Goal: Task Accomplishment & Management: Complete application form

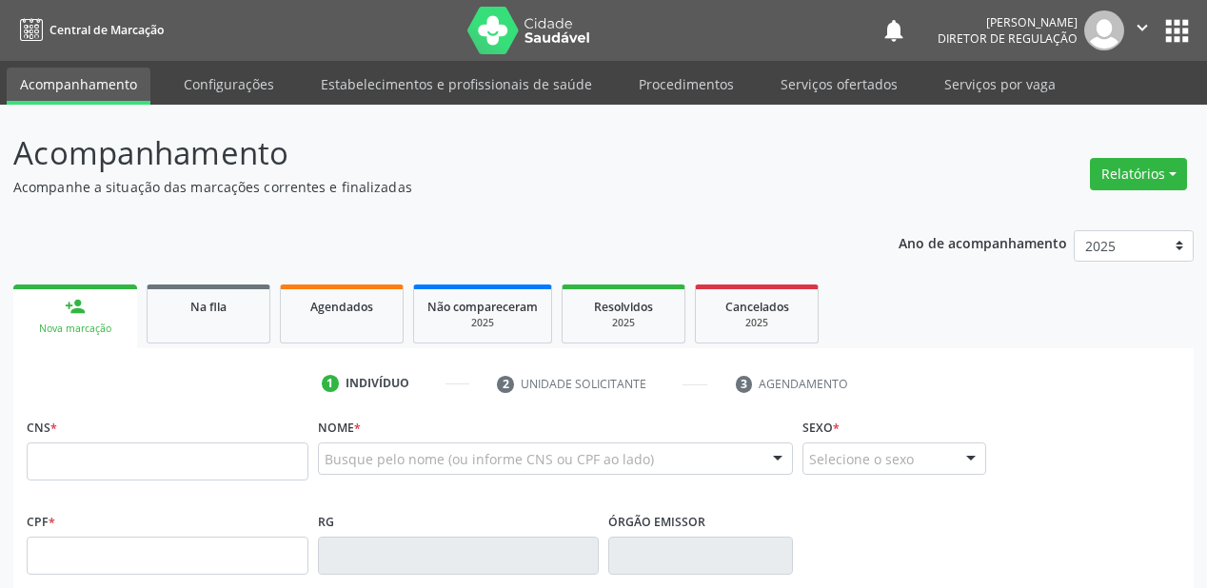
drag, startPoint x: 0, startPoint y: 0, endPoint x: 150, endPoint y: 461, distance: 484.7
click at [151, 463] on input "text" at bounding box center [168, 462] width 282 height 38
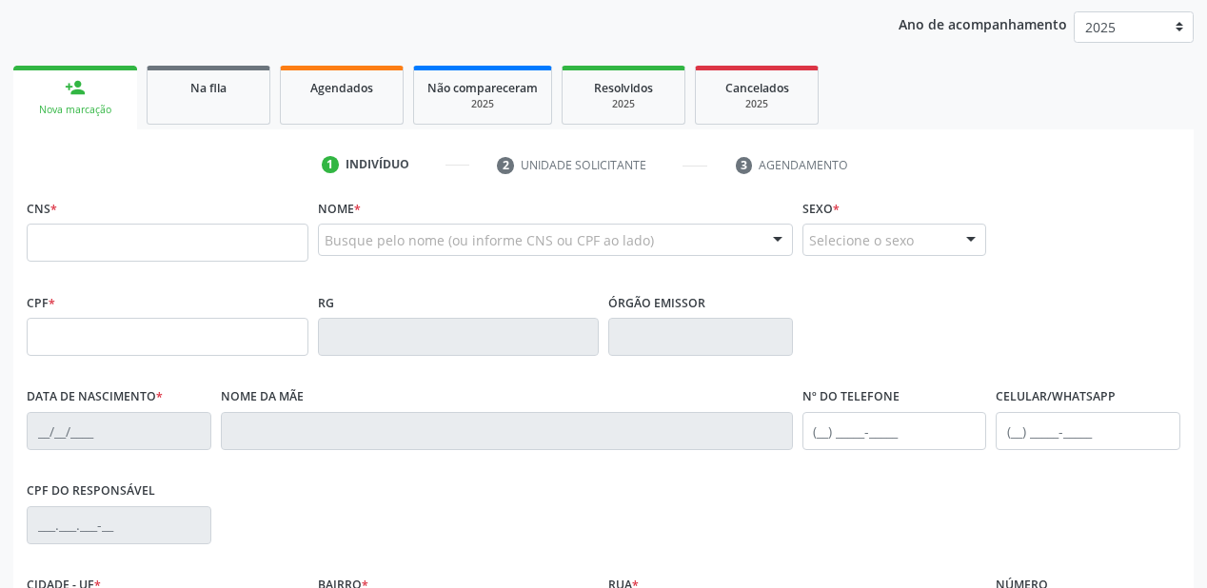
scroll to position [228, 0]
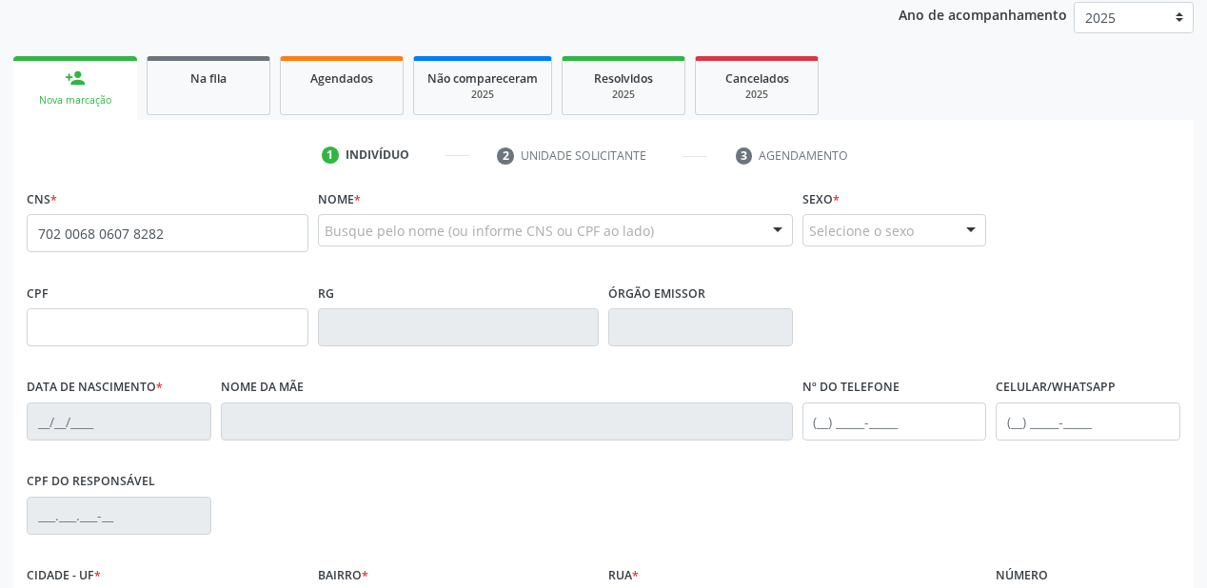
type input "702 0068 0607 8282"
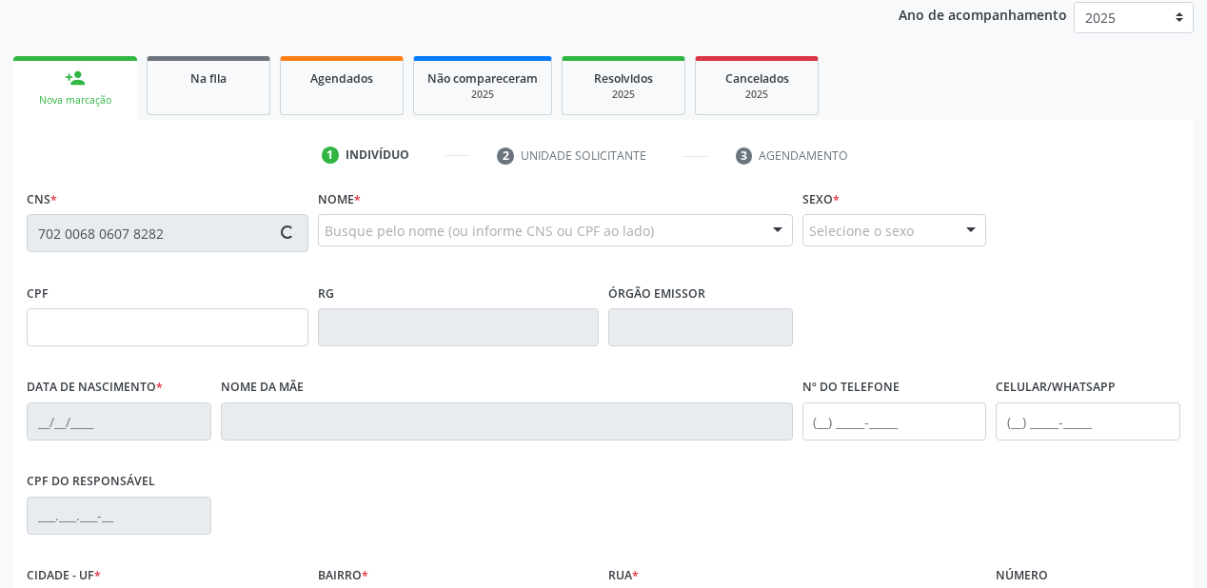
type input "23/06/1978"
type input "Francisca Eva Coelho de Lima"
type input "(87) 98844-3166"
type input "(87) 98851-7383"
type input "S/N"
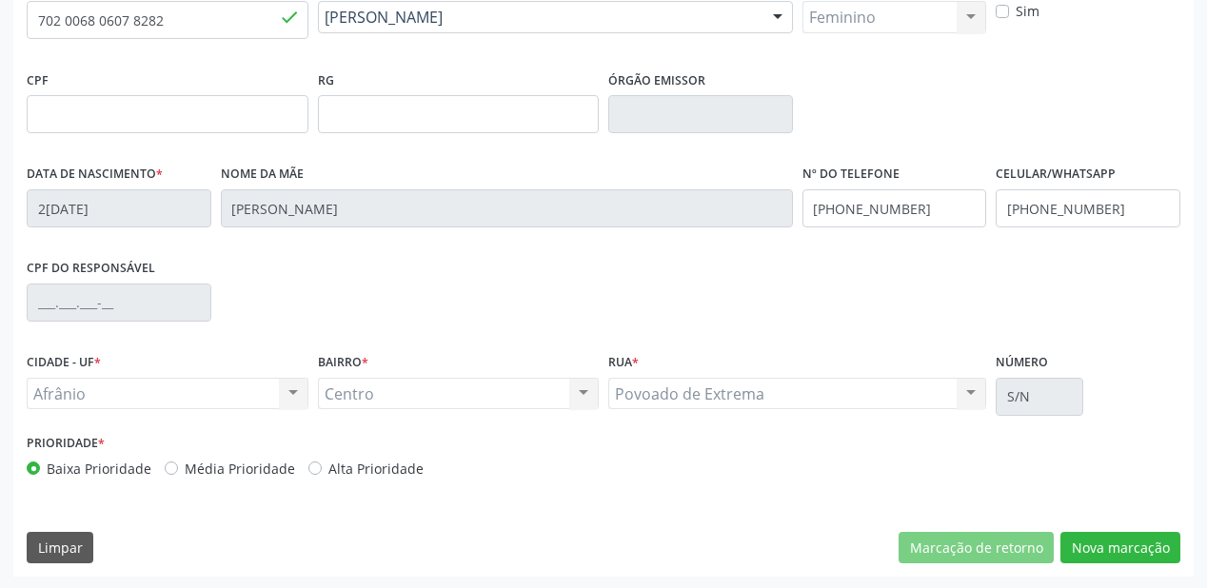
scroll to position [443, 0]
click at [1079, 545] on button "Nova marcação" at bounding box center [1120, 547] width 120 height 32
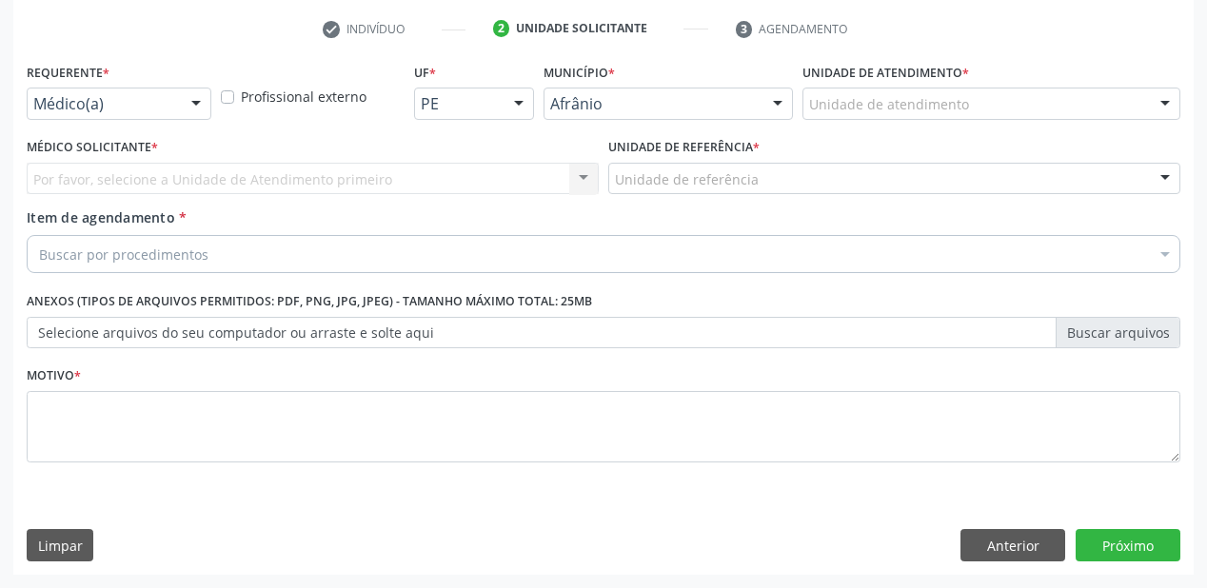
scroll to position [354, 0]
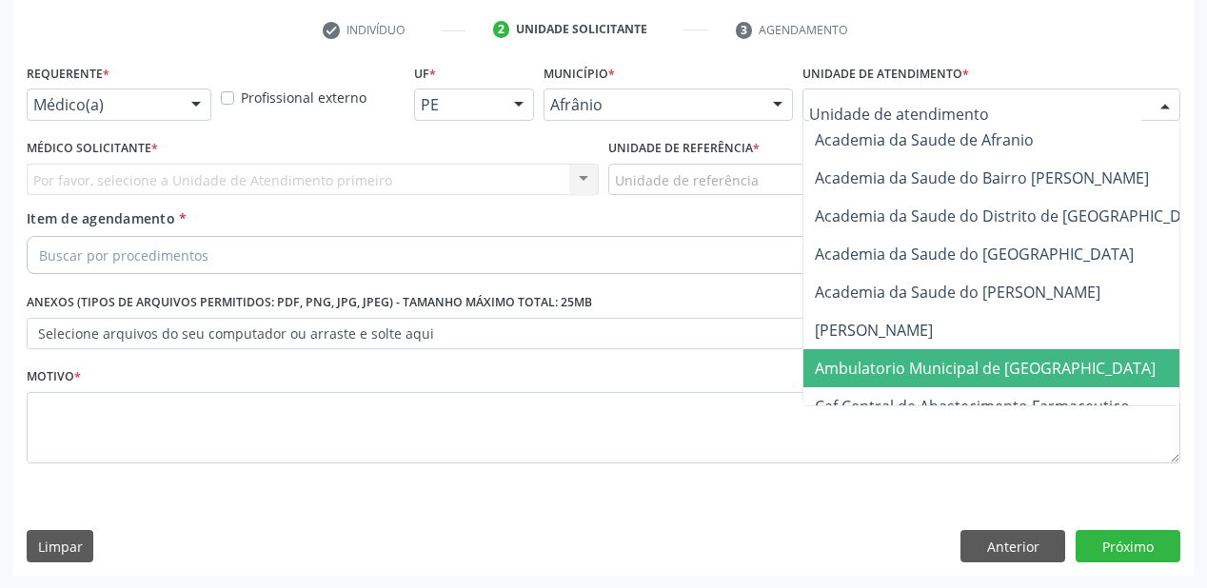
click at [832, 358] on span "Ambulatorio Municipal de [GEOGRAPHIC_DATA]" at bounding box center [985, 368] width 341 height 21
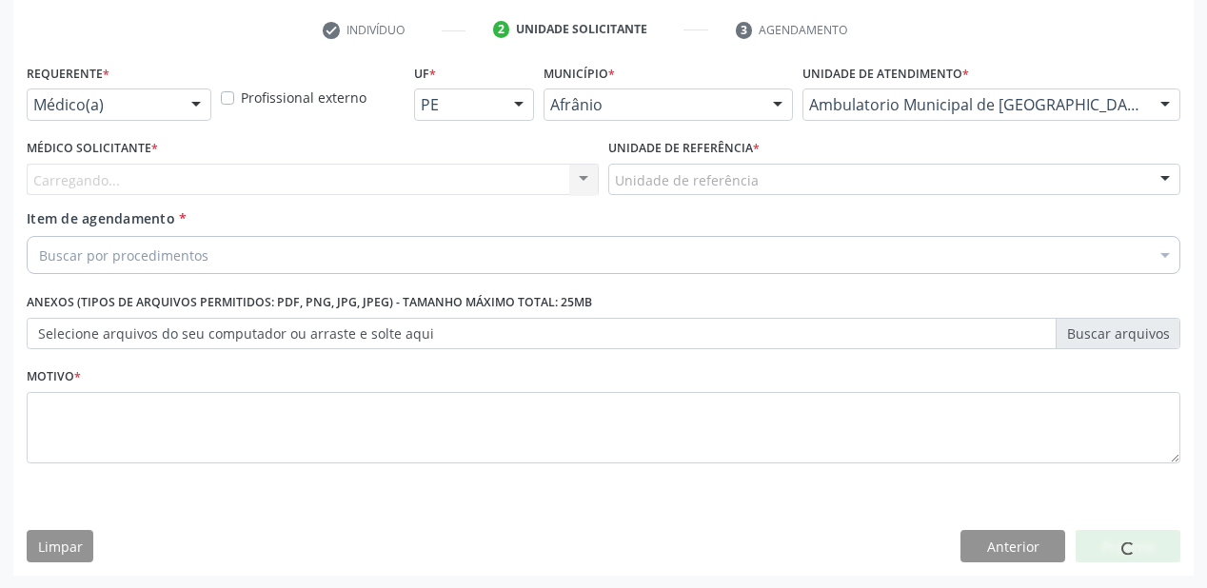
drag, startPoint x: 653, startPoint y: 161, endPoint x: 652, endPoint y: 248, distance: 86.6
click at [652, 168] on div "Unidade de referência * Unidade de referência ESF de Extrema ESF de Barra das M…" at bounding box center [894, 164] width 572 height 61
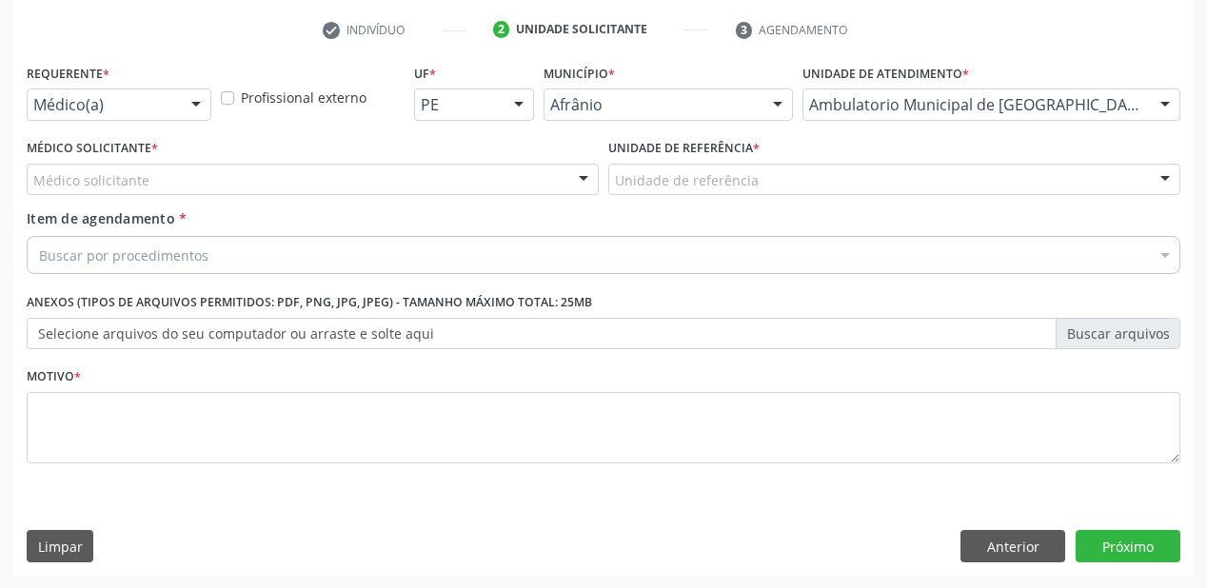
drag, startPoint x: 658, startPoint y: 174, endPoint x: 666, endPoint y: 293, distance: 119.3
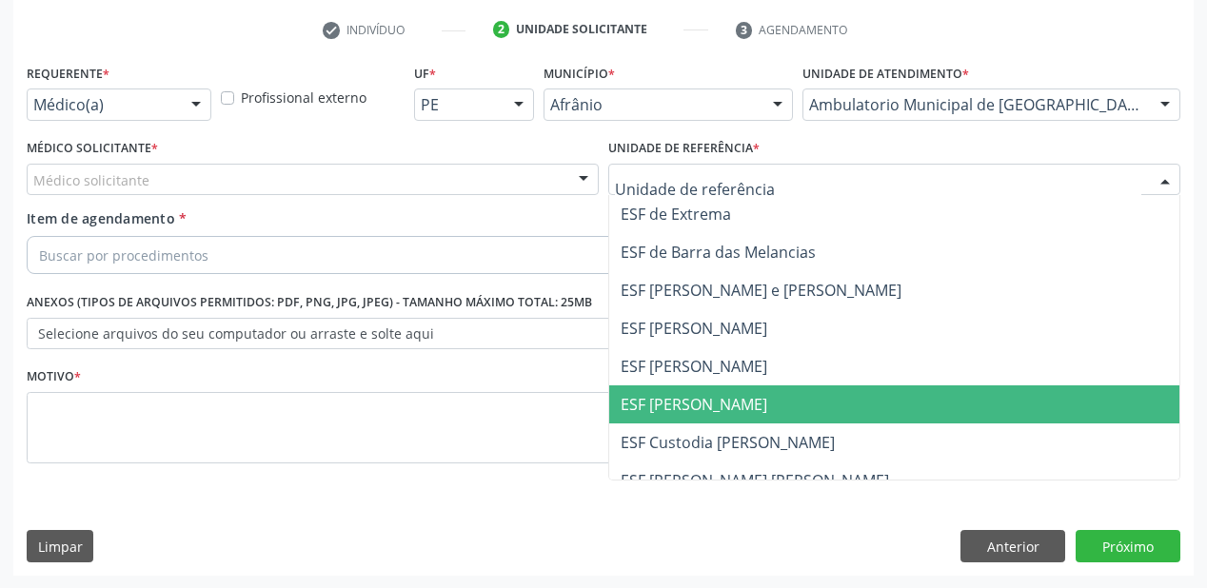
click at [666, 395] on span "ESF [PERSON_NAME]" at bounding box center [694, 404] width 147 height 21
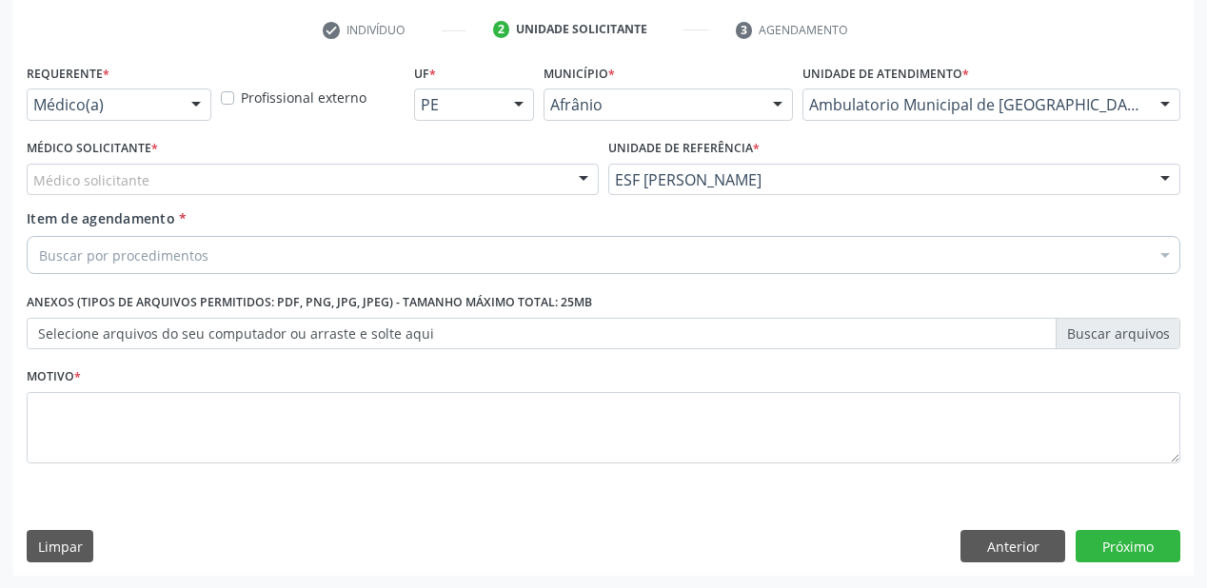
drag, startPoint x: 99, startPoint y: 181, endPoint x: 108, endPoint y: 213, distance: 33.5
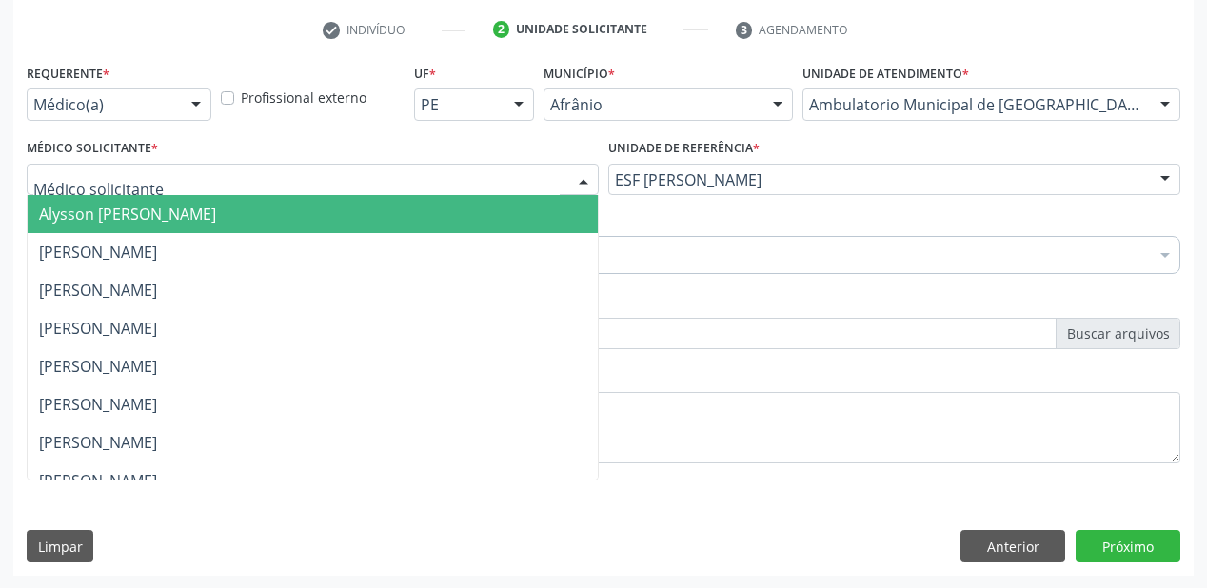
click at [109, 213] on span "Alysson [PERSON_NAME]" at bounding box center [127, 214] width 177 height 21
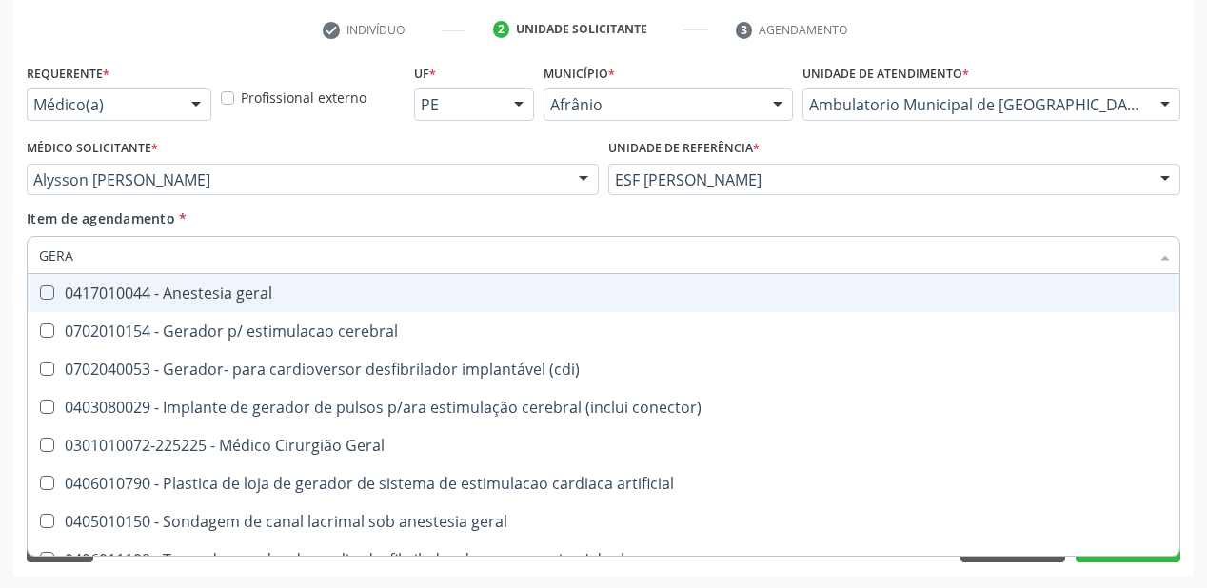
type input "GERAL"
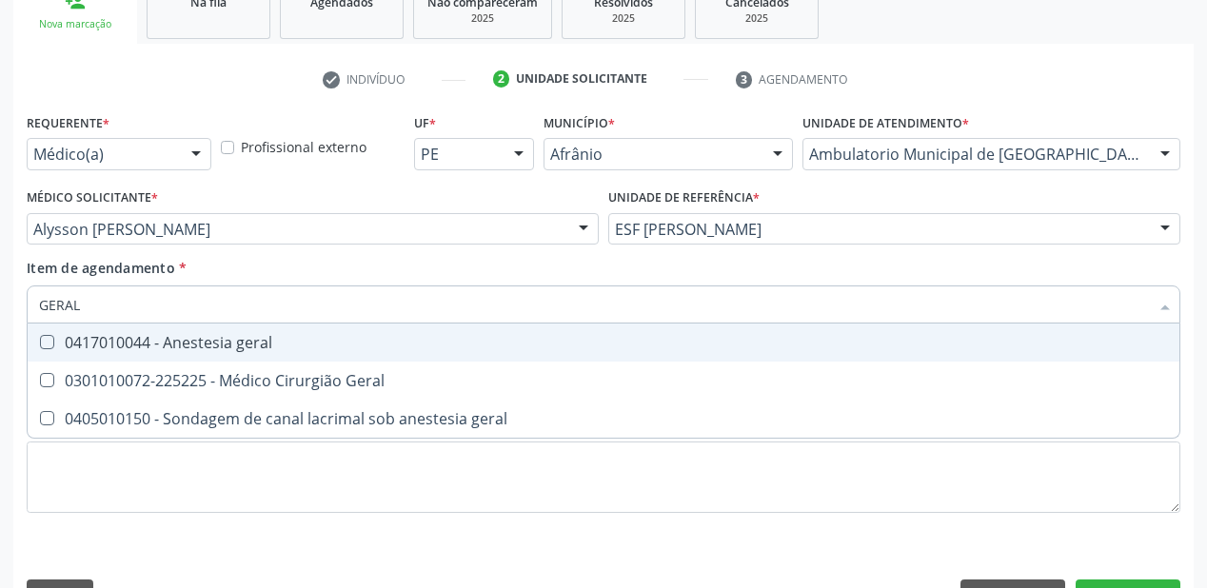
scroll to position [278, 0]
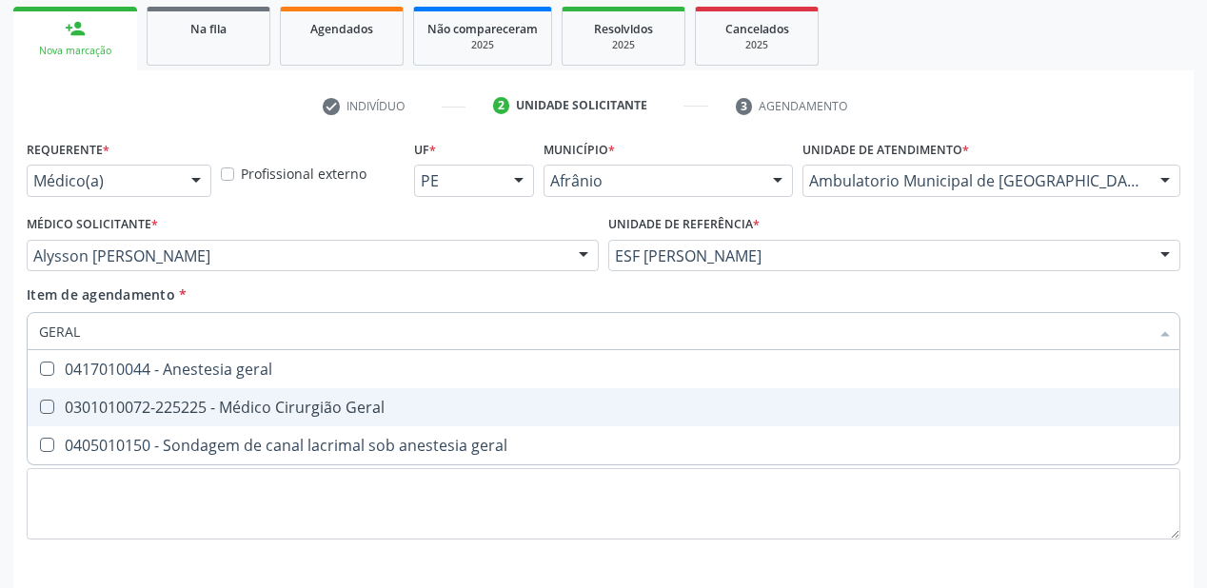
click at [215, 414] on div "0301010072-225225 - Médico Cirurgião Geral" at bounding box center [603, 407] width 1129 height 15
checkbox Geral "true"
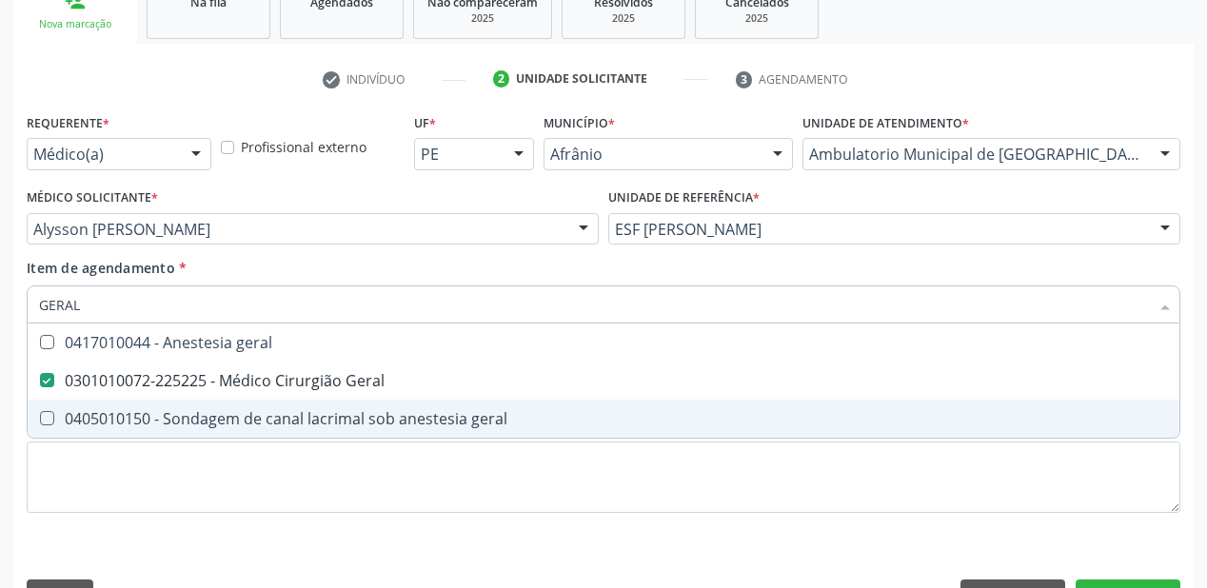
scroll to position [354, 0]
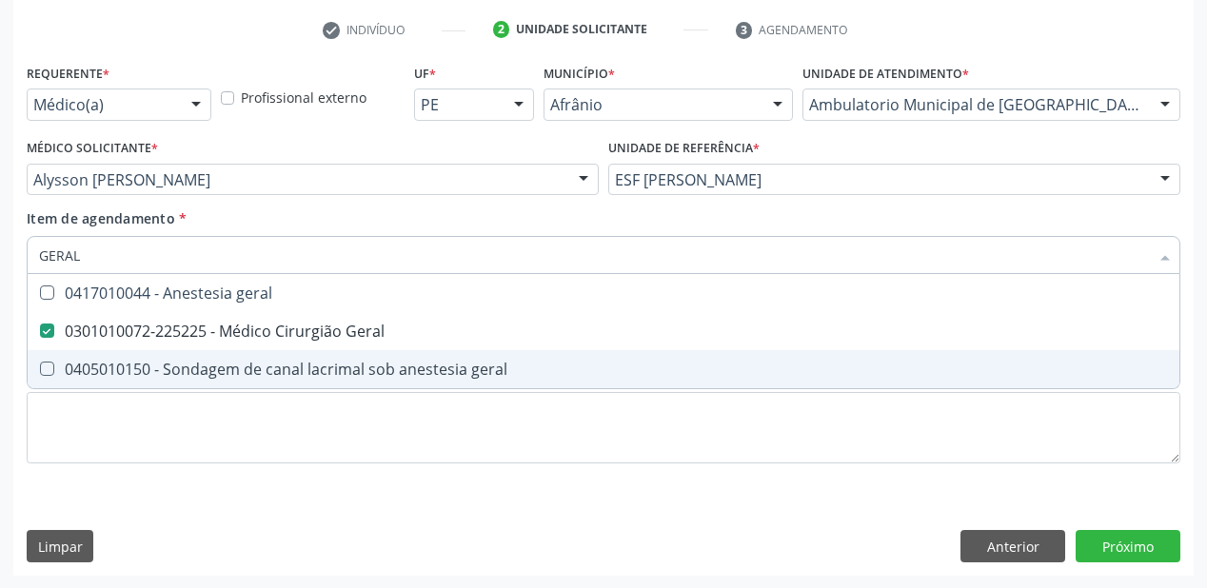
type input "GERAL"
click at [93, 486] on div "Requerente * Médico(a) Médico(a) Enfermeiro(a) Paciente Nenhum resultado encont…" at bounding box center [604, 274] width 1154 height 431
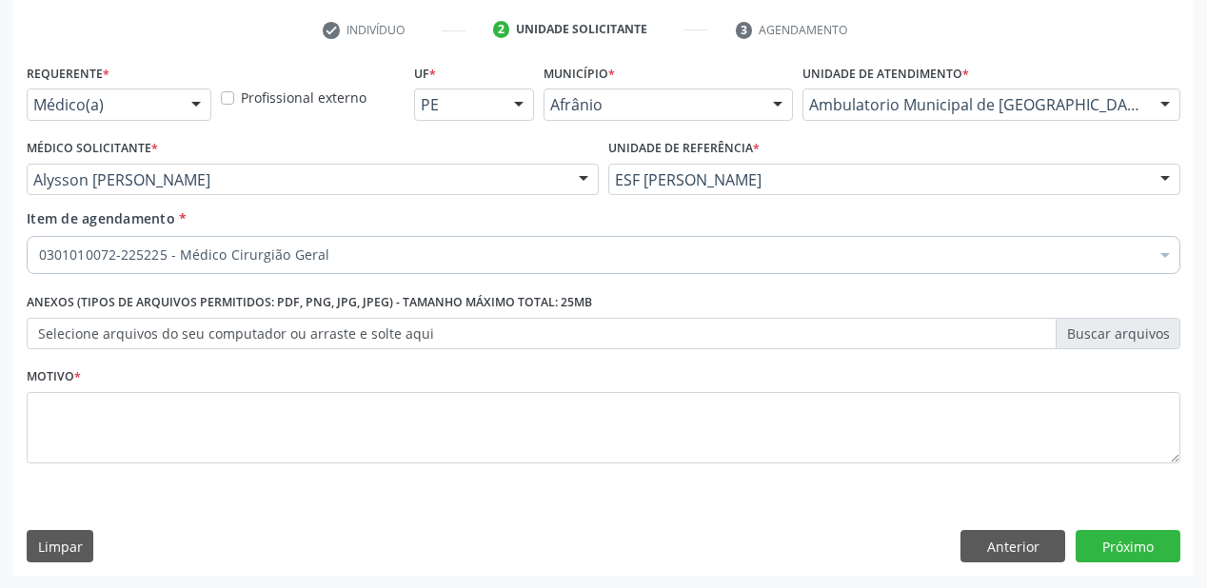
click at [97, 434] on div "Requerente * Médico(a) Médico(a) Enfermeiro(a) Paciente Nenhum resultado encont…" at bounding box center [604, 274] width 1154 height 431
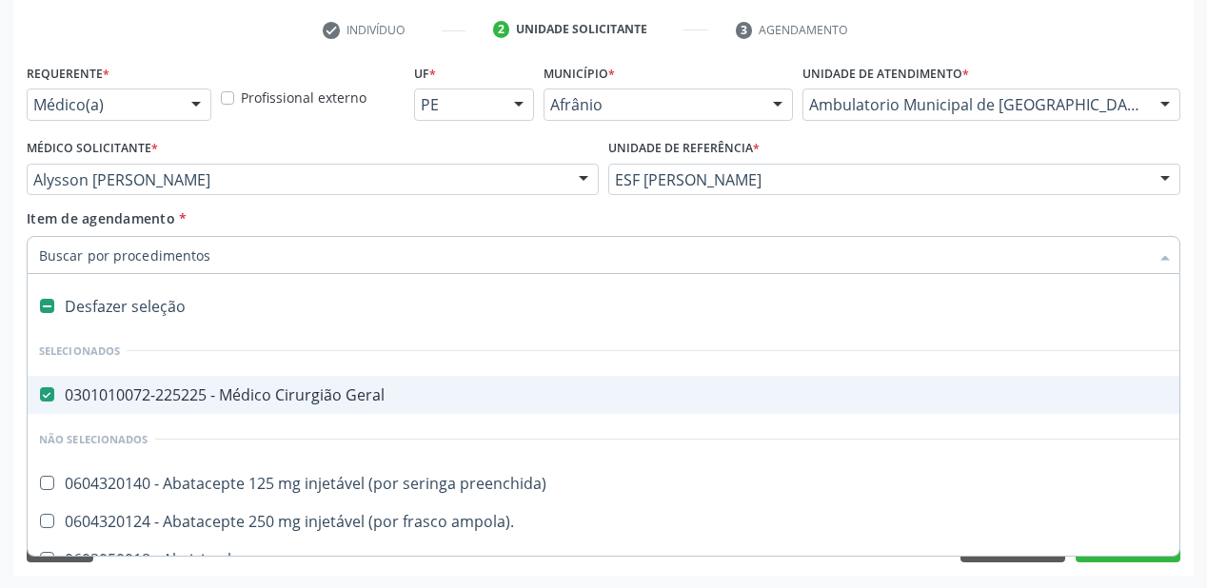
click at [69, 410] on span "0301010072-225225 - Médico Cirurgião Geral" at bounding box center [772, 395] width 1488 height 38
checkbox Geral "false"
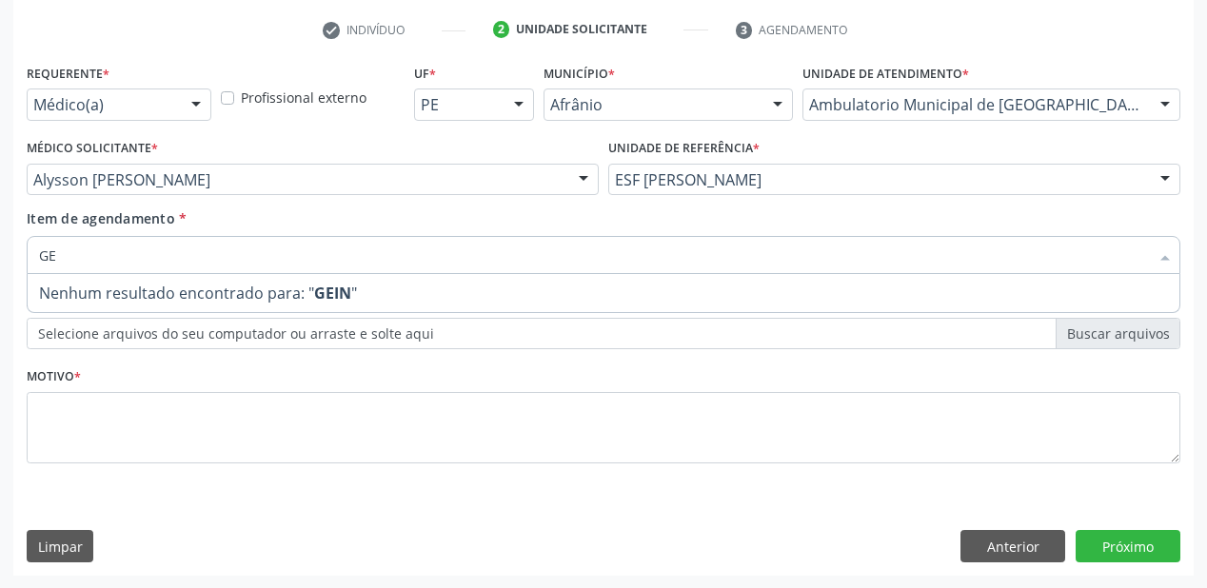
type input "G"
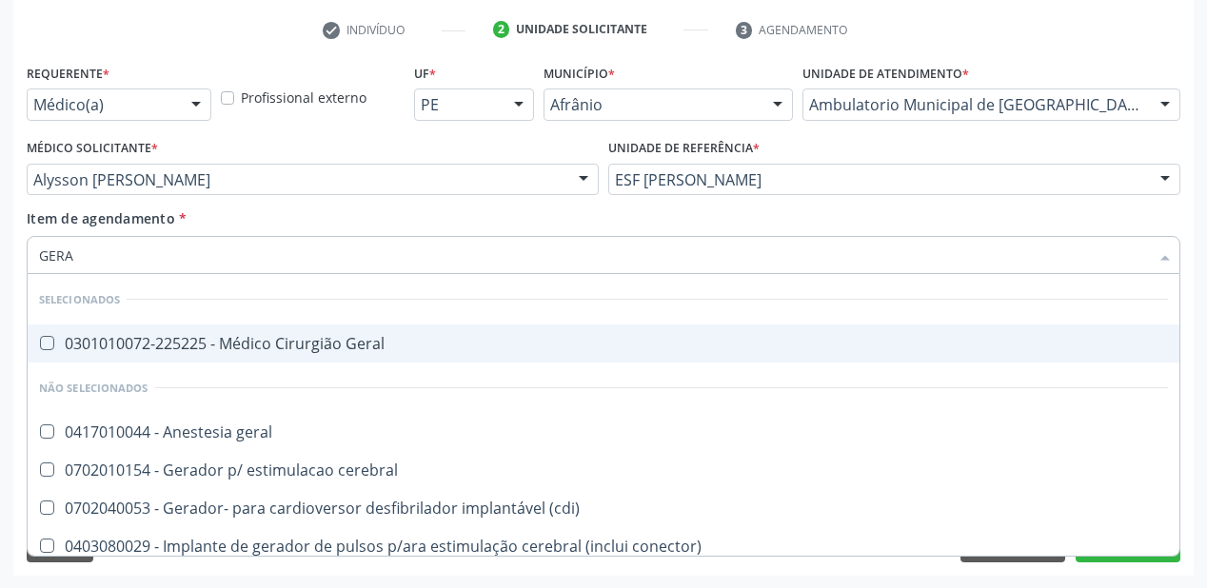
type input "GERAL"
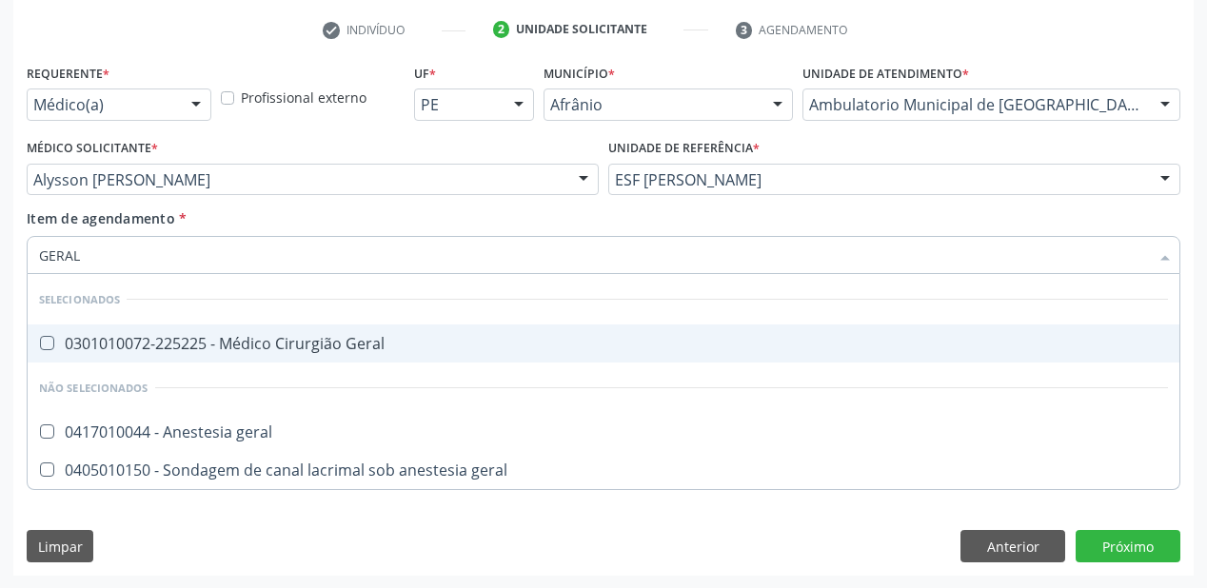
click at [88, 339] on div "0301010072-225225 - Médico Cirurgião Geral" at bounding box center [603, 343] width 1129 height 15
checkbox Geral "true"
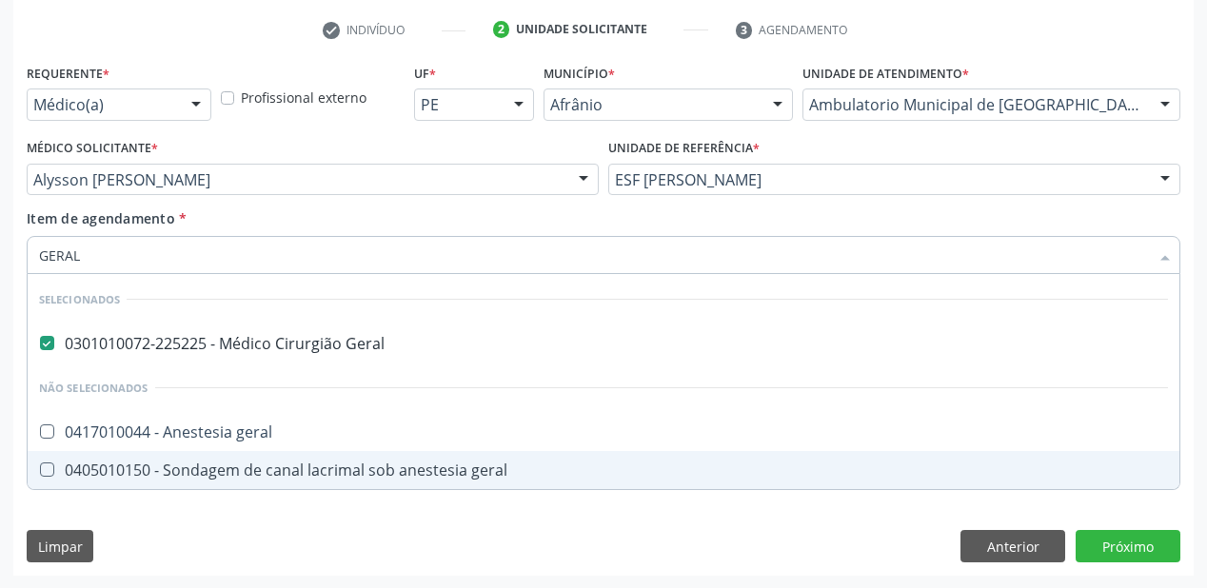
click at [106, 501] on div "Requerente * Médico(a) Médico(a) Enfermeiro(a) Paciente Nenhum resultado encont…" at bounding box center [603, 317] width 1180 height 517
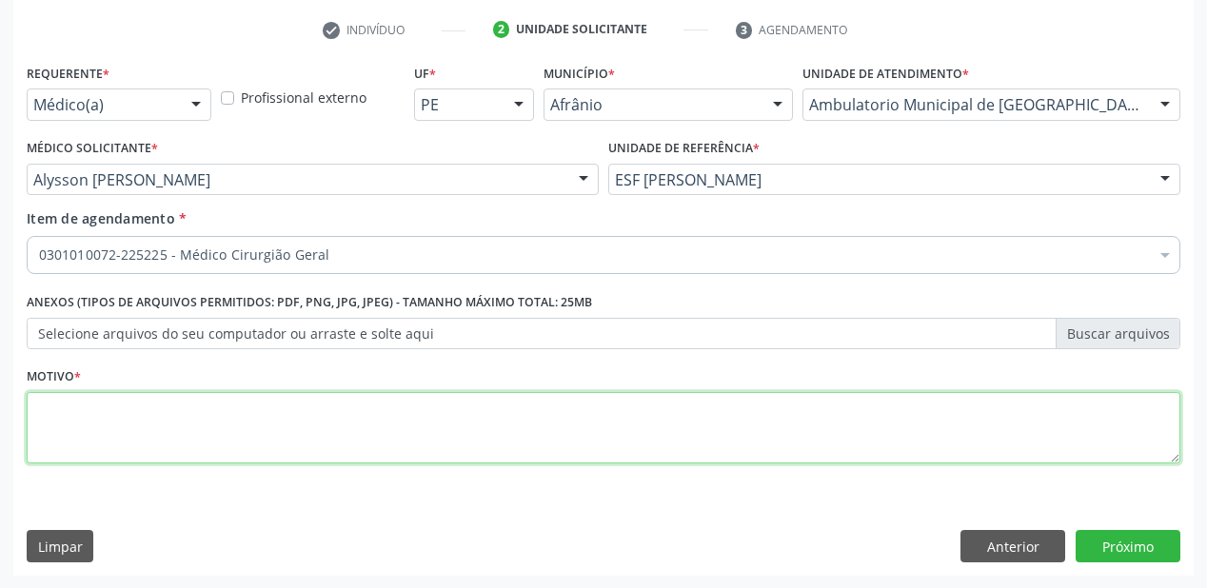
click at [96, 400] on textarea at bounding box center [604, 428] width 1154 height 72
type textarea "*"
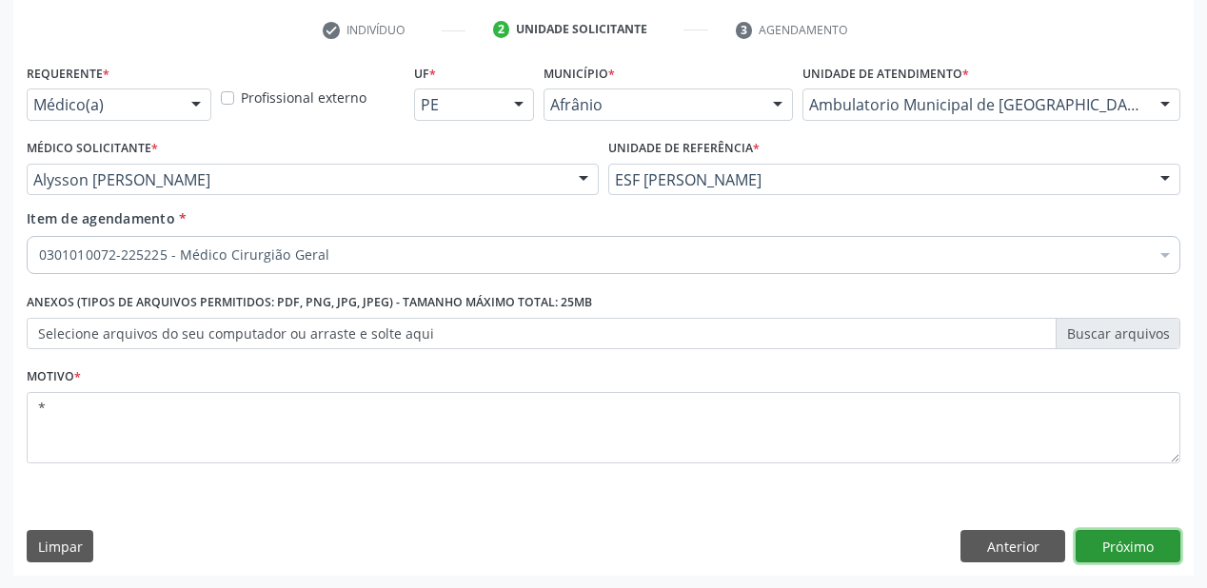
click at [1116, 550] on button "Próximo" at bounding box center [1128, 546] width 105 height 32
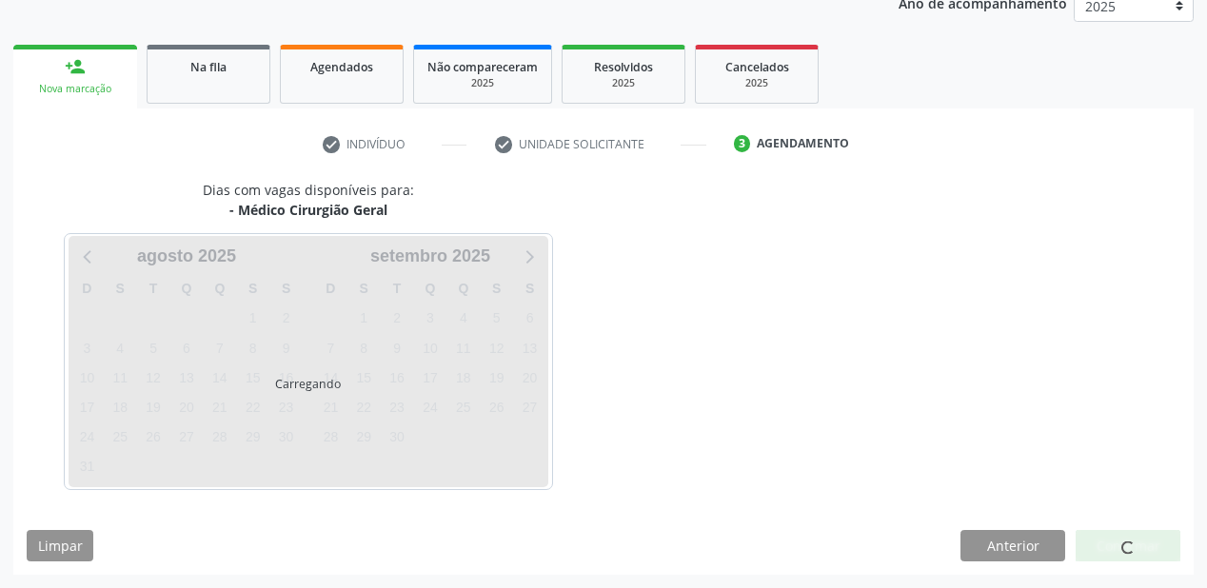
scroll to position [239, 0]
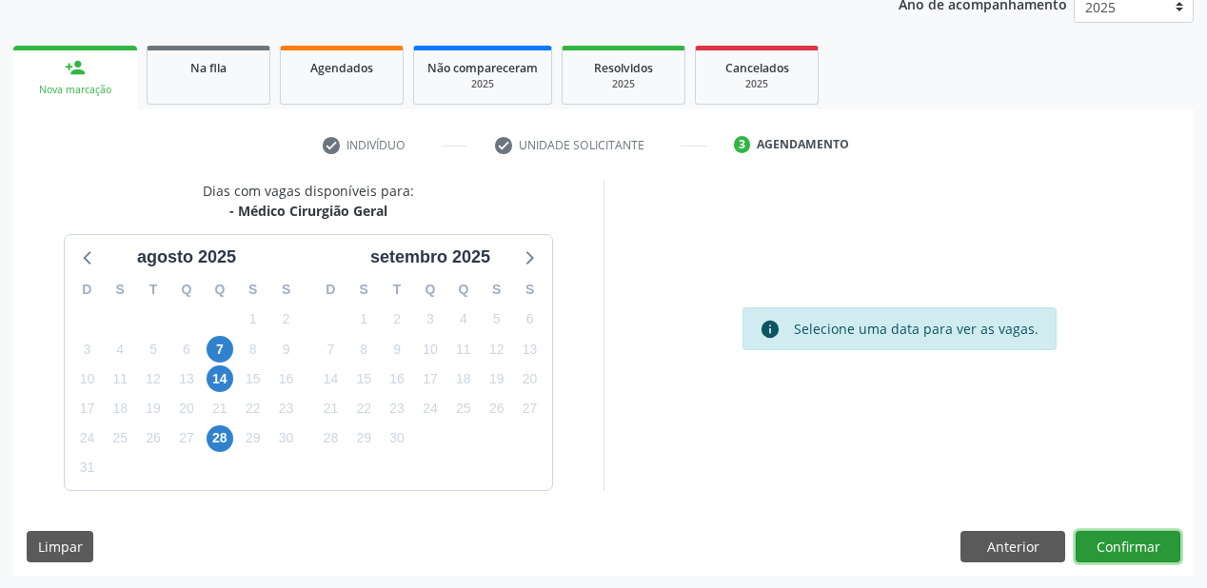
click at [1105, 540] on button "Confirmar" at bounding box center [1128, 547] width 105 height 32
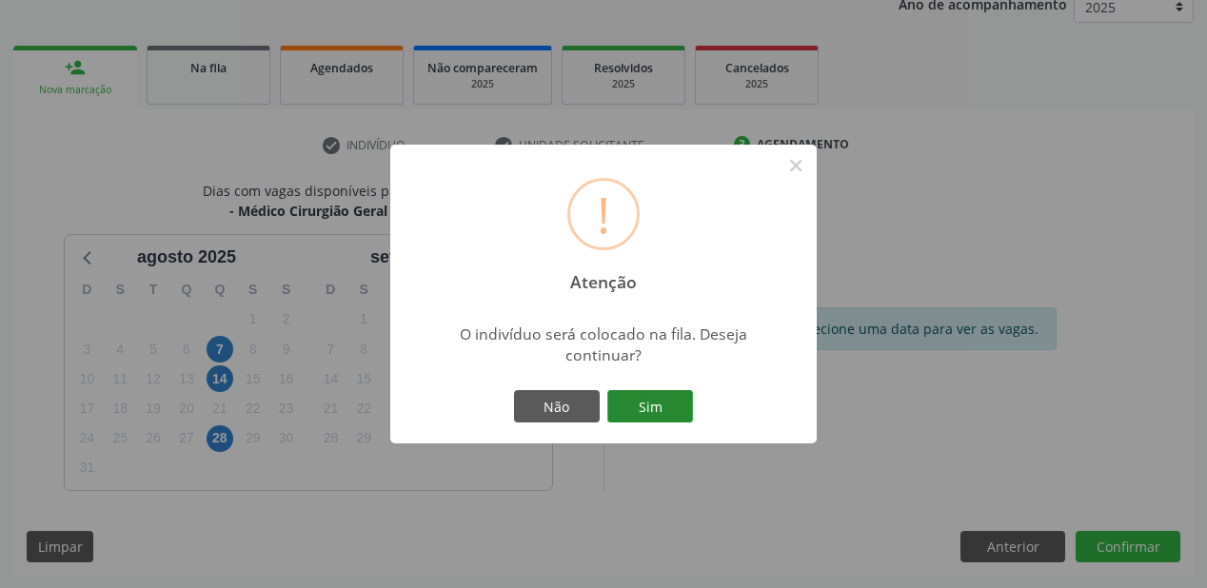
click at [627, 404] on button "Sim" at bounding box center [650, 406] width 86 height 32
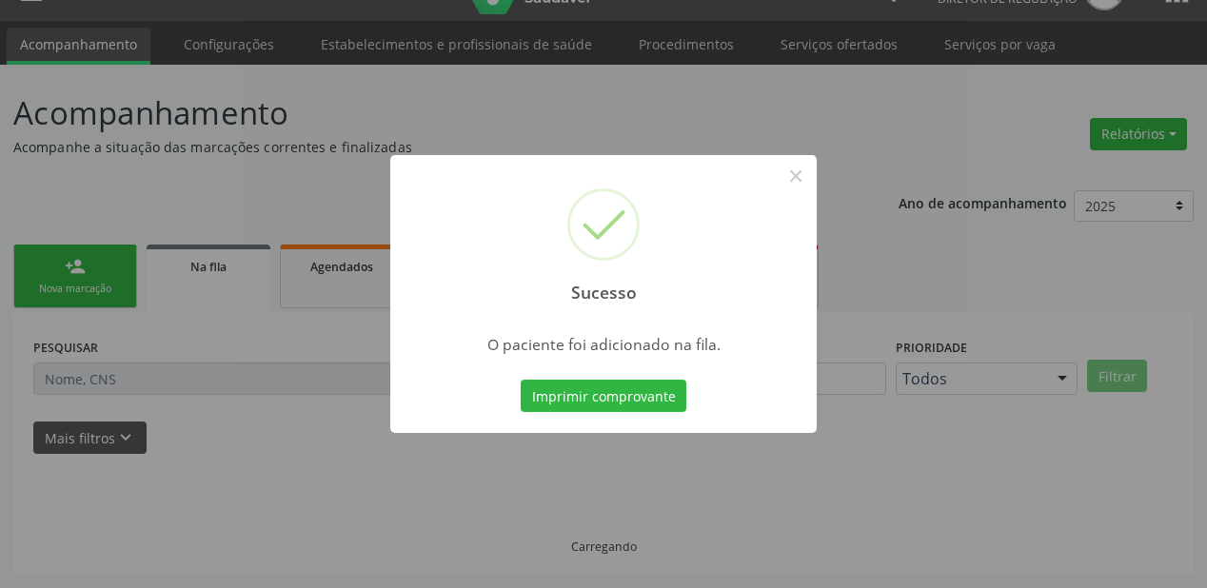
scroll to position [38, 0]
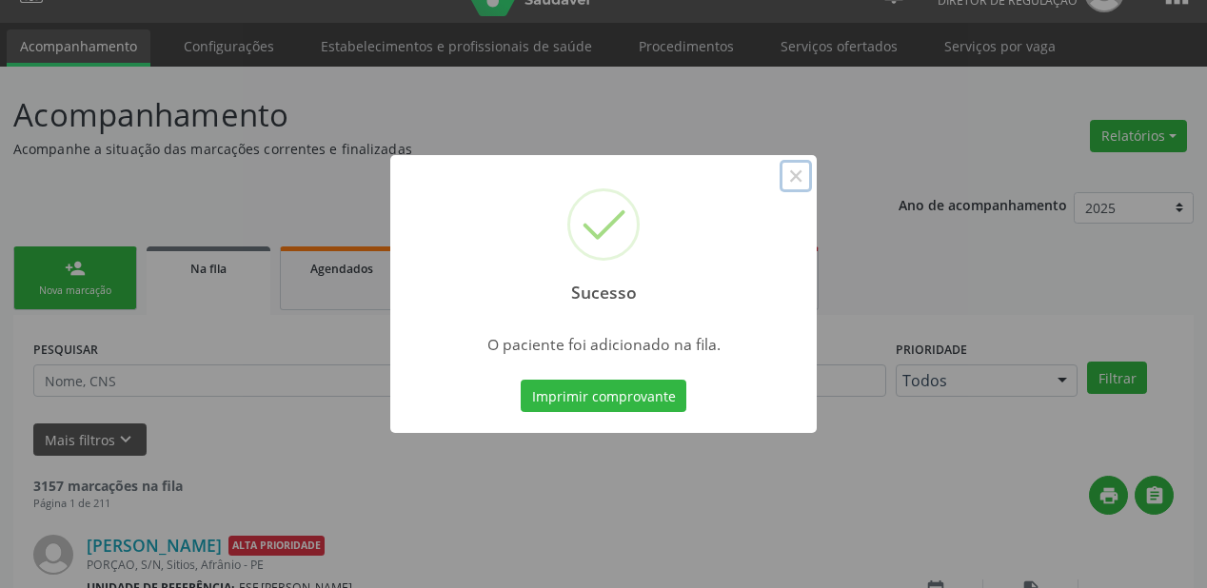
click at [801, 178] on button "×" at bounding box center [796, 176] width 32 height 32
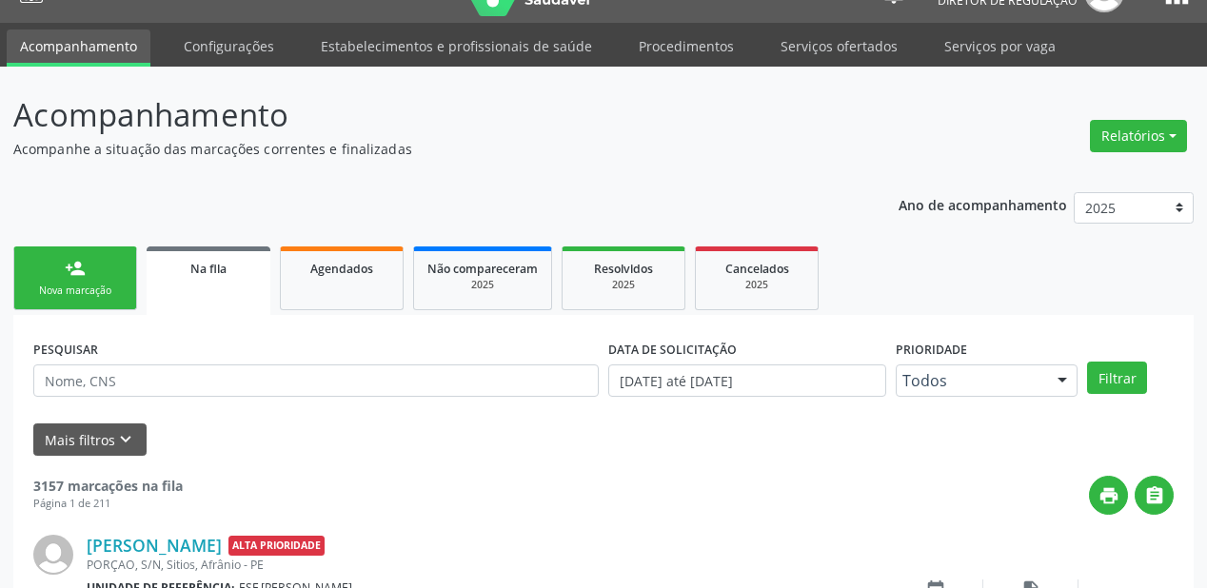
click at [125, 288] on link "person_add Nova marcação" at bounding box center [75, 279] width 124 height 64
click at [88, 277] on link "person_add Nova marcação" at bounding box center [75, 279] width 124 height 64
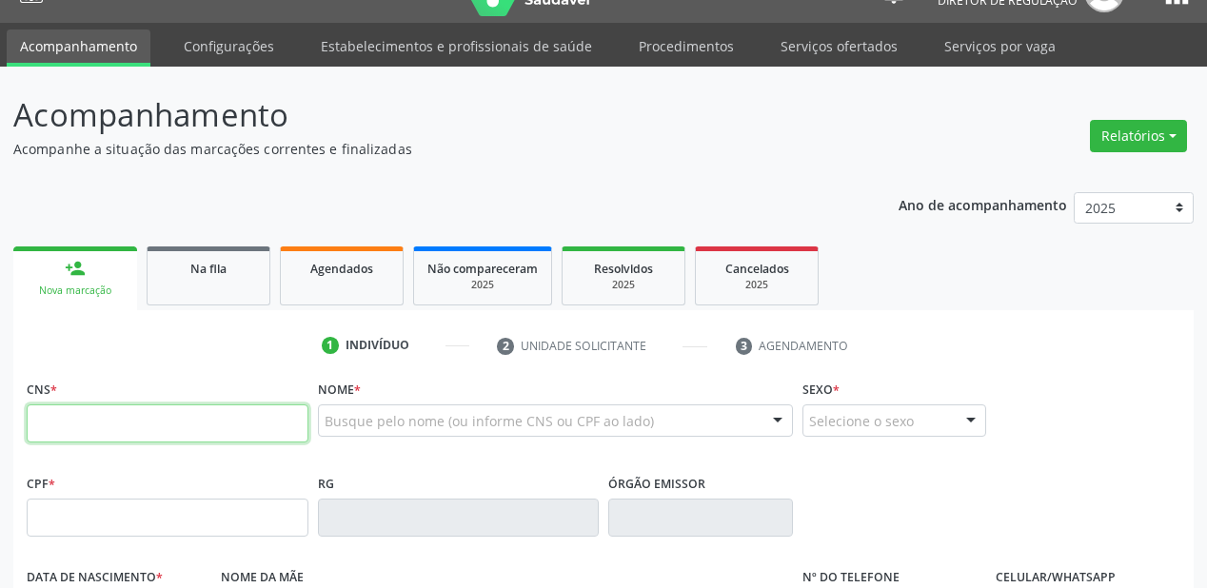
click at [81, 423] on input "text" at bounding box center [168, 424] width 282 height 38
type input "703 6040 1311 3035"
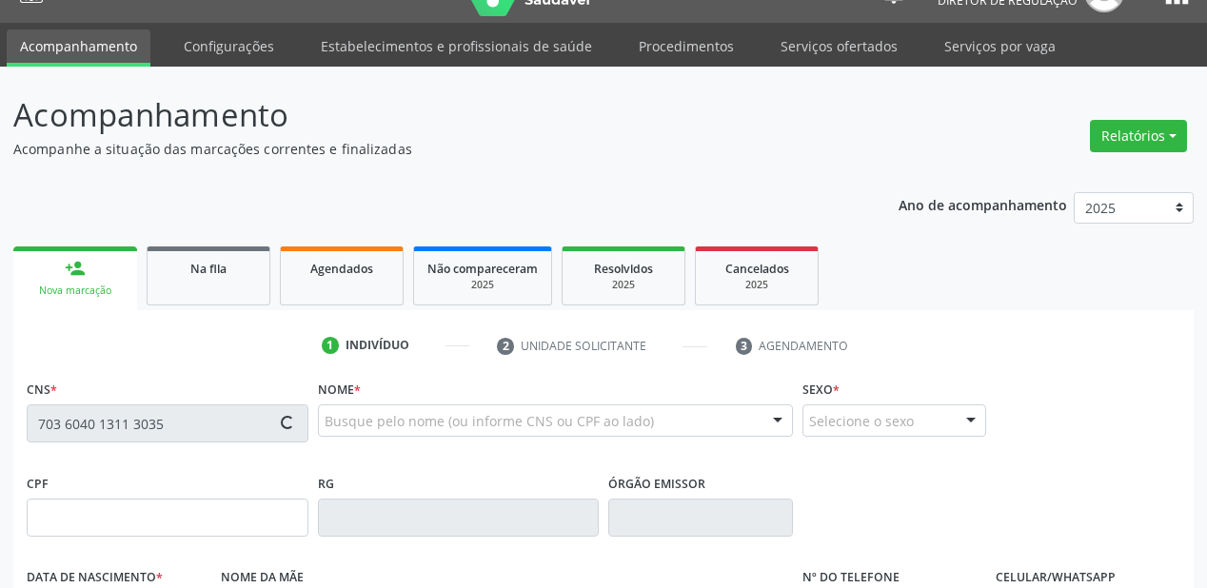
type input "122.141.544-18"
type input "15/08/1996"
type input "Maria Diva Nonato Coelho"
type input "(87) 98847-4222"
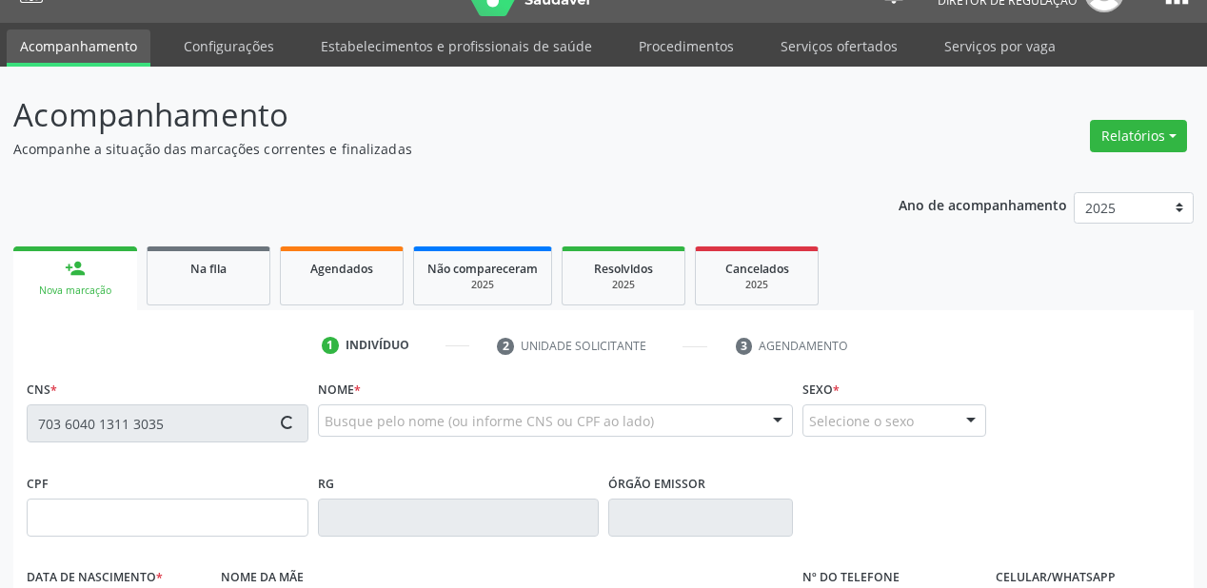
type input "S/N"
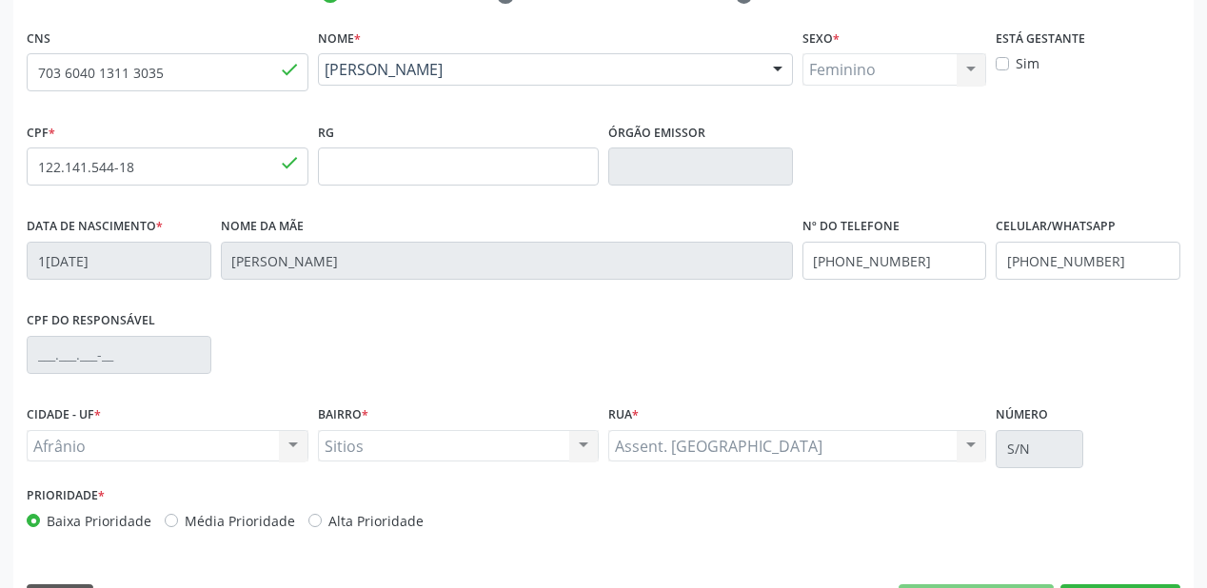
scroll to position [443, 0]
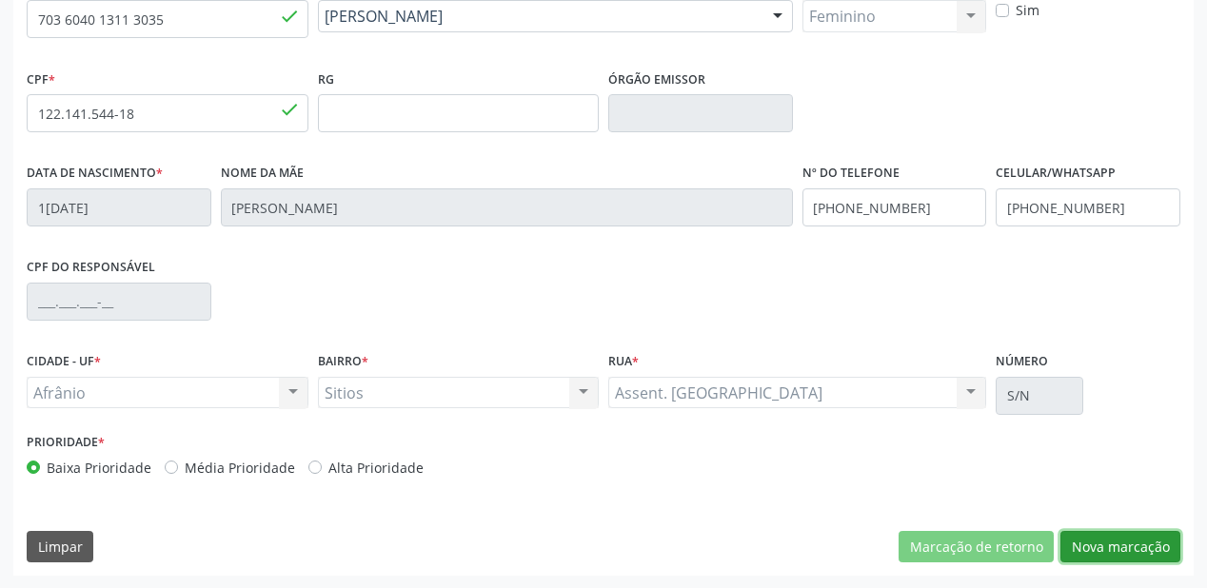
click at [1113, 541] on button "Nova marcação" at bounding box center [1120, 547] width 120 height 32
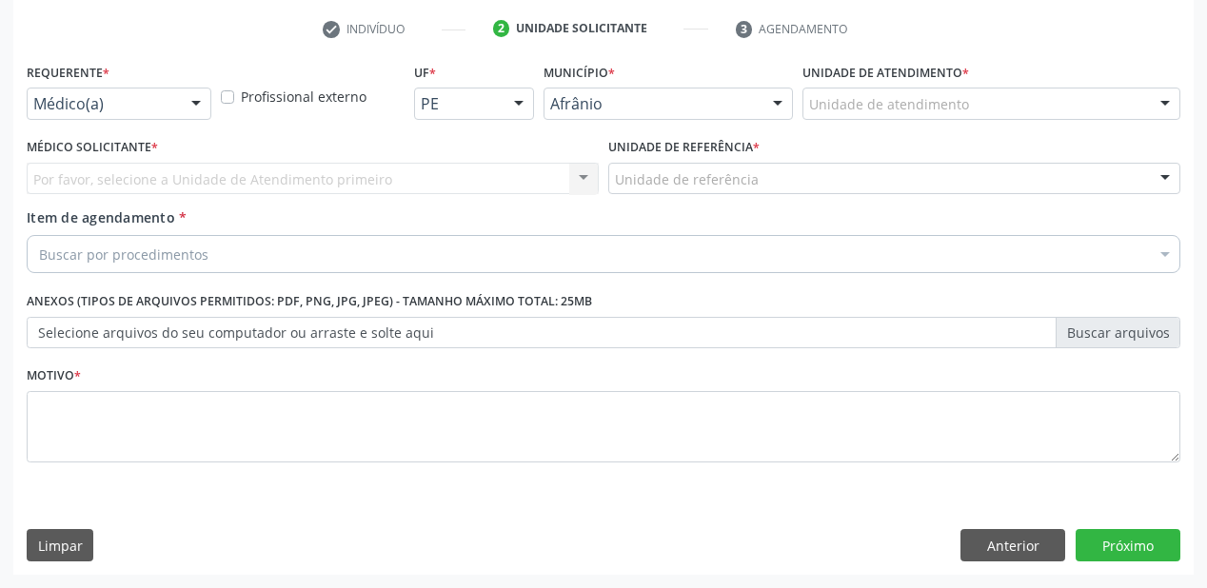
scroll to position [354, 0]
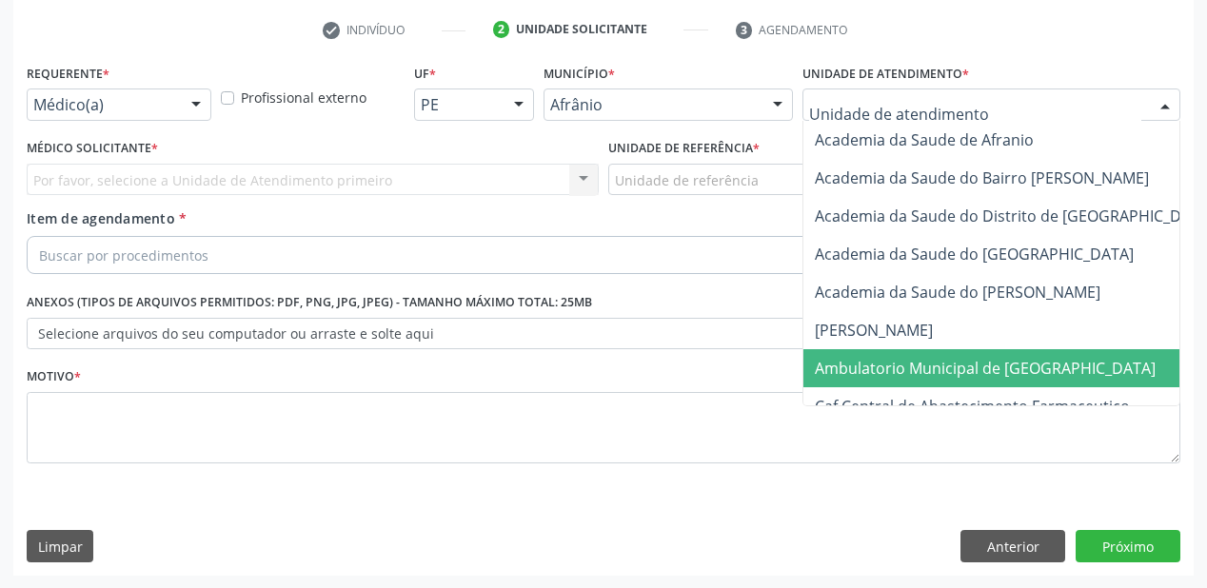
click at [829, 363] on span "Ambulatorio Municipal de [GEOGRAPHIC_DATA]" at bounding box center [985, 368] width 341 height 21
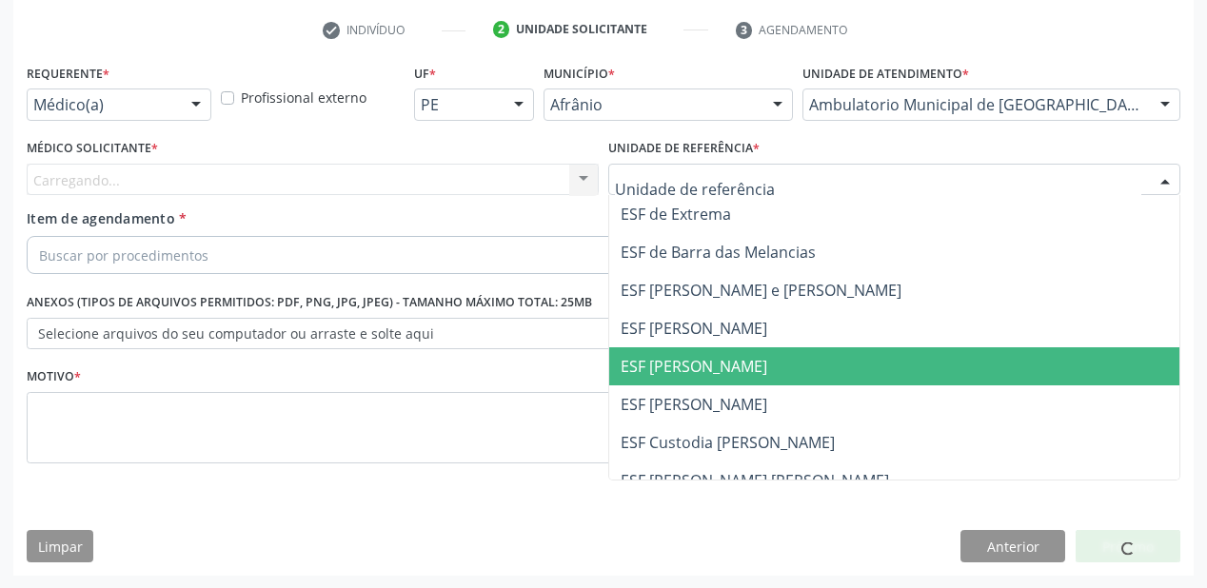
click at [660, 376] on span "ESF [PERSON_NAME]" at bounding box center [894, 366] width 570 height 38
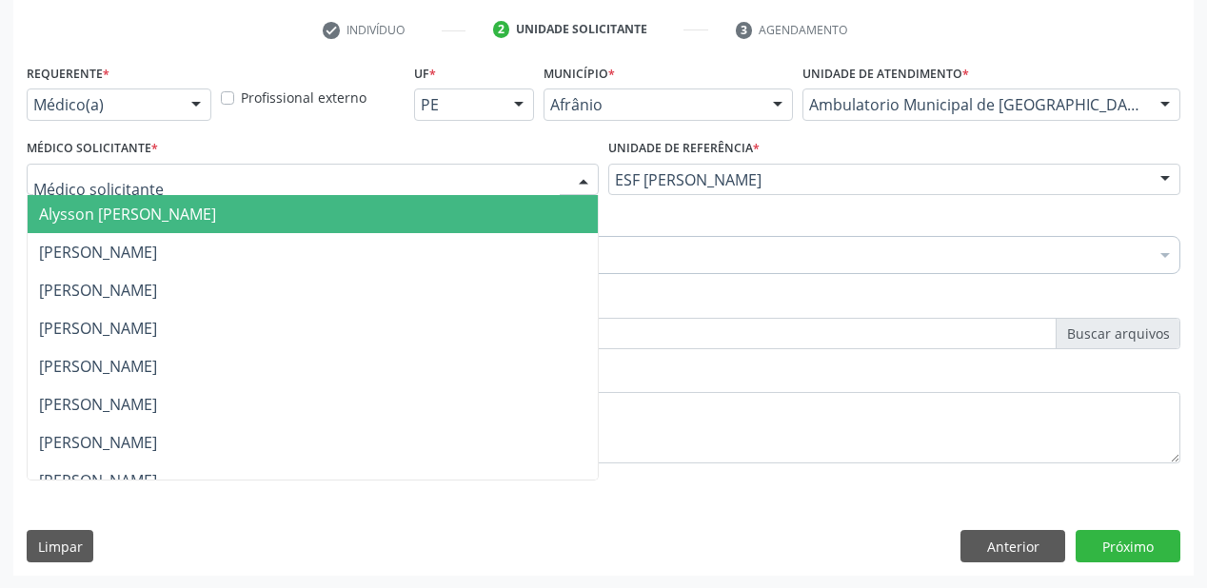
click at [83, 213] on span "Alysson [PERSON_NAME]" at bounding box center [127, 214] width 177 height 21
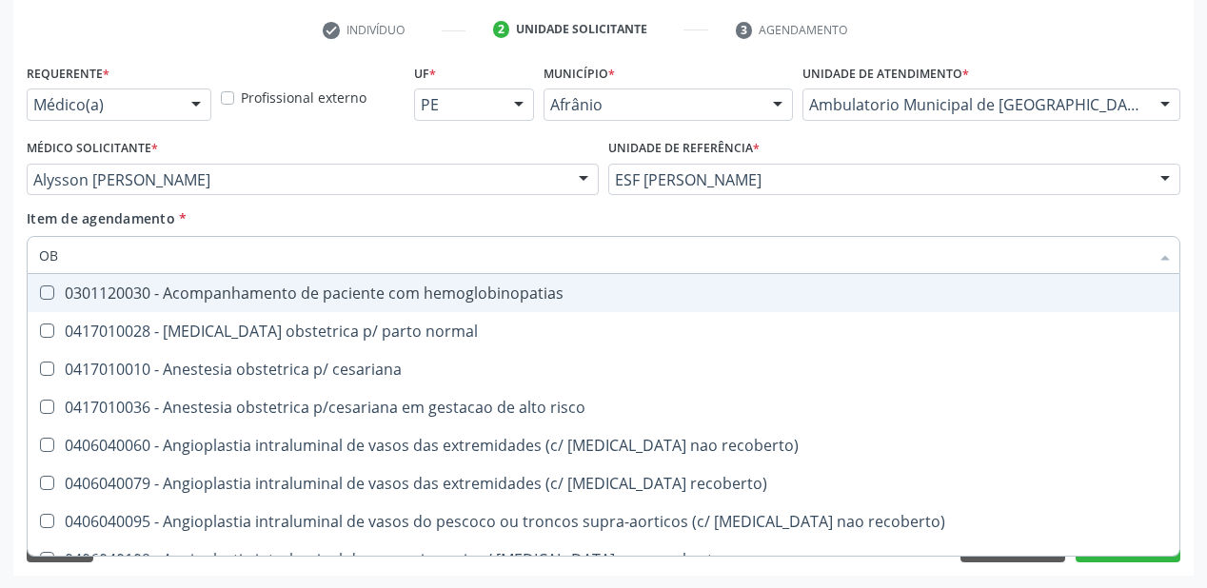
type input "O"
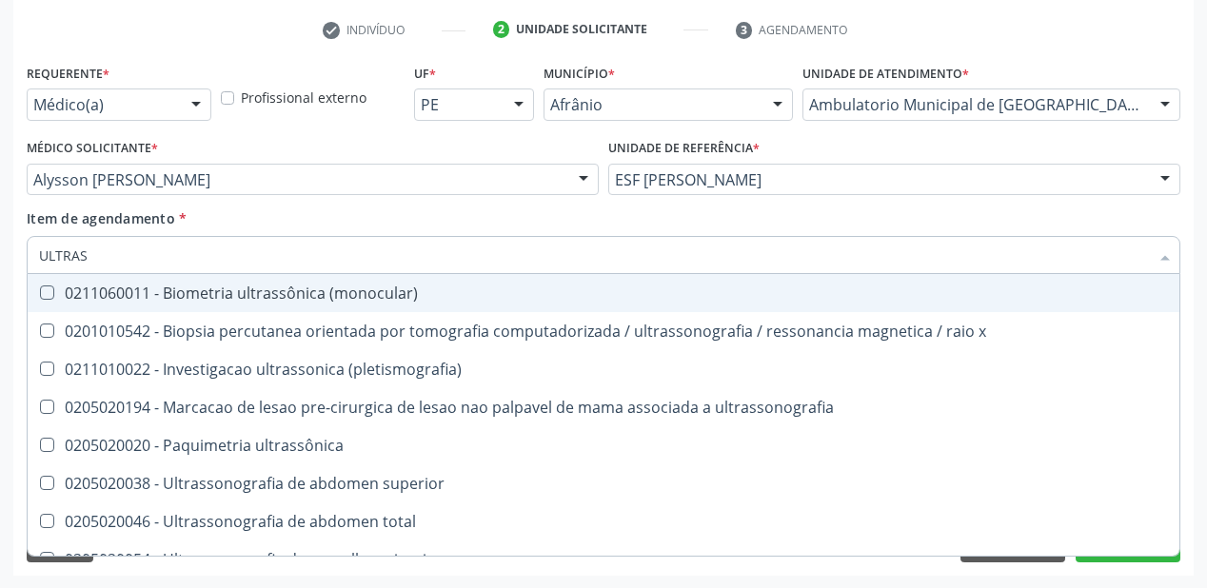
type input "ULTRASS"
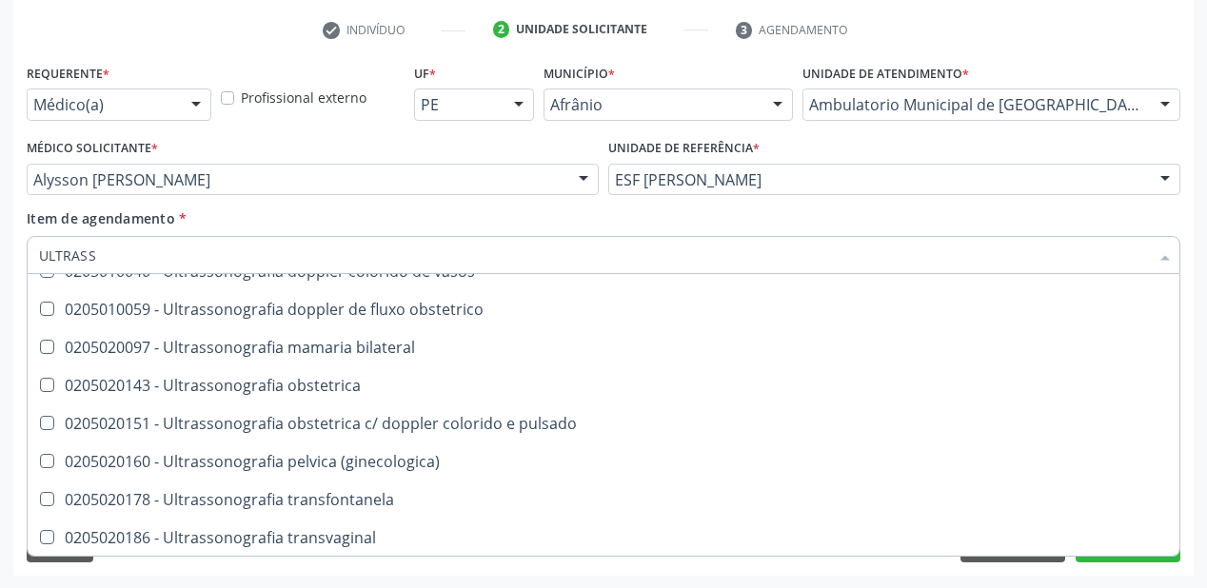
scroll to position [594, 0]
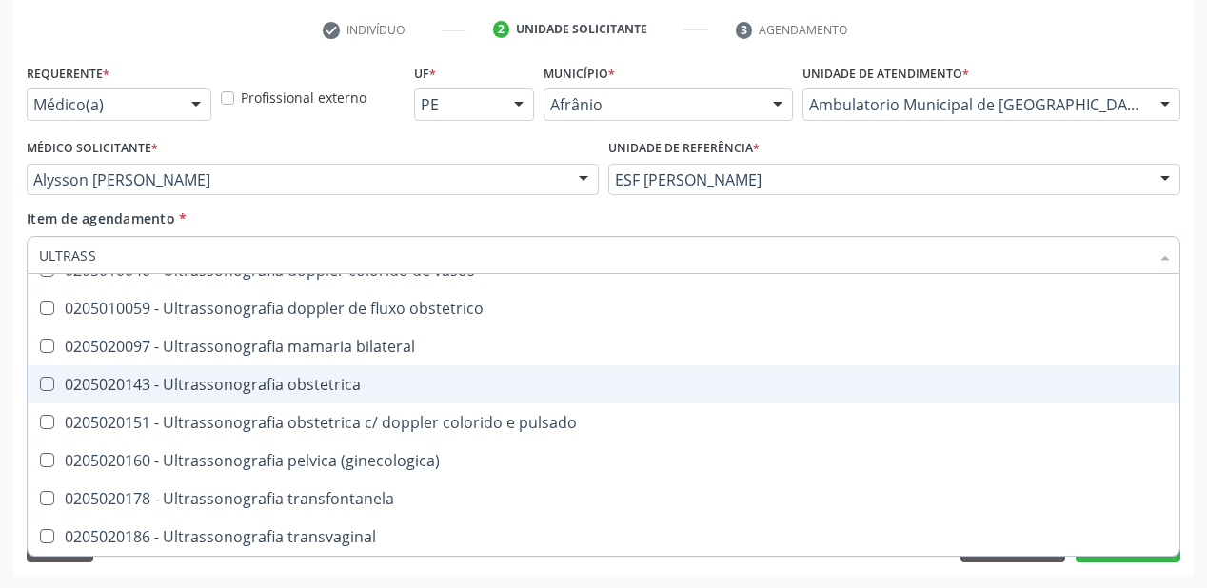
click at [235, 390] on div "0205020143 - Ultrassonografia obstetrica" at bounding box center [603, 384] width 1129 height 15
checkbox obstetrica "true"
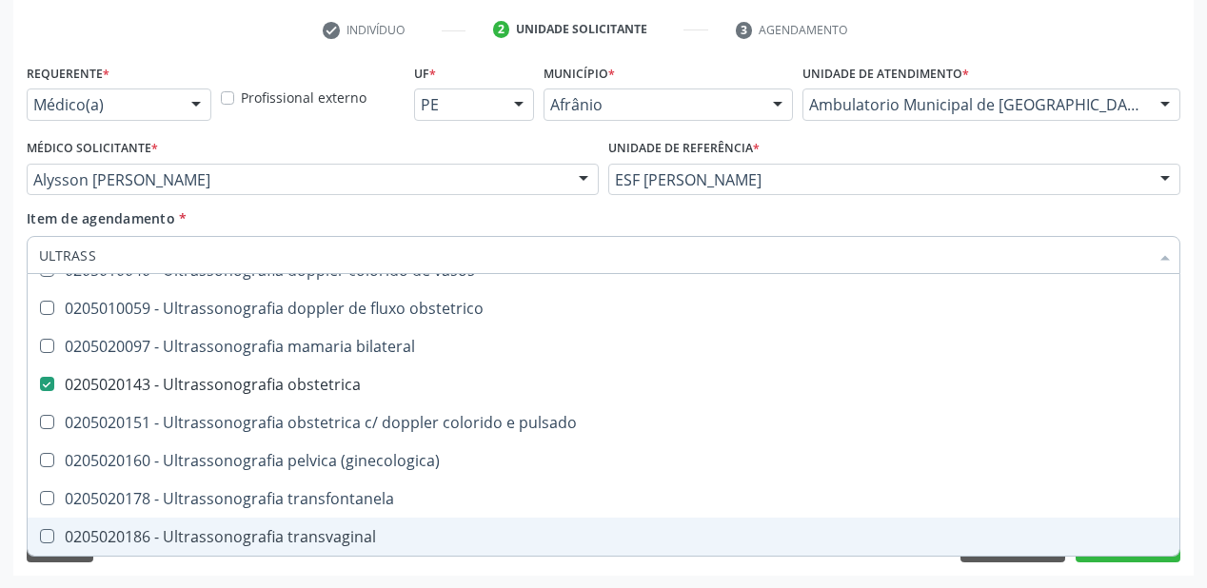
click at [125, 579] on div "Acompanhamento Acompanhe a situação das marcações correntes e finalizadas Relat…" at bounding box center [603, 170] width 1207 height 839
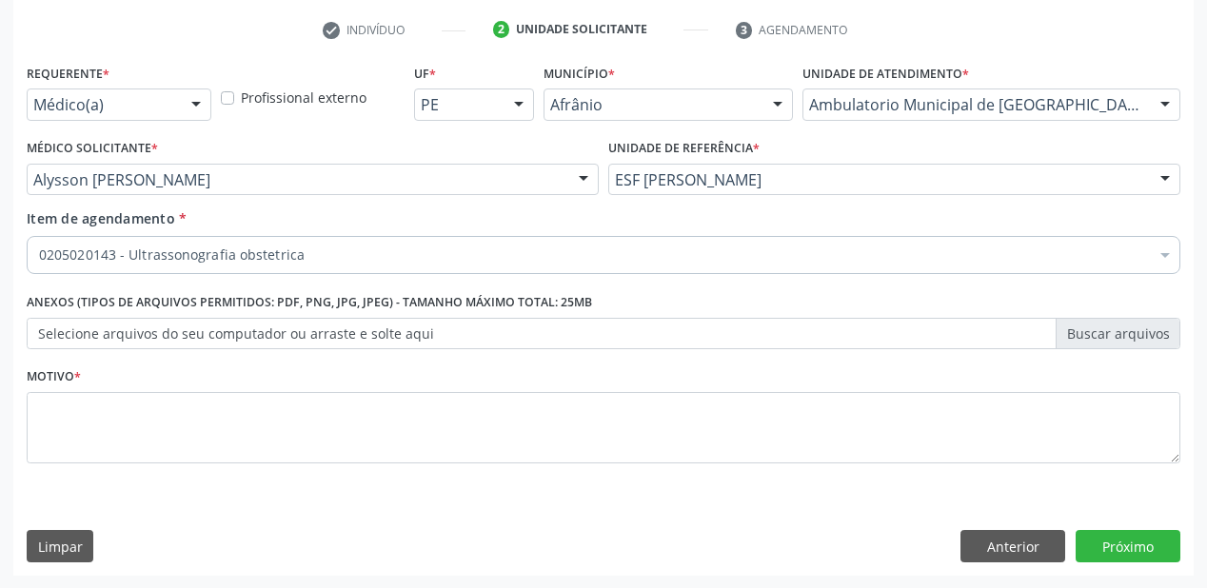
scroll to position [0, 0]
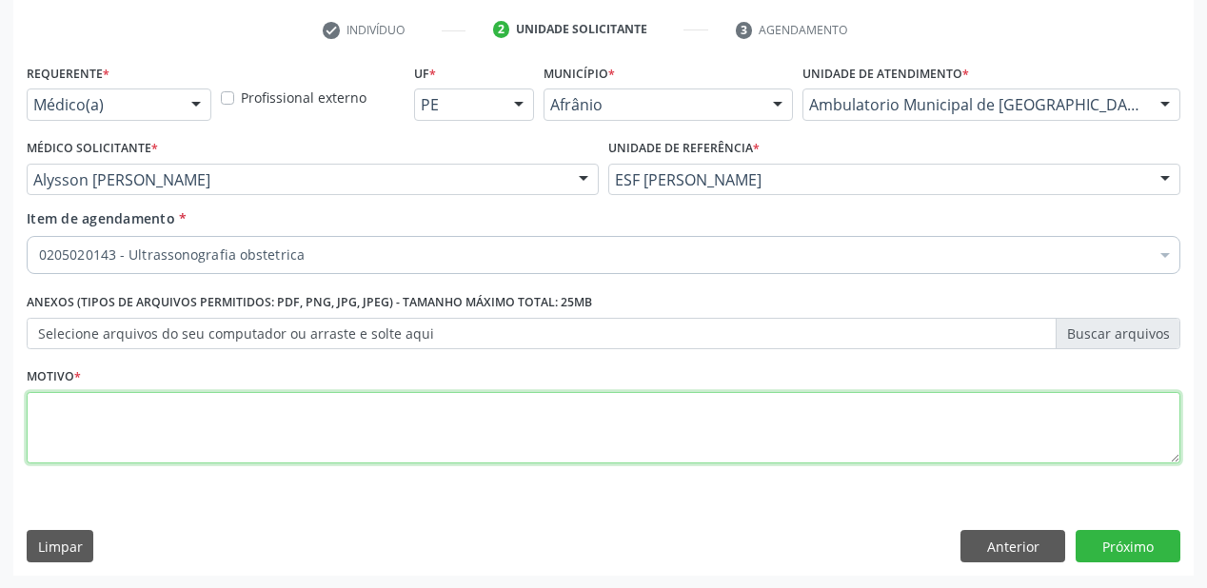
click at [79, 425] on textarea at bounding box center [604, 428] width 1154 height 72
type textarea "PRE NATAL"
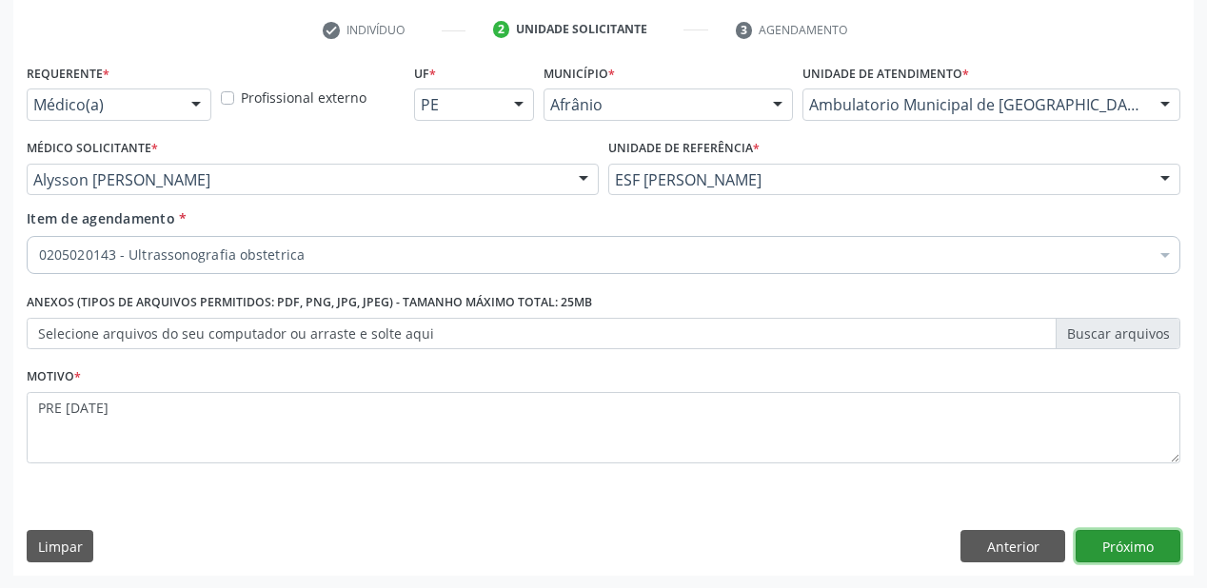
click at [1120, 533] on button "Próximo" at bounding box center [1128, 546] width 105 height 32
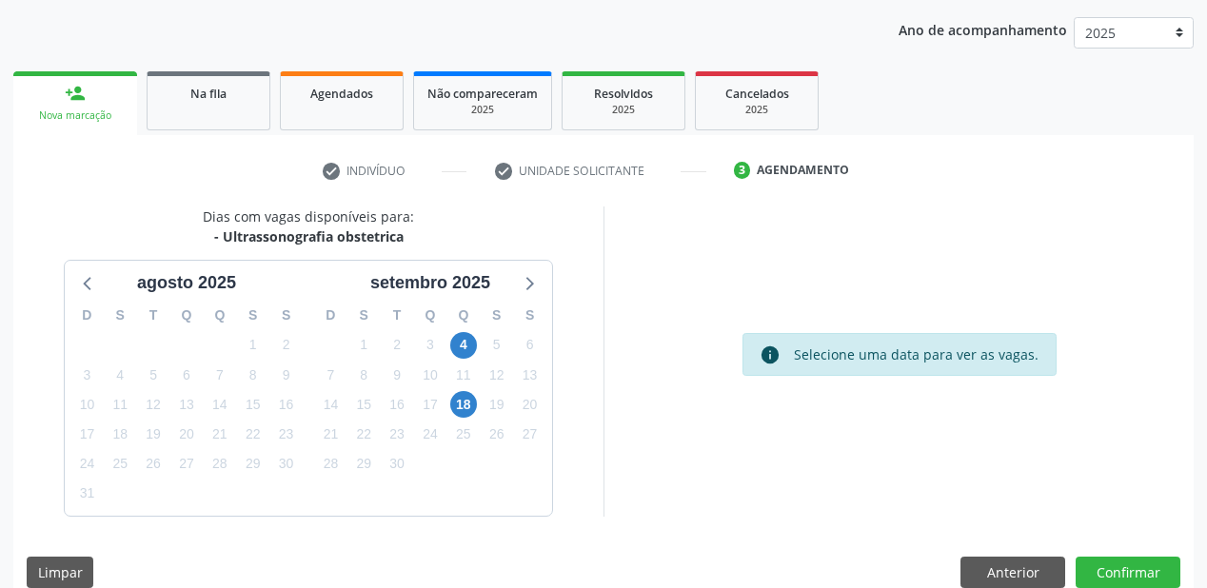
scroll to position [239, 0]
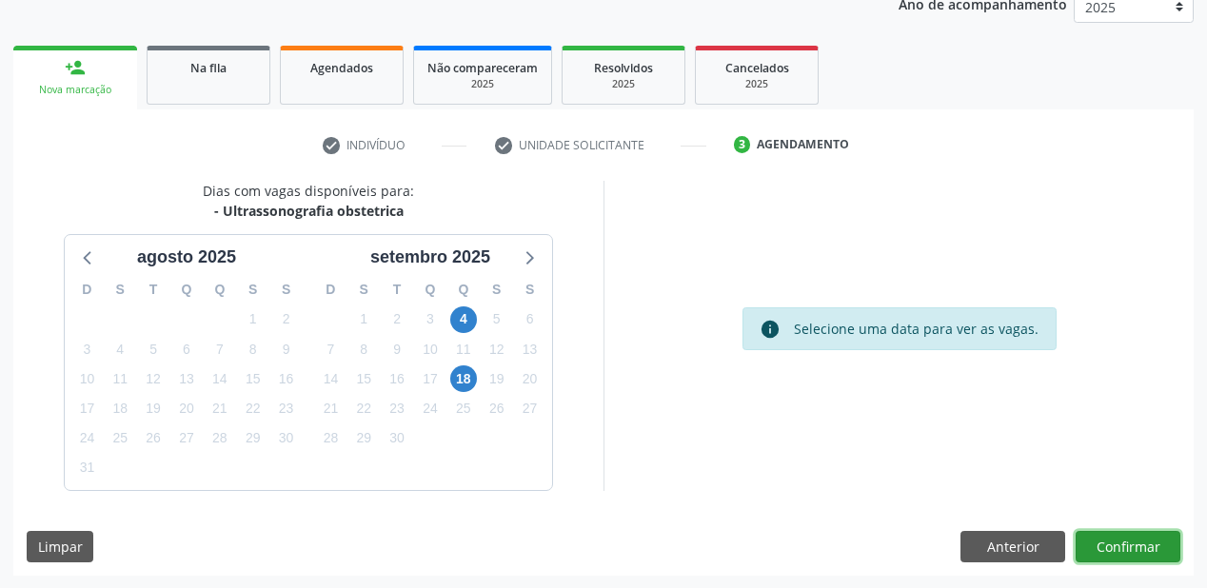
click at [1100, 537] on button "Confirmar" at bounding box center [1128, 547] width 105 height 32
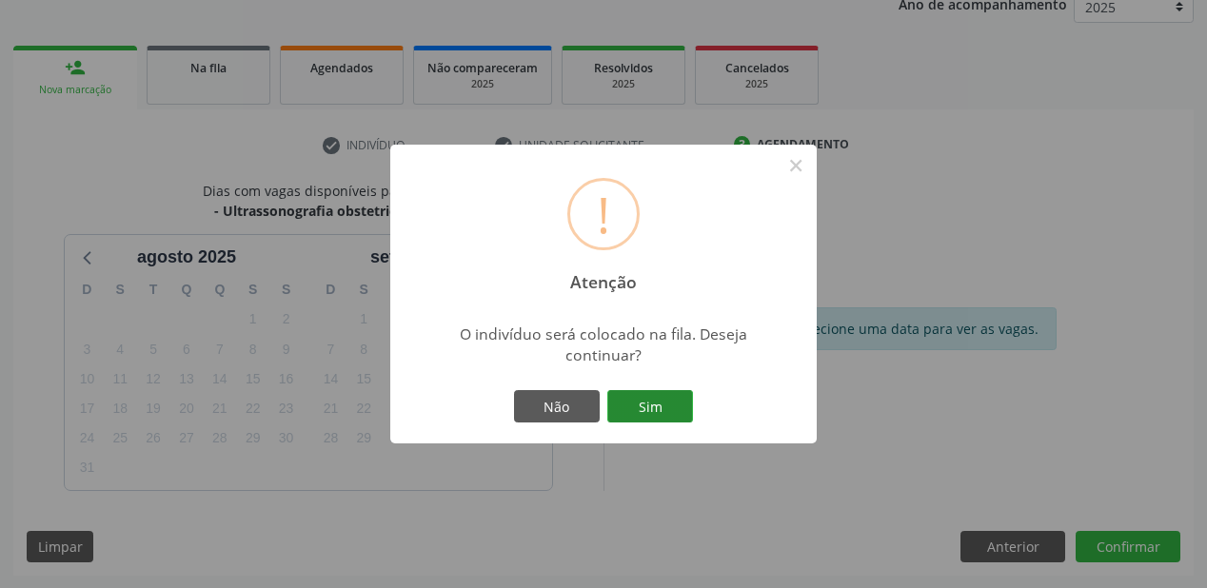
click at [674, 407] on button "Sim" at bounding box center [650, 406] width 86 height 32
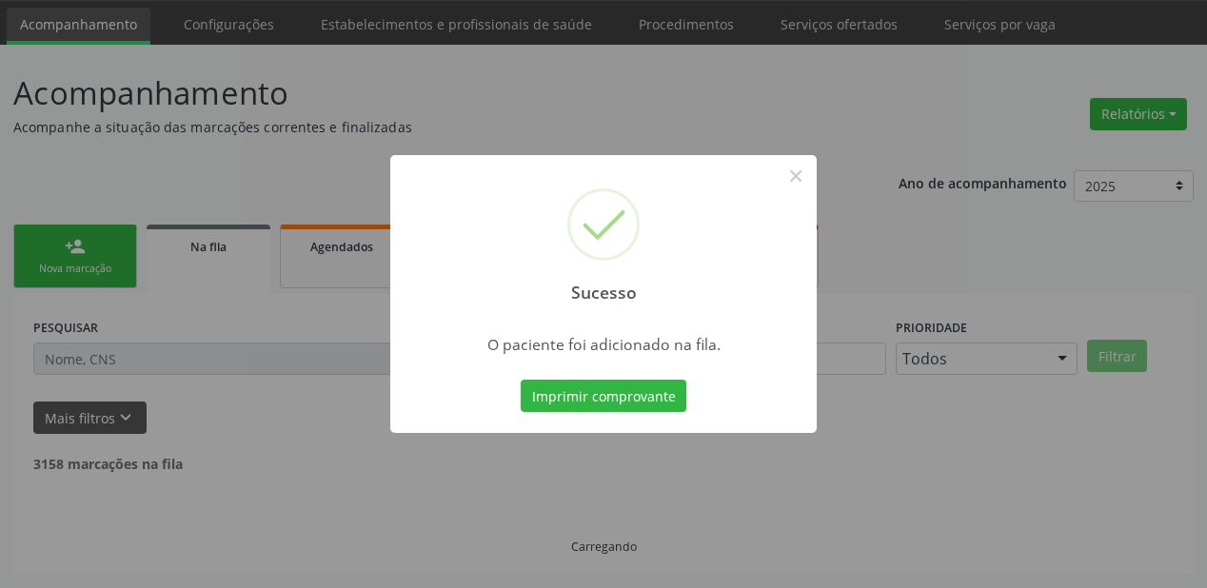
scroll to position [38, 0]
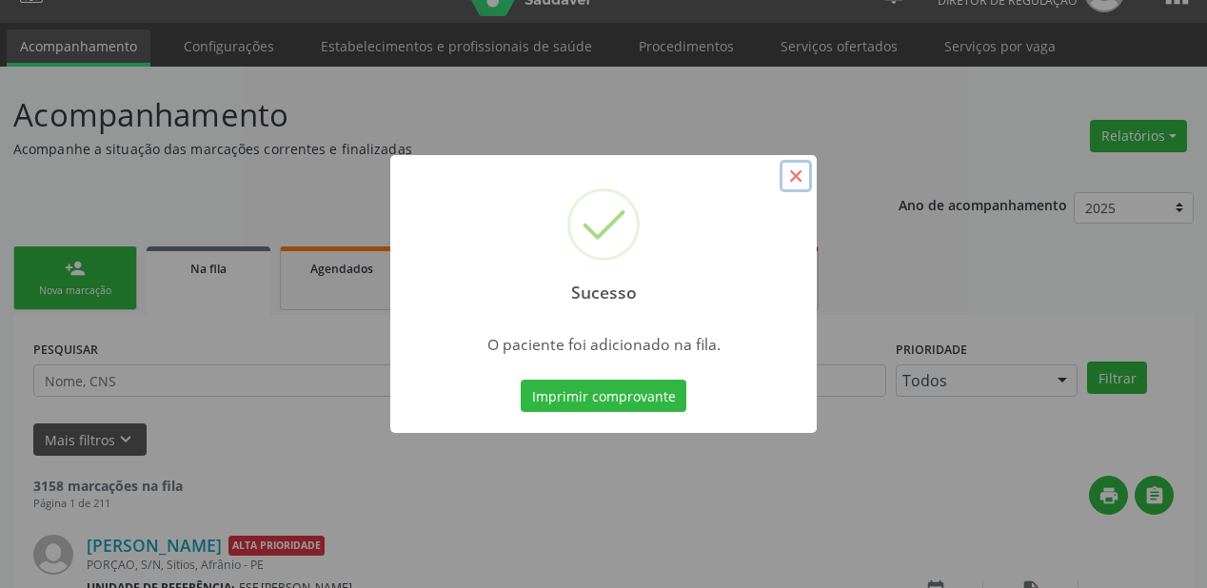
click at [797, 179] on button "×" at bounding box center [796, 176] width 32 height 32
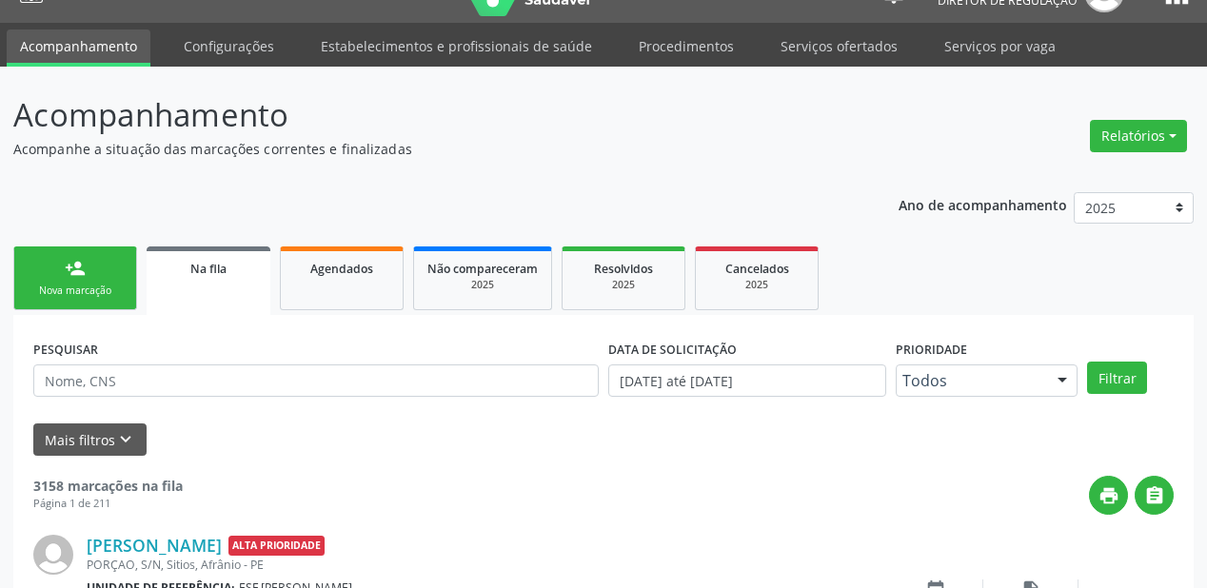
click at [84, 261] on div "person_add" at bounding box center [75, 268] width 21 height 21
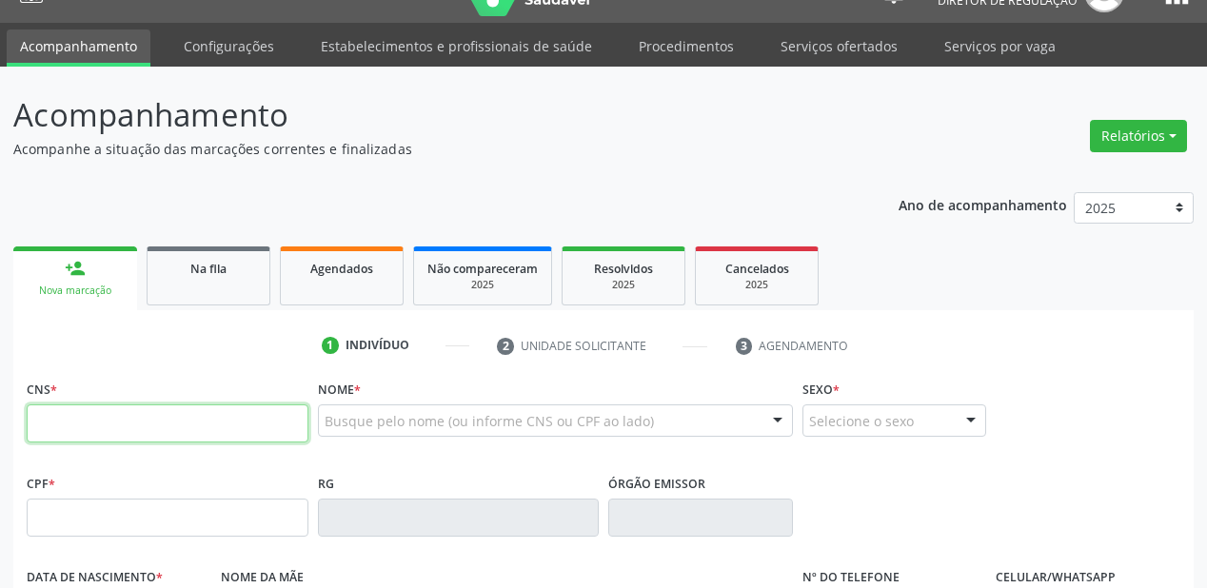
click at [91, 417] on input "text" at bounding box center [168, 424] width 282 height 38
type input "706 0038 4967 1449"
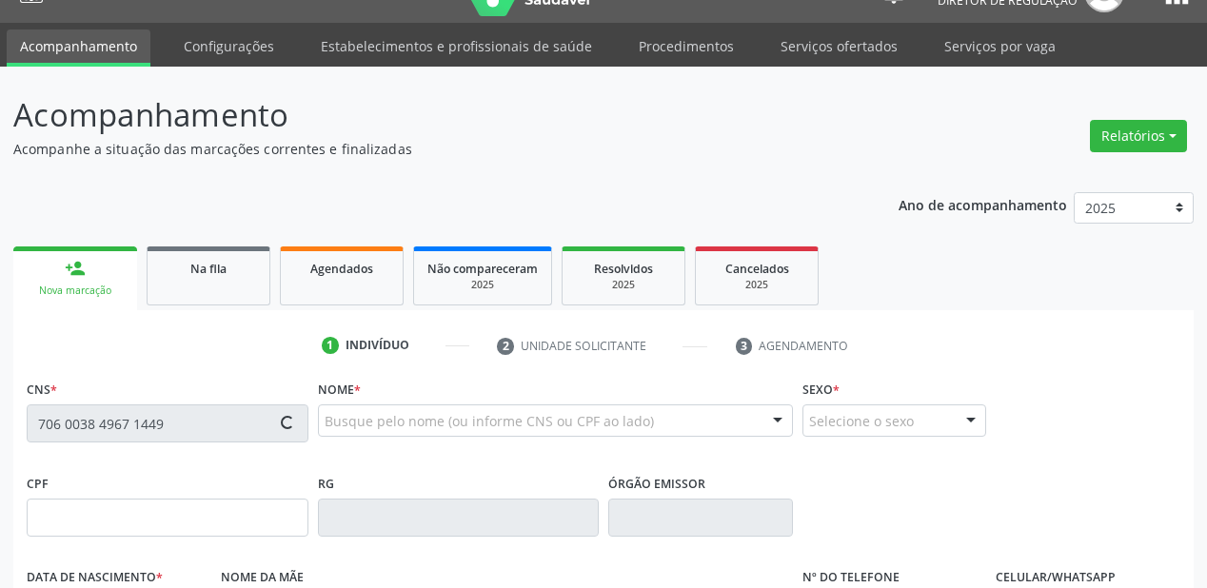
type input "076.863.064-96"
type input "31/12/1988"
type input "Maria de Fatima da Silva Nascimento"
type input "(87) 98828-6491"
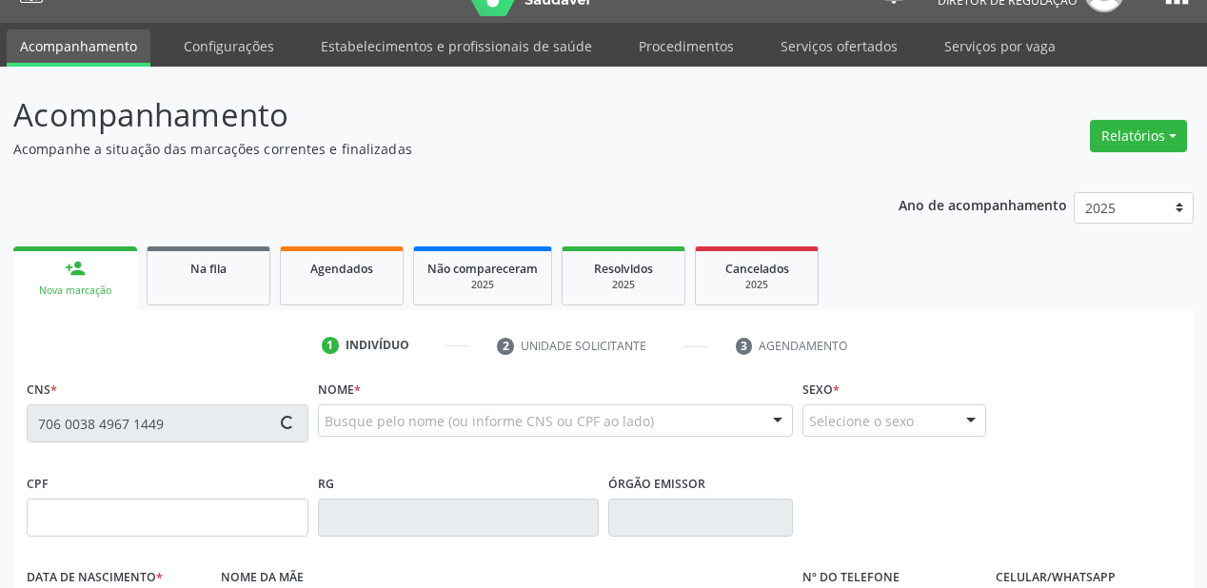
type input "S/N"
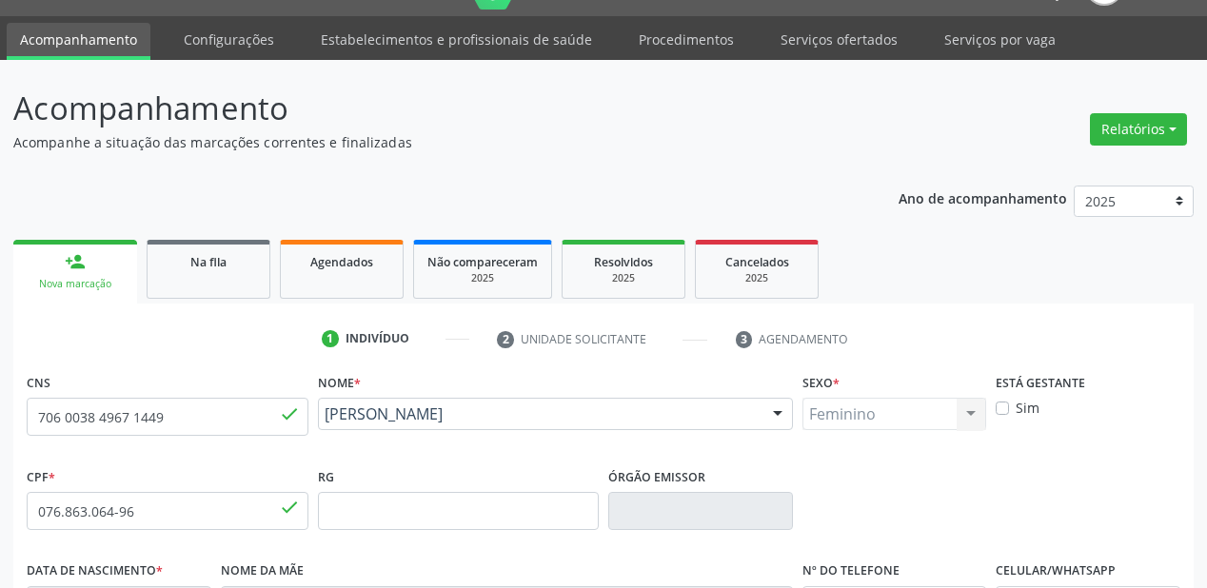
scroll to position [443, 0]
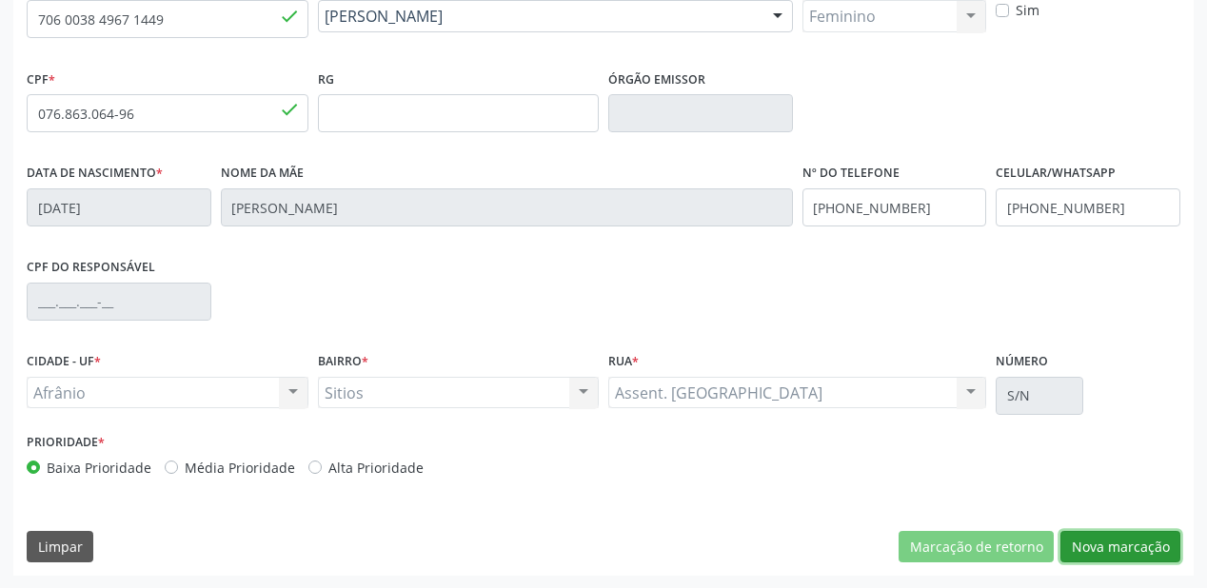
click at [1116, 545] on button "Nova marcação" at bounding box center [1120, 547] width 120 height 32
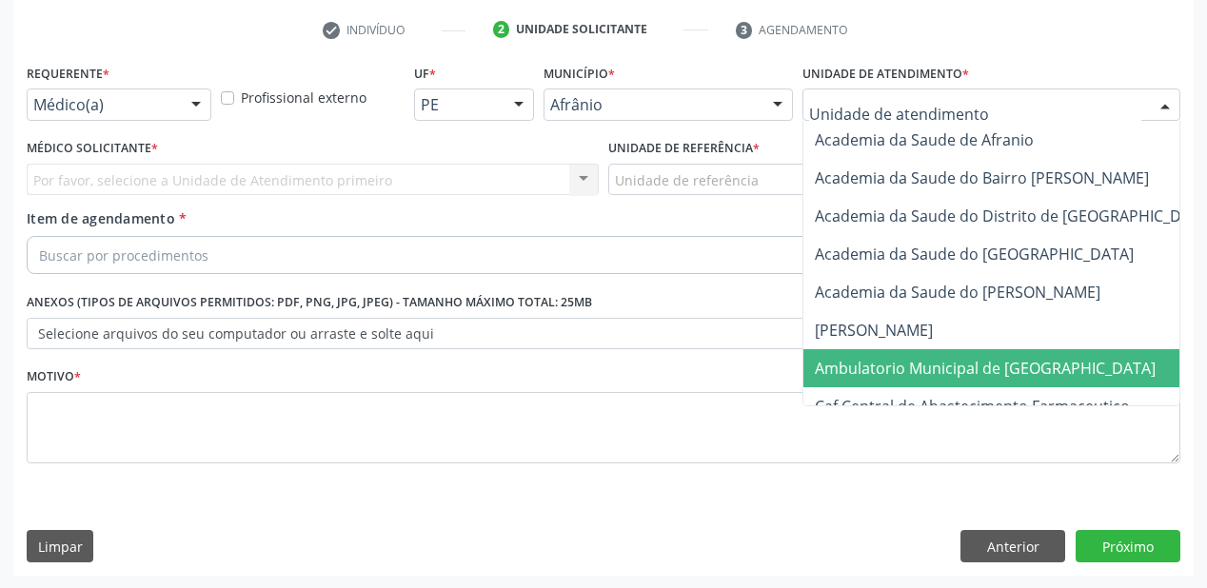
drag, startPoint x: 883, startPoint y: 365, endPoint x: 754, endPoint y: 329, distance: 134.2
click at [879, 362] on span "Ambulatorio Municipal de [GEOGRAPHIC_DATA]" at bounding box center [985, 368] width 341 height 21
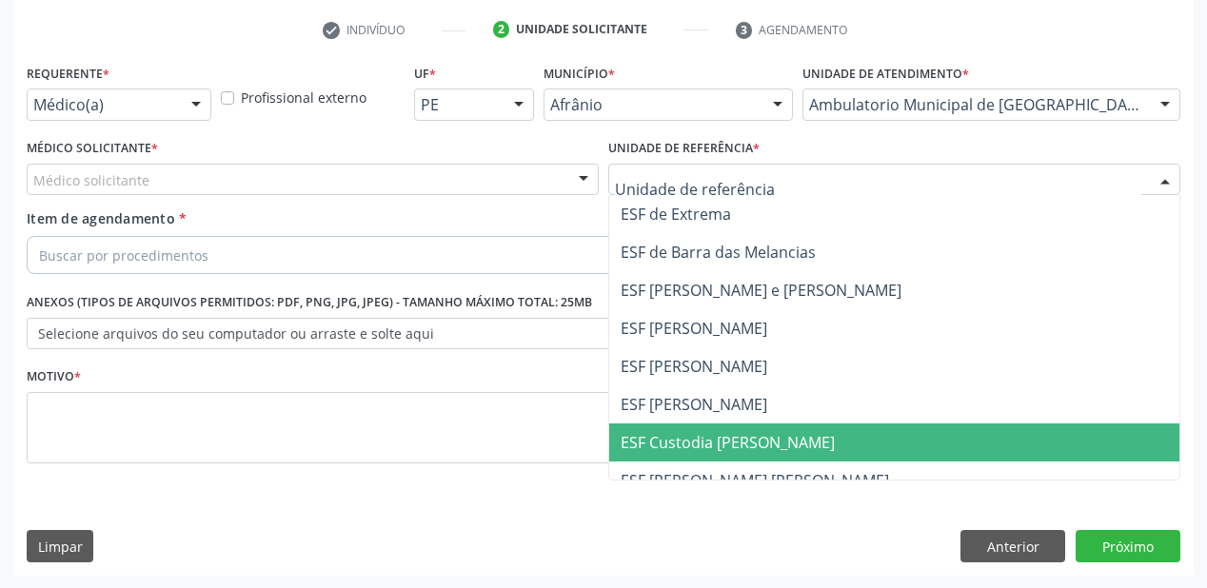
click at [670, 449] on span "ESF Custodia [PERSON_NAME]" at bounding box center [728, 442] width 214 height 21
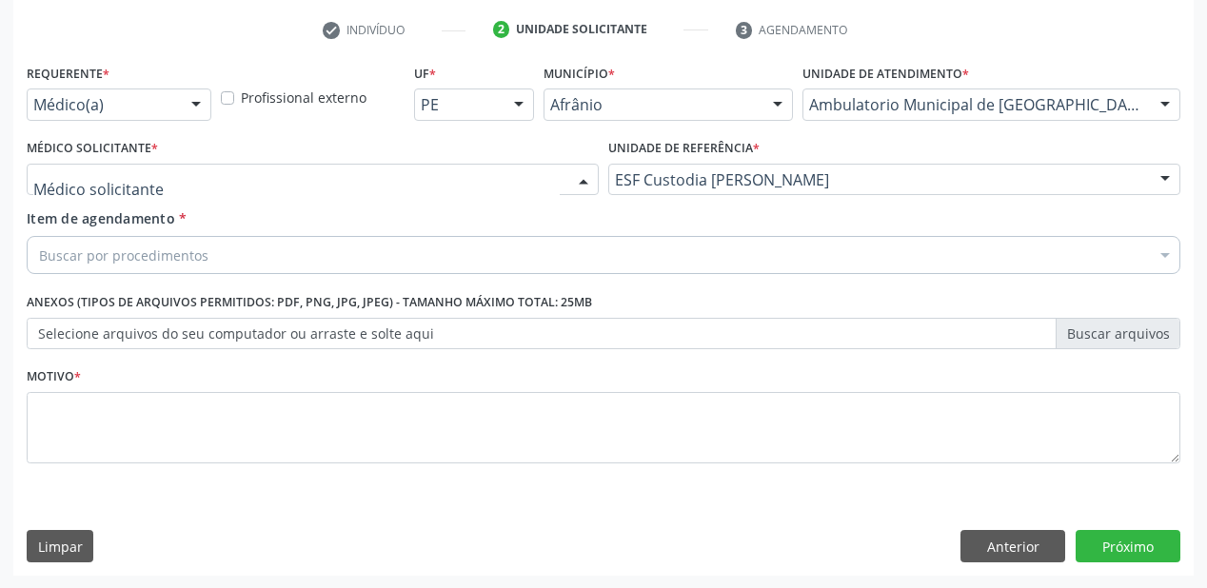
drag, startPoint x: 90, startPoint y: 189, endPoint x: 88, endPoint y: 221, distance: 31.5
click at [88, 196] on div "Alysson Rodrigo Ferreira Cavalcanti Bruno Saraiva Bezerra Medrado Carlos Gustav…" at bounding box center [313, 180] width 572 height 32
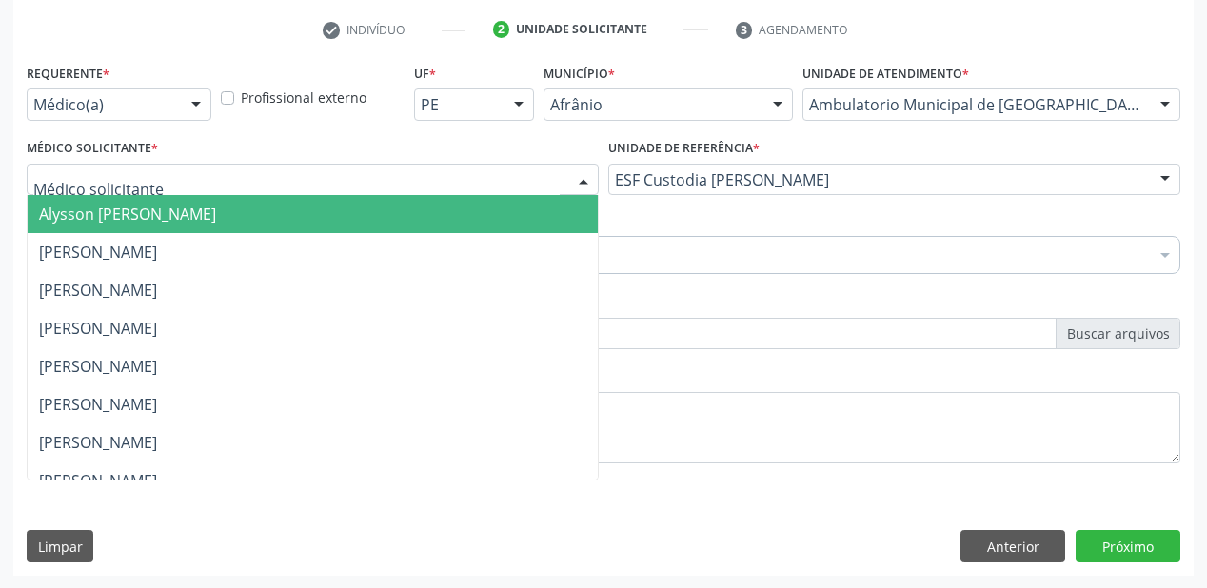
click at [88, 221] on span "Alysson [PERSON_NAME]" at bounding box center [127, 214] width 177 height 21
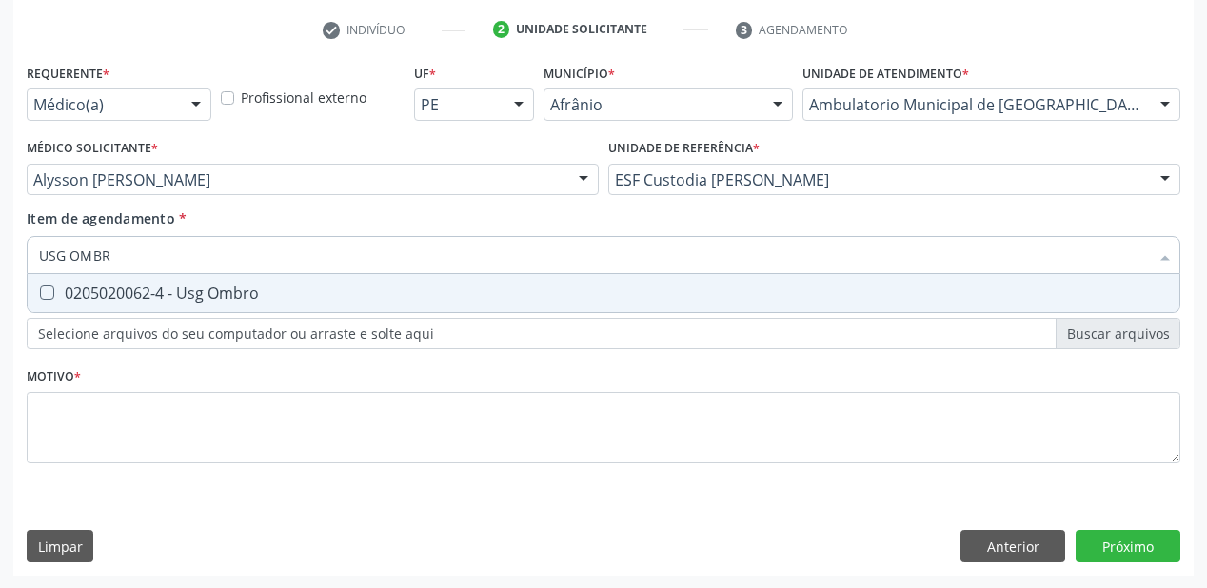
type input "USG OMBRO"
click at [95, 304] on span "0205020062-4 - Usg Ombro" at bounding box center [604, 293] width 1152 height 38
checkbox Ombro "true"
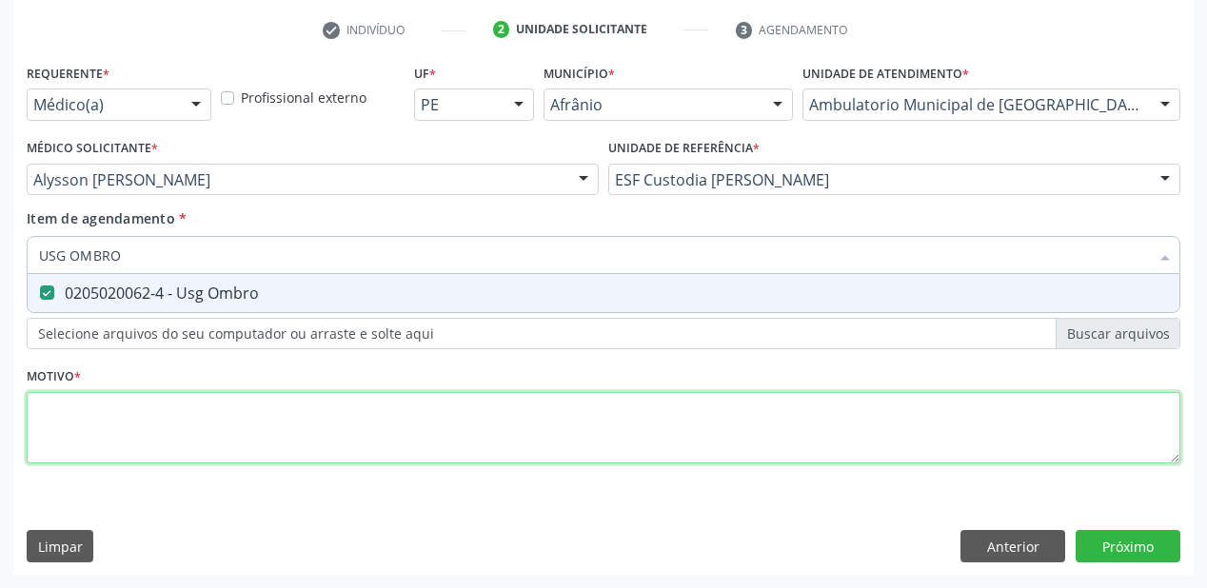
click at [88, 407] on div "Requerente * Médico(a) Médico(a) Enfermeiro(a) Paciente Nenhum resultado encont…" at bounding box center [604, 274] width 1154 height 431
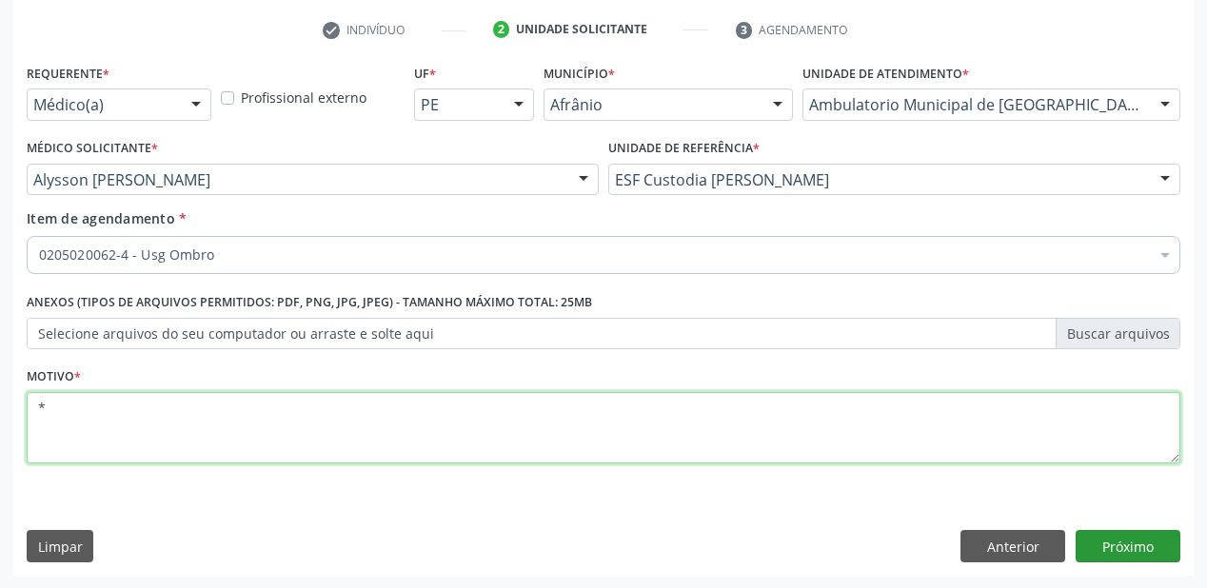
type textarea "*"
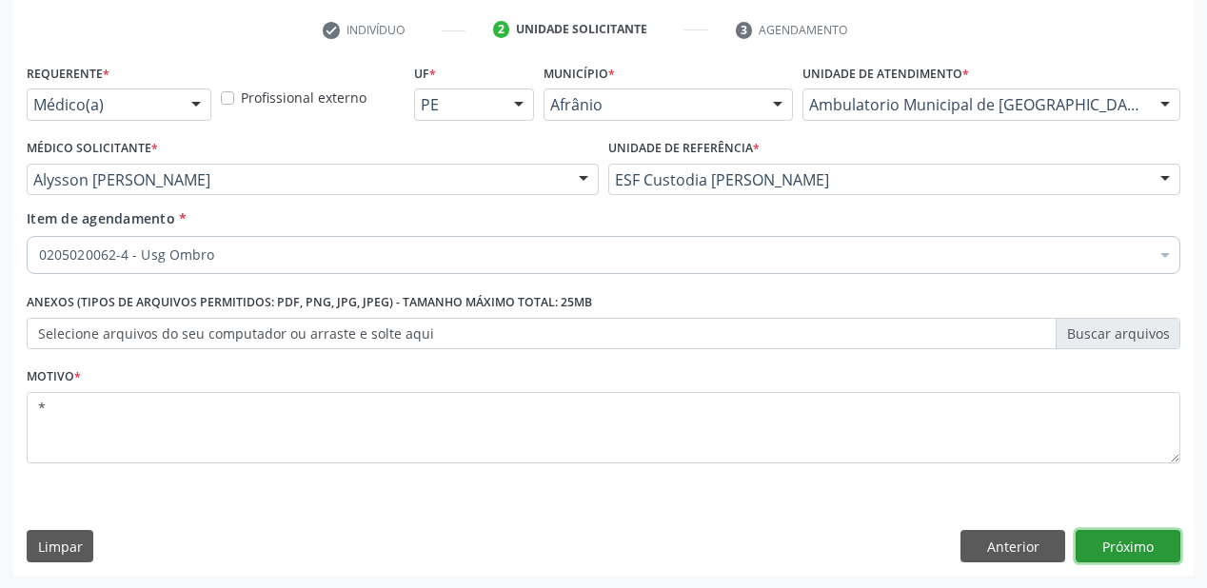
click at [1109, 544] on button "Próximo" at bounding box center [1128, 546] width 105 height 32
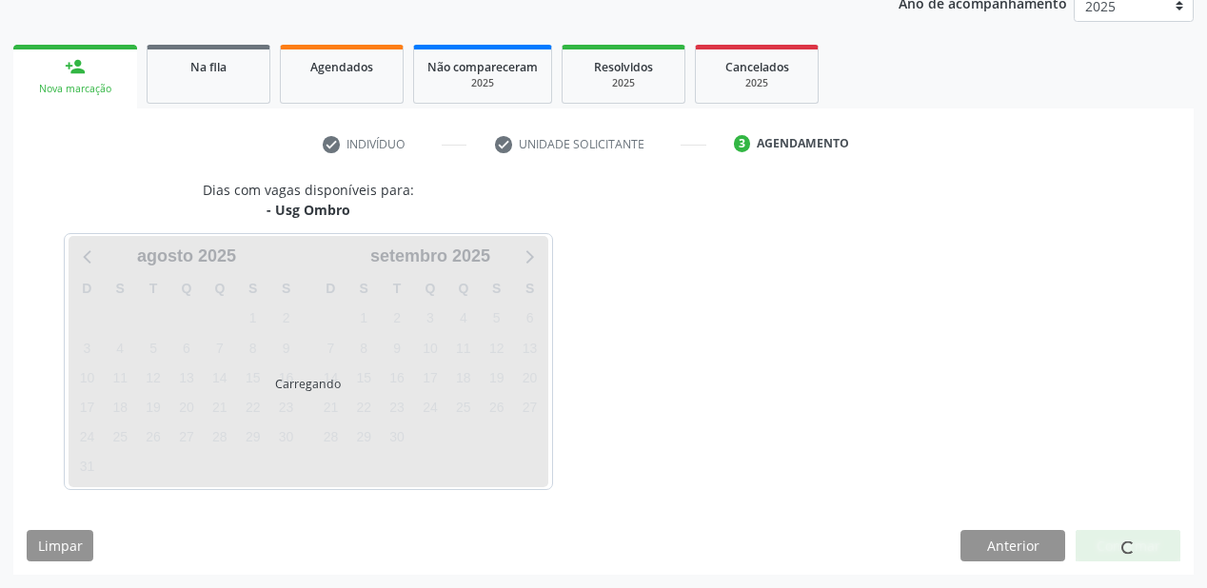
scroll to position [239, 0]
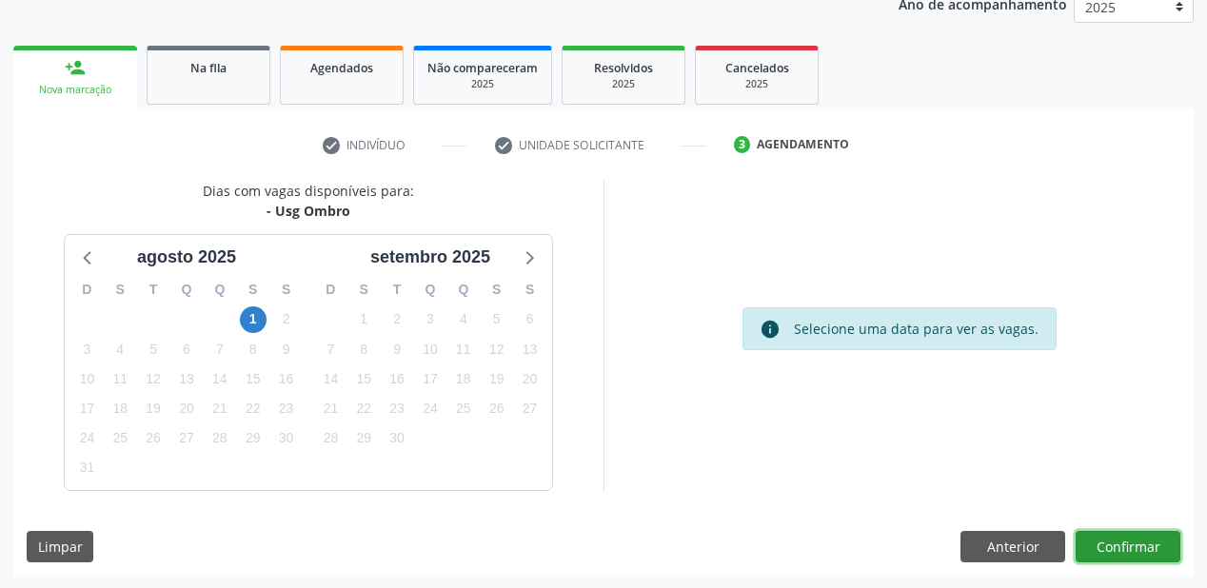
click at [1099, 545] on button "Confirmar" at bounding box center [1128, 547] width 105 height 32
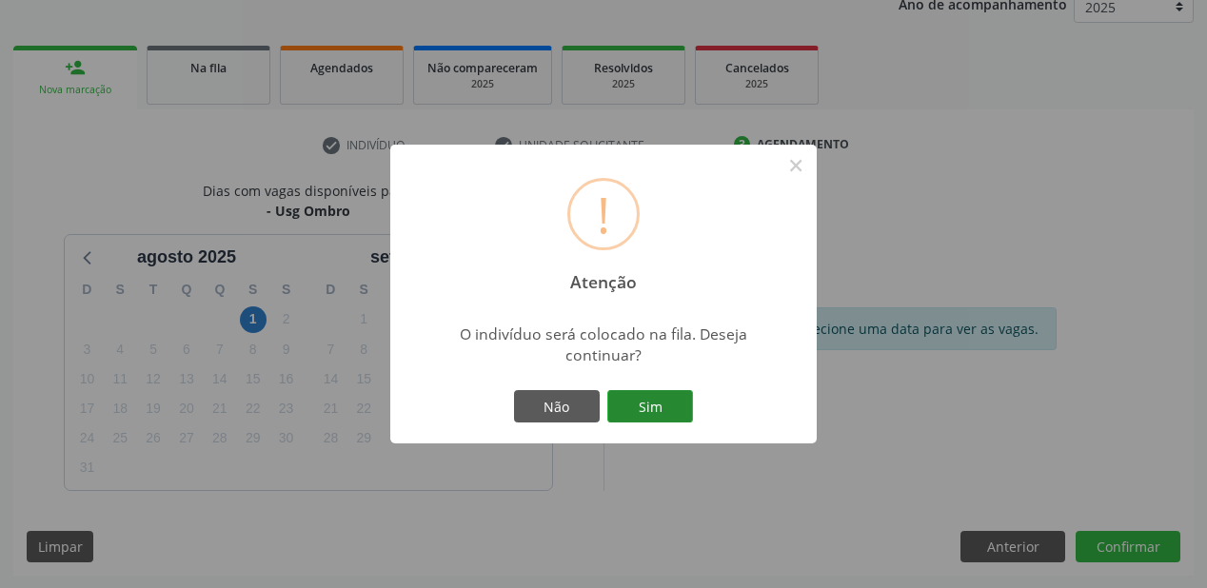
click at [633, 403] on button "Sim" at bounding box center [650, 406] width 86 height 32
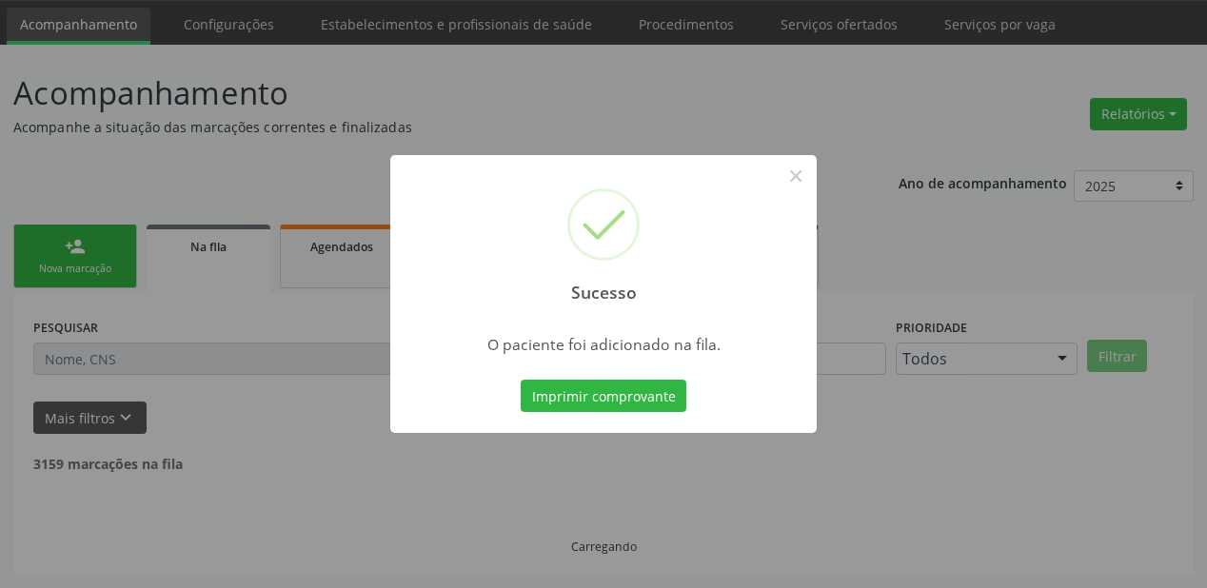
scroll to position [38, 0]
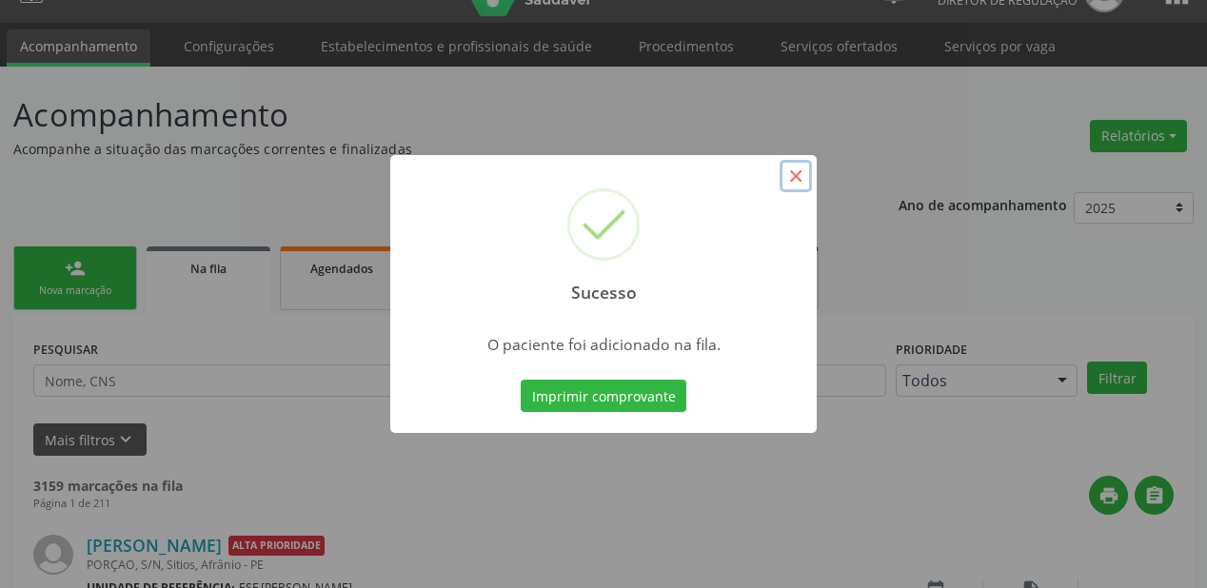
click at [800, 173] on button "×" at bounding box center [796, 176] width 32 height 32
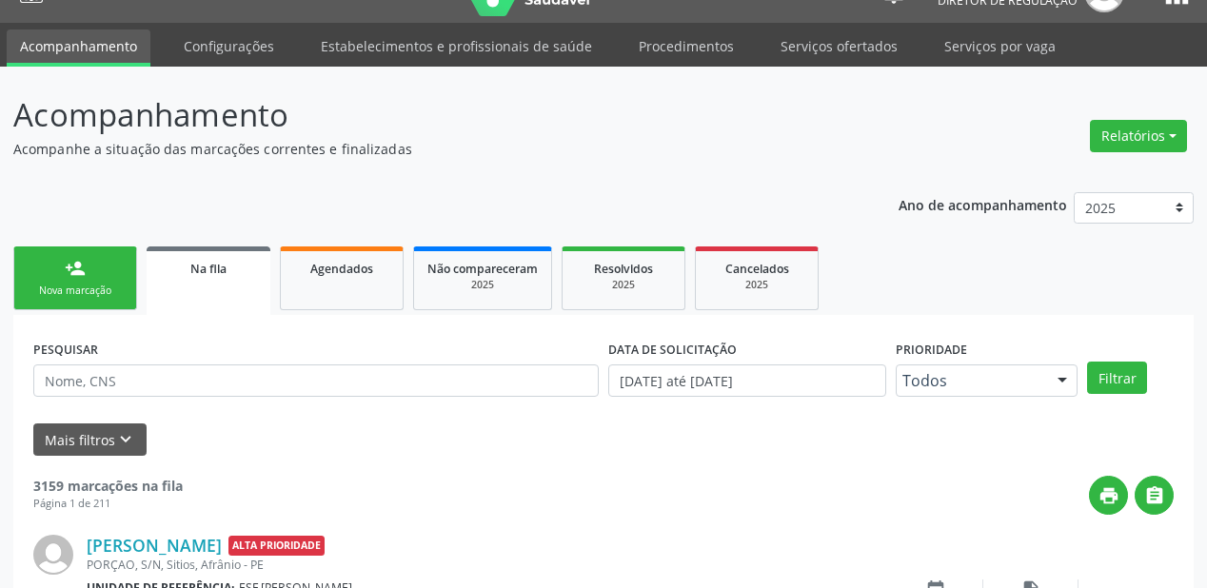
click at [95, 287] on div "Nova marcação" at bounding box center [75, 291] width 95 height 14
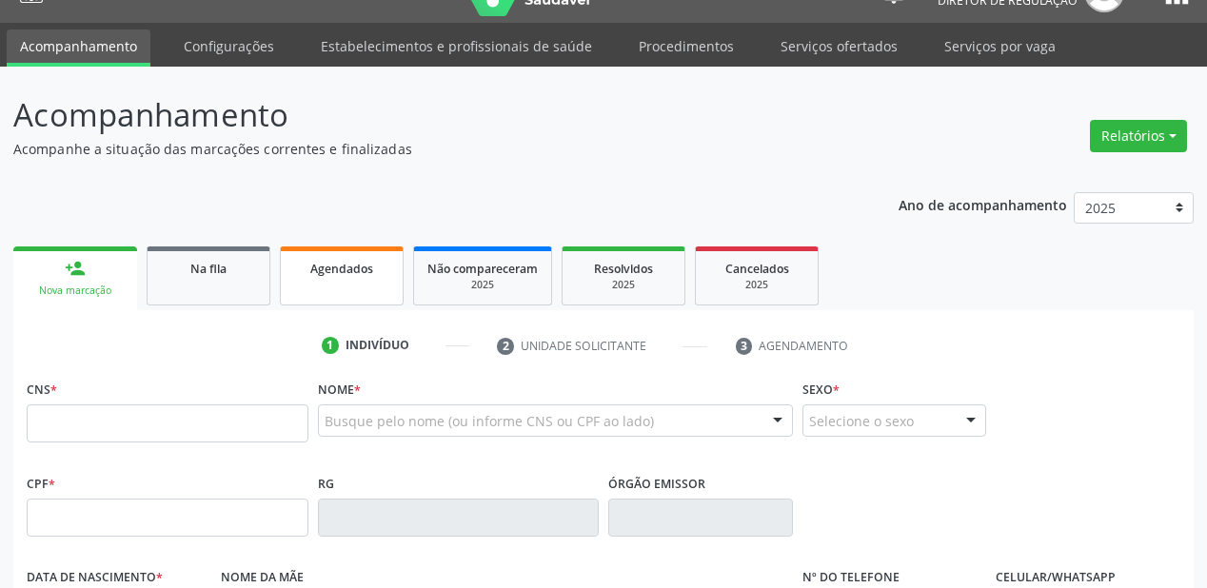
click at [327, 261] on span "Agendados" at bounding box center [341, 269] width 63 height 16
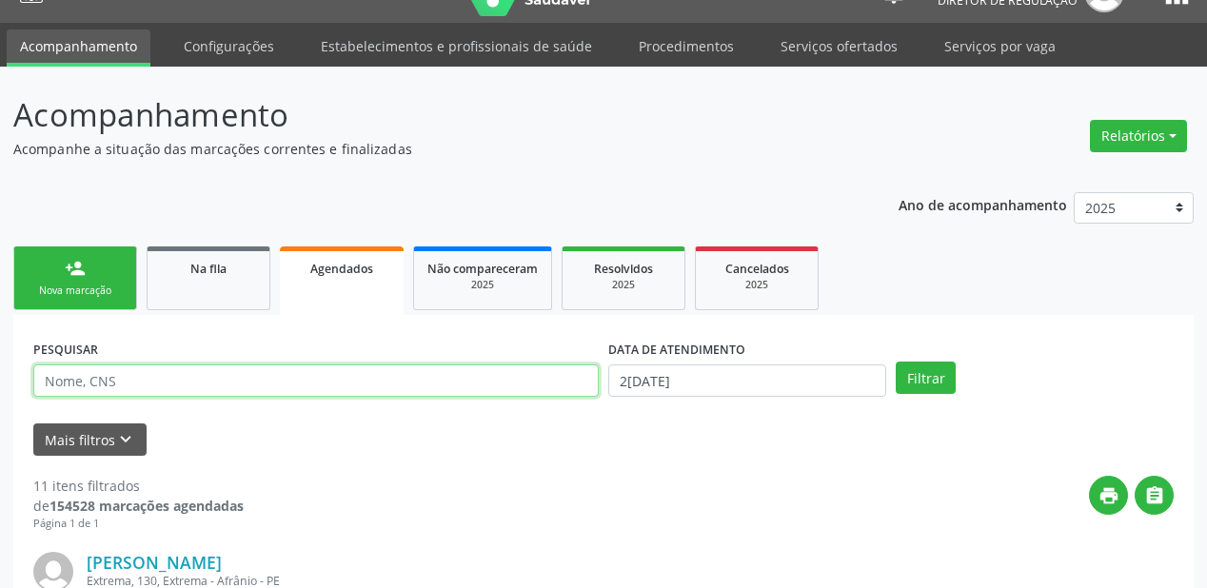
click at [79, 375] on input "text" at bounding box center [315, 381] width 565 height 32
type input "706002306081143"
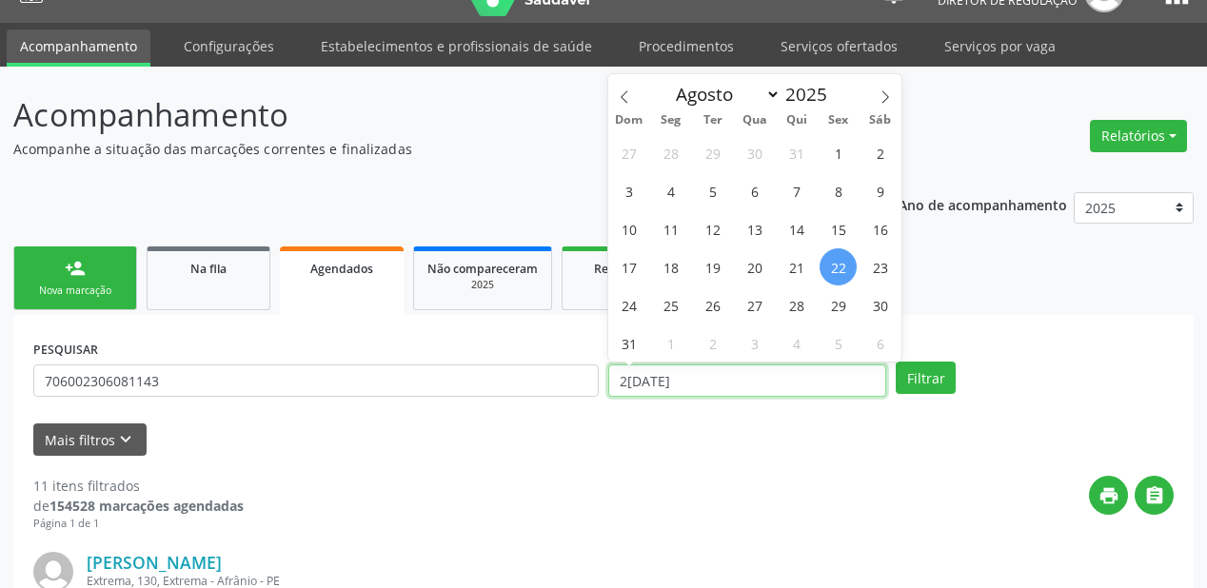
click at [736, 386] on input "22/08/2025" at bounding box center [747, 381] width 278 height 32
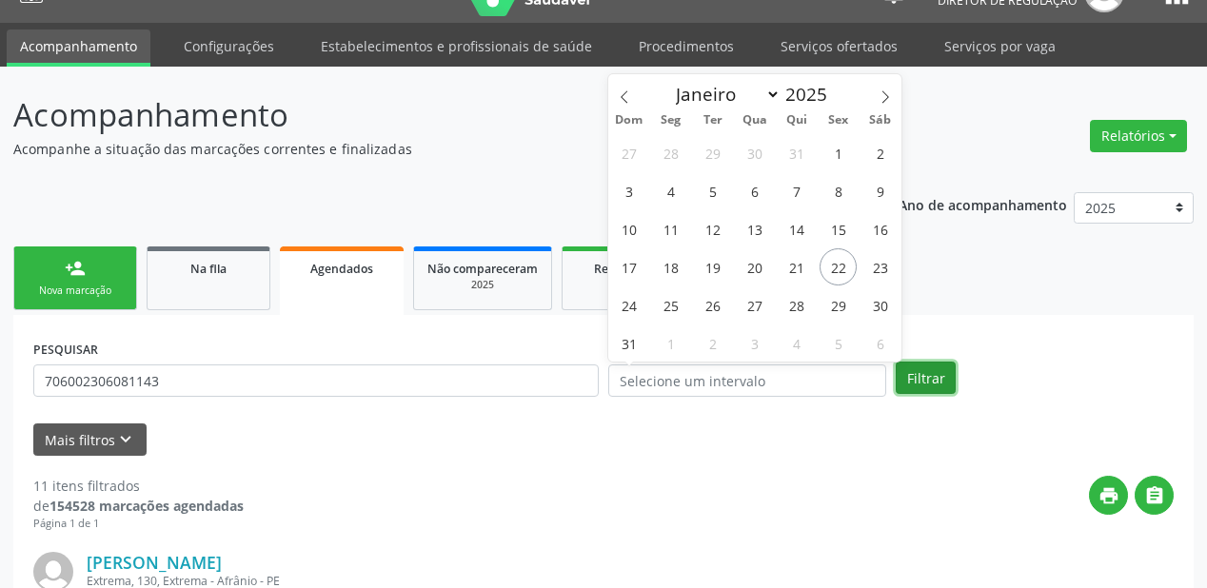
click at [913, 372] on button "Filtrar" at bounding box center [926, 378] width 60 height 32
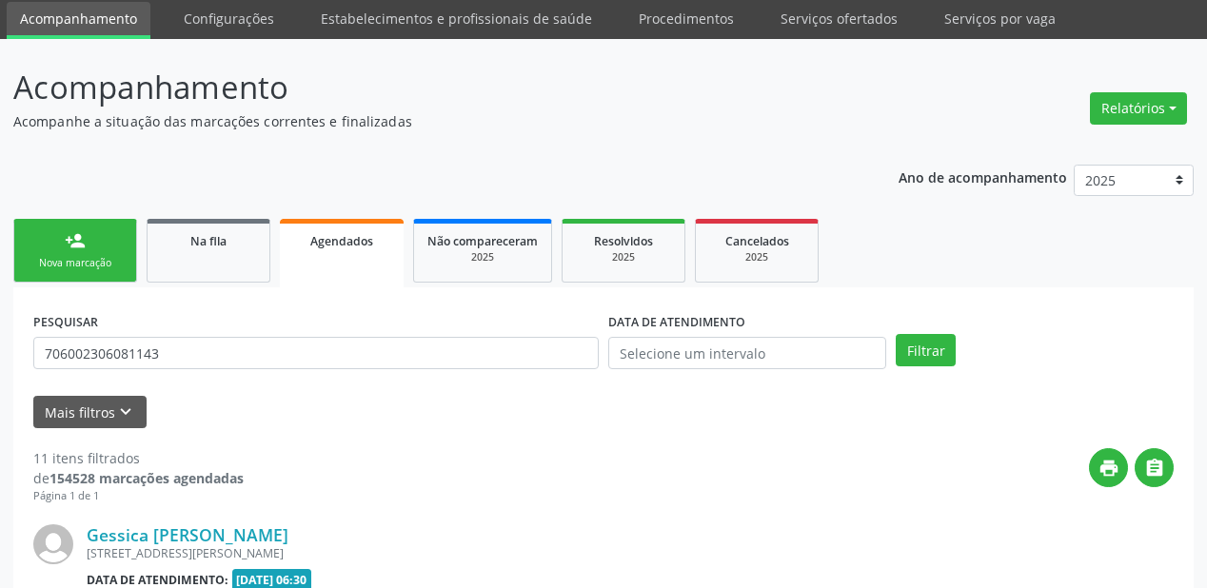
scroll to position [0, 0]
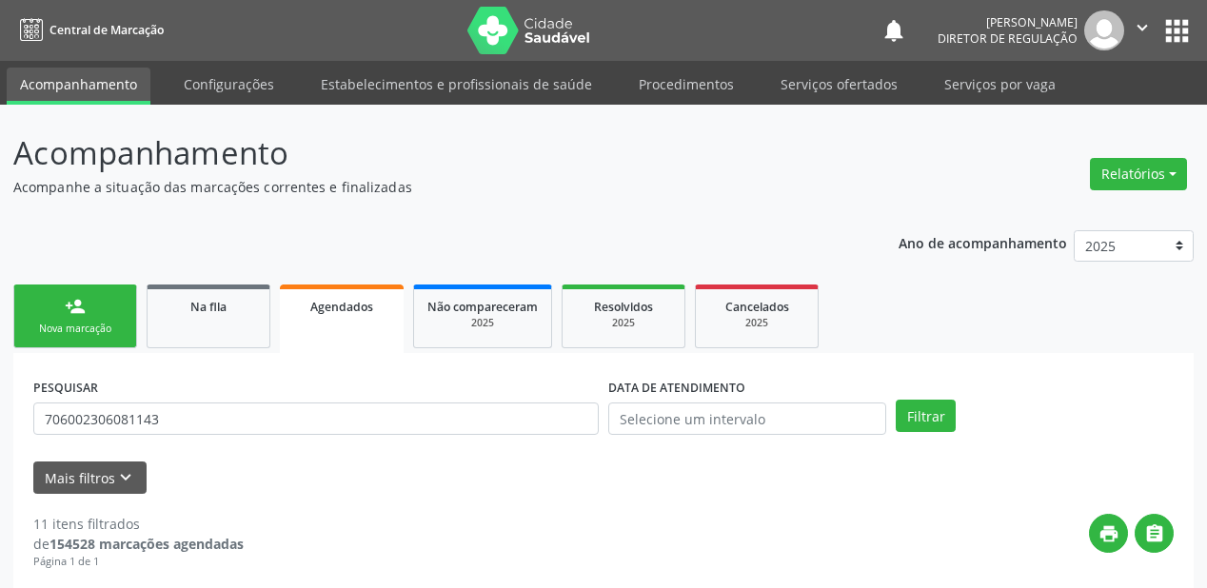
click at [83, 315] on div "person_add" at bounding box center [75, 306] width 21 height 21
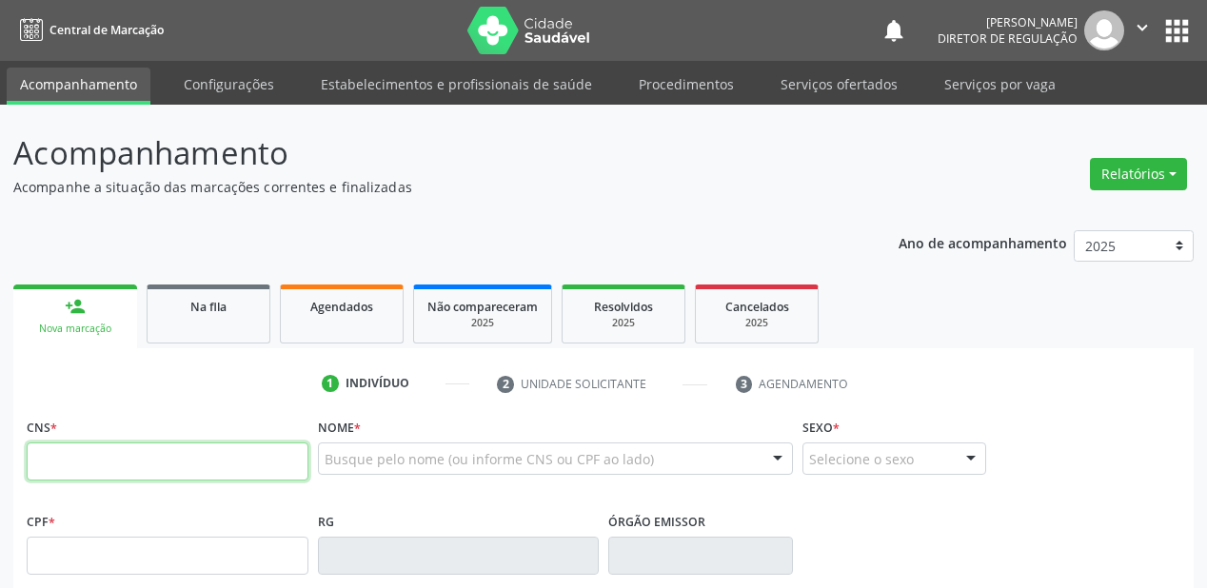
click at [158, 473] on input "text" at bounding box center [168, 462] width 282 height 38
type input "706 1050 9683 3960"
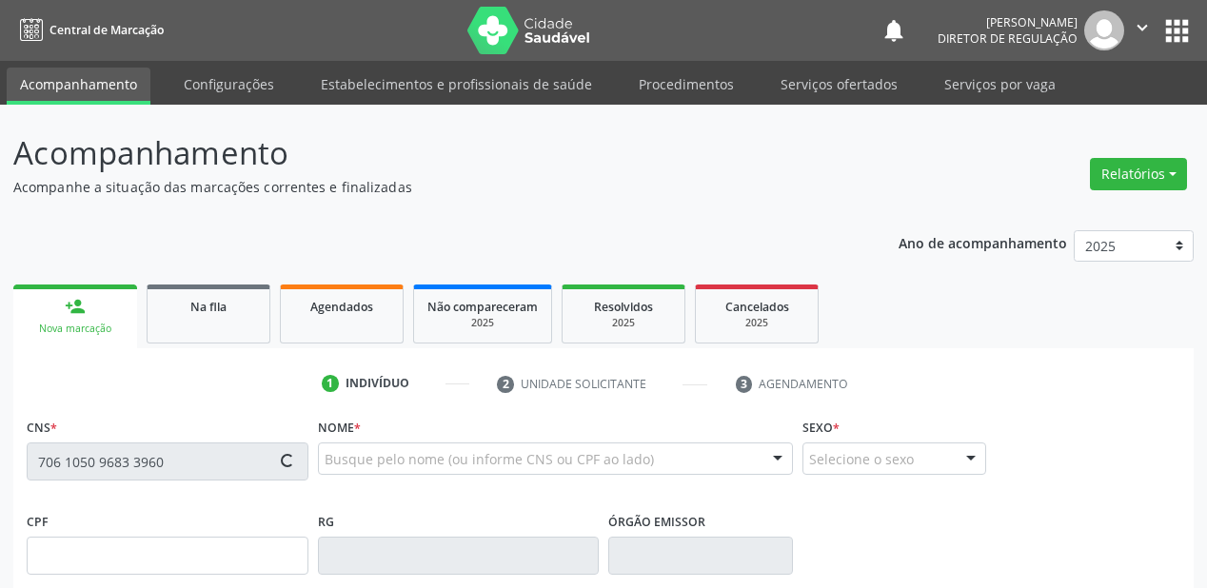
type input "484.345.744-20"
type input "[DATE]"
type input "[PERSON_NAME]"
type input "[PHONE_NUMBER]"
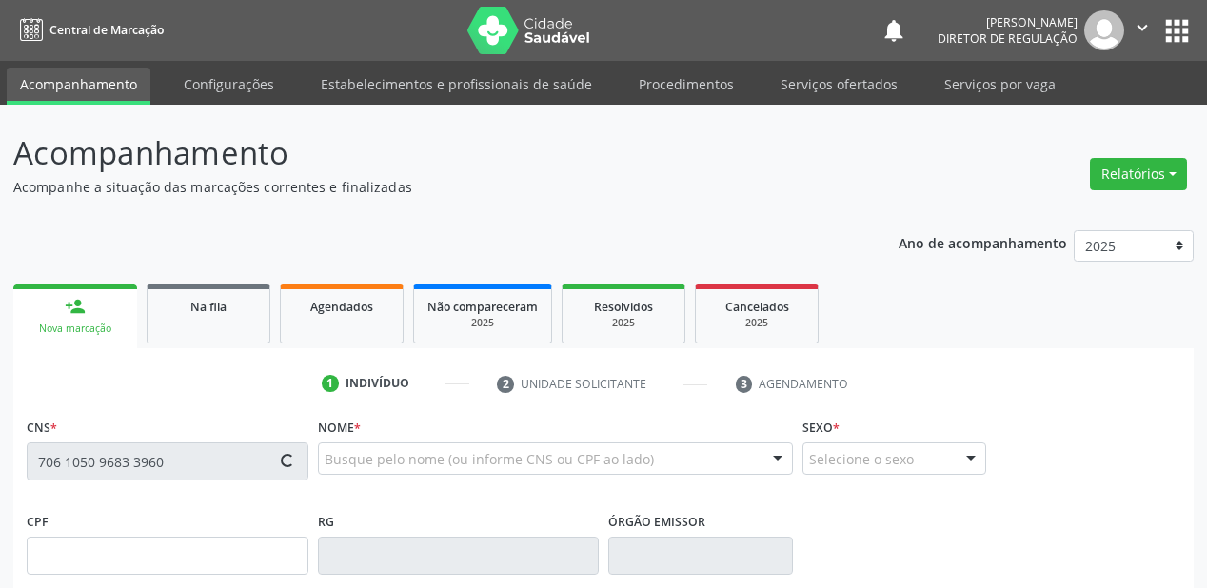
type input "43"
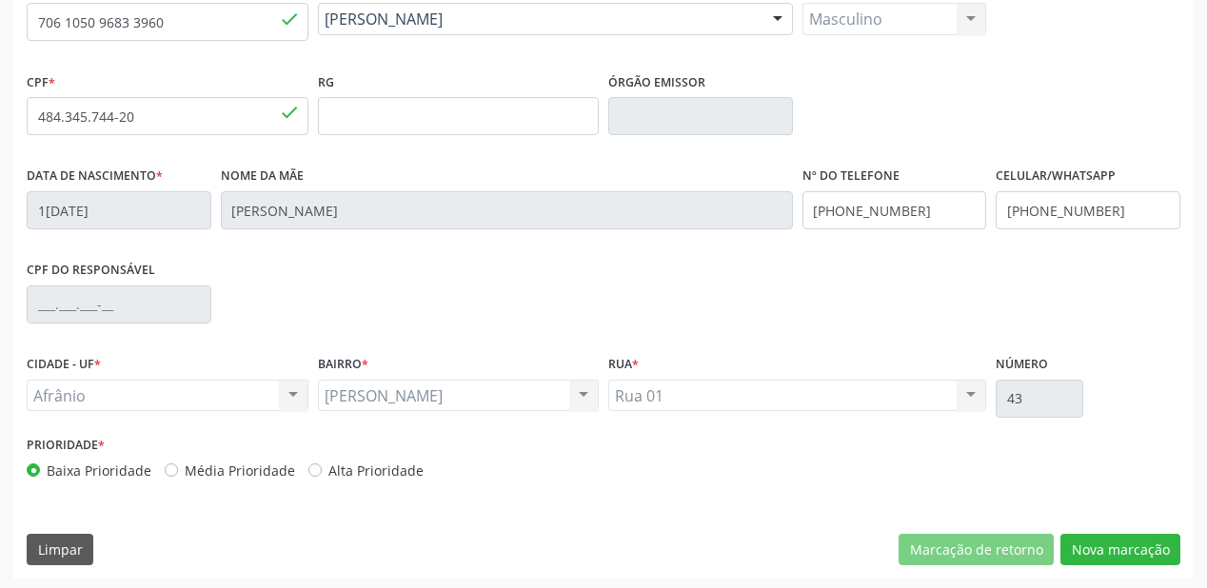
scroll to position [443, 0]
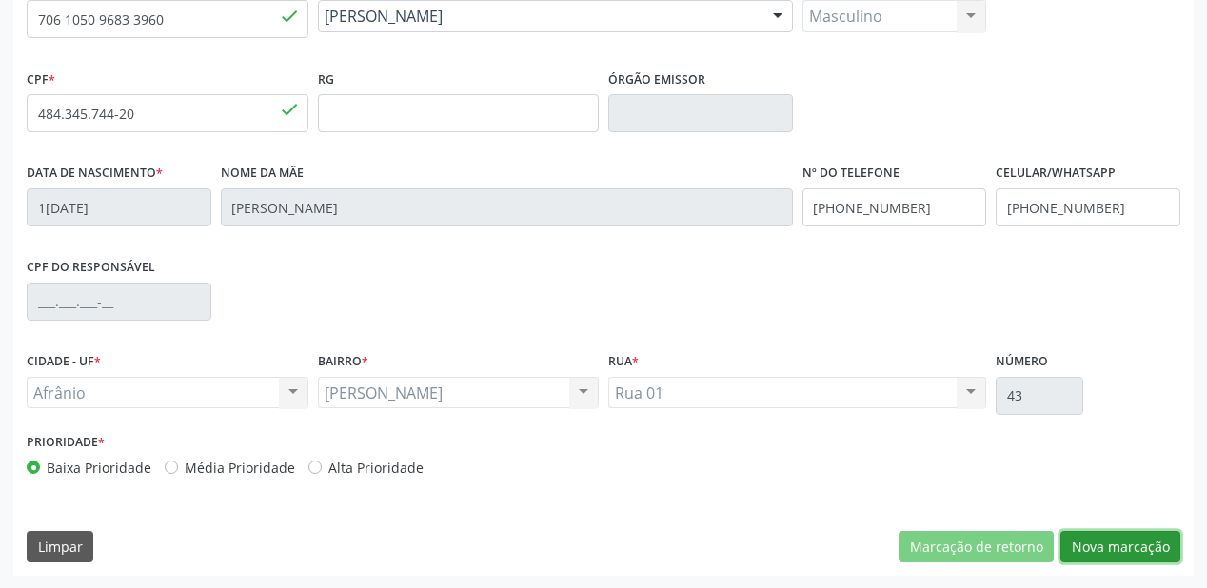
click at [1117, 541] on button "Nova marcação" at bounding box center [1120, 547] width 120 height 32
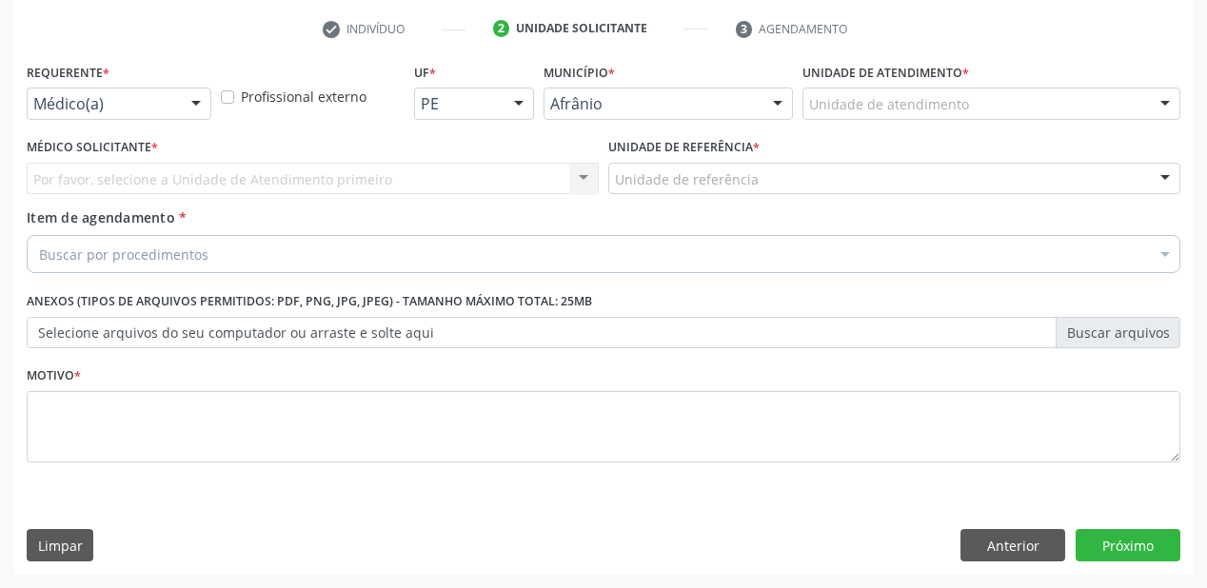
scroll to position [354, 0]
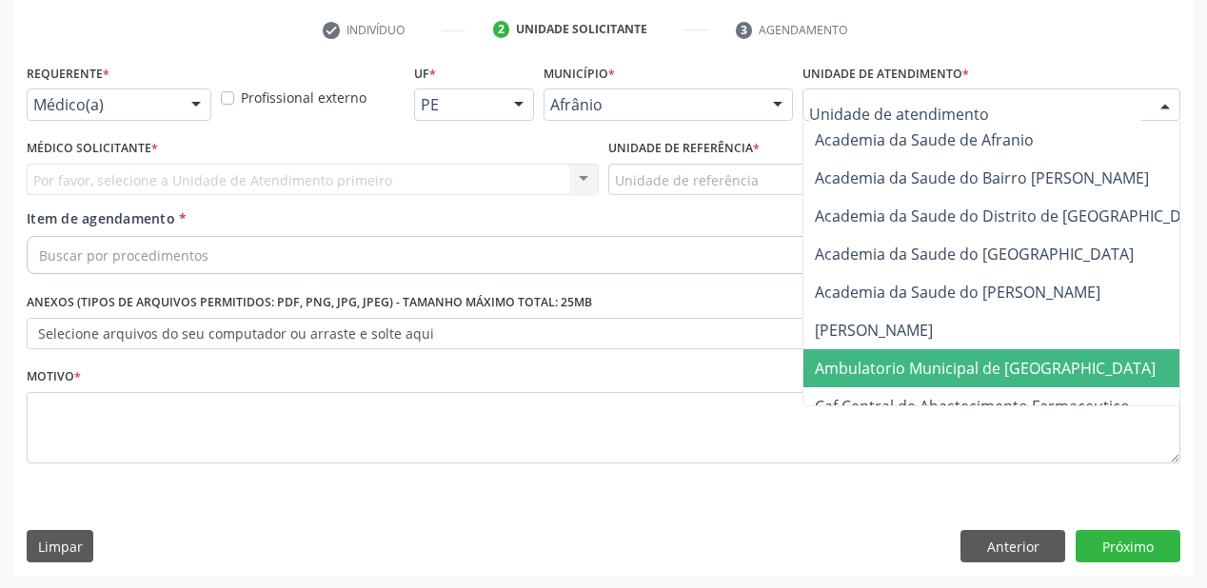
drag, startPoint x: 842, startPoint y: 366, endPoint x: 695, endPoint y: 245, distance: 190.0
click at [842, 367] on span "Ambulatorio Municipal de [GEOGRAPHIC_DATA]" at bounding box center [985, 368] width 341 height 21
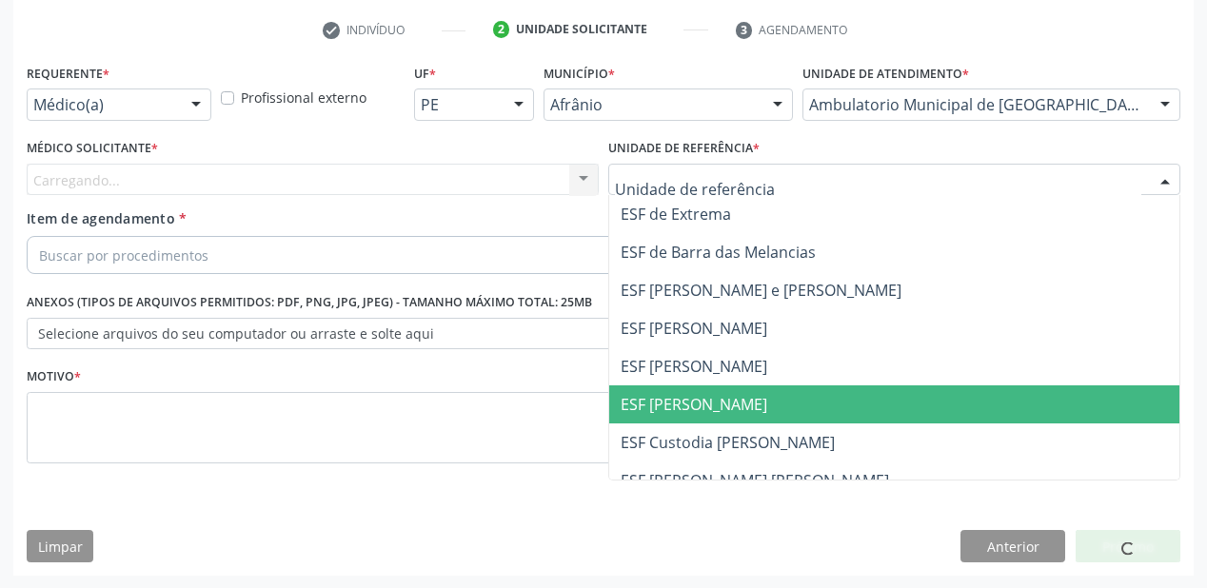
click at [644, 406] on span "ESF [PERSON_NAME]" at bounding box center [694, 404] width 147 height 21
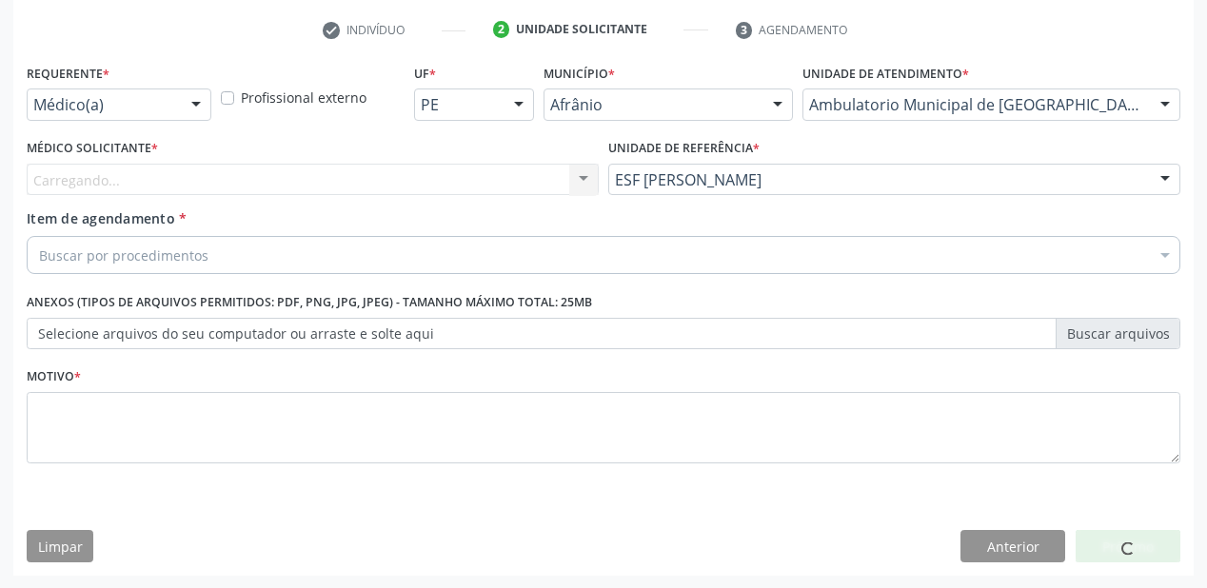
click at [134, 179] on div "Carregando... Nenhum resultado encontrado para: " " Não há nenhuma opção para s…" at bounding box center [313, 180] width 572 height 32
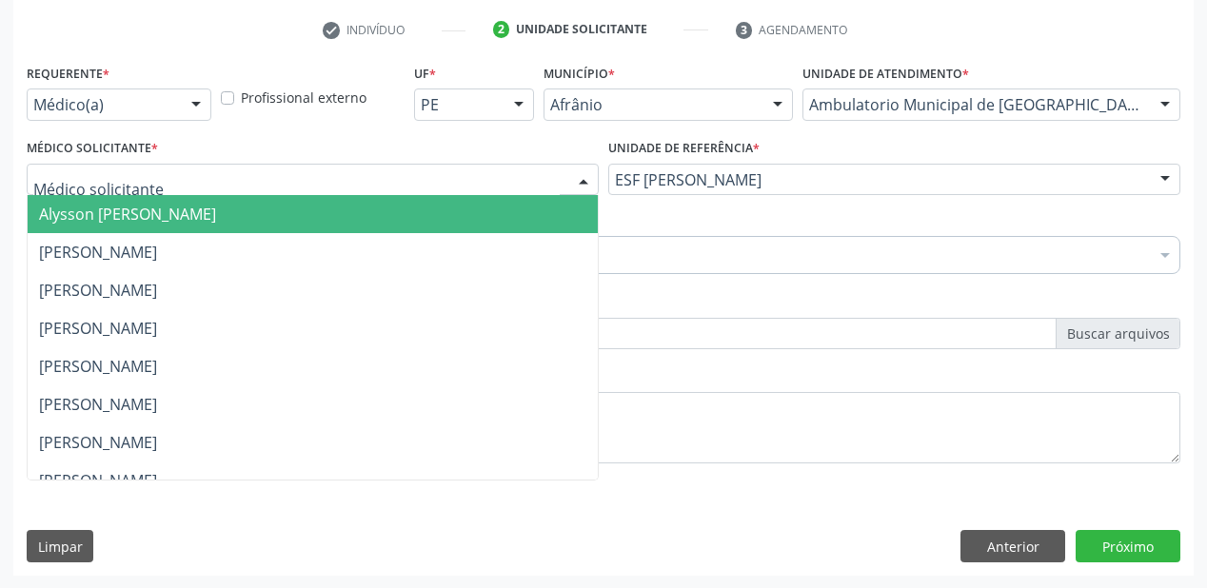
drag, startPoint x: 122, startPoint y: 185, endPoint x: 107, endPoint y: 214, distance: 33.2
click at [107, 215] on span "Alysson [PERSON_NAME]" at bounding box center [127, 214] width 177 height 21
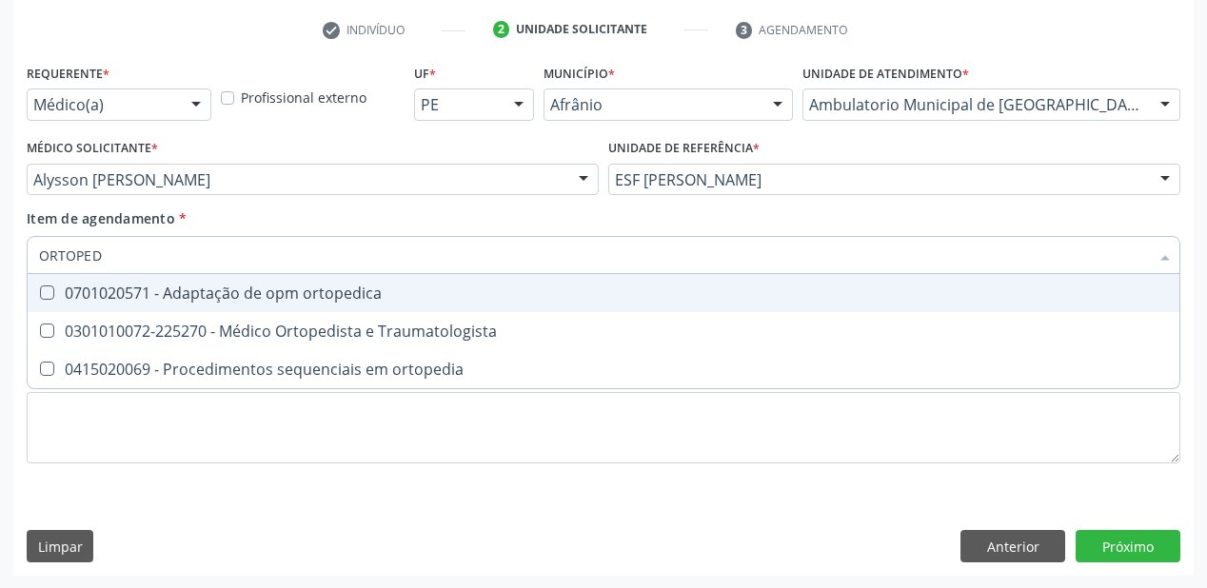
type input "ORTOPEDI"
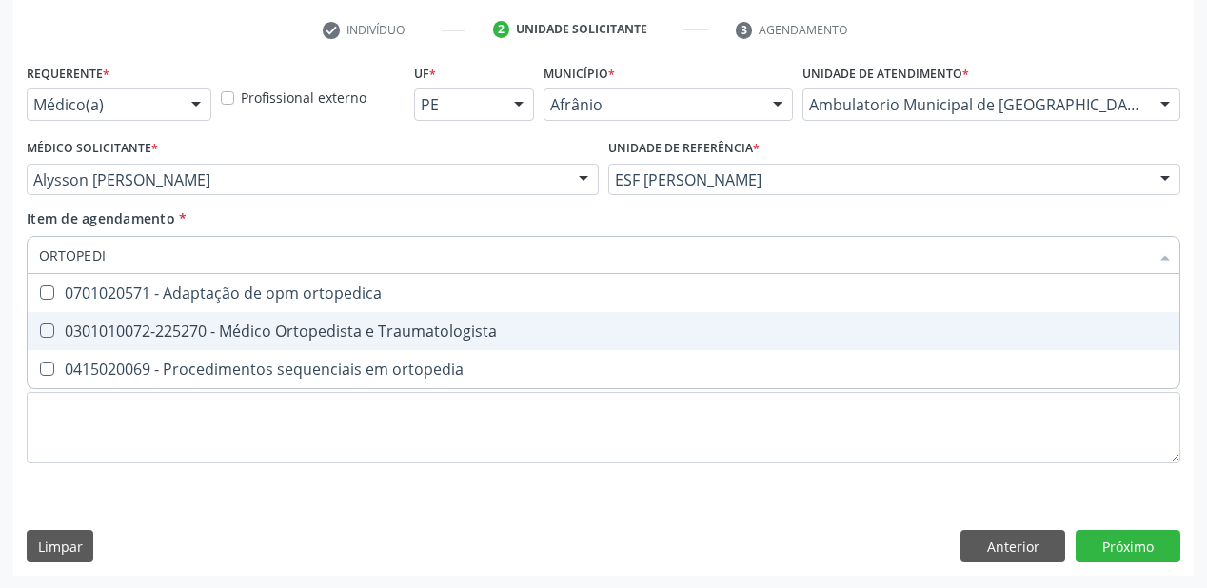
click at [116, 347] on span "0301010072-225270 - Médico Ortopedista e Traumatologista" at bounding box center [604, 331] width 1152 height 38
checkbox Traumatologista "true"
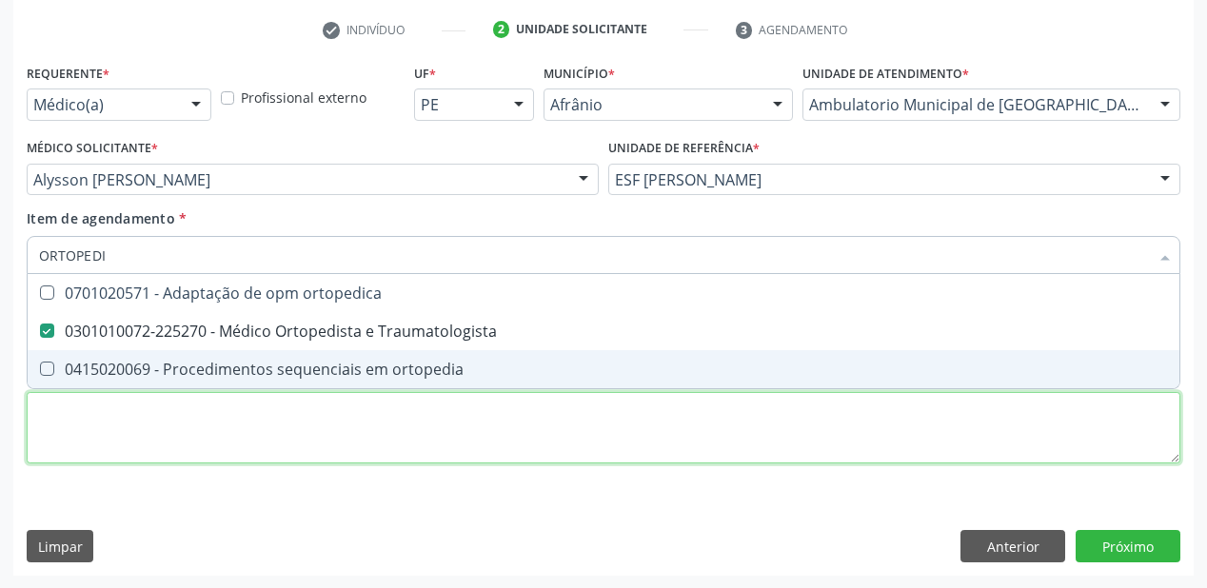
click at [80, 430] on div "Requerente * Médico(a) Médico(a) Enfermeiro(a) Paciente Nenhum resultado encont…" at bounding box center [604, 274] width 1154 height 431
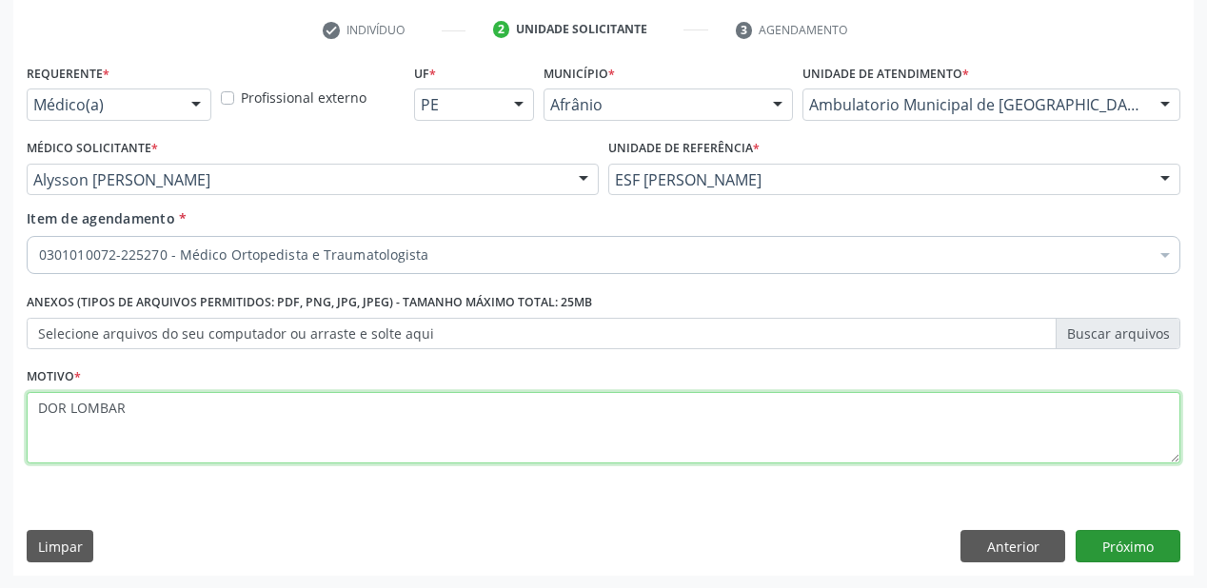
type textarea "DOR LOMBAR"
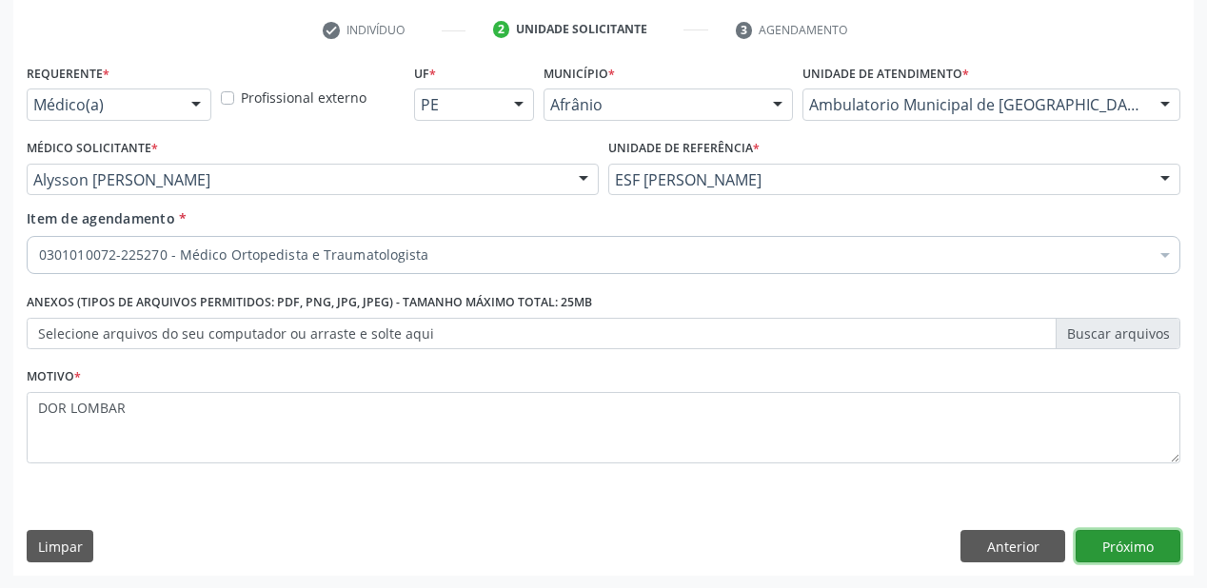
click at [1129, 556] on button "Próximo" at bounding box center [1128, 546] width 105 height 32
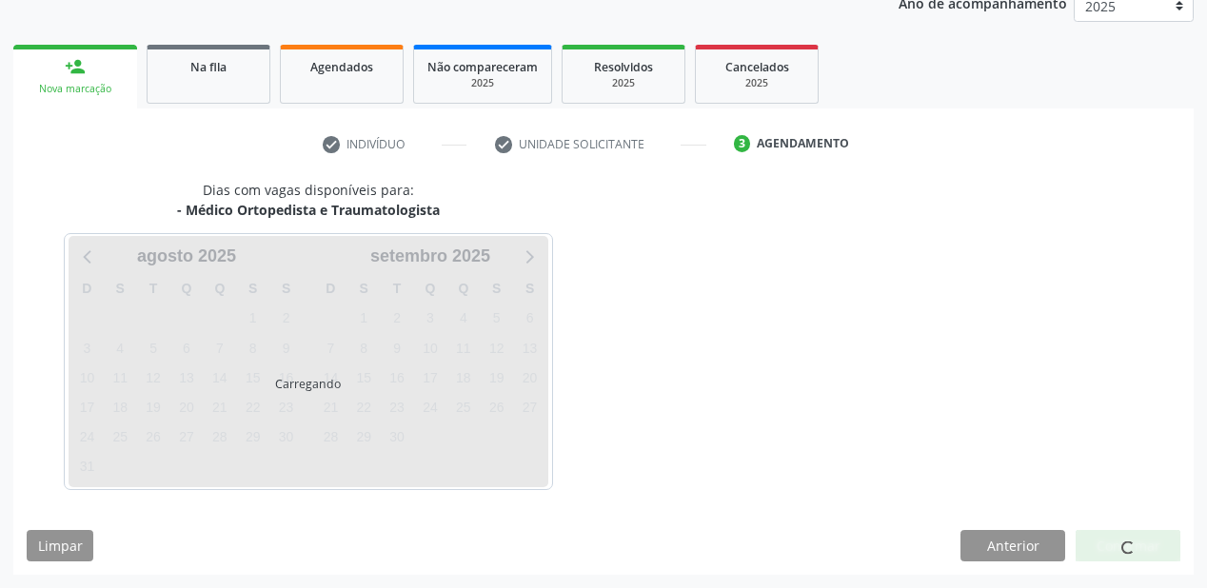
scroll to position [239, 0]
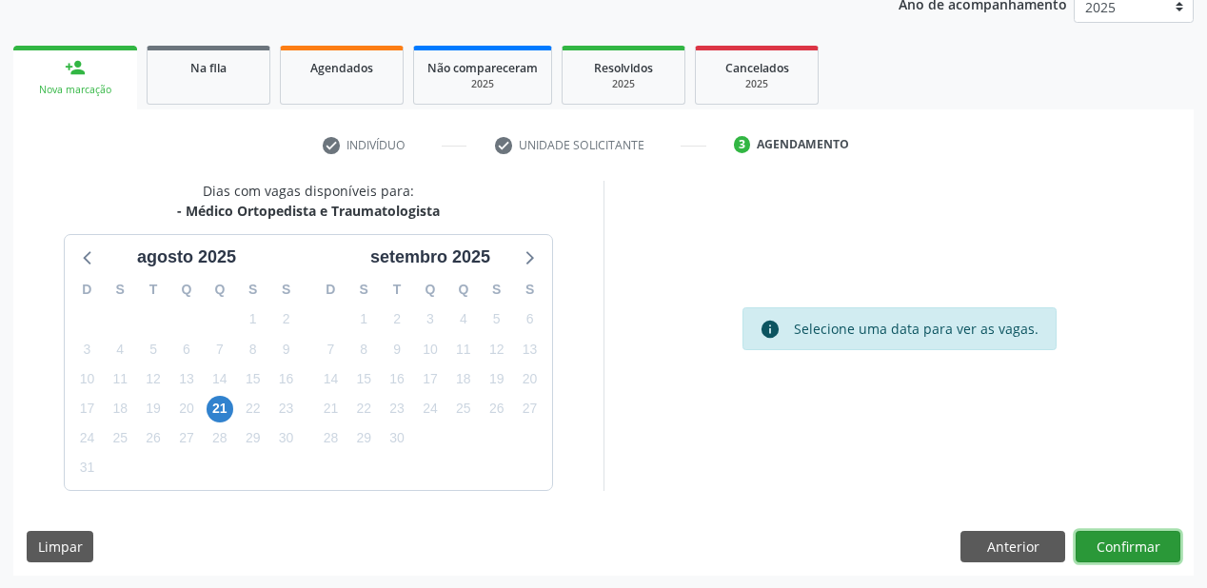
click at [1134, 547] on button "Confirmar" at bounding box center [1128, 547] width 105 height 32
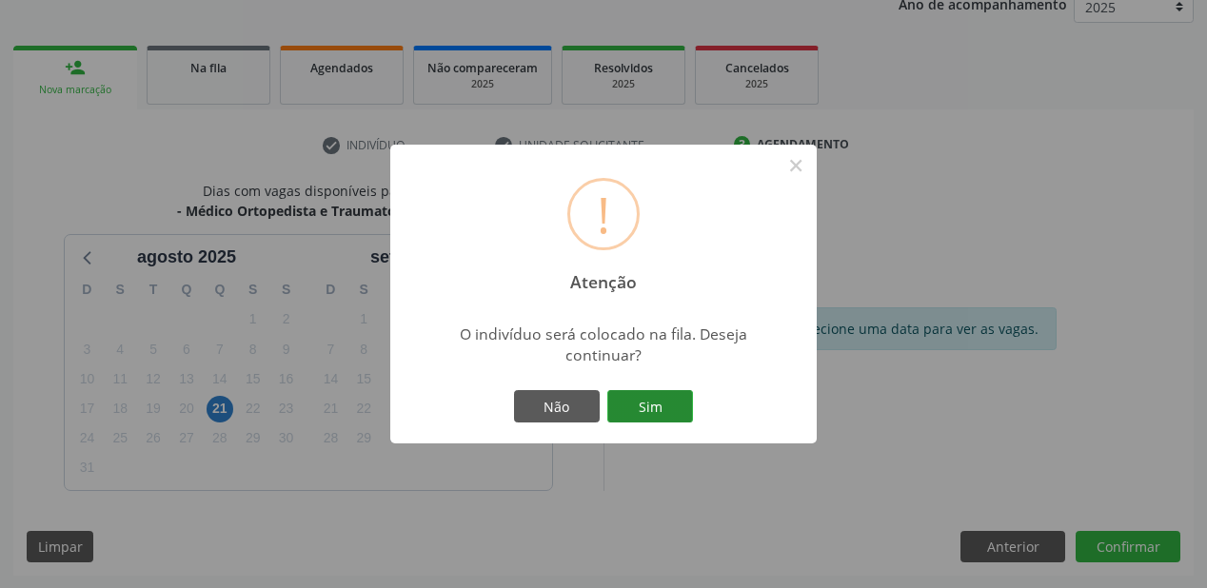
click at [632, 399] on button "Sim" at bounding box center [650, 406] width 86 height 32
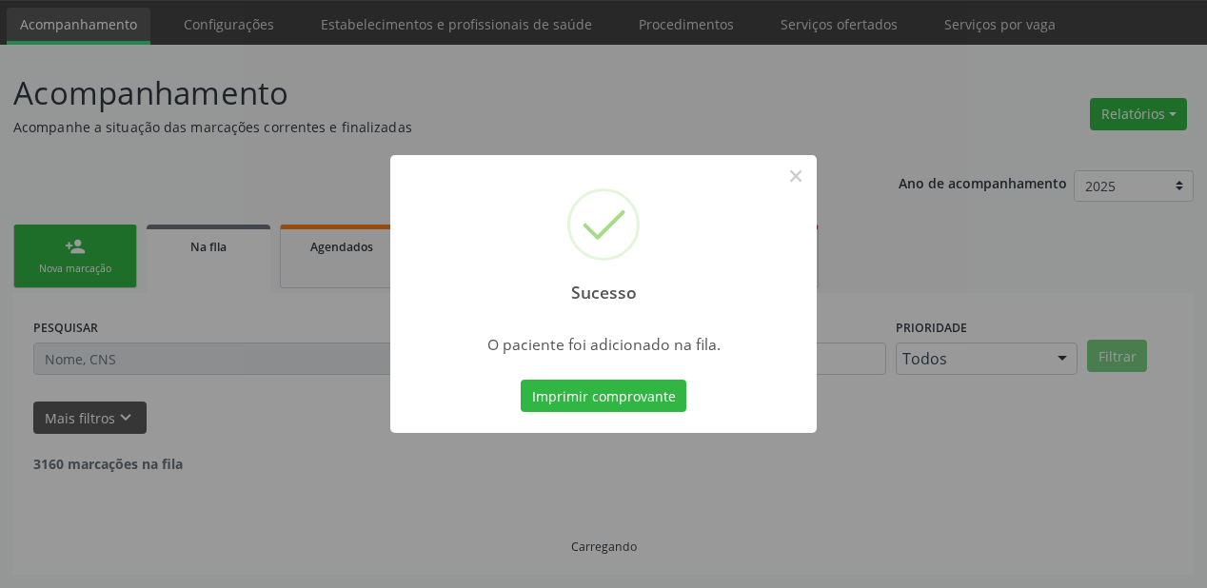
scroll to position [38, 0]
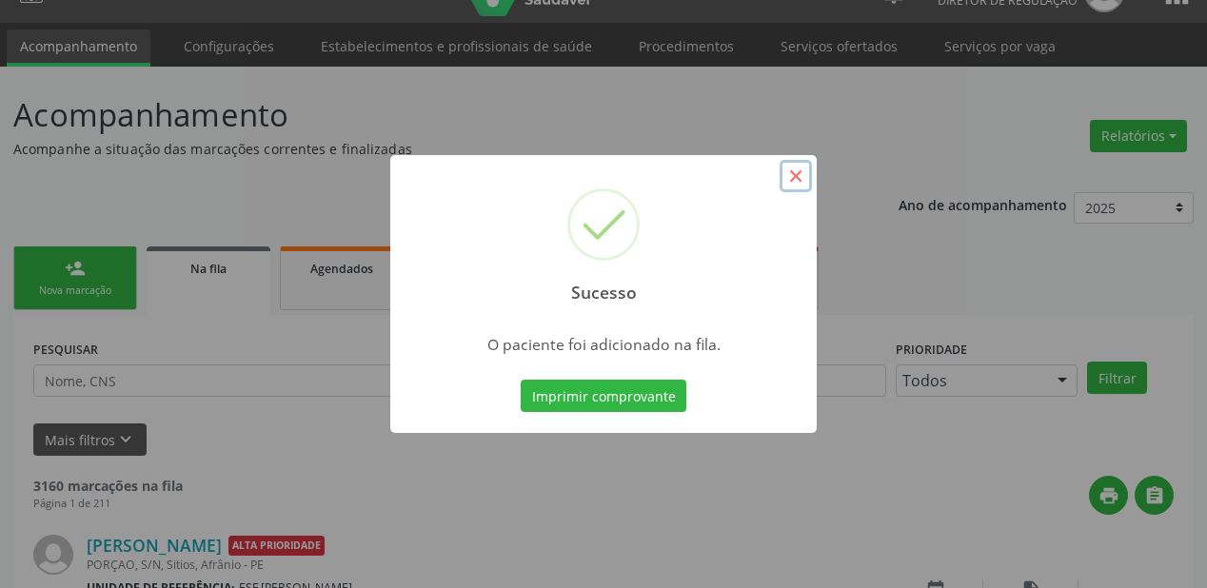
click at [798, 180] on button "×" at bounding box center [796, 176] width 32 height 32
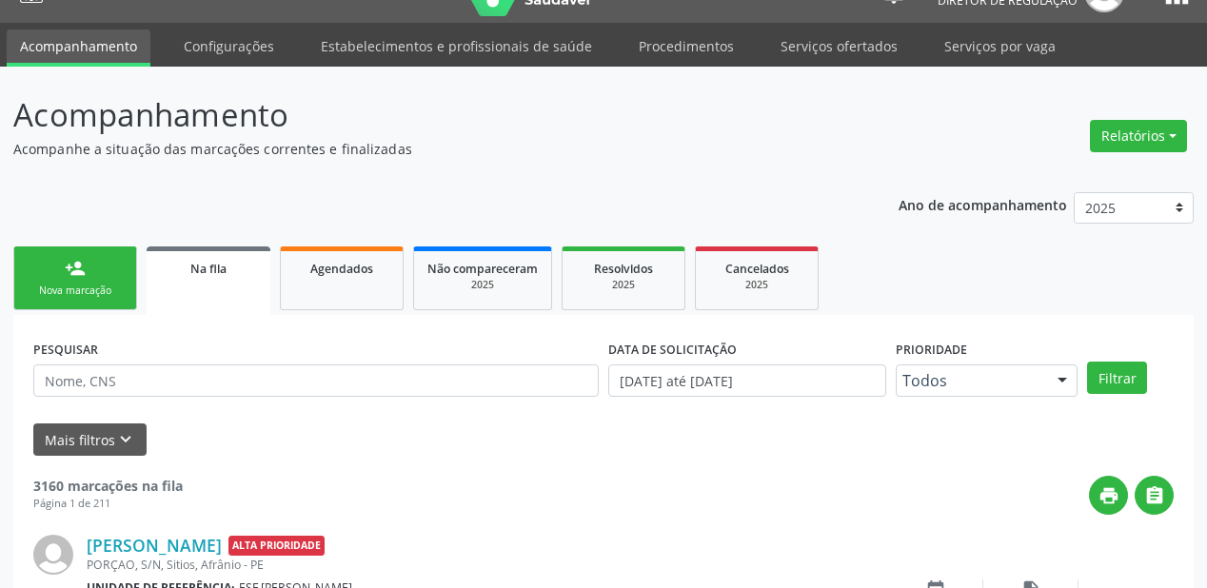
click at [90, 289] on div "Nova marcação" at bounding box center [75, 291] width 95 height 14
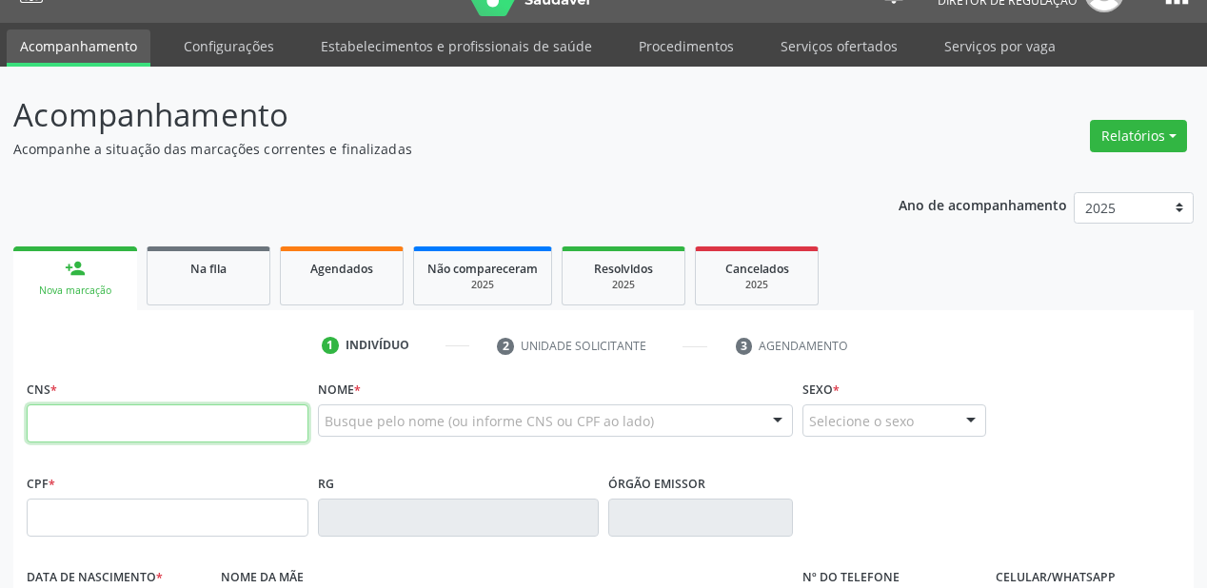
click at [77, 421] on input "text" at bounding box center [168, 424] width 282 height 38
type input "706 1050 9683 3960"
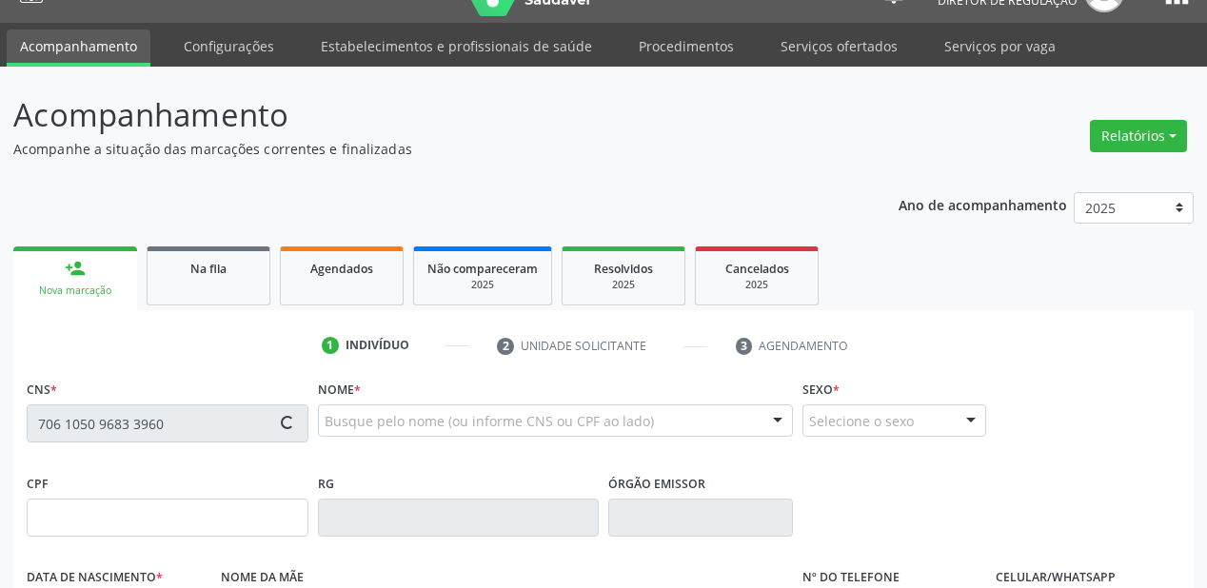
type input "484.345.744-20"
type input "[DATE]"
type input "[PERSON_NAME]"
type input "[PHONE_NUMBER]"
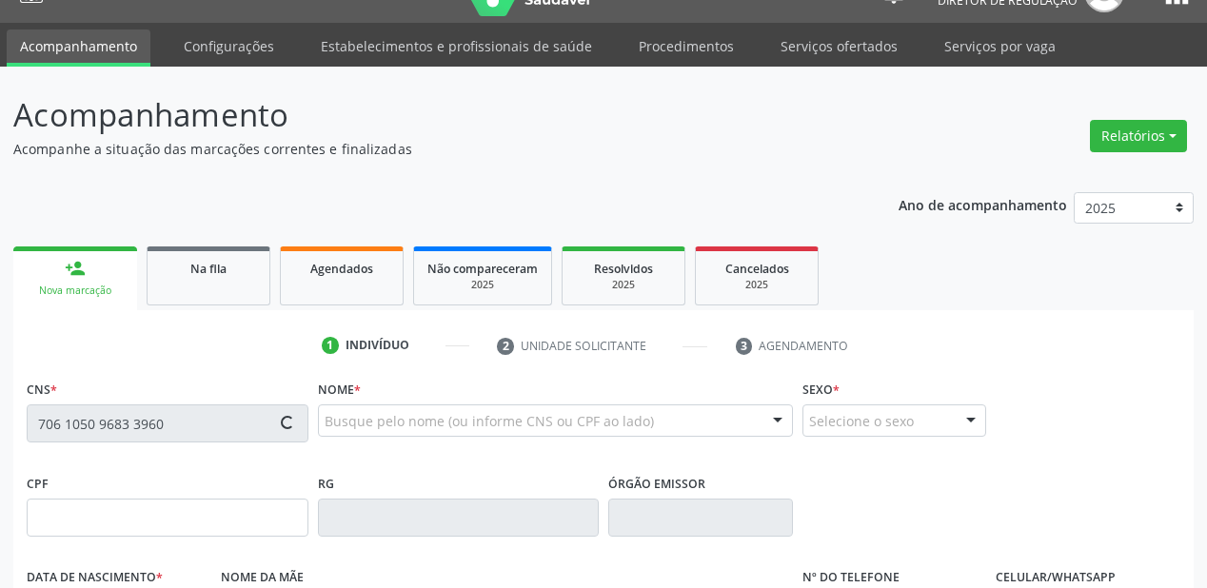
type input "43"
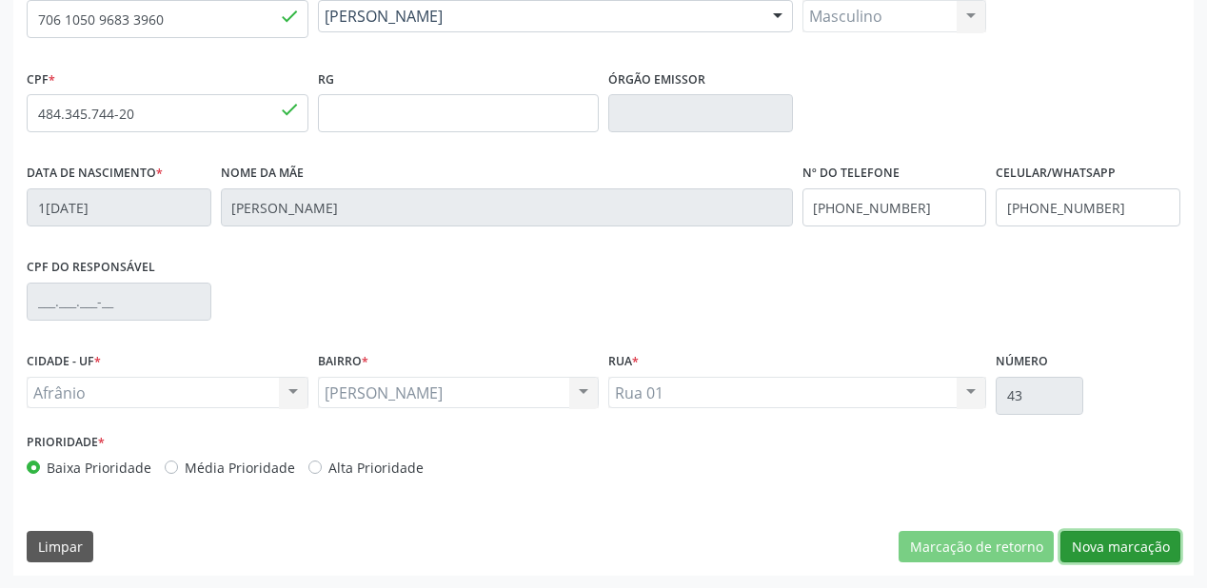
click at [1074, 548] on button "Nova marcação" at bounding box center [1120, 547] width 120 height 32
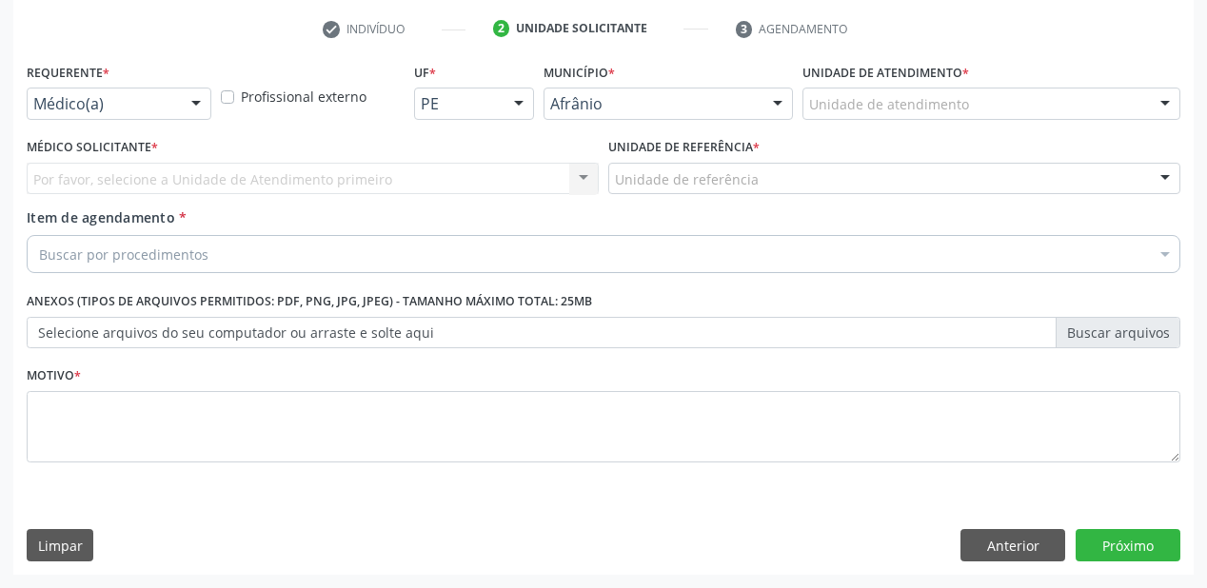
scroll to position [354, 0]
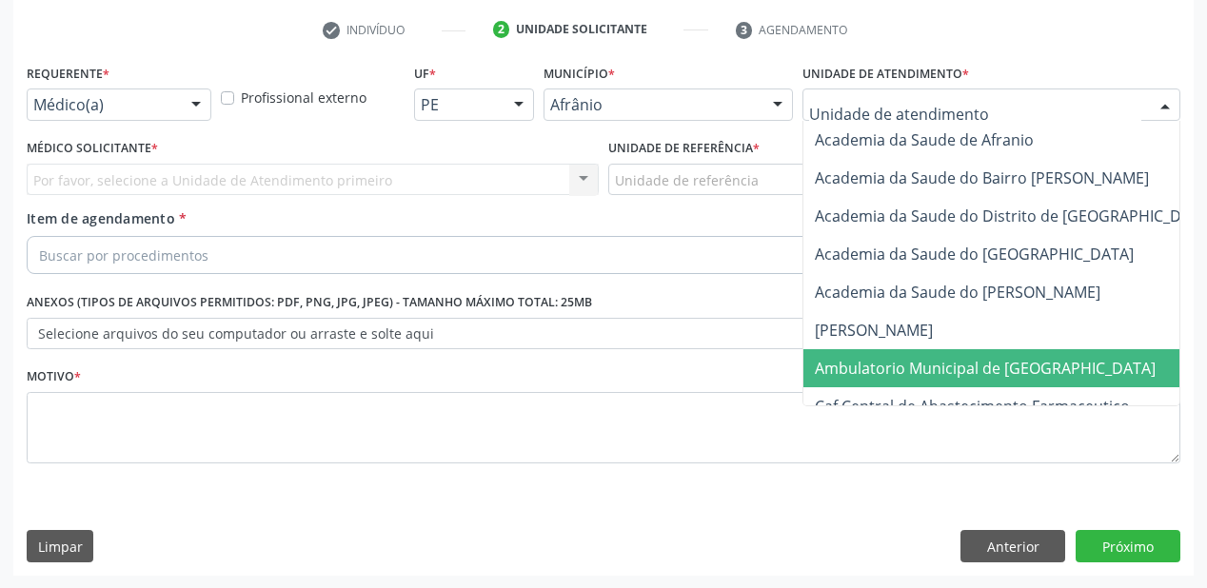
click at [845, 380] on span "Ambulatorio Municipal de [GEOGRAPHIC_DATA]" at bounding box center [1035, 368] width 465 height 38
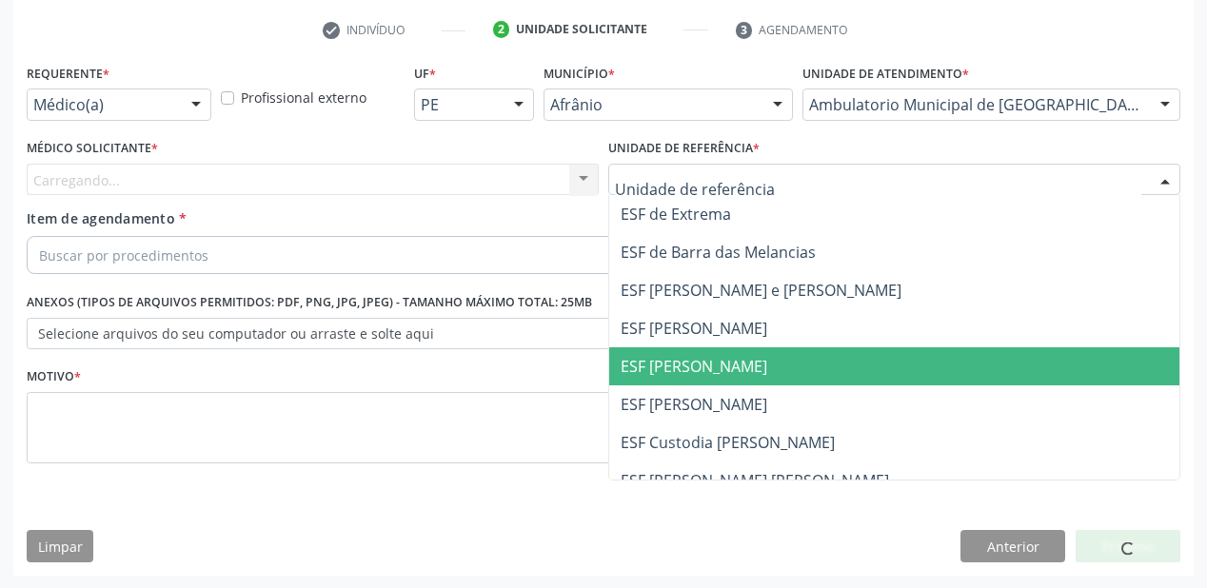
click at [672, 347] on span "ESF [PERSON_NAME]" at bounding box center [894, 366] width 570 height 38
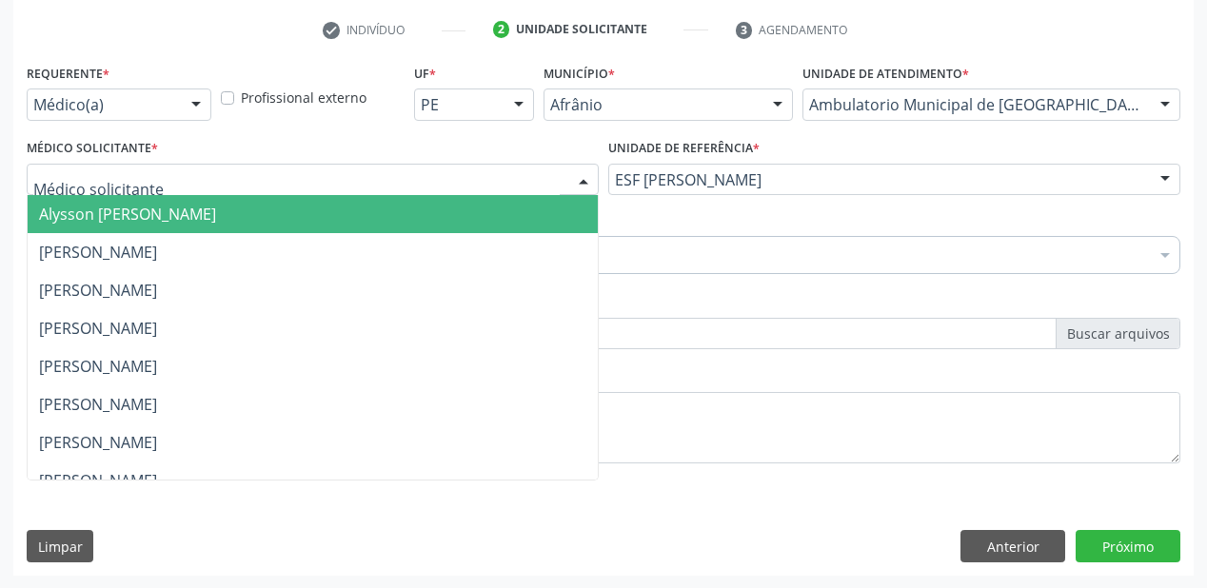
click at [114, 209] on span "Alysson [PERSON_NAME]" at bounding box center [127, 214] width 177 height 21
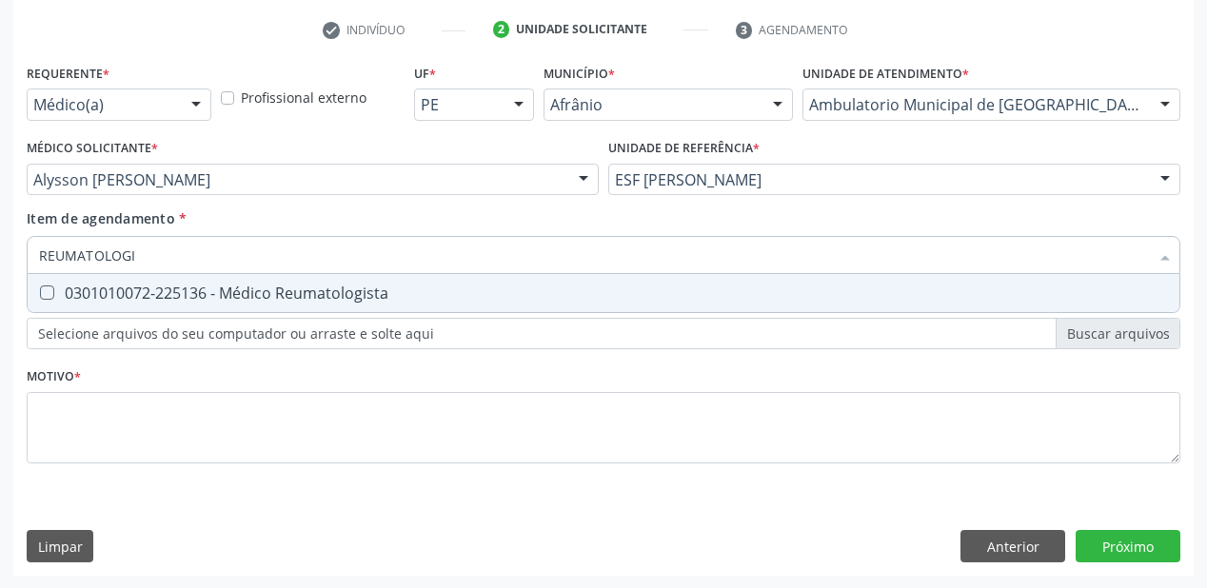
type input "REUMATOLOGIS"
click at [111, 301] on div "0301010072-225136 - Médico Reumatologista" at bounding box center [603, 293] width 1129 height 15
checkbox Reumatologista "true"
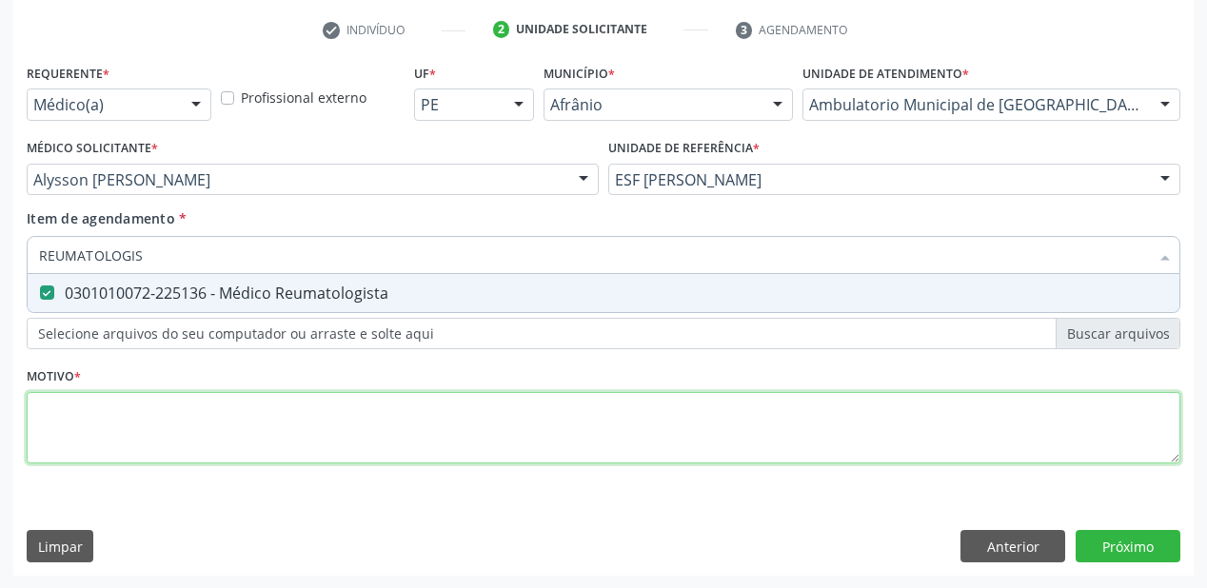
click at [97, 438] on div "Requerente * Médico(a) Médico(a) Enfermeiro(a) Paciente Nenhum resultado encont…" at bounding box center [604, 274] width 1154 height 431
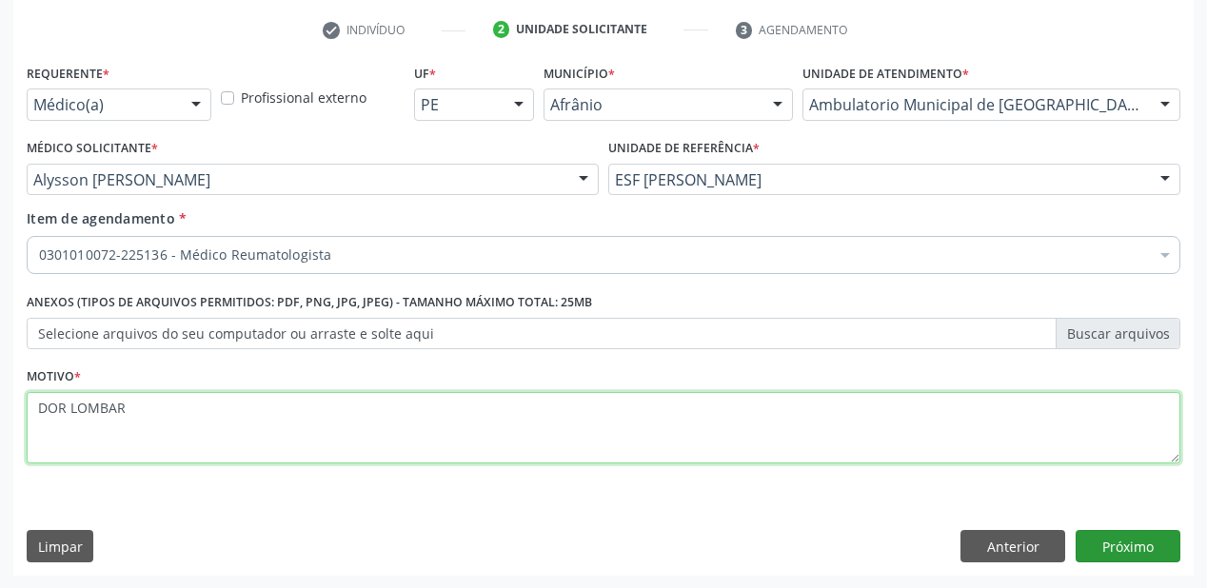
type textarea "DOR LOMBAR"
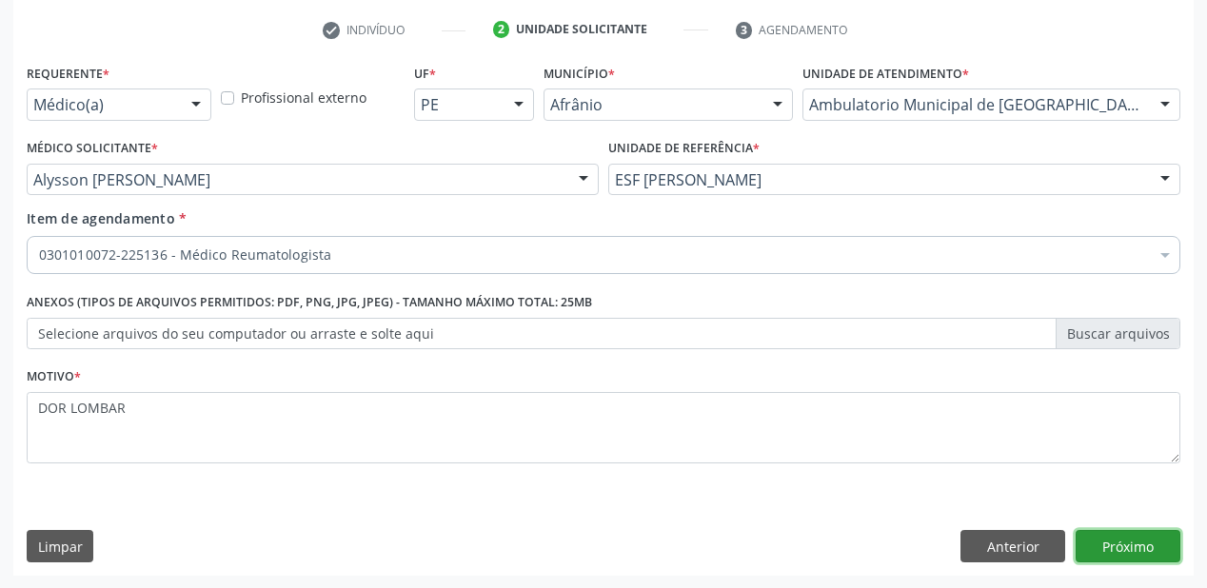
click at [1117, 544] on button "Próximo" at bounding box center [1128, 546] width 105 height 32
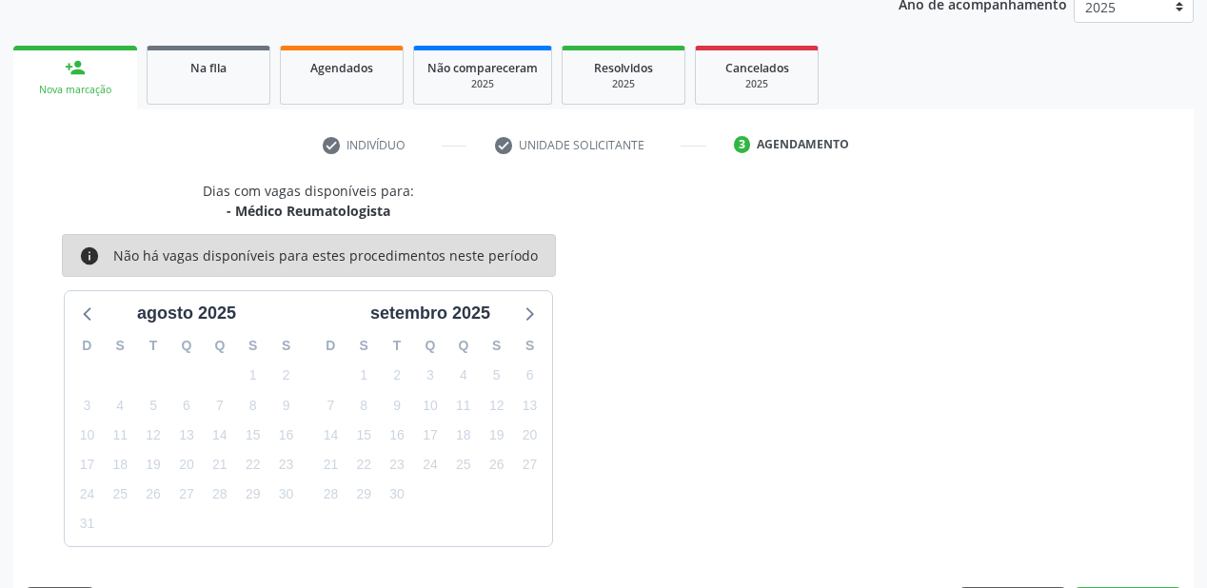
scroll to position [294, 0]
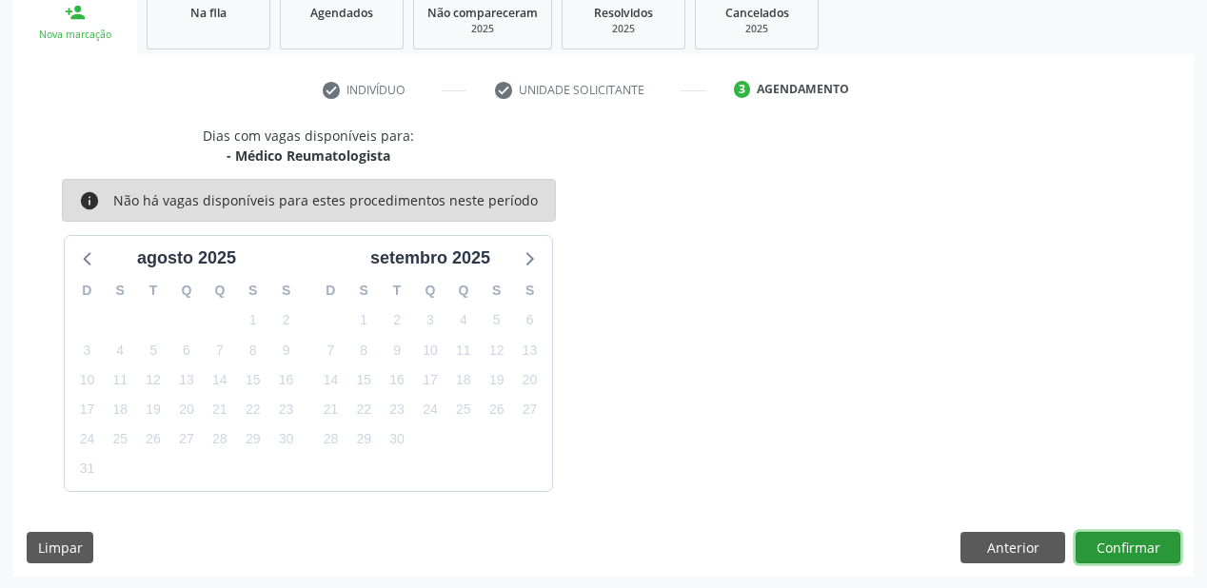
click at [1127, 541] on button "Confirmar" at bounding box center [1128, 548] width 105 height 32
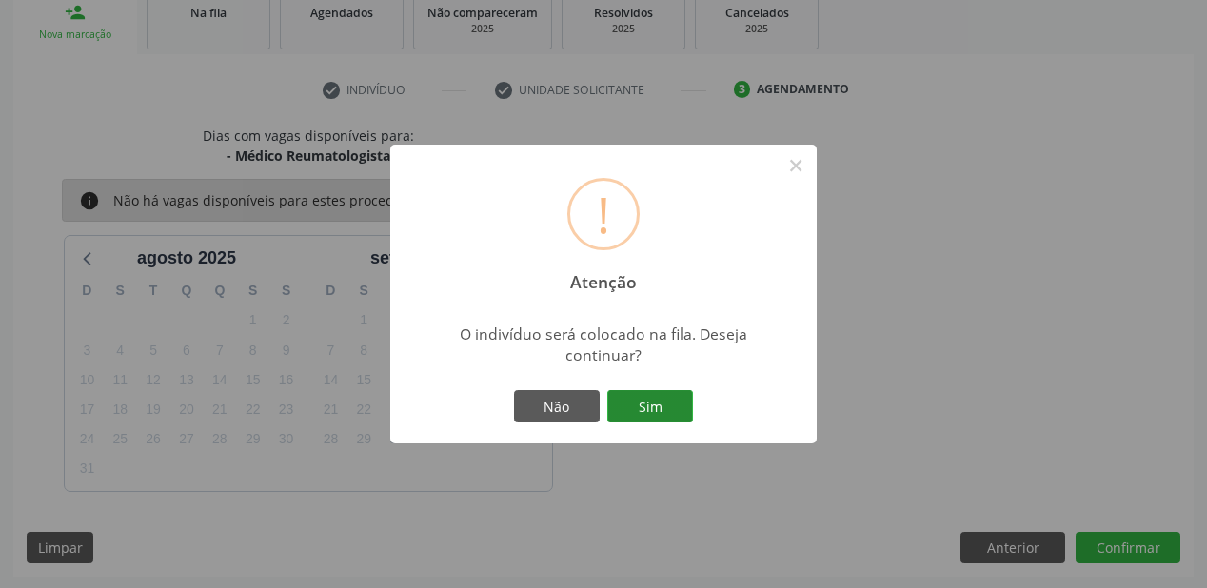
click at [677, 415] on button "Sim" at bounding box center [650, 406] width 86 height 32
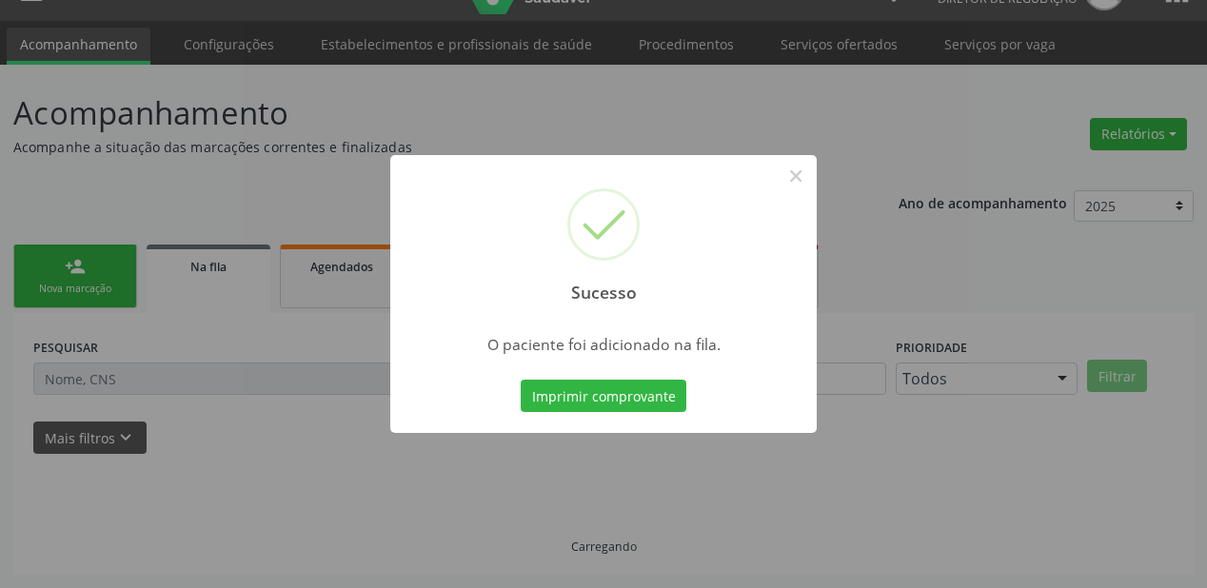
scroll to position [38, 0]
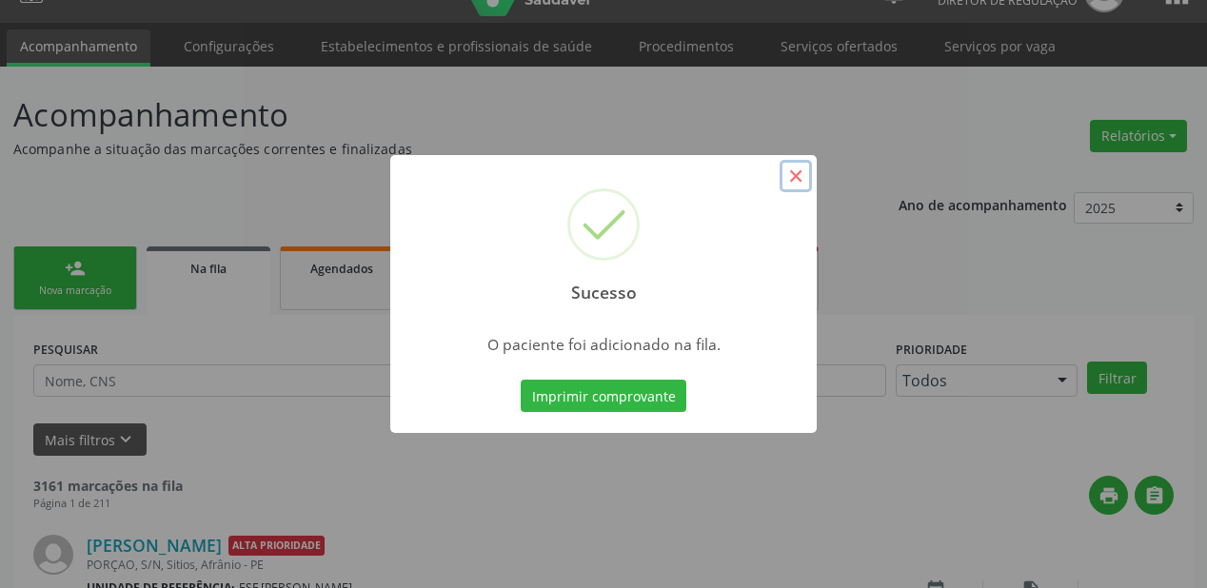
click at [794, 175] on button "×" at bounding box center [796, 176] width 32 height 32
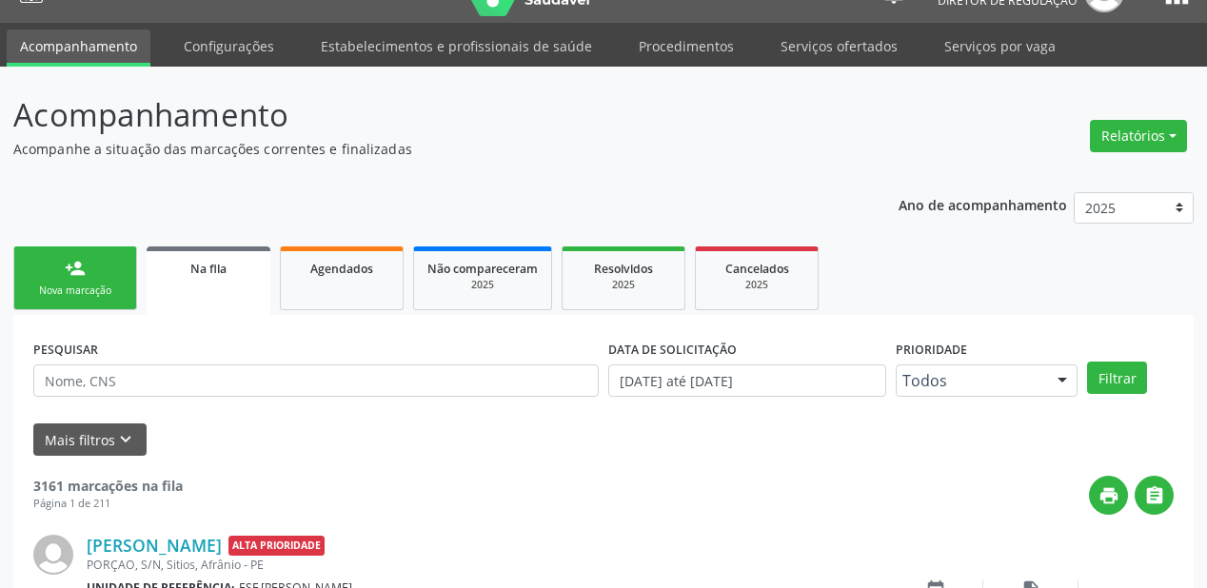
click at [82, 278] on link "person_add Nova marcação" at bounding box center [75, 279] width 124 height 64
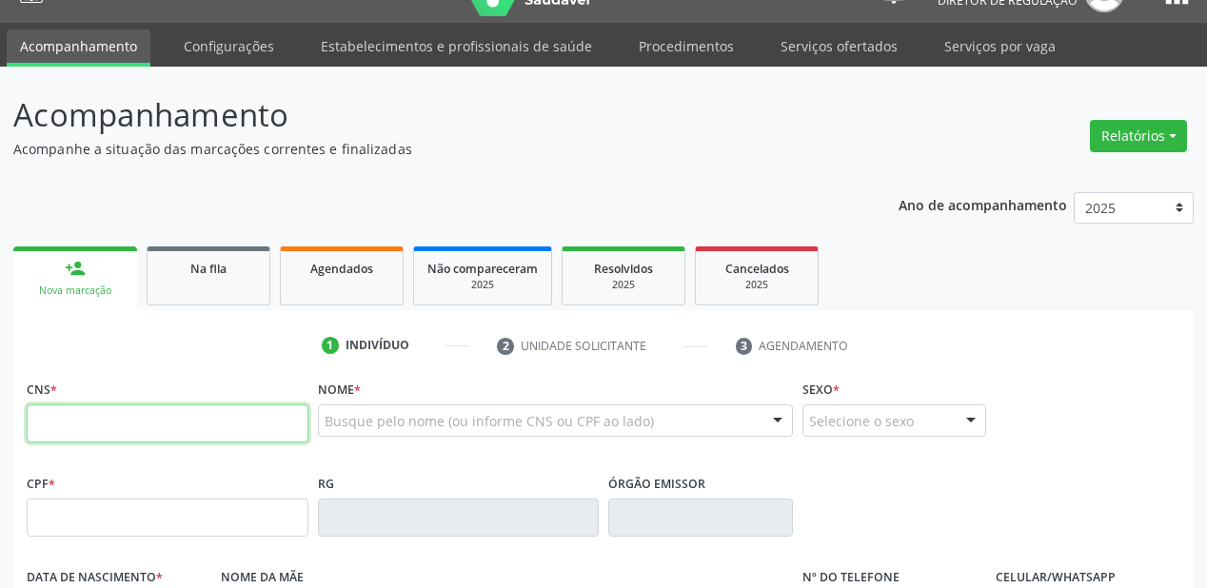
click at [79, 419] on input "text" at bounding box center [168, 424] width 282 height 38
type input "706 1050 9683 3960"
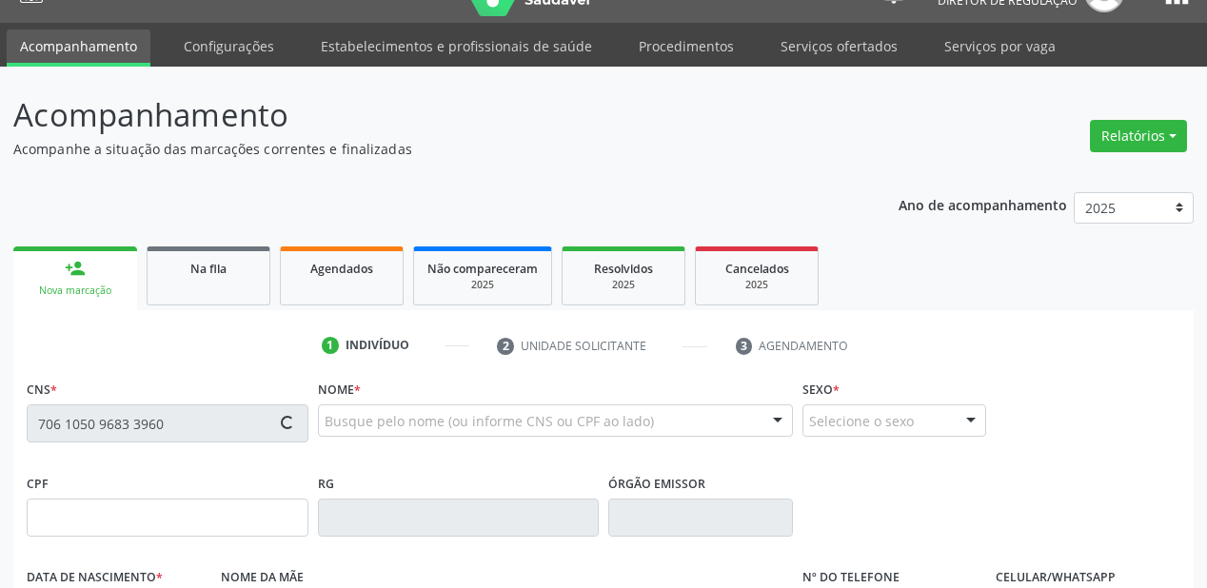
type input "484.345.744-20"
type input "[DATE]"
type input "[PERSON_NAME]"
type input "[PHONE_NUMBER]"
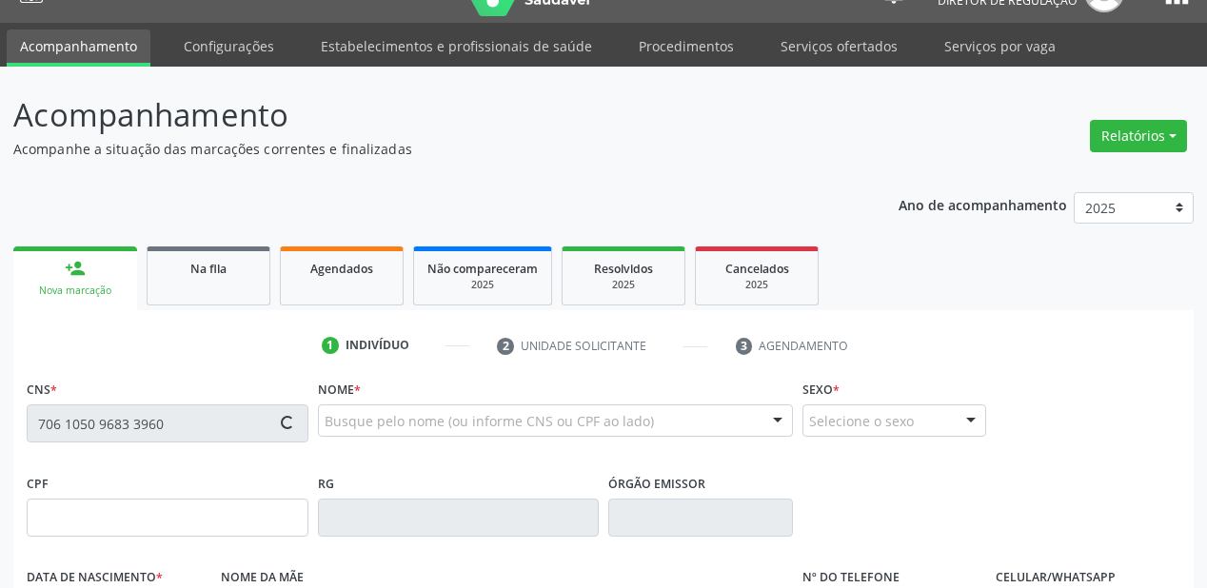
type input "43"
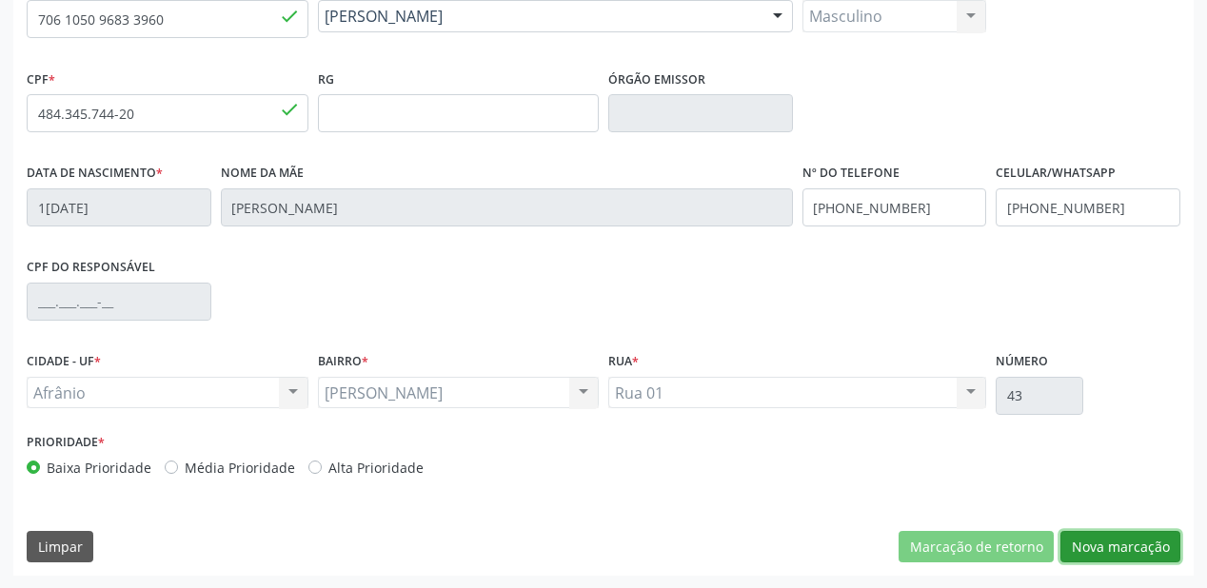
click at [1123, 541] on button "Nova marcação" at bounding box center [1120, 547] width 120 height 32
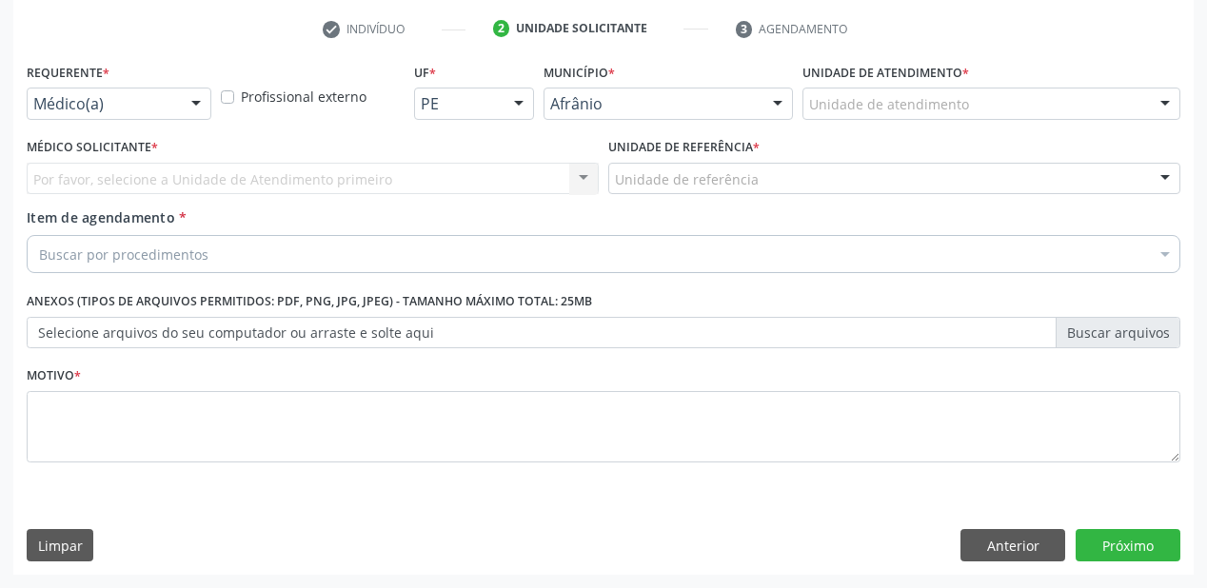
scroll to position [354, 0]
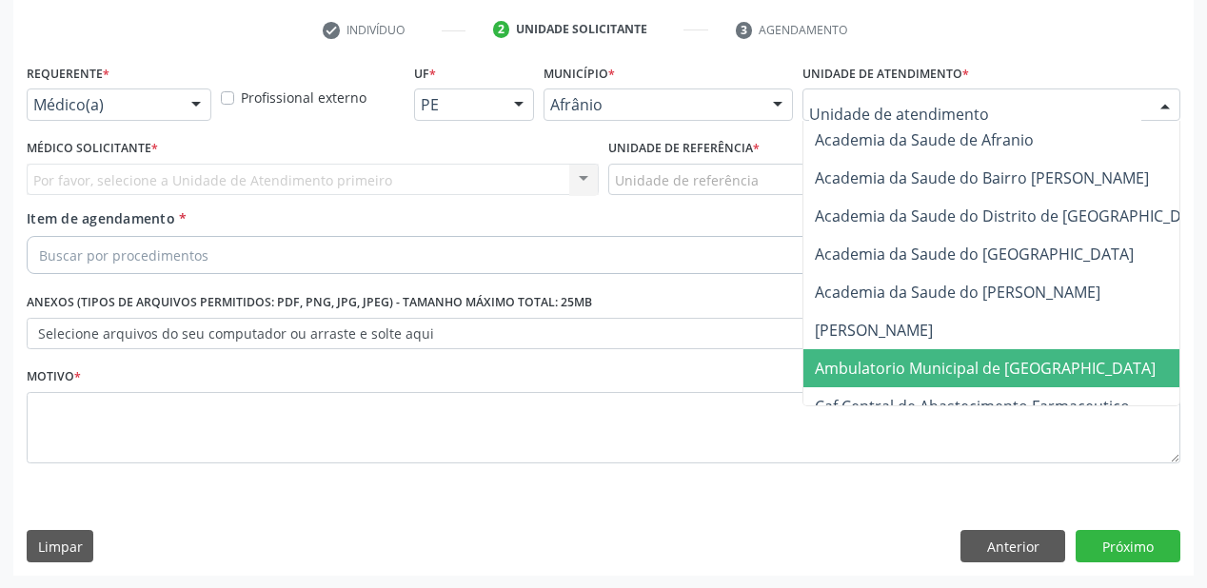
click at [834, 372] on span "Ambulatorio Municipal de [GEOGRAPHIC_DATA]" at bounding box center [985, 368] width 341 height 21
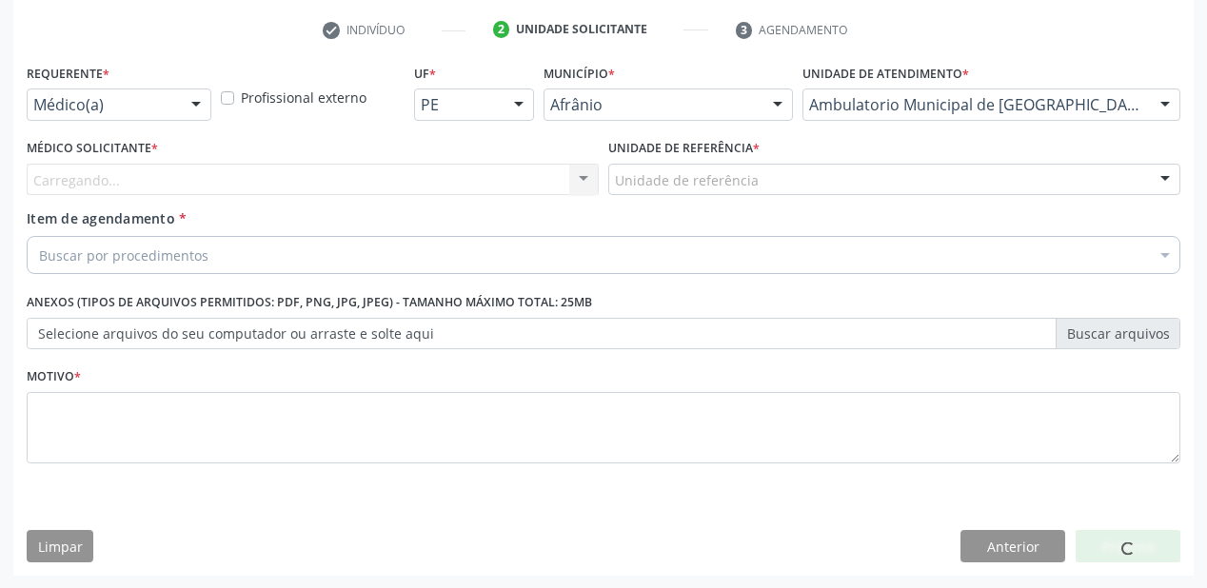
drag, startPoint x: 674, startPoint y: 189, endPoint x: 673, endPoint y: 245, distance: 55.2
click at [674, 196] on div "Unidade de referência ESF de Extrema ESF de Barra das Melancias ESF Jose e Mari…" at bounding box center [894, 180] width 572 height 32
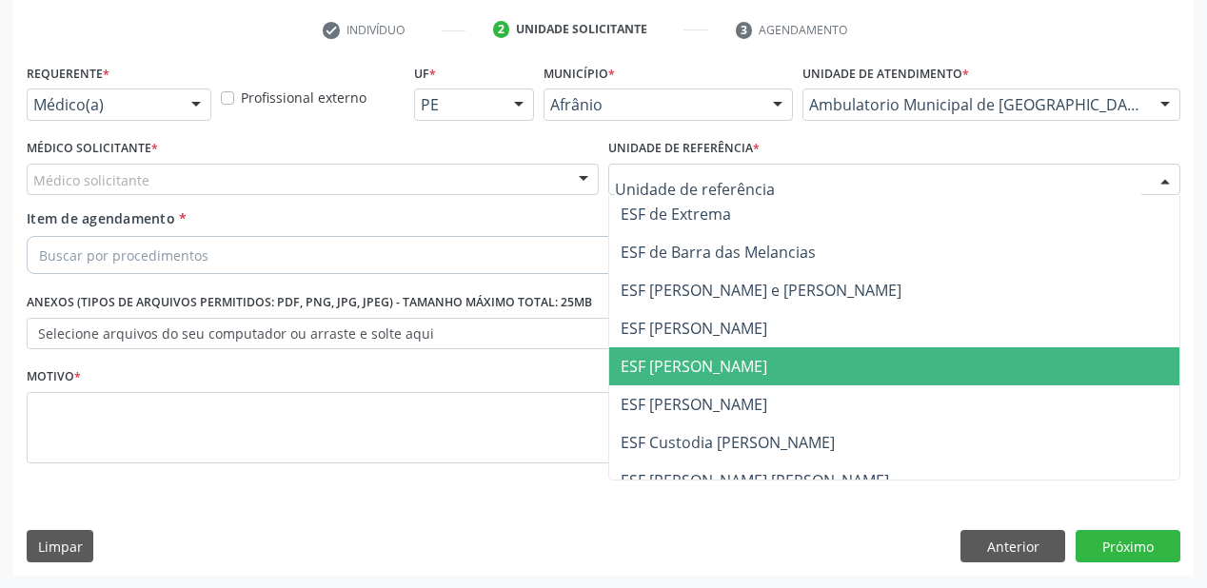
click at [673, 354] on span "ESF [PERSON_NAME]" at bounding box center [894, 366] width 570 height 38
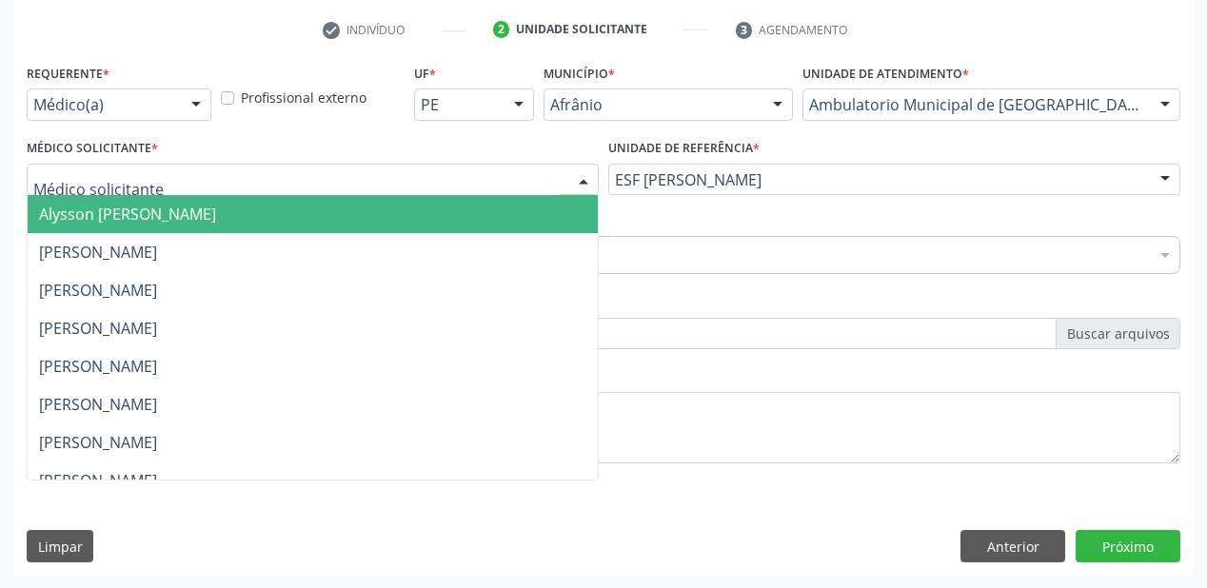
click at [125, 214] on span "Alysson [PERSON_NAME]" at bounding box center [127, 214] width 177 height 21
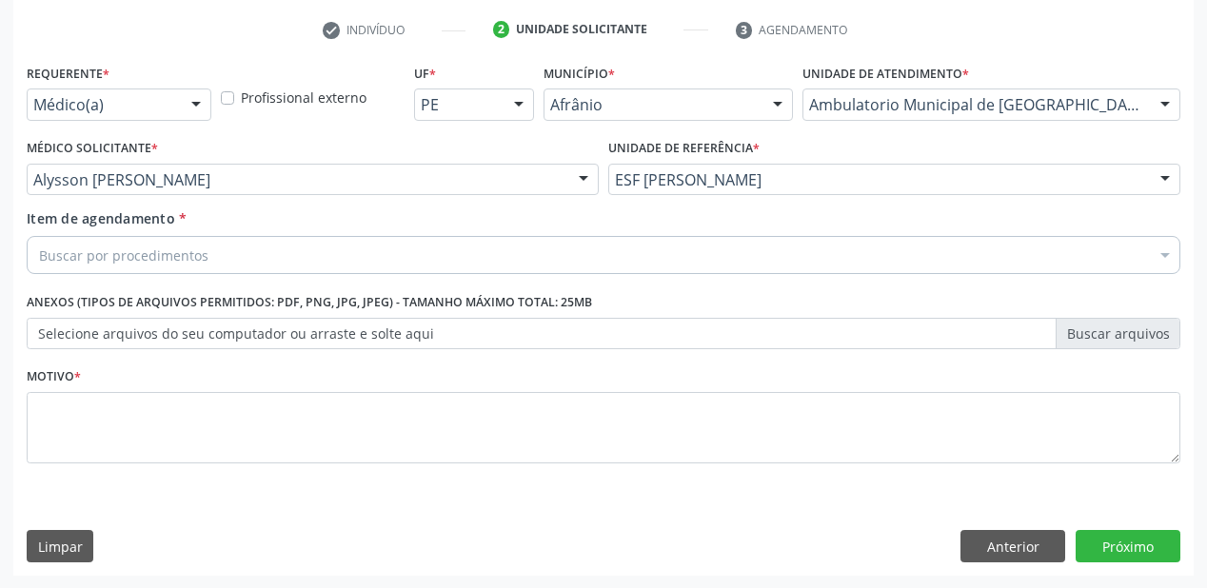
click at [134, 239] on div "Buscar por procedimentos" at bounding box center [604, 255] width 1154 height 38
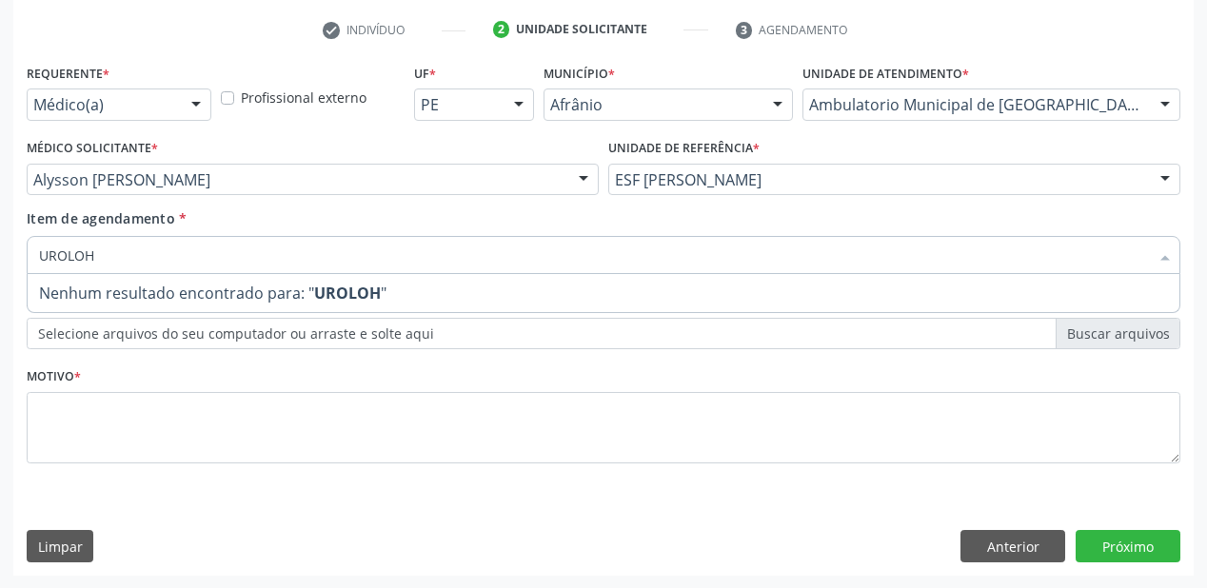
type input "UROLO"
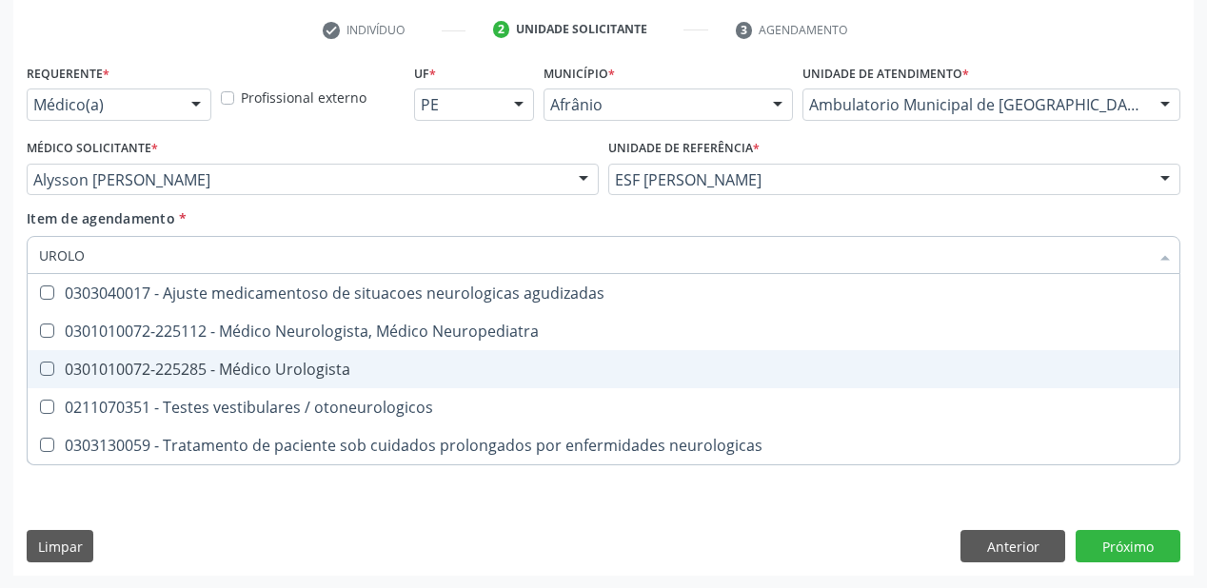
click at [171, 371] on div "0301010072-225285 - Médico Urologista" at bounding box center [603, 369] width 1129 height 15
checkbox Urologista "true"
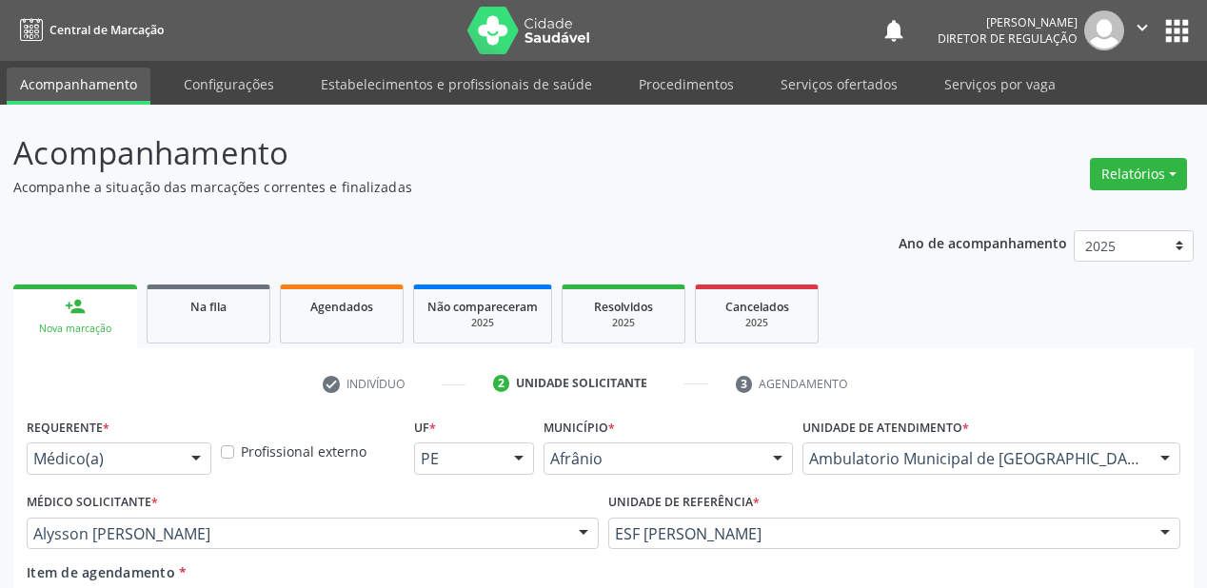
scroll to position [354, 0]
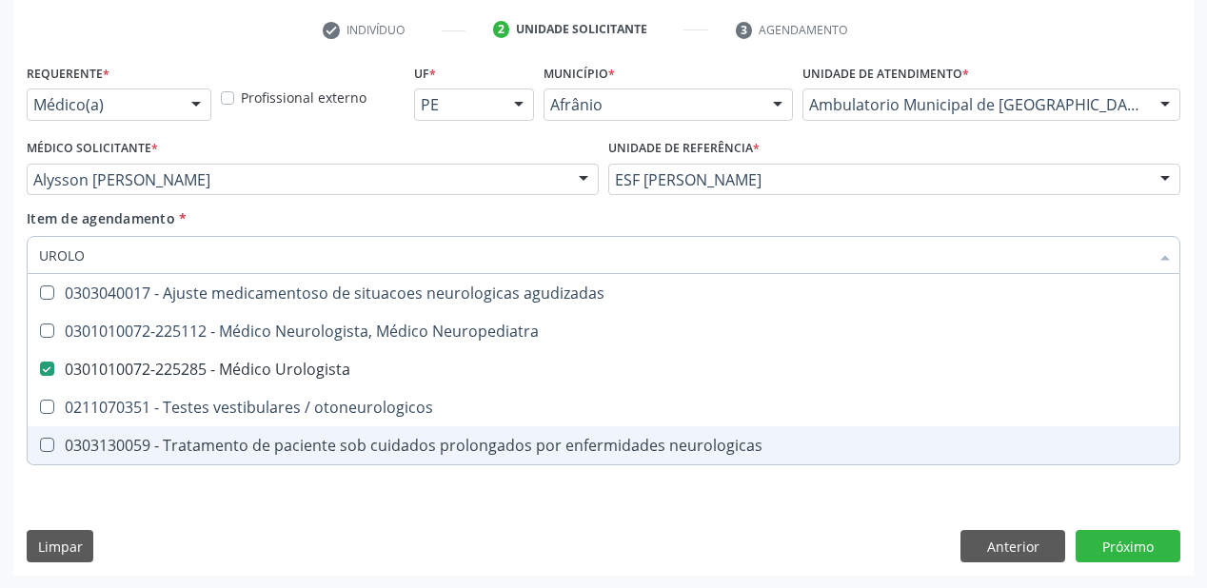
click at [143, 494] on div "Requerente * Médico(a) Médico(a) Enfermeiro(a) Paciente Nenhum resultado encont…" at bounding box center [603, 317] width 1180 height 517
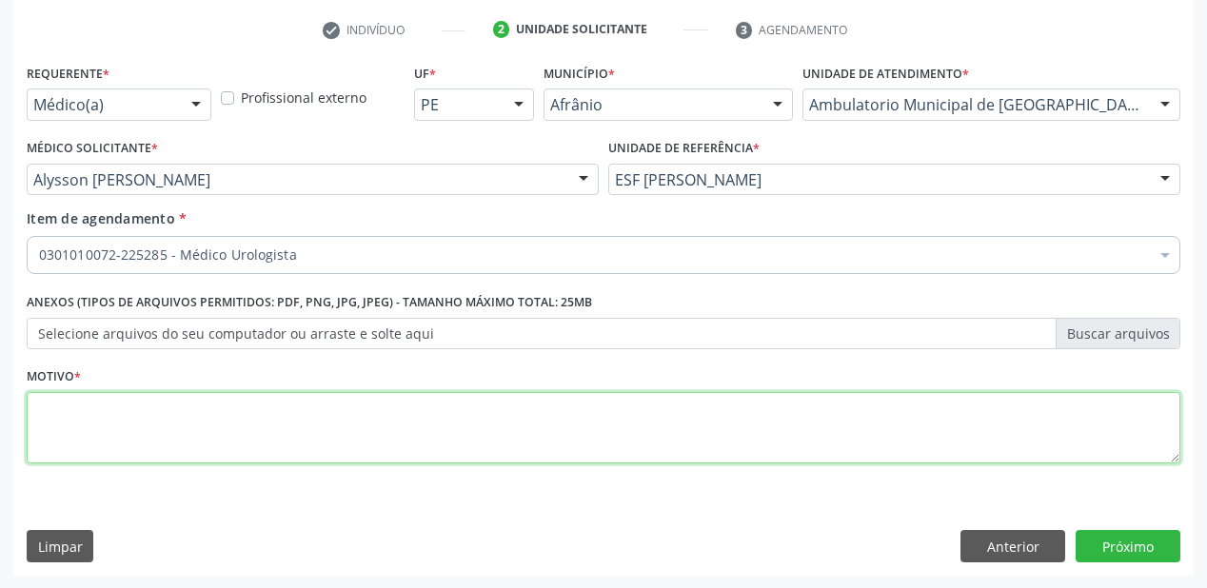
click at [91, 432] on textarea at bounding box center [604, 428] width 1154 height 72
type textarea "RETORNO"
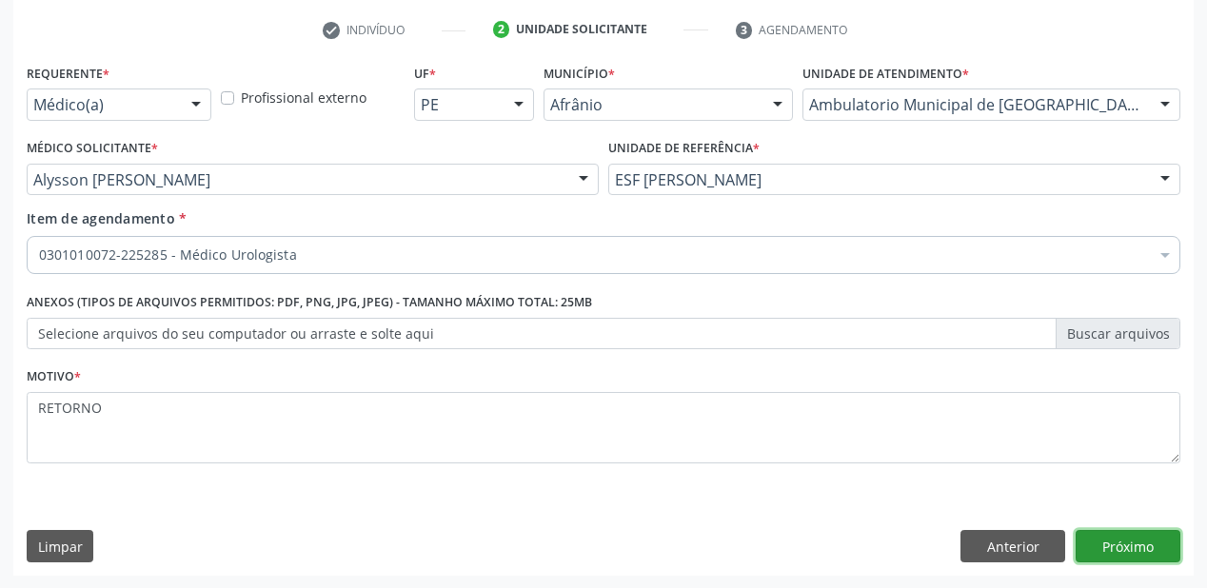
click at [1129, 545] on button "Próximo" at bounding box center [1128, 546] width 105 height 32
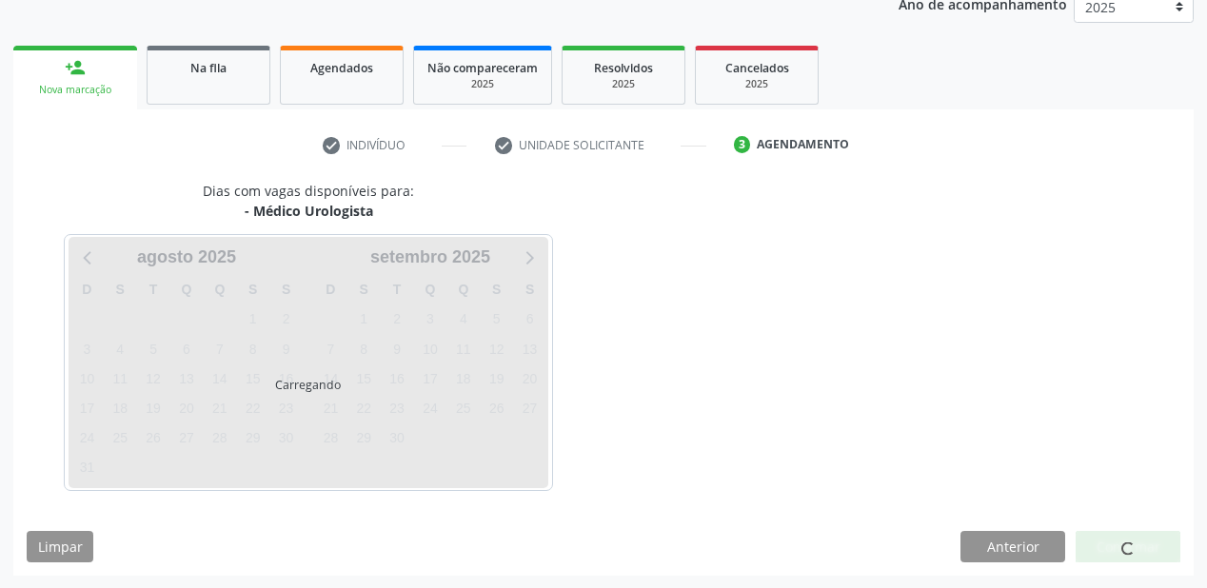
scroll to position [294, 0]
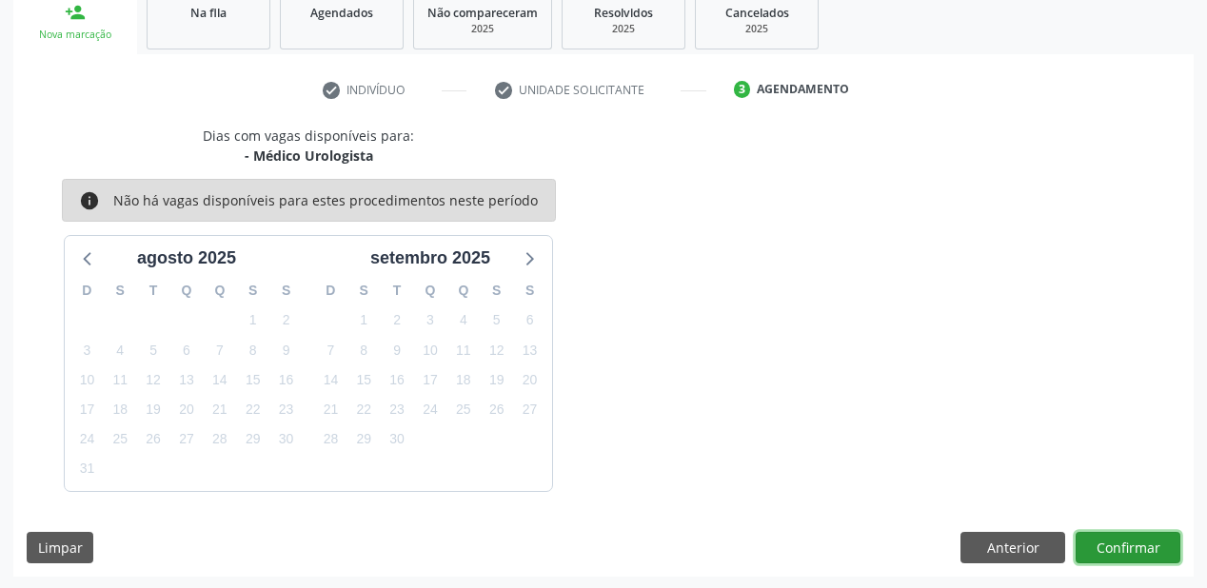
click at [1140, 551] on button "Confirmar" at bounding box center [1128, 548] width 105 height 32
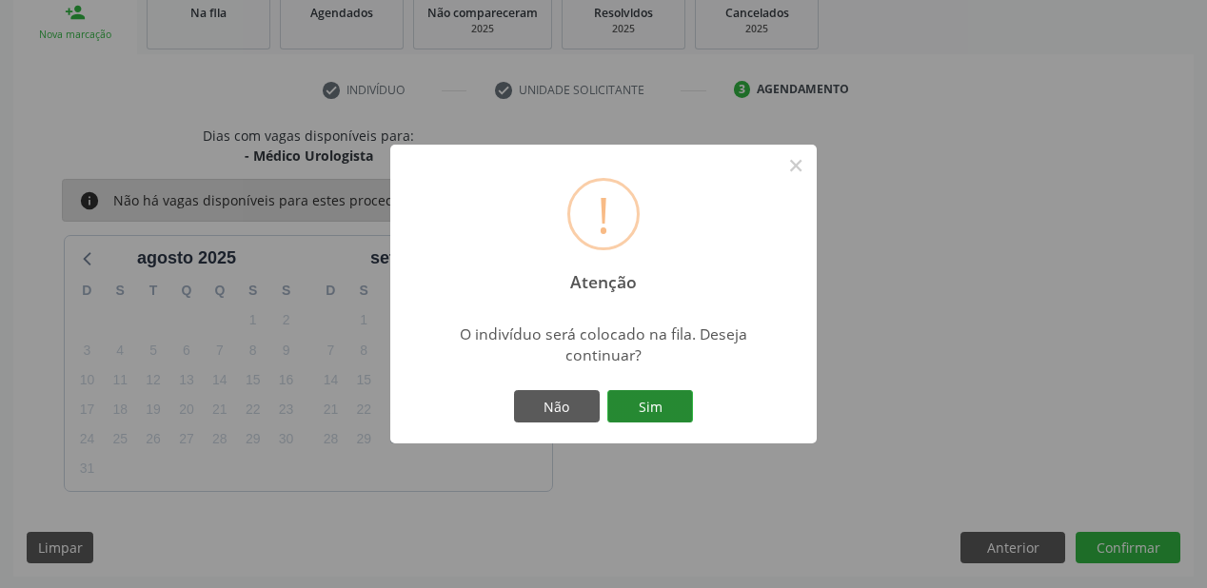
click at [680, 414] on button "Sim" at bounding box center [650, 406] width 86 height 32
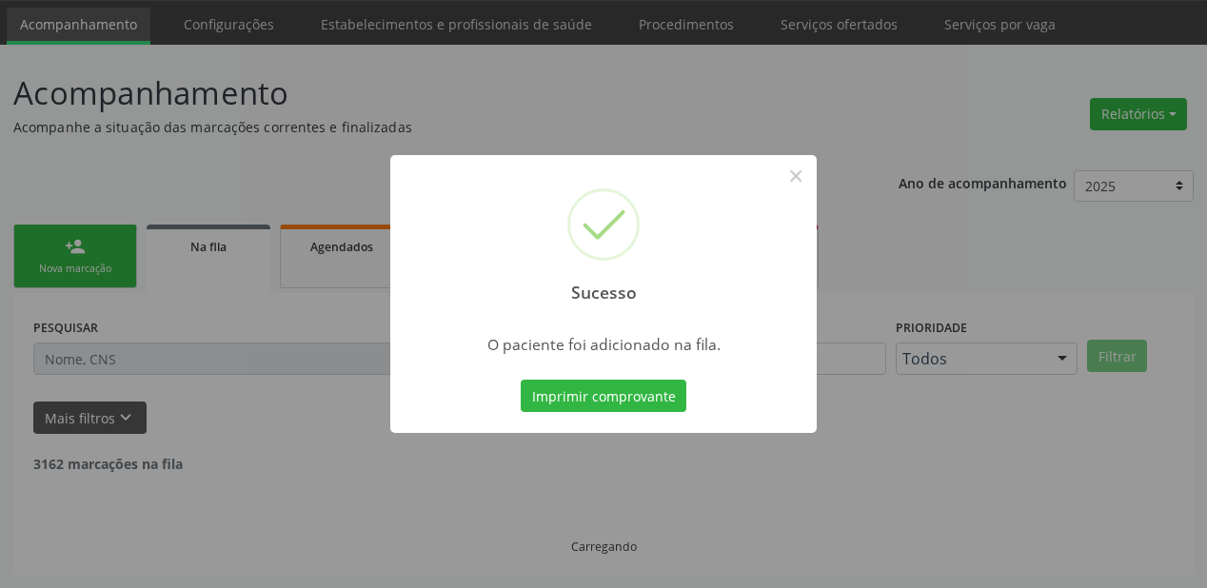
scroll to position [38, 0]
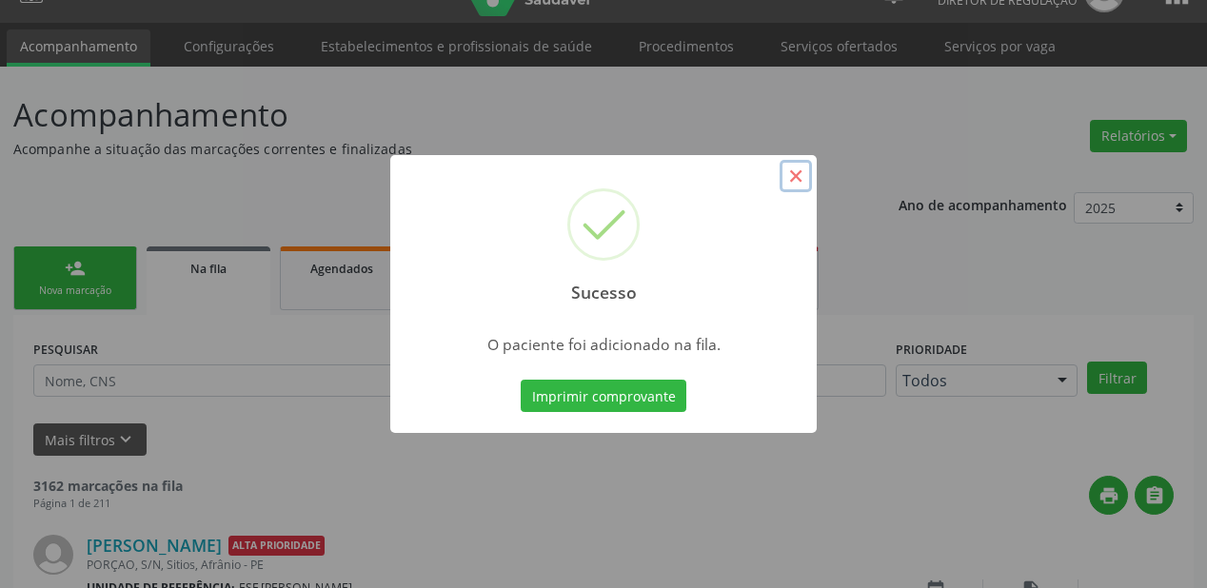
click at [802, 178] on button "×" at bounding box center [796, 176] width 32 height 32
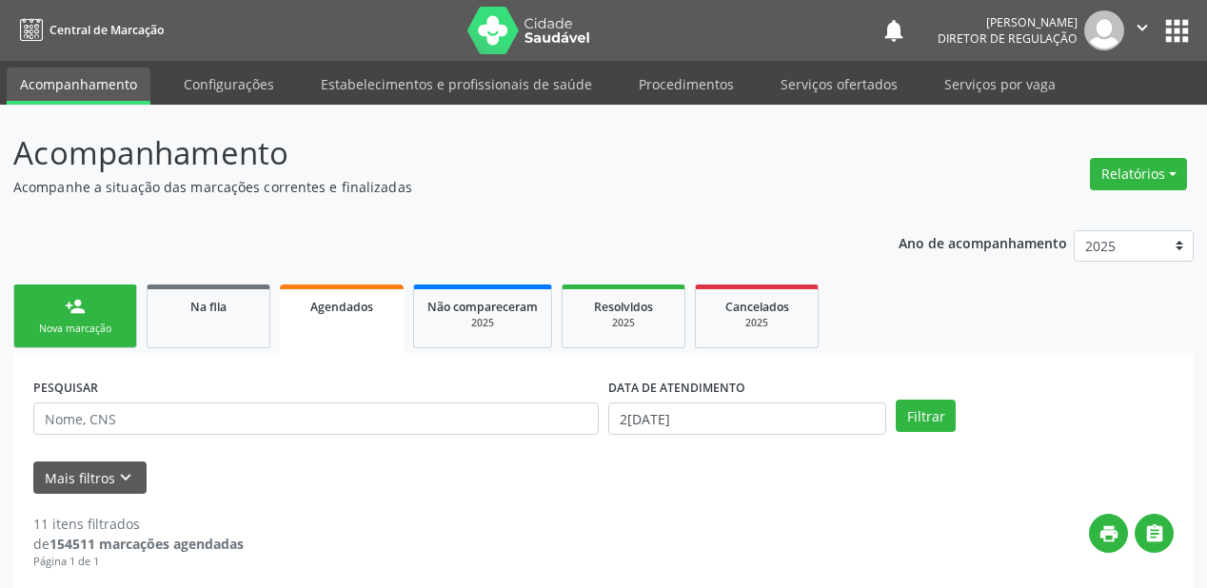
click at [104, 285] on link "person_add Nova marcação" at bounding box center [75, 317] width 124 height 64
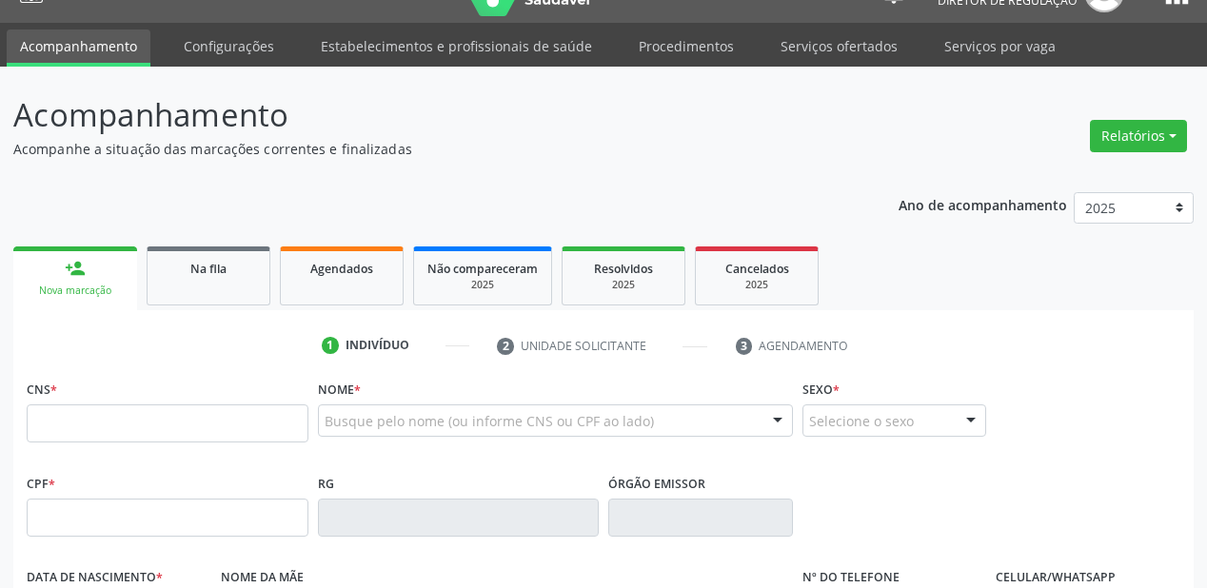
click at [91, 411] on div "CNS *" at bounding box center [168, 409] width 282 height 68
click at [91, 415] on input "text" at bounding box center [168, 424] width 282 height 38
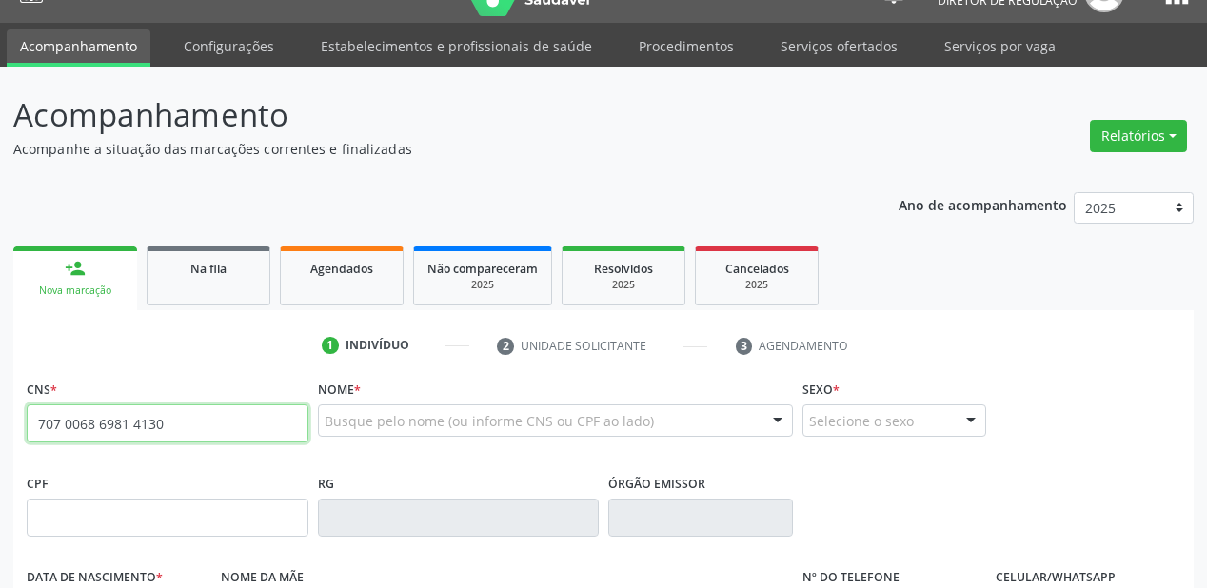
type input "707 0068 6981 4130"
type input "038.842.034-01"
type input "17/10/1980"
type input "Veralucia da Conceição"
type input "(87) 98869-6326"
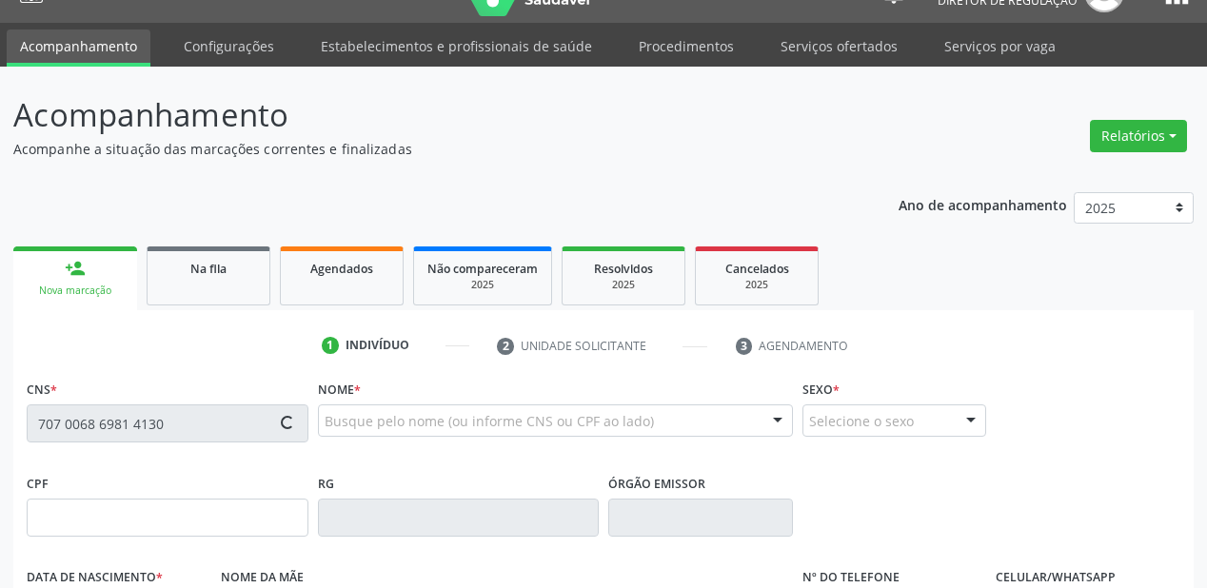
type input "(87) 98869-6326"
type input "S/N"
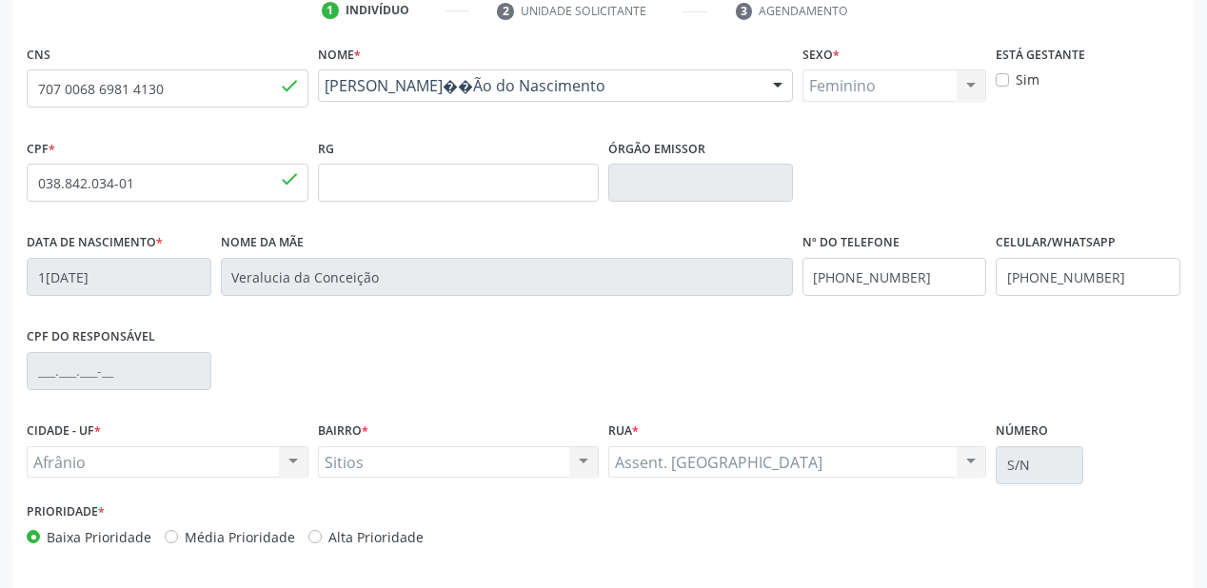
scroll to position [443, 0]
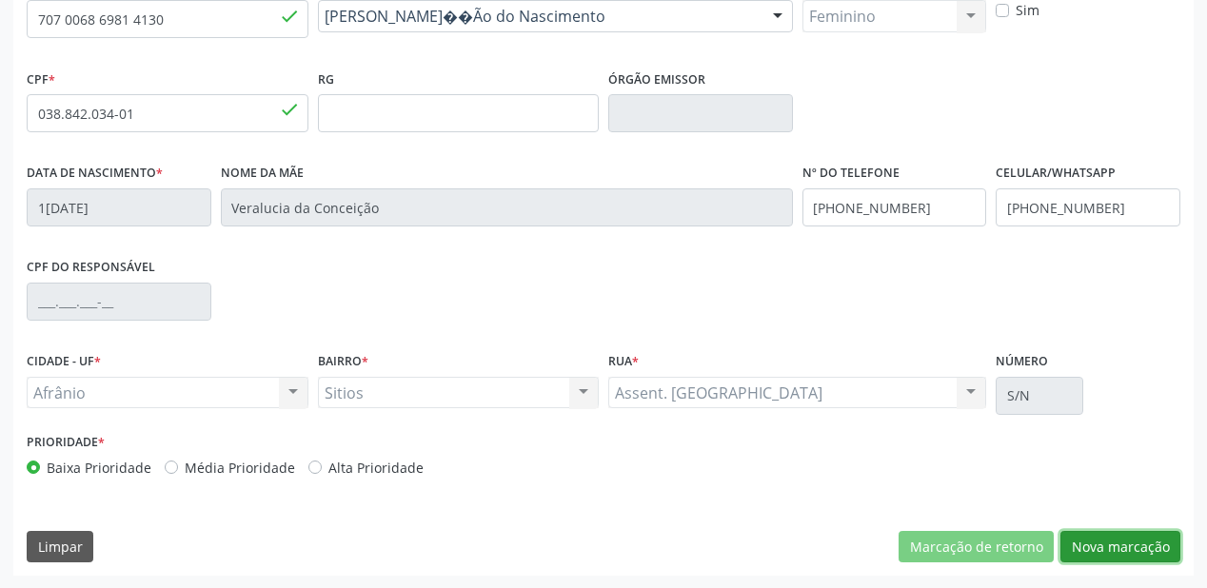
click at [1088, 548] on button "Nova marcação" at bounding box center [1120, 547] width 120 height 32
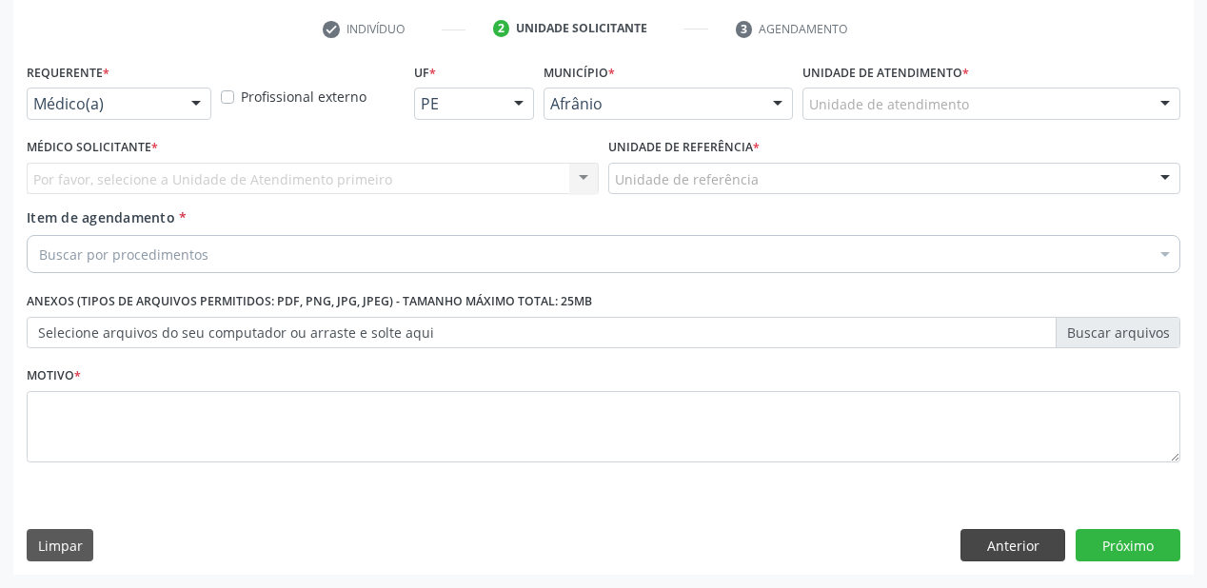
scroll to position [354, 0]
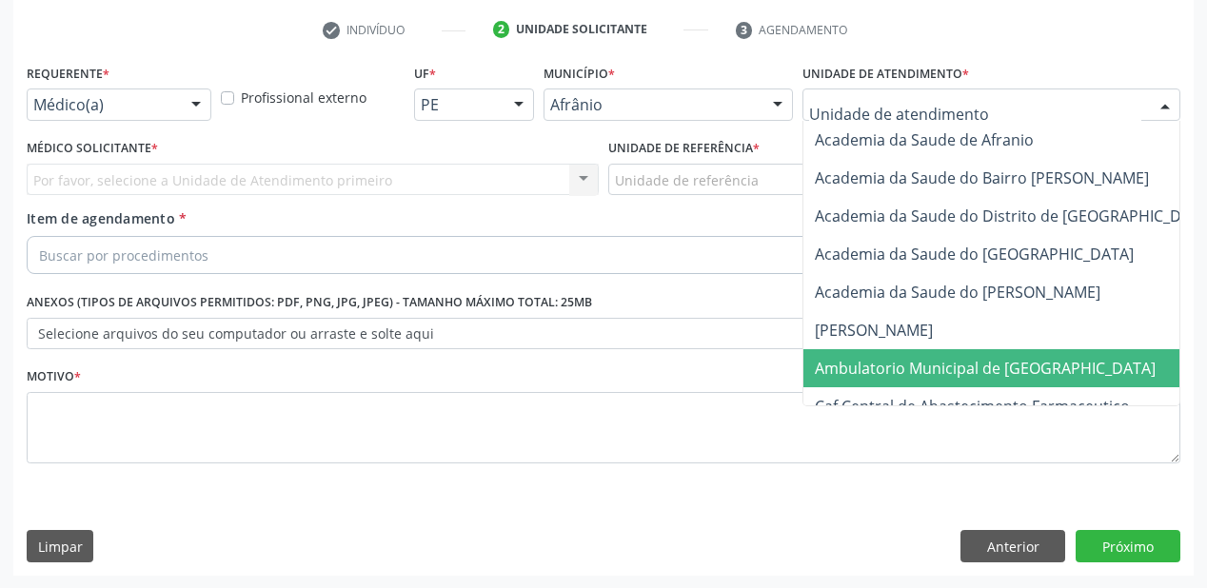
drag, startPoint x: 866, startPoint y: 366, endPoint x: 759, endPoint y: 269, distance: 144.3
click at [865, 366] on span "Ambulatorio Municipal de [GEOGRAPHIC_DATA]" at bounding box center [985, 368] width 341 height 21
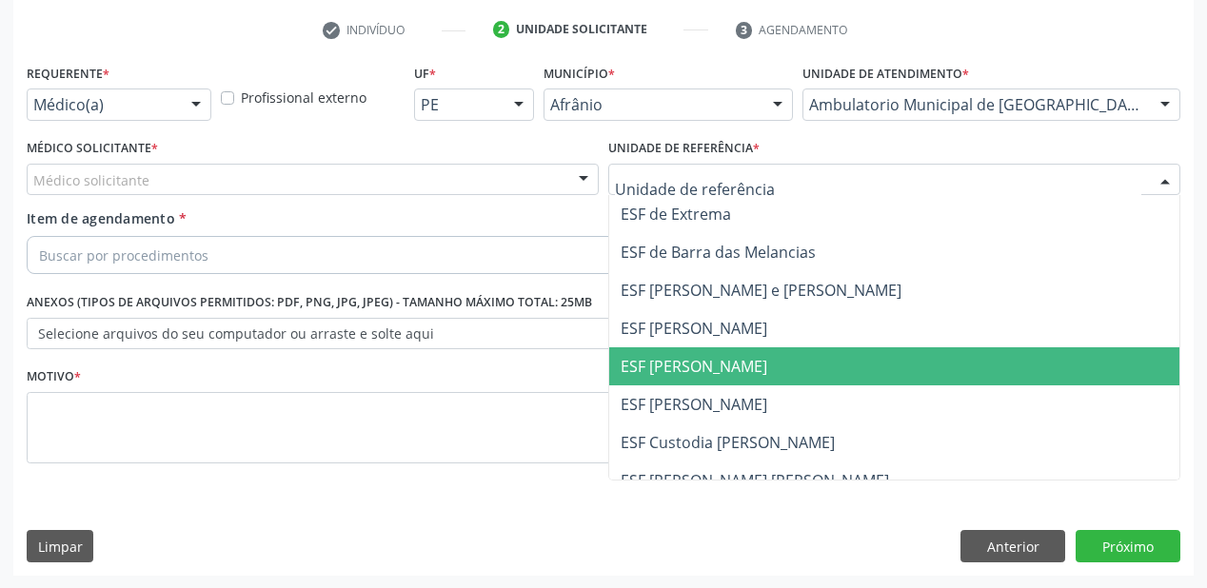
click at [638, 380] on span "ESF [PERSON_NAME]" at bounding box center [894, 366] width 570 height 38
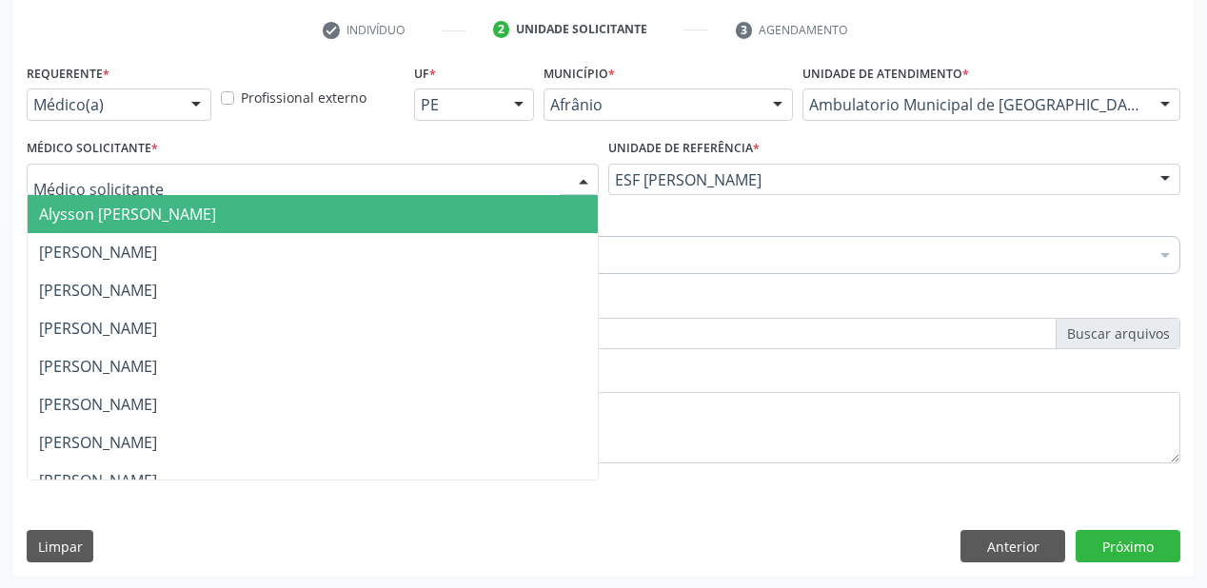
click at [86, 210] on span "Alysson [PERSON_NAME]" at bounding box center [127, 214] width 177 height 21
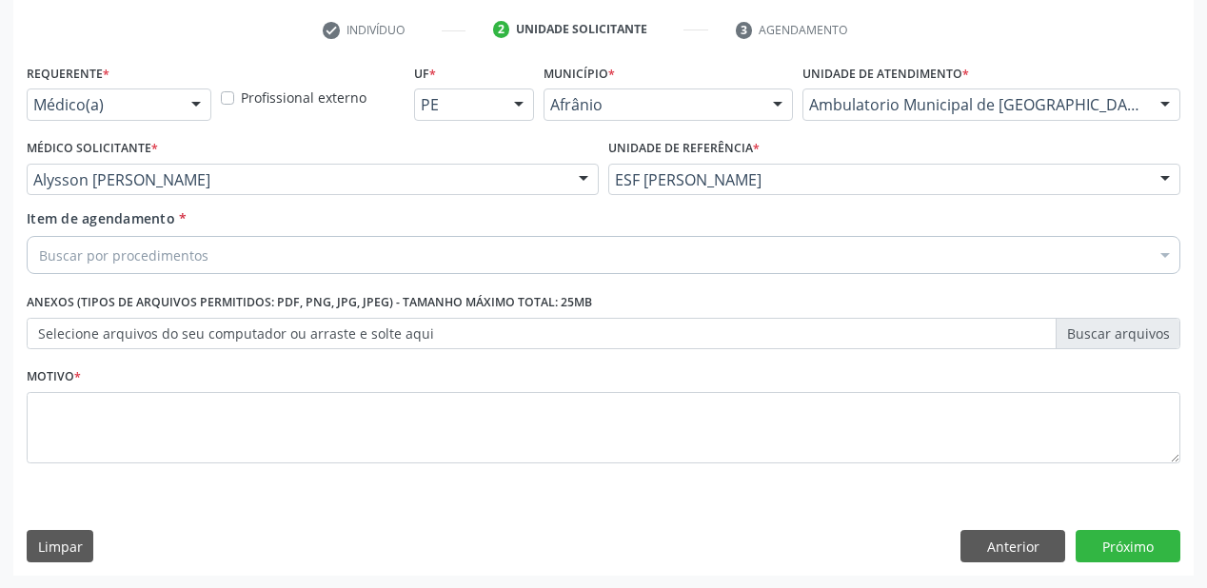
click at [76, 238] on div "Buscar por procedimentos" at bounding box center [604, 255] width 1154 height 38
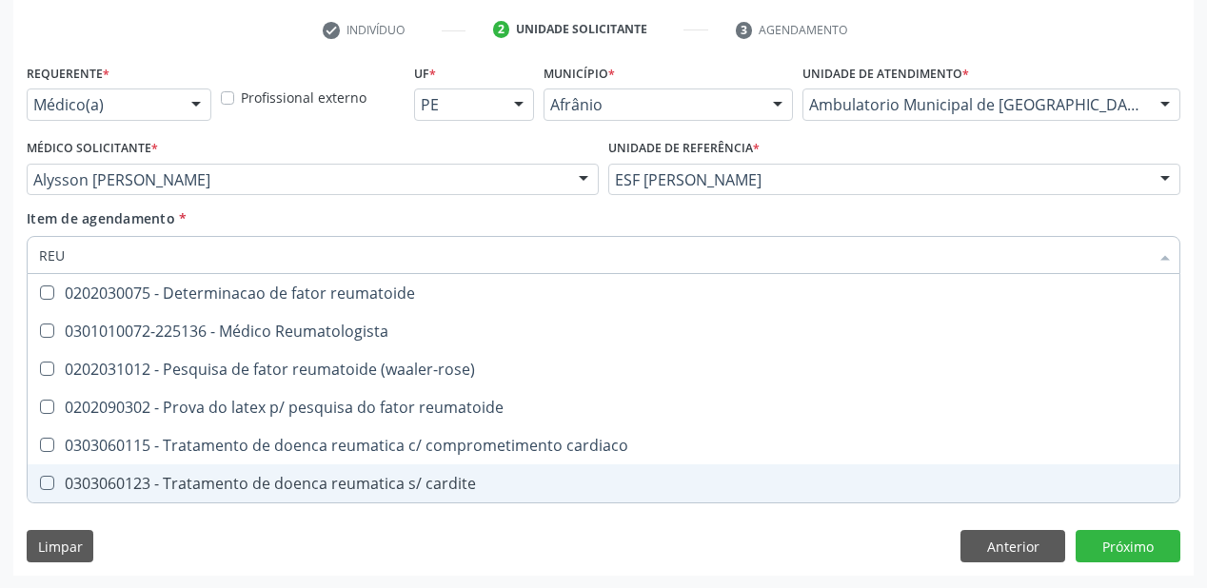
scroll to position [0, 0]
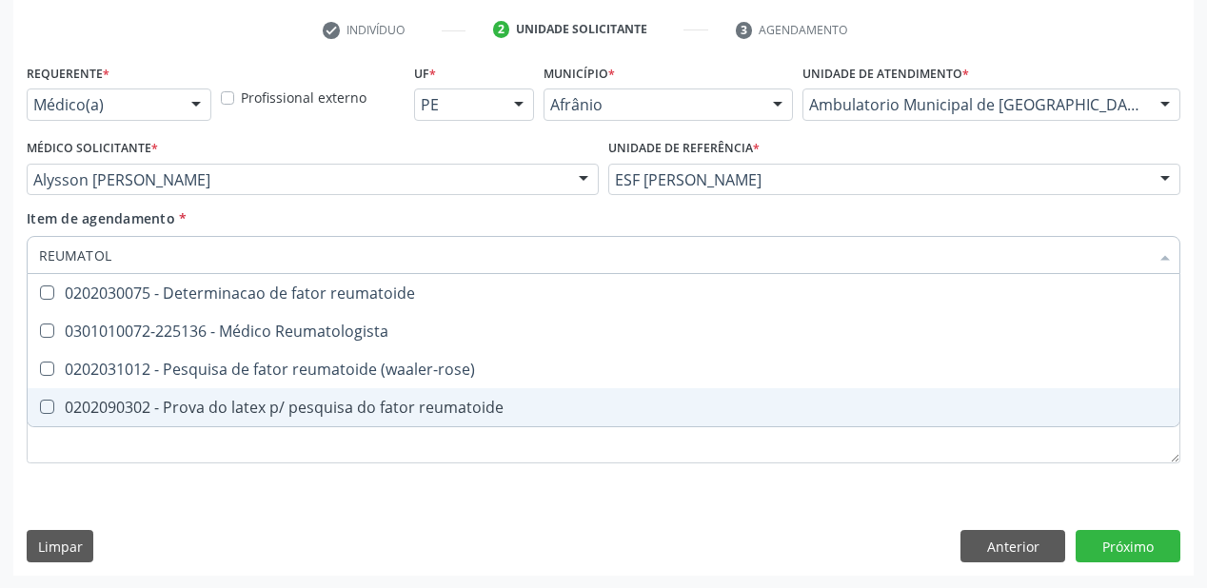
type input "REUMATOLO"
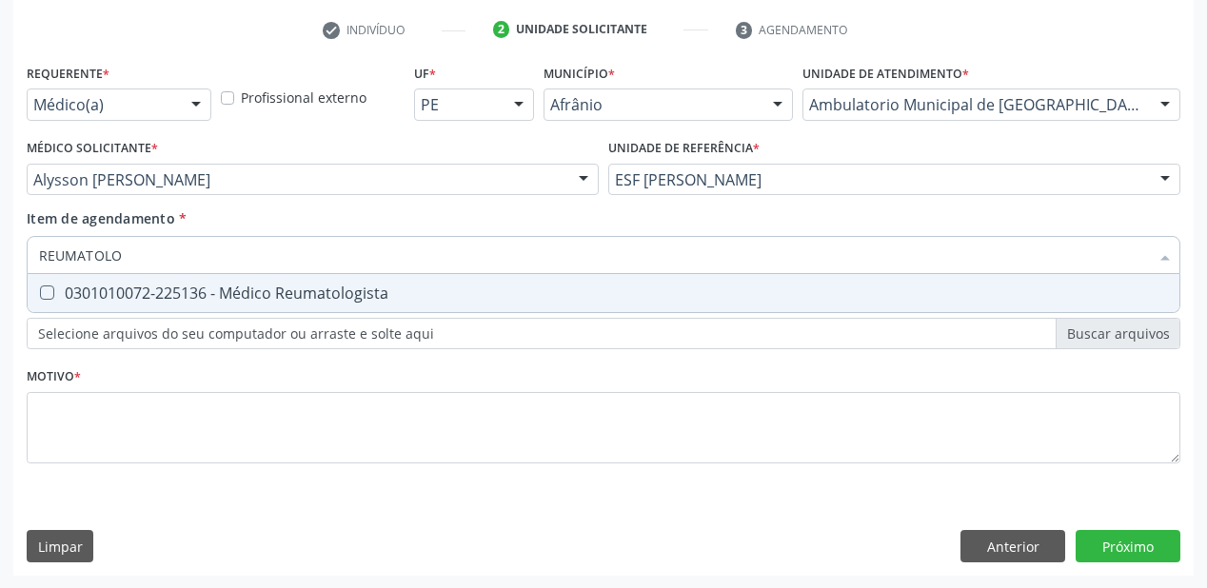
click at [100, 293] on div "0301010072-225136 - Médico Reumatologista" at bounding box center [603, 293] width 1129 height 15
checkbox Reumatologista "true"
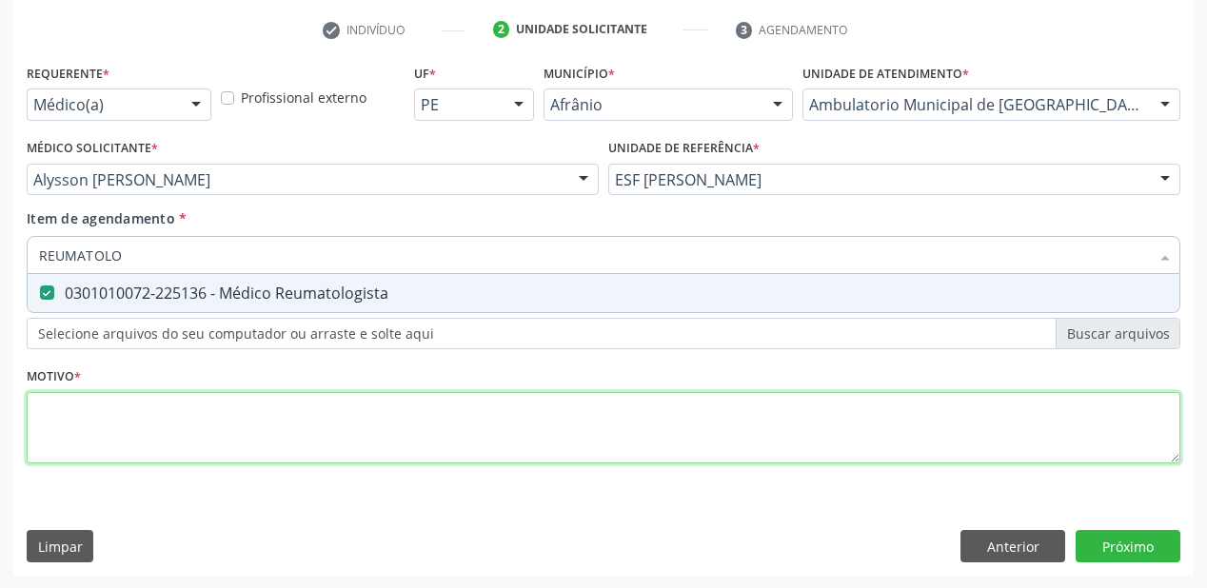
click at [98, 417] on div "Requerente * Médico(a) Médico(a) Enfermeiro(a) Paciente Nenhum resultado encont…" at bounding box center [604, 274] width 1154 height 431
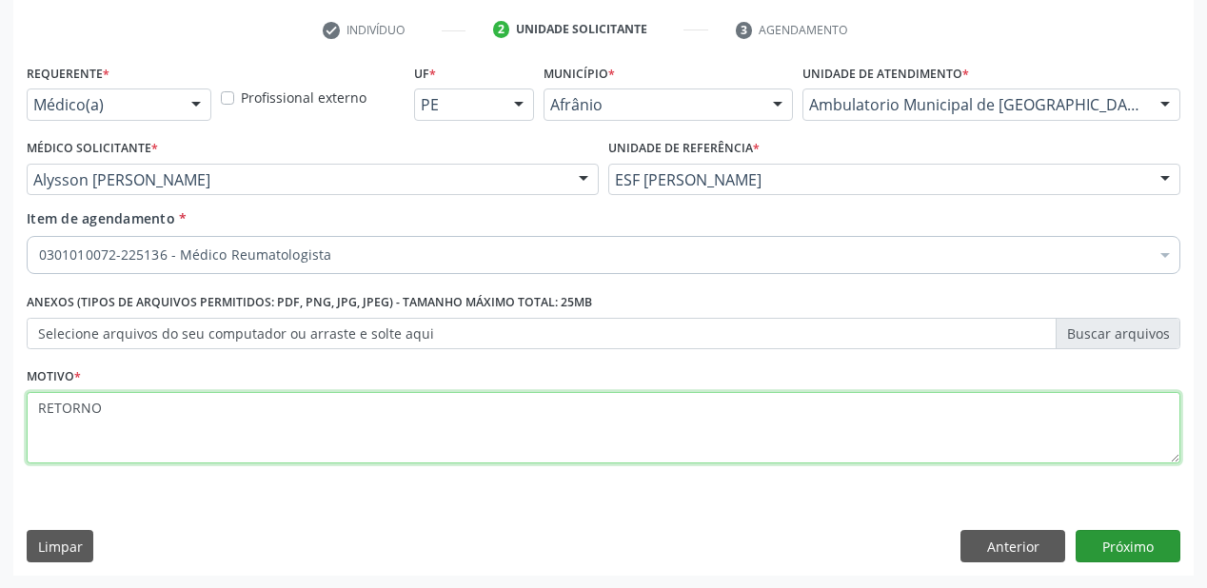
type textarea "RETORNO"
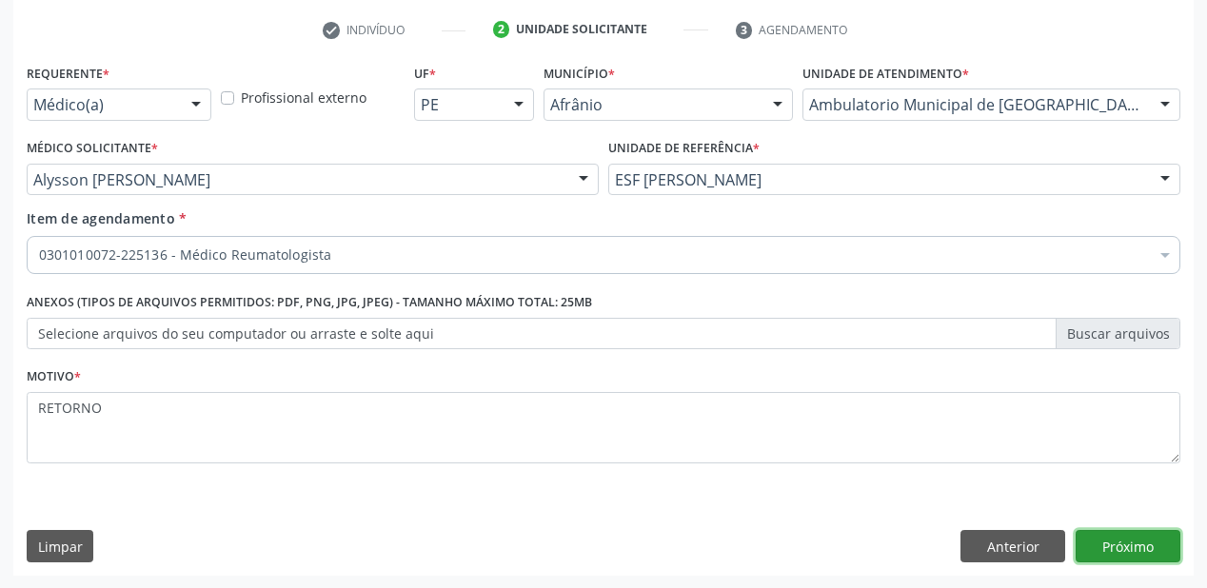
click at [1130, 555] on button "Próximo" at bounding box center [1128, 546] width 105 height 32
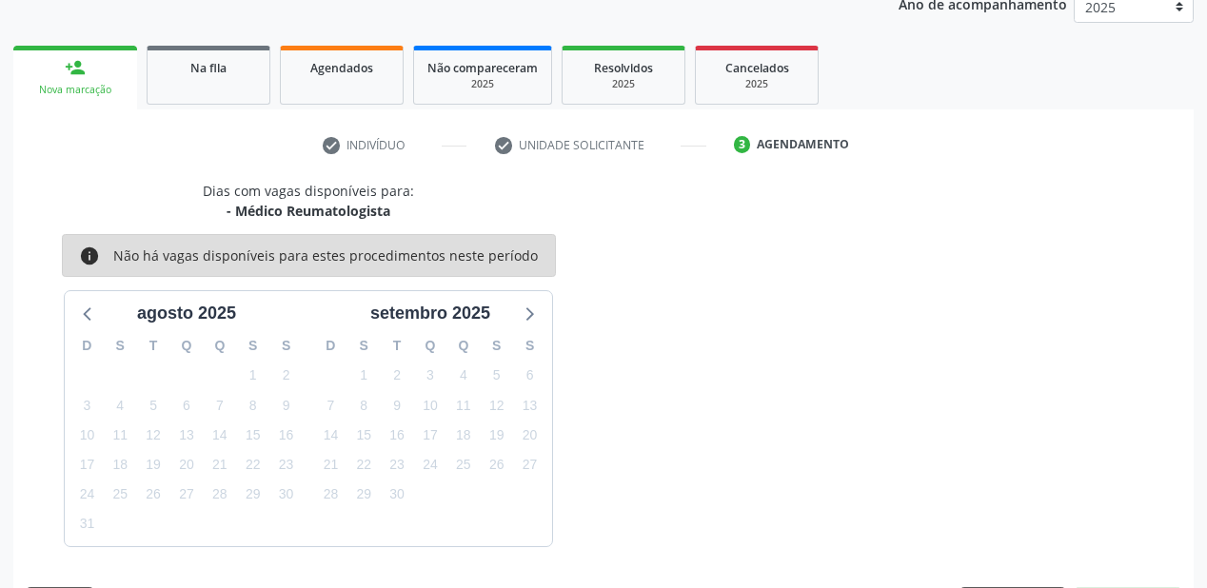
scroll to position [294, 0]
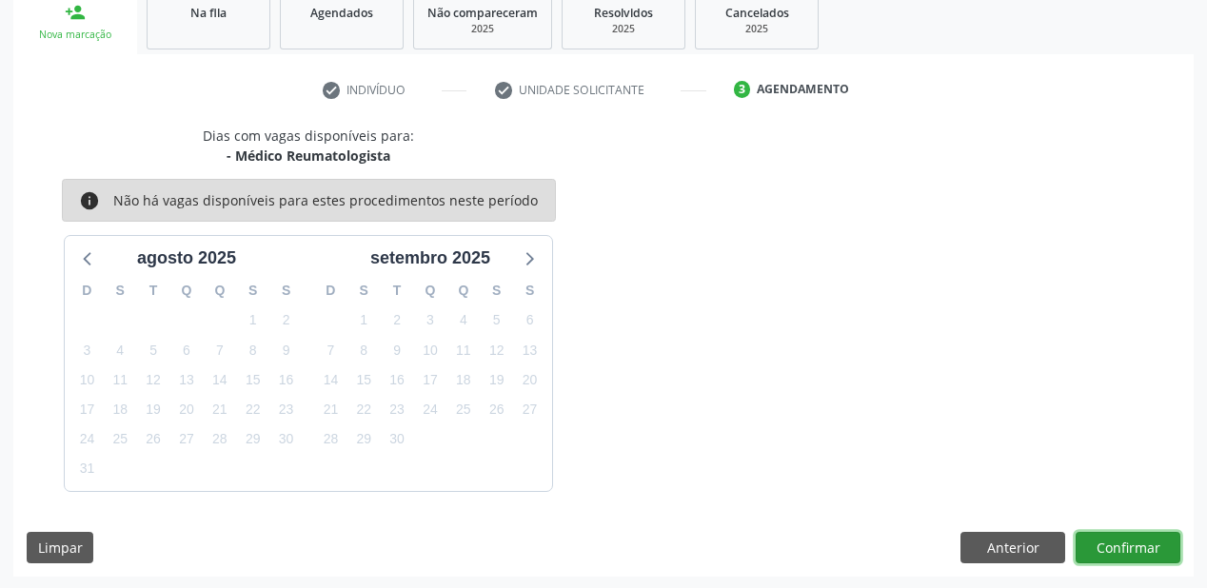
click at [1120, 538] on button "Confirmar" at bounding box center [1128, 548] width 105 height 32
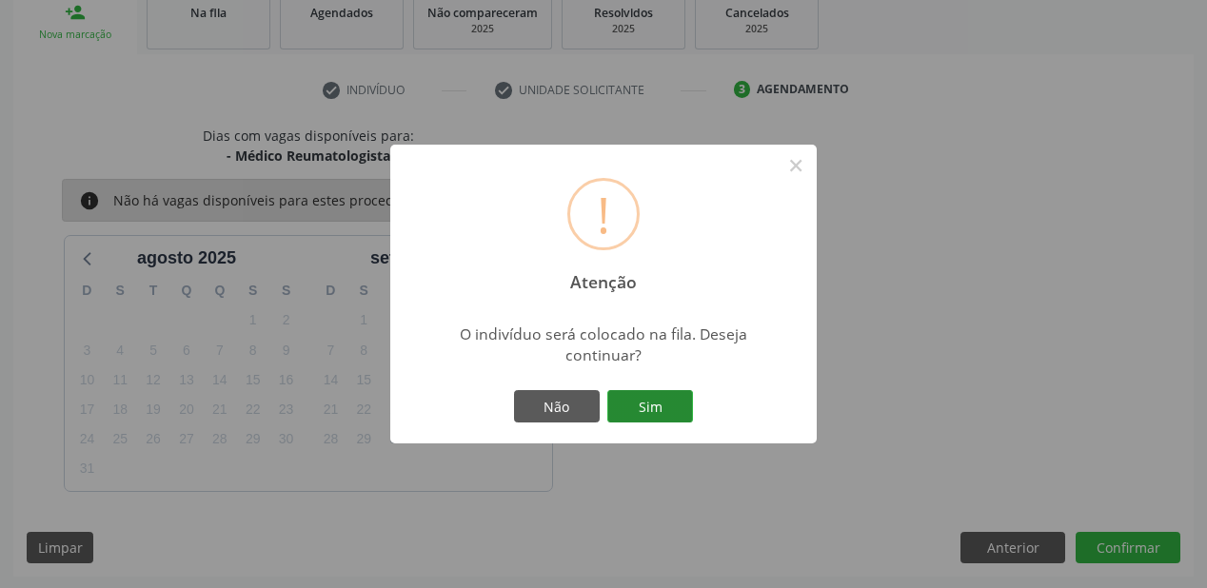
click at [674, 393] on button "Sim" at bounding box center [650, 406] width 86 height 32
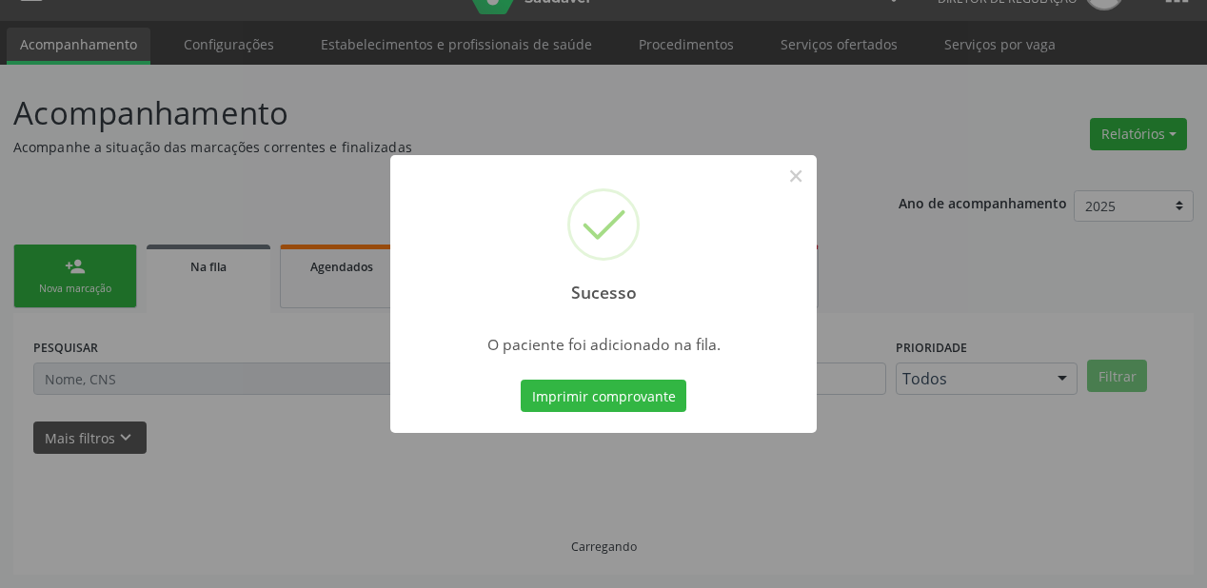
scroll to position [38, 0]
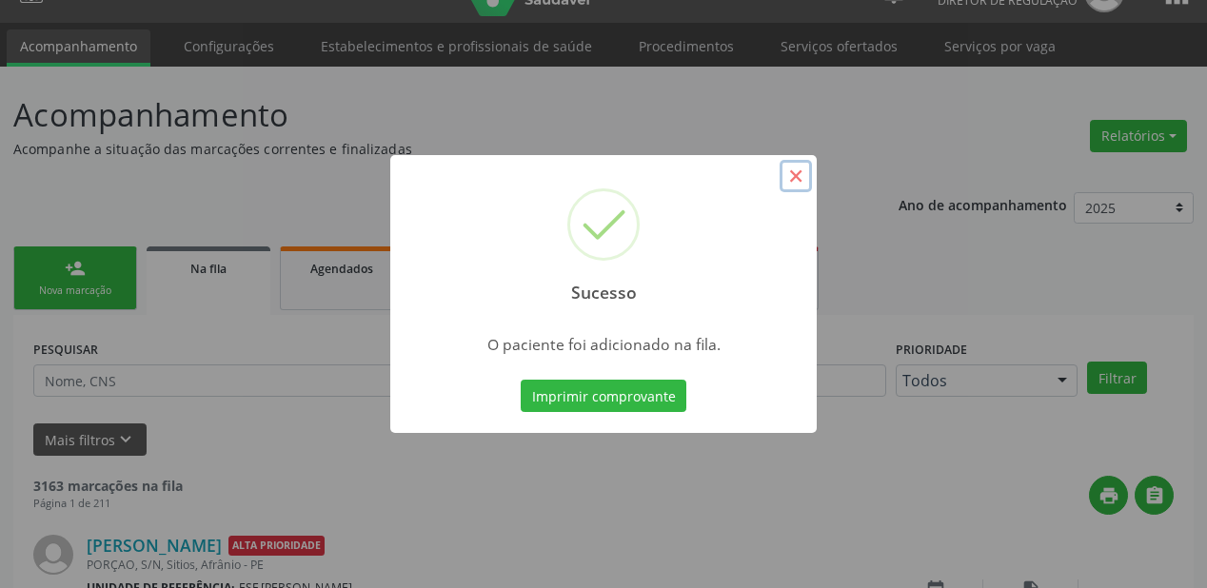
click at [793, 172] on button "×" at bounding box center [796, 176] width 32 height 32
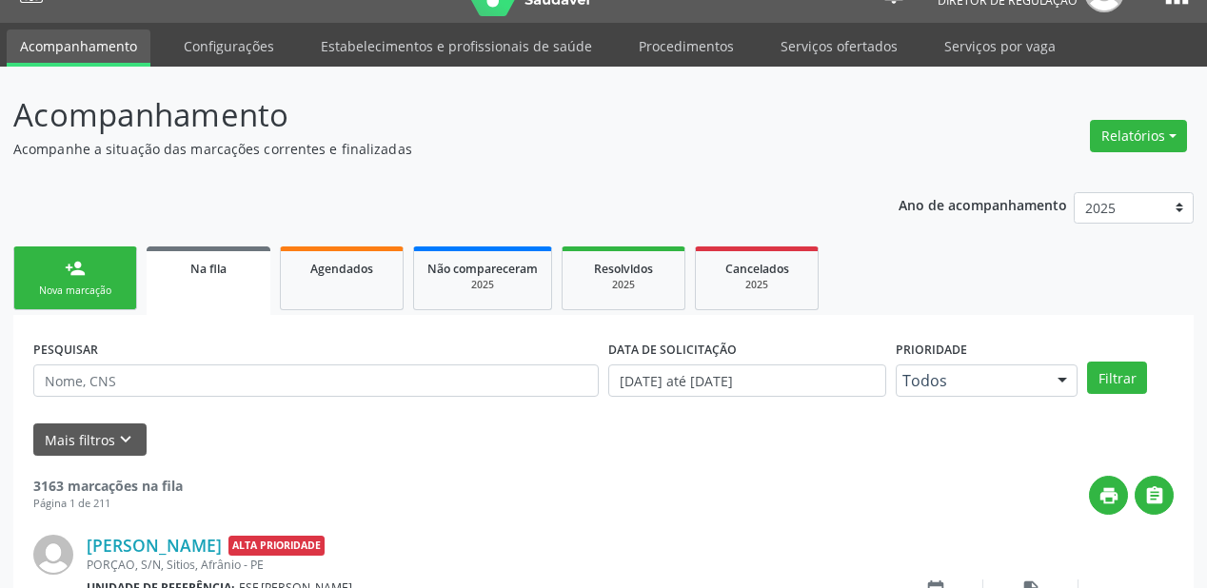
click at [77, 287] on div "Nova marcação" at bounding box center [75, 291] width 95 height 14
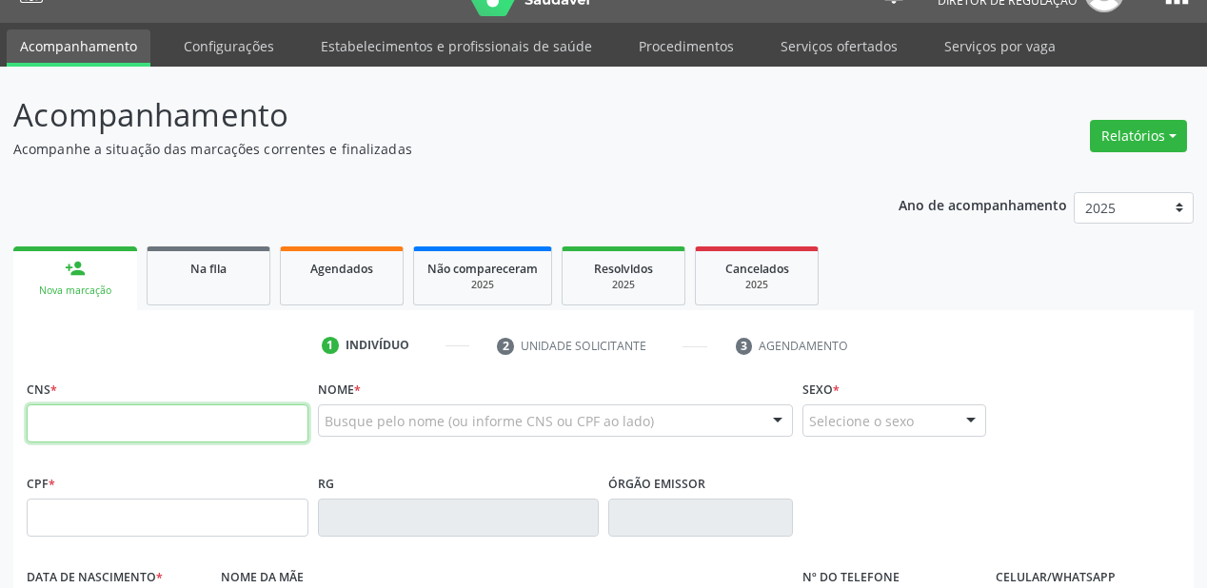
click at [134, 411] on input "text" at bounding box center [168, 424] width 282 height 38
type input "706 2055 7687 5666"
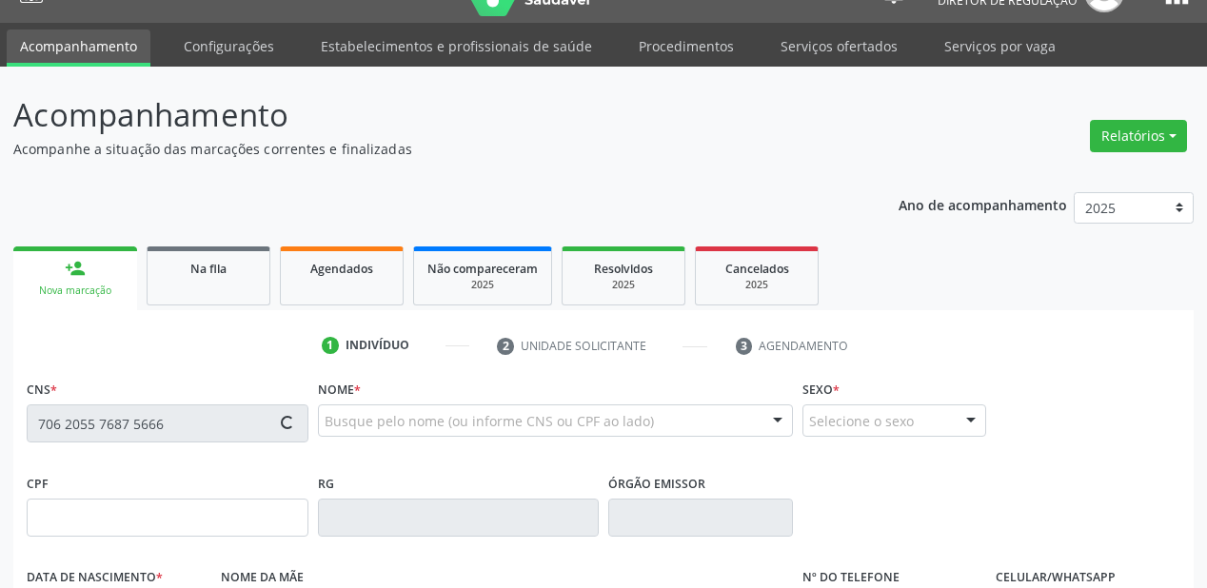
type input "034.938.184-40"
type input "19/09/1978"
type input "Isabel da Silva Rodrigues"
type input "(87) 98841-1277"
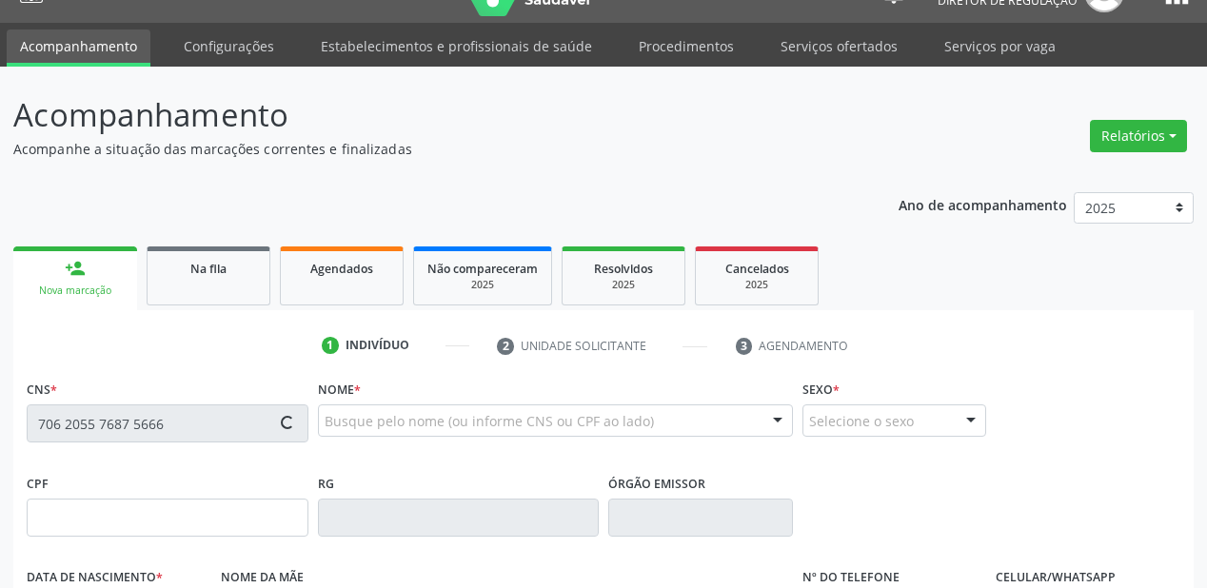
type input "42"
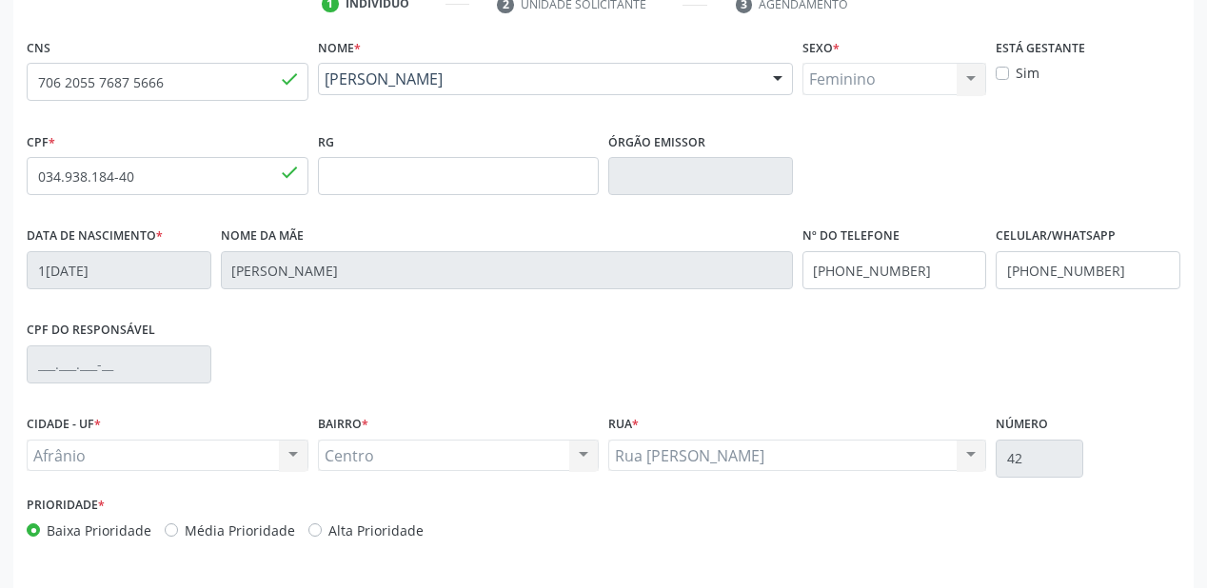
scroll to position [443, 0]
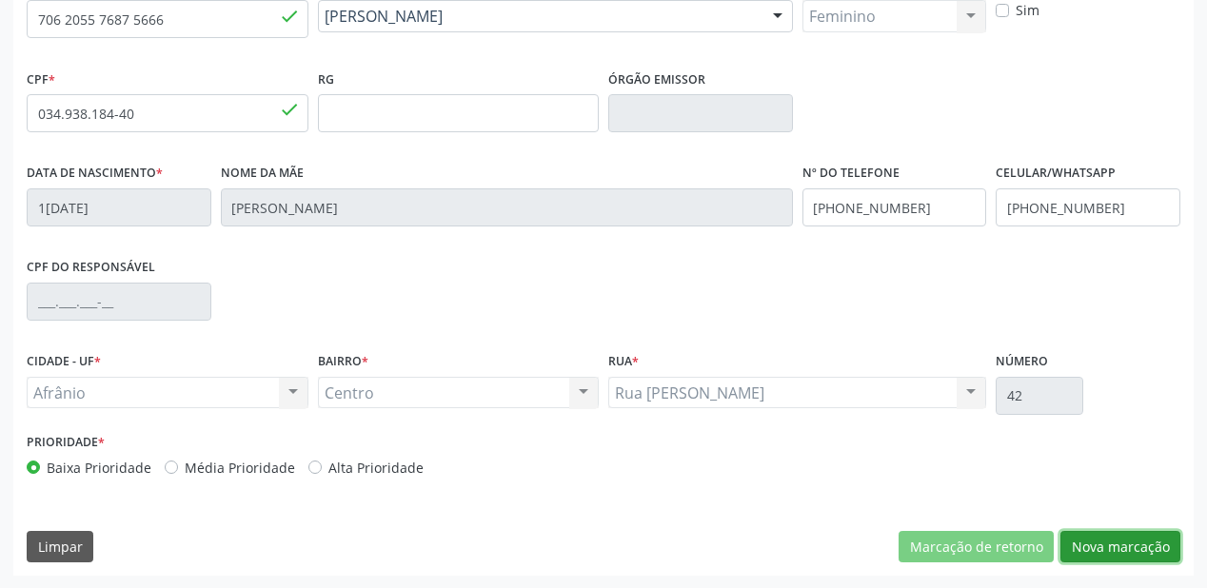
click at [1114, 546] on button "Nova marcação" at bounding box center [1120, 547] width 120 height 32
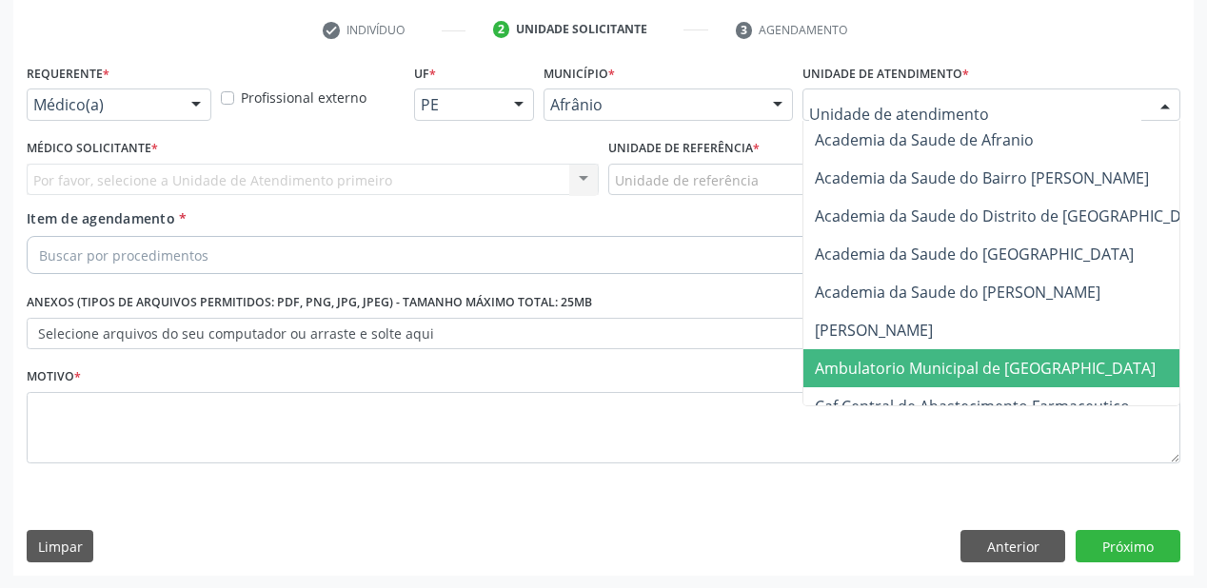
drag, startPoint x: 842, startPoint y: 367, endPoint x: 749, endPoint y: 328, distance: 99.9
click at [842, 367] on span "Ambulatorio Municipal de [GEOGRAPHIC_DATA]" at bounding box center [985, 368] width 341 height 21
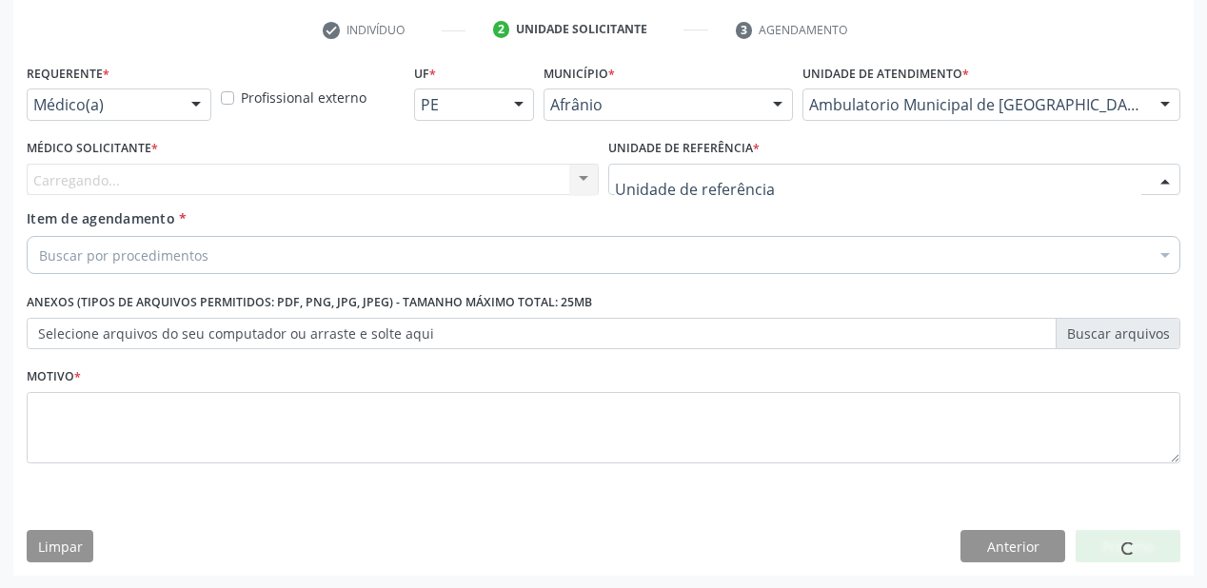
click at [657, 193] on div at bounding box center [894, 180] width 572 height 32
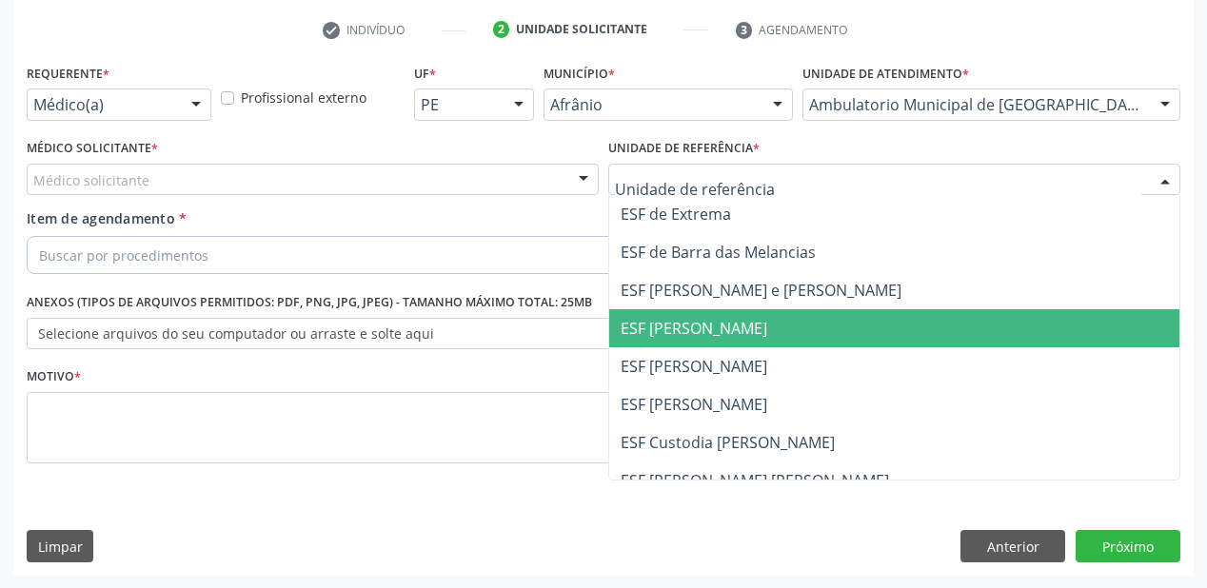
click at [662, 343] on span "ESF [PERSON_NAME]" at bounding box center [894, 328] width 570 height 38
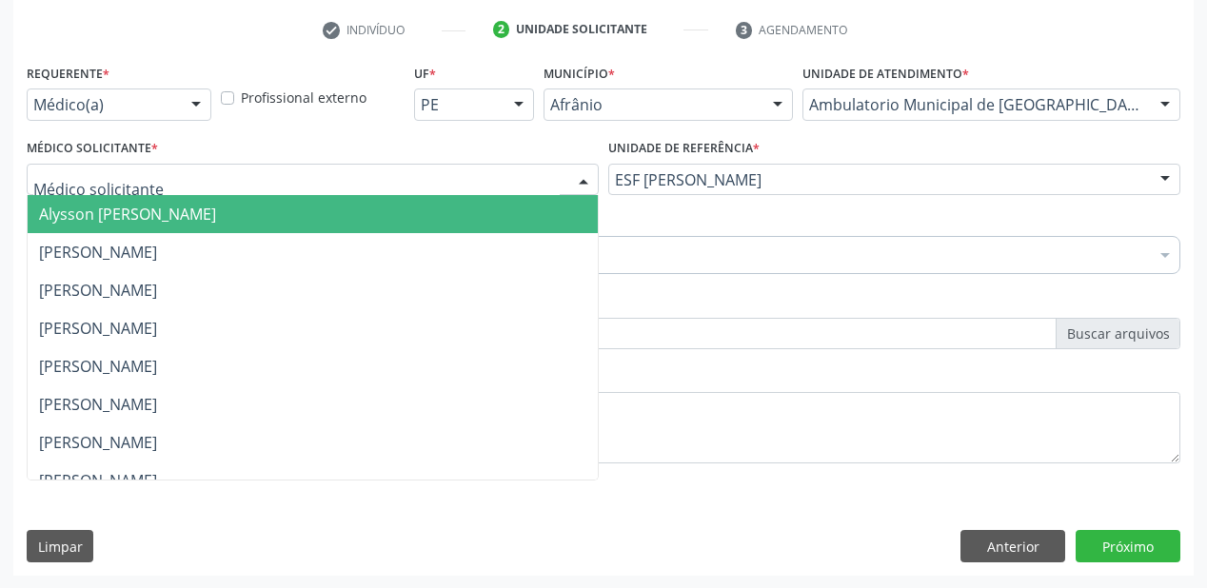
drag, startPoint x: 95, startPoint y: 179, endPoint x: 91, endPoint y: 213, distance: 34.5
click at [91, 220] on span "Alysson [PERSON_NAME]" at bounding box center [127, 214] width 177 height 21
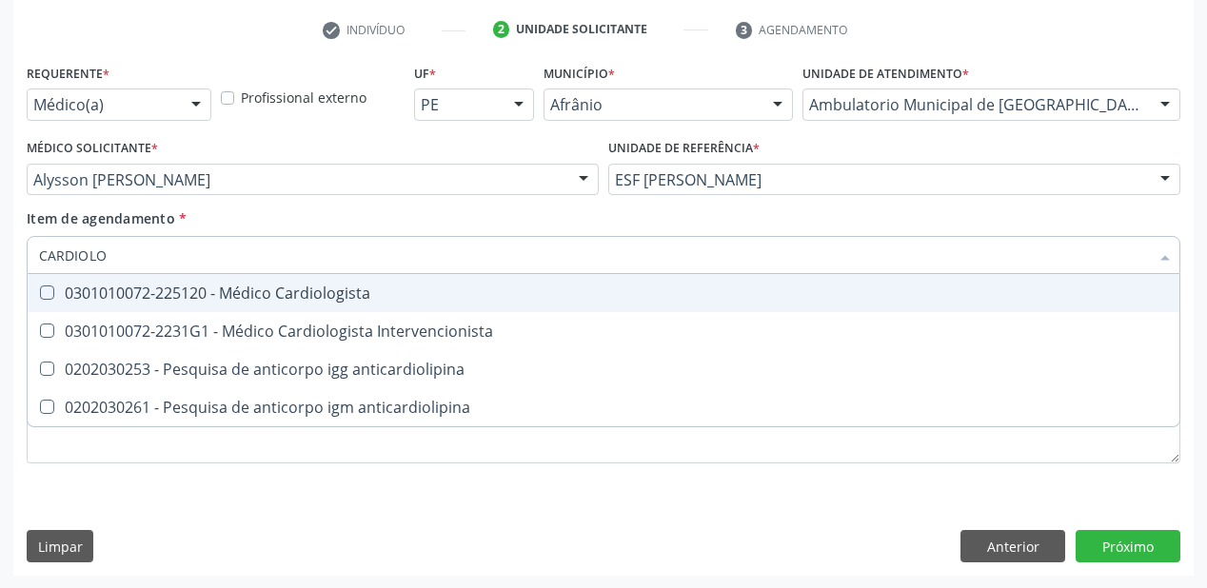
type input "CARDIOLOG"
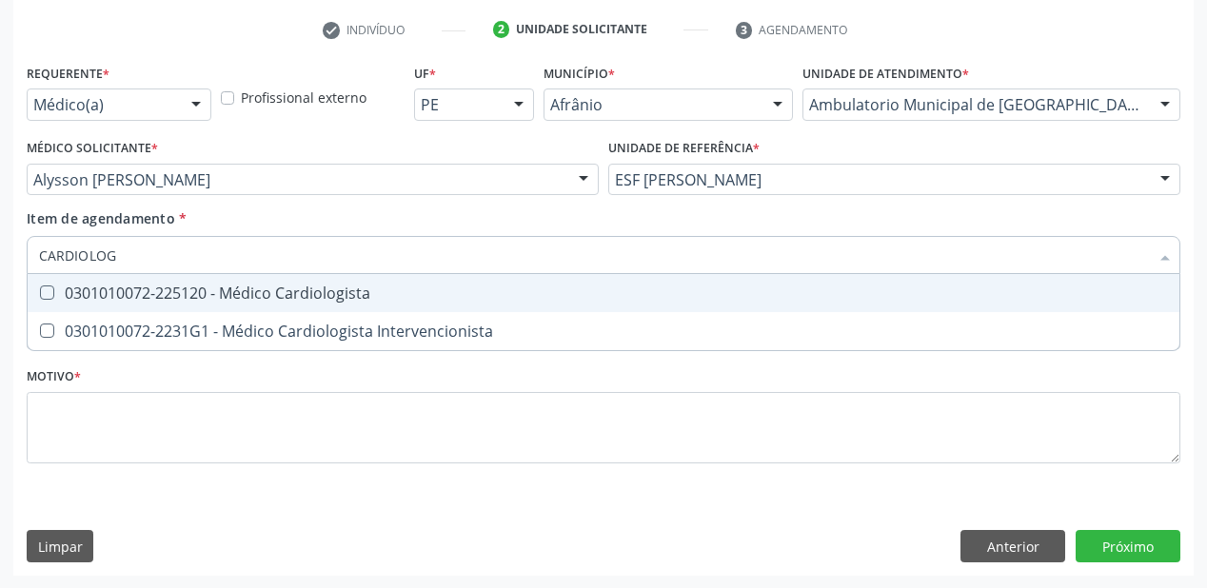
click at [129, 295] on div "0301010072-225120 - Médico Cardiologista" at bounding box center [603, 293] width 1129 height 15
checkbox Cardiologista "true"
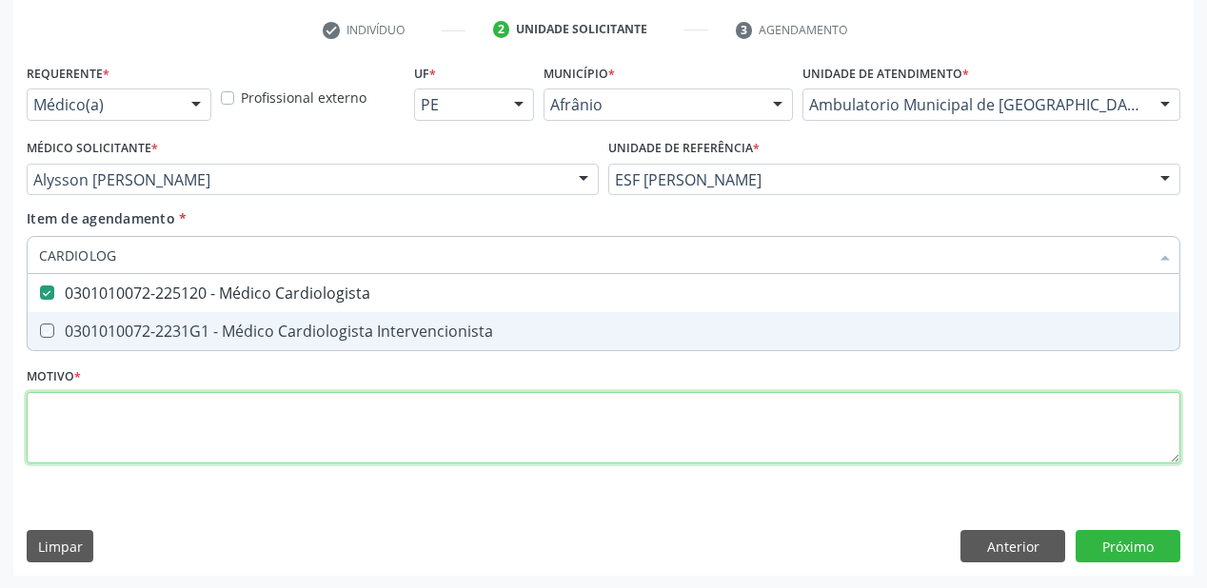
click at [76, 431] on div "Requerente * Médico(a) Médico(a) Enfermeiro(a) Paciente Nenhum resultado encont…" at bounding box center [604, 274] width 1154 height 431
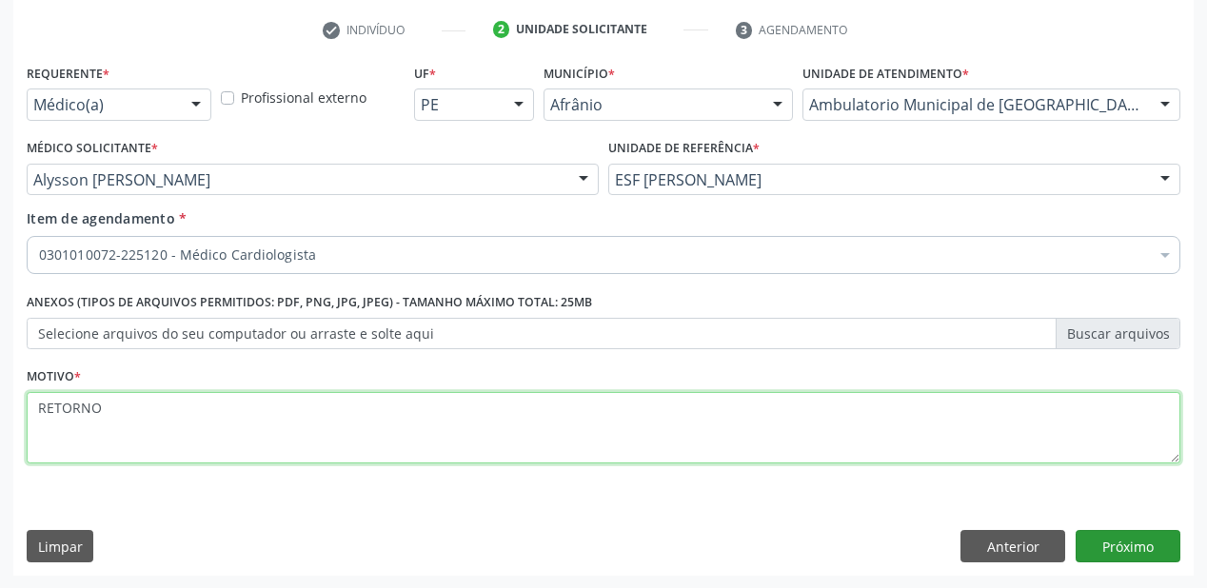
type textarea "RETORNO"
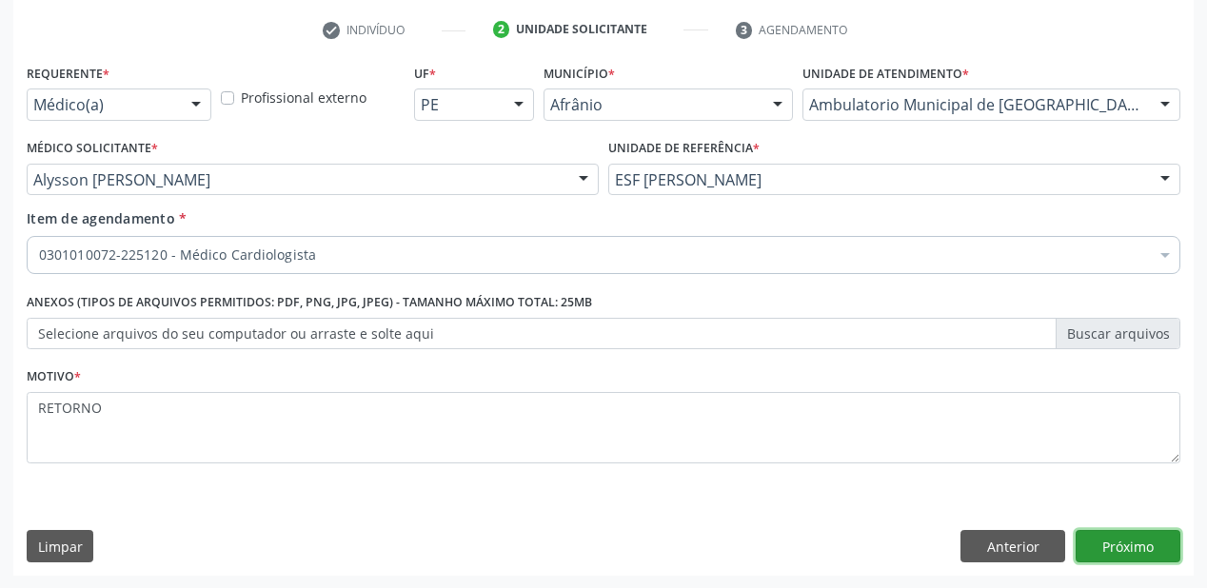
click at [1089, 545] on button "Próximo" at bounding box center [1128, 546] width 105 height 32
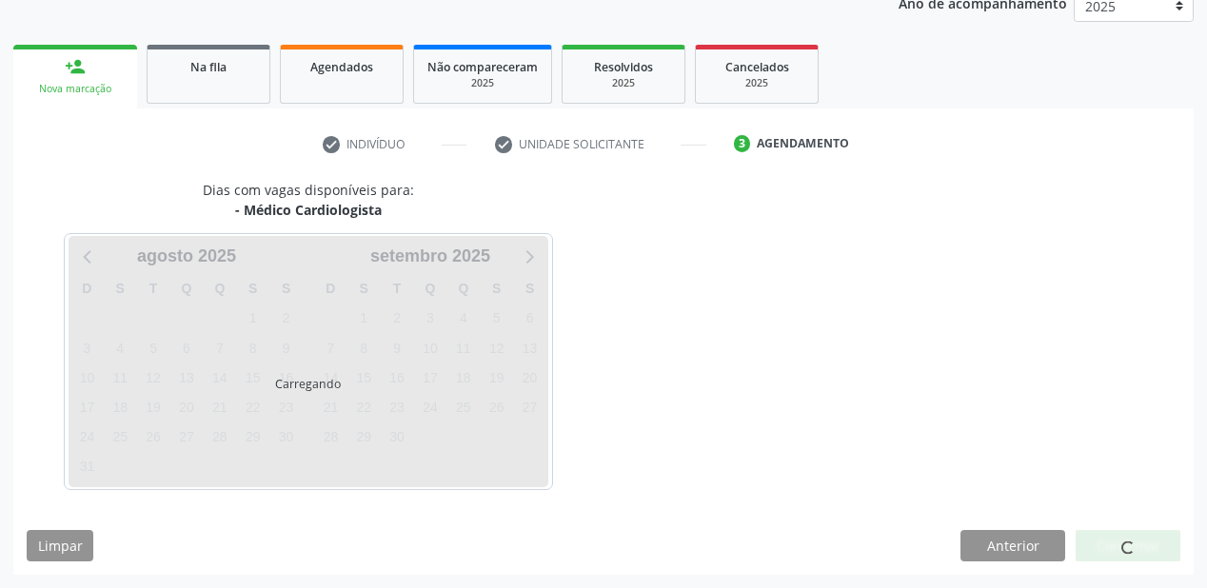
scroll to position [239, 0]
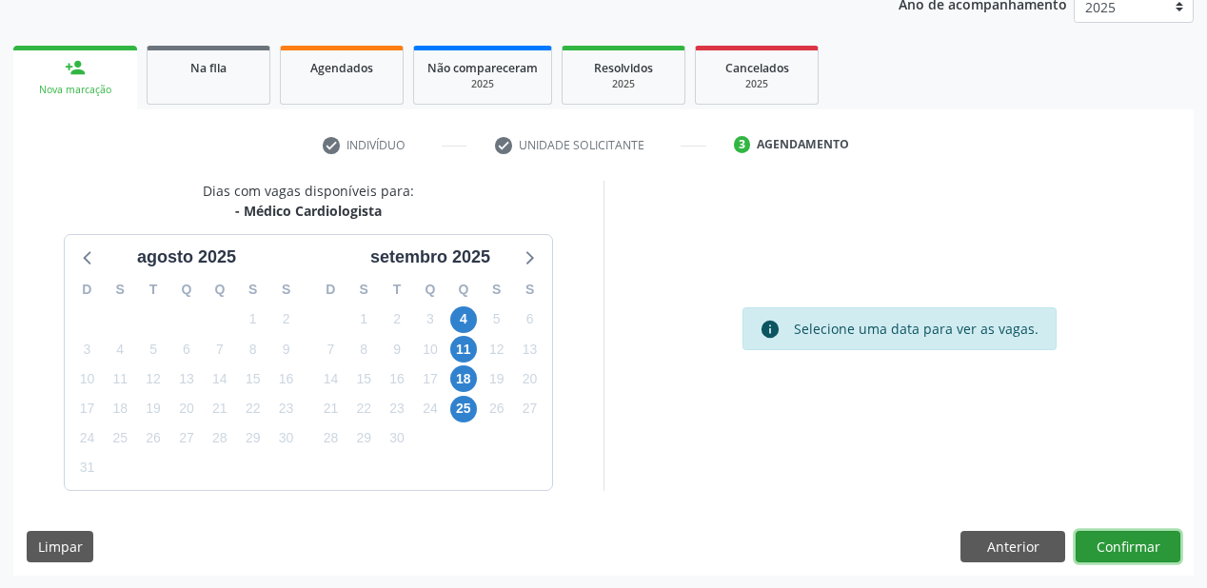
click at [1115, 551] on button "Confirmar" at bounding box center [1128, 547] width 105 height 32
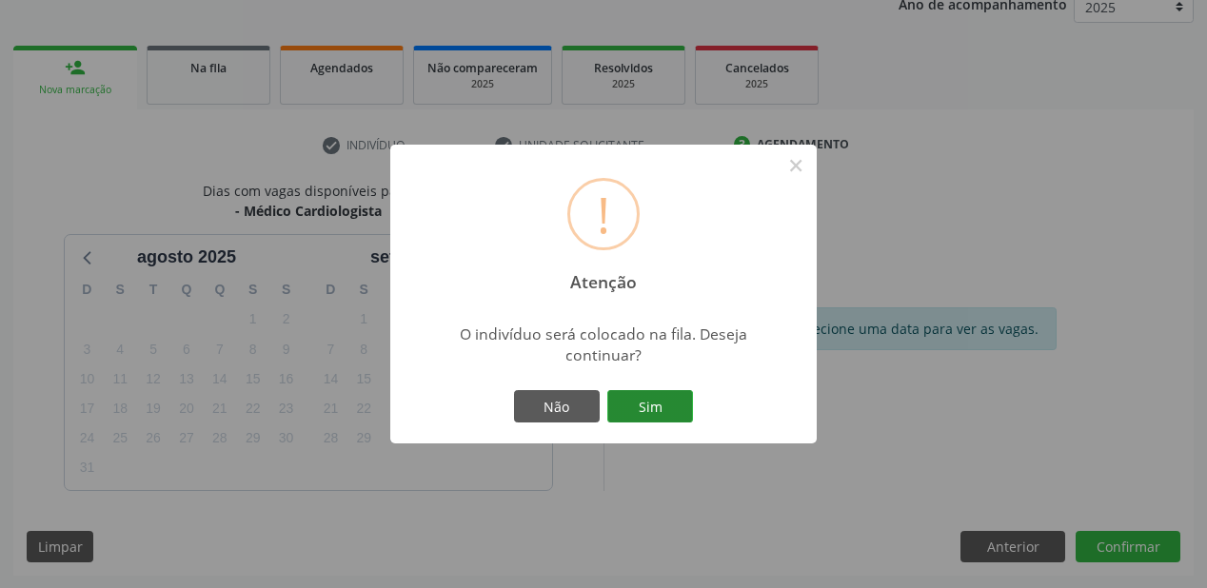
click at [667, 414] on button "Sim" at bounding box center [650, 406] width 86 height 32
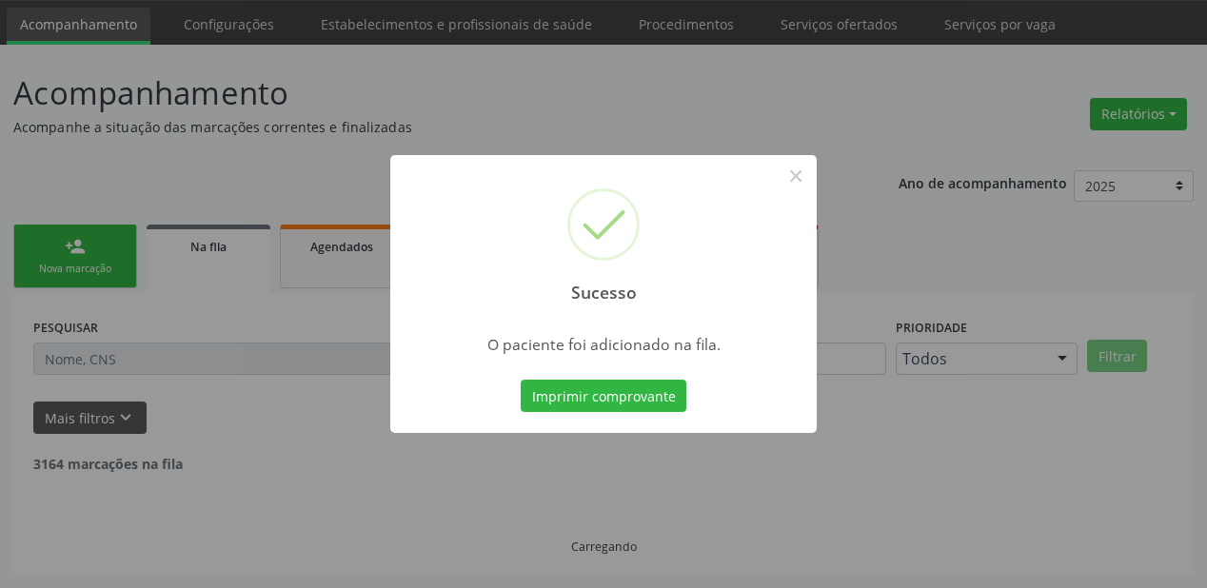
scroll to position [38, 0]
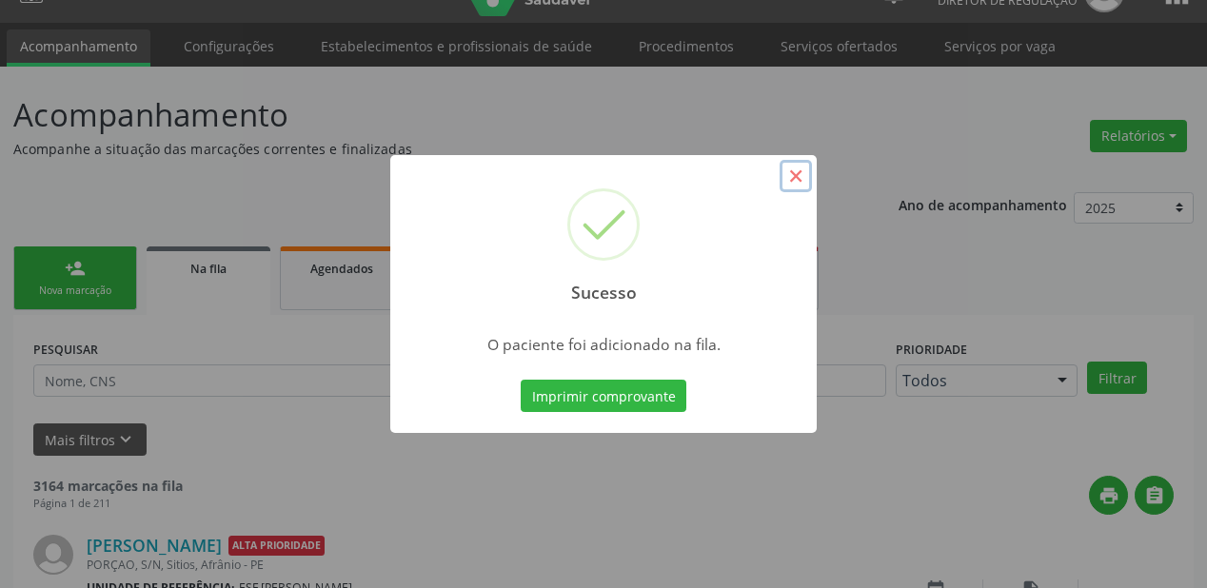
click at [796, 180] on button "×" at bounding box center [796, 176] width 32 height 32
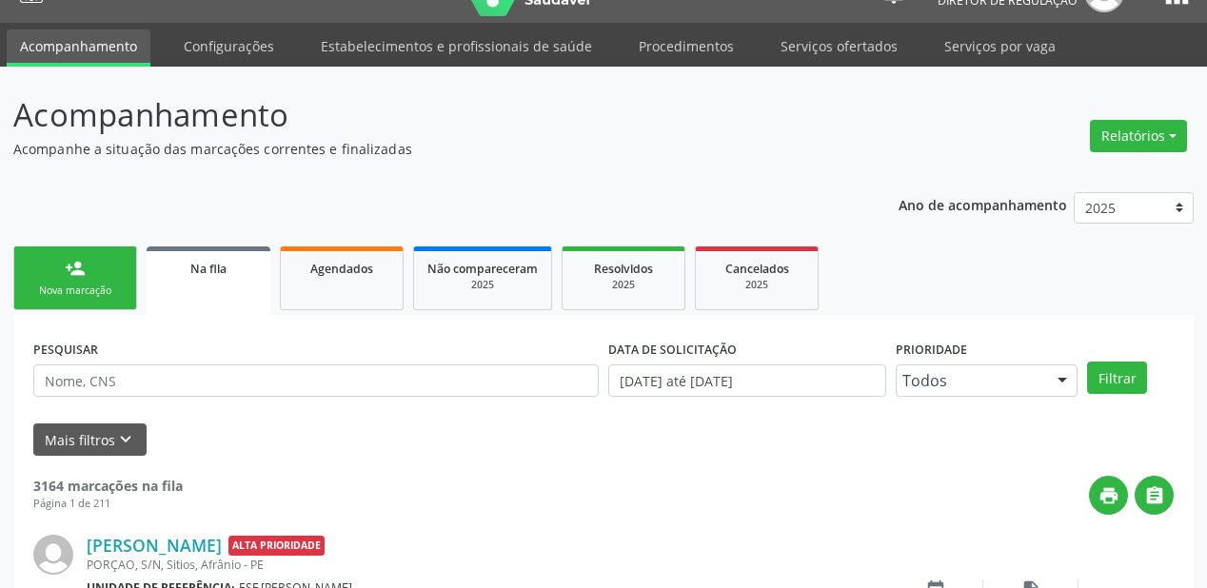
click at [86, 274] on link "person_add Nova marcação" at bounding box center [75, 279] width 124 height 64
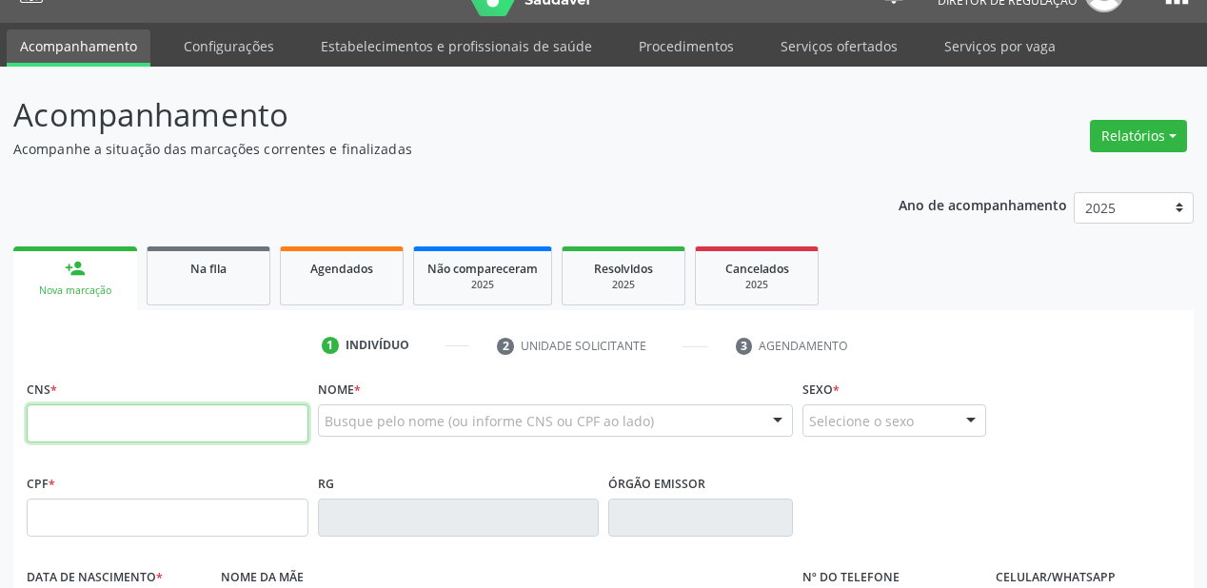
click at [168, 423] on input "text" at bounding box center [168, 424] width 282 height 38
type input "709 0098 8136 5919"
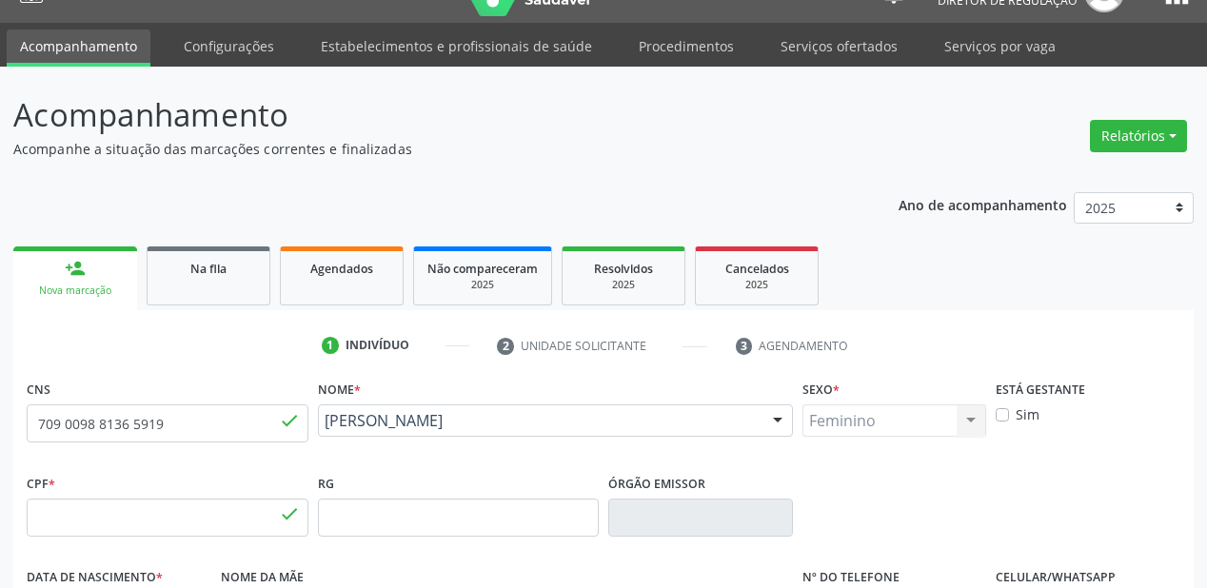
type input "023.803.304-09"
type input "06/04/1961"
type input "Claudinia Barbara Nunes"
type input "(81) 98322-3331"
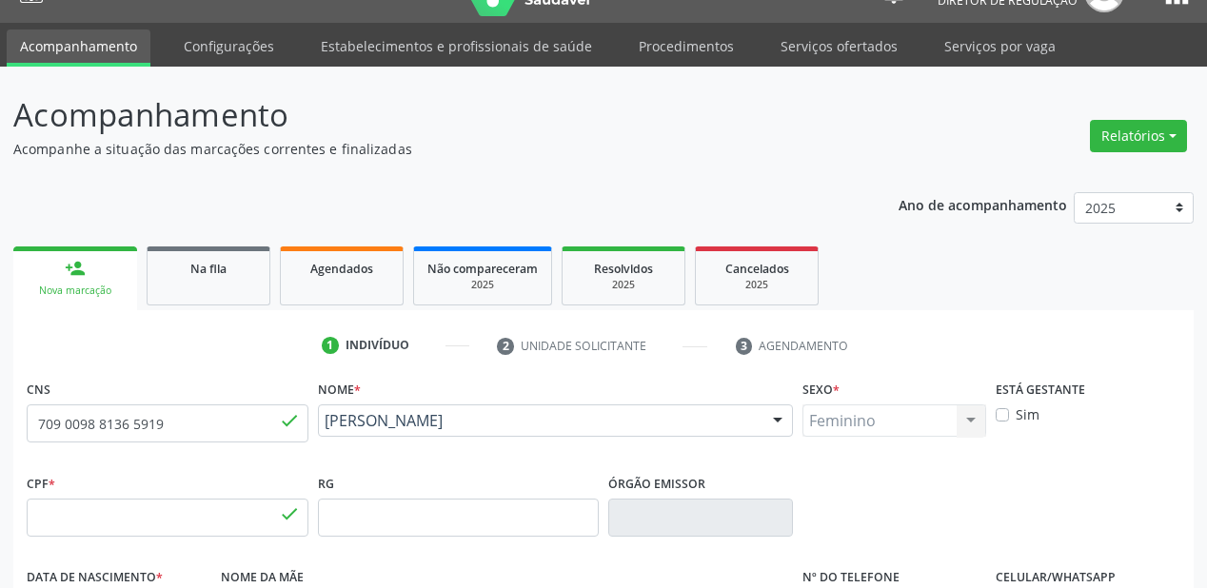
type input "S/N"
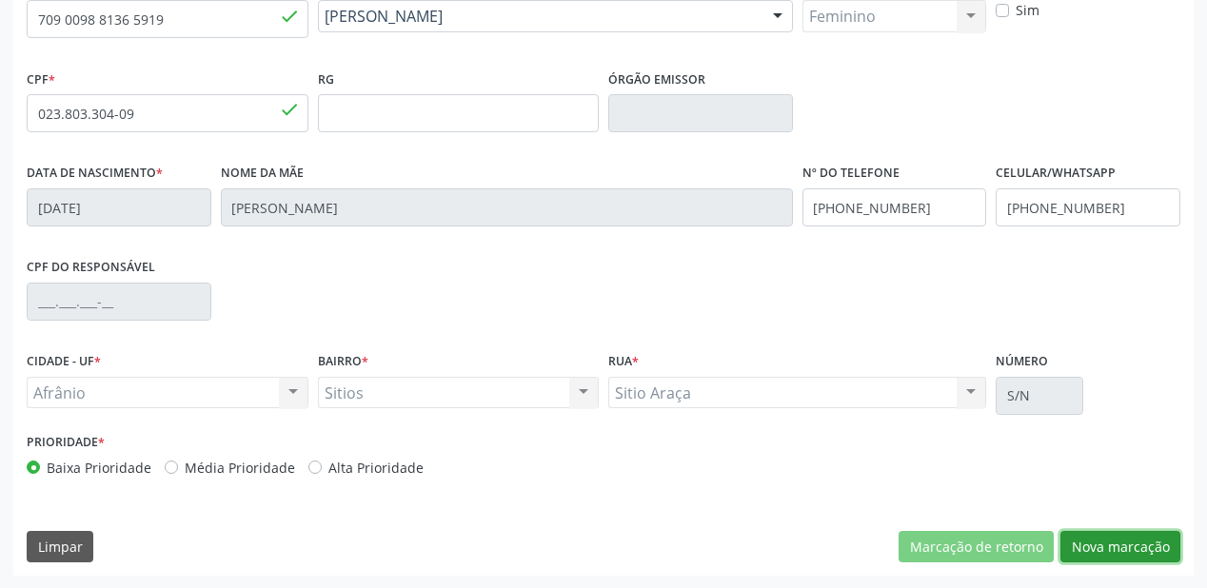
drag, startPoint x: 1099, startPoint y: 550, endPoint x: 979, endPoint y: 438, distance: 164.3
click at [1096, 546] on button "Nova marcação" at bounding box center [1120, 547] width 120 height 32
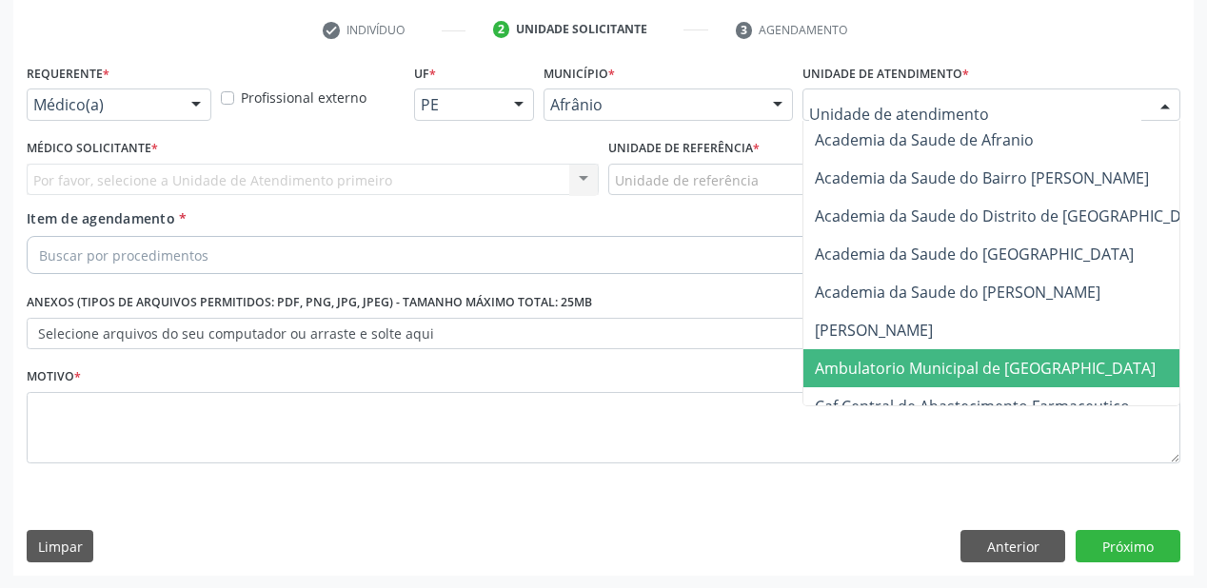
click at [878, 377] on span "Ambulatorio Municipal de [GEOGRAPHIC_DATA]" at bounding box center [985, 368] width 341 height 21
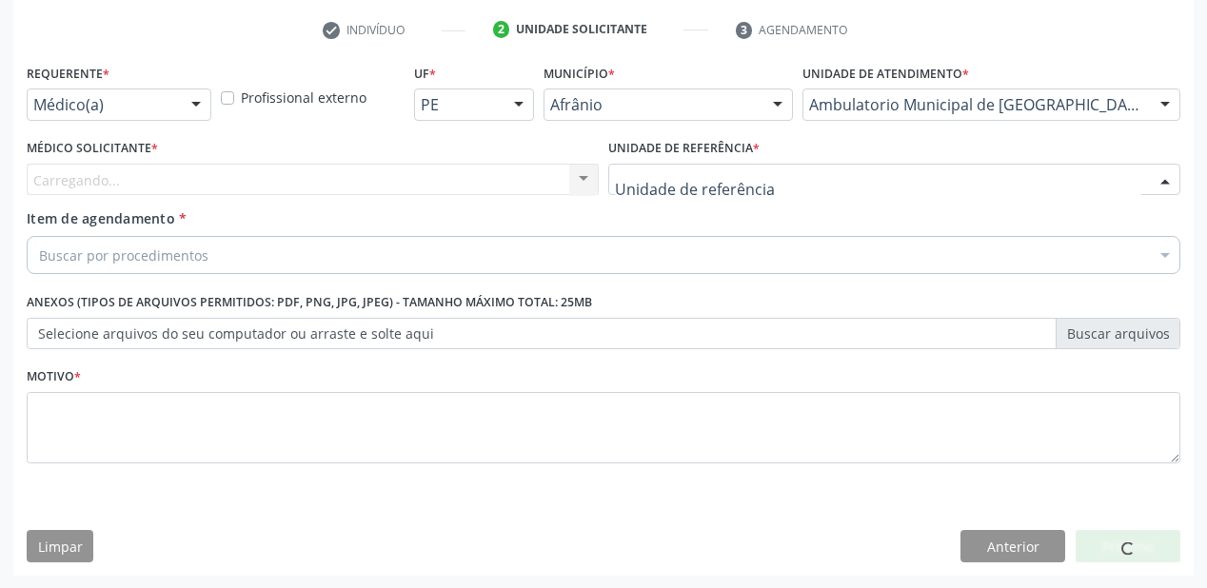
drag, startPoint x: 666, startPoint y: 183, endPoint x: 688, endPoint y: 312, distance: 131.3
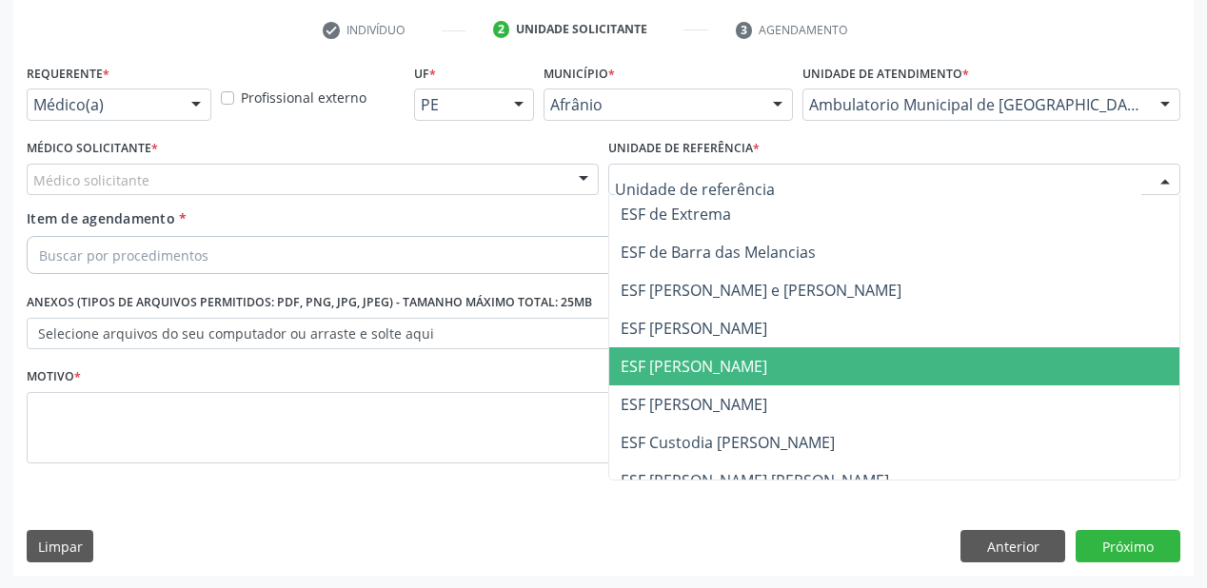
click at [694, 369] on span "ESF [PERSON_NAME]" at bounding box center [694, 366] width 147 height 21
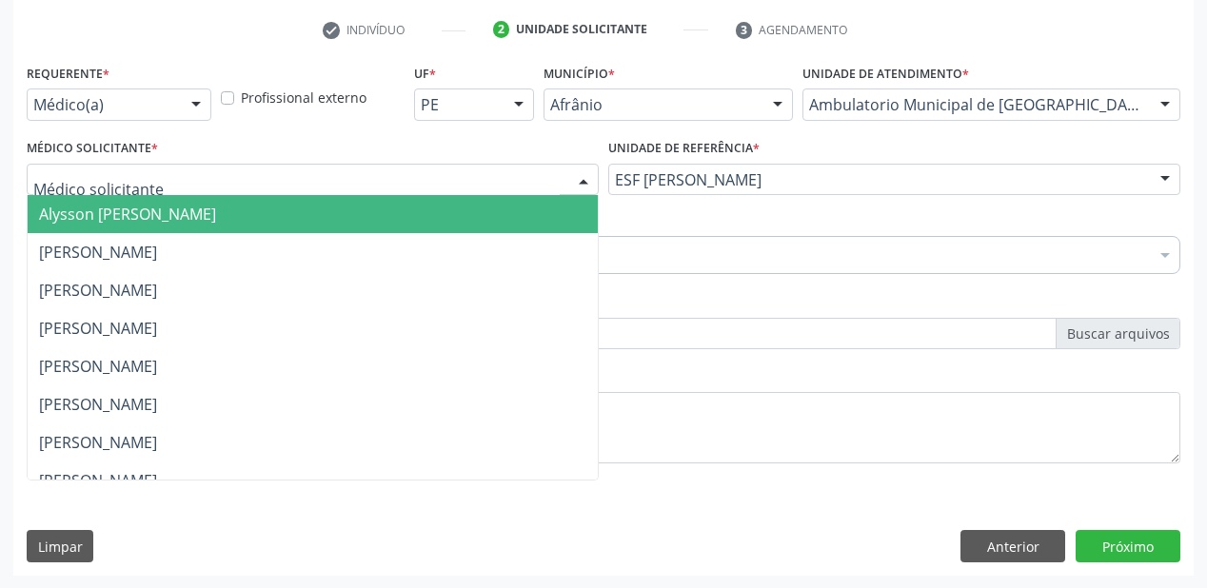
click at [73, 222] on span "Alysson [PERSON_NAME]" at bounding box center [127, 214] width 177 height 21
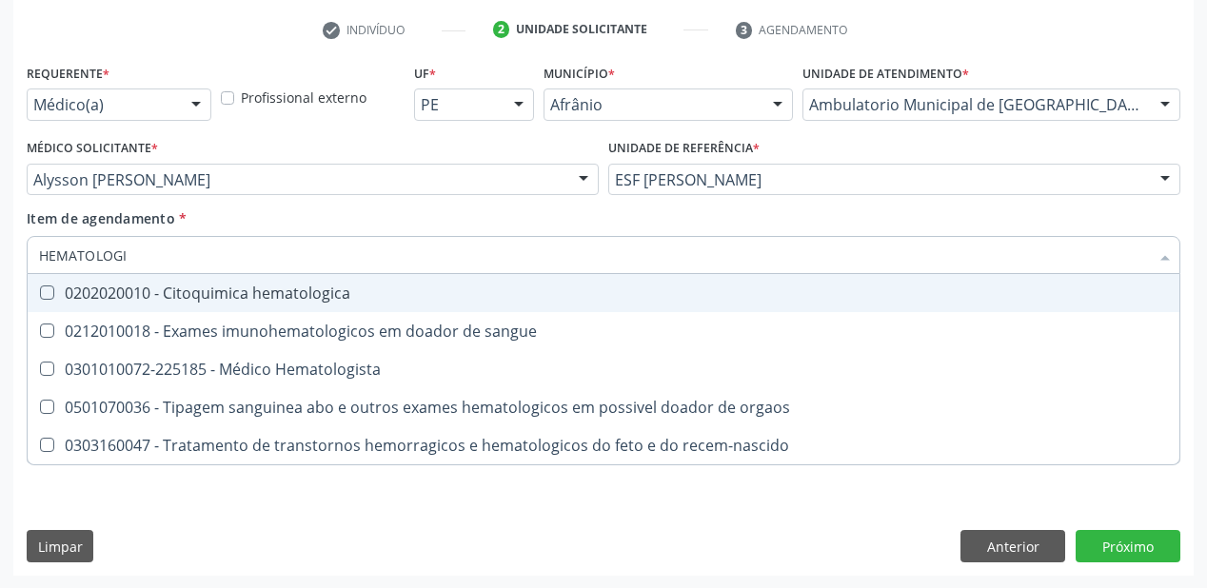
type input "HEMATOLOGIS"
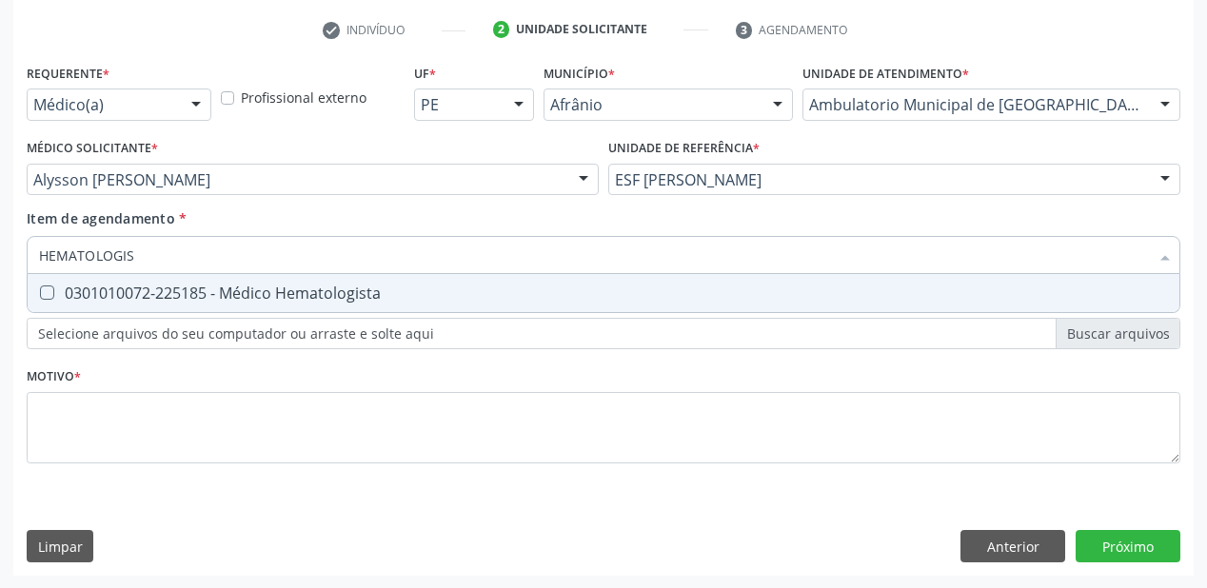
click at [80, 299] on div "0301010072-225185 - Médico Hematologista" at bounding box center [603, 293] width 1129 height 15
checkbox Hematologista "true"
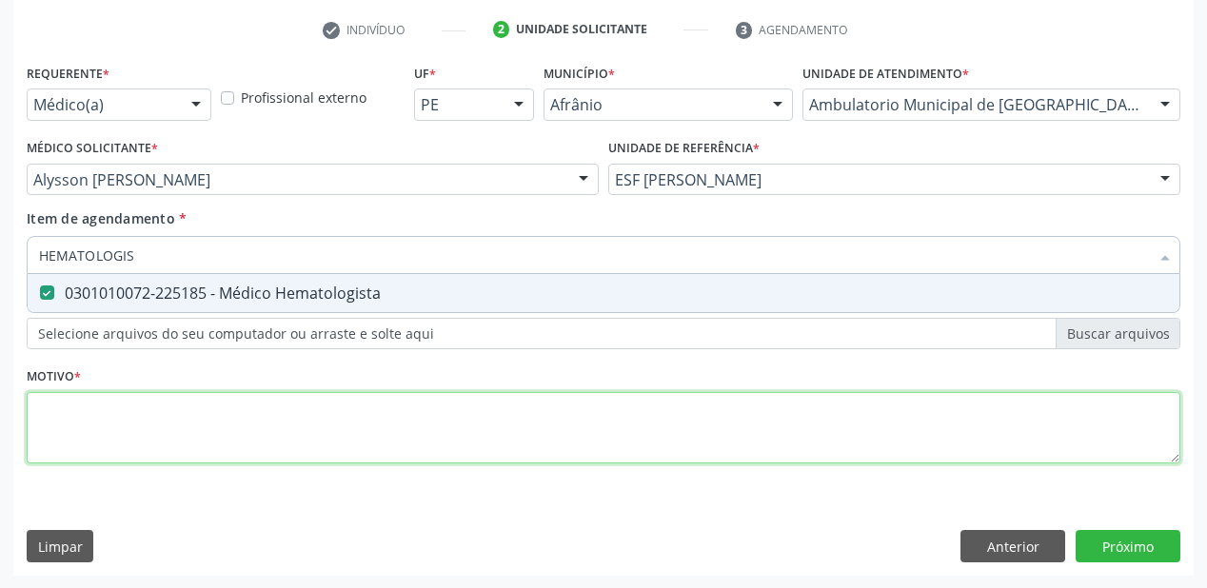
click at [92, 404] on div "Requerente * Médico(a) Médico(a) Enfermeiro(a) Paciente Nenhum resultado encont…" at bounding box center [604, 274] width 1154 height 431
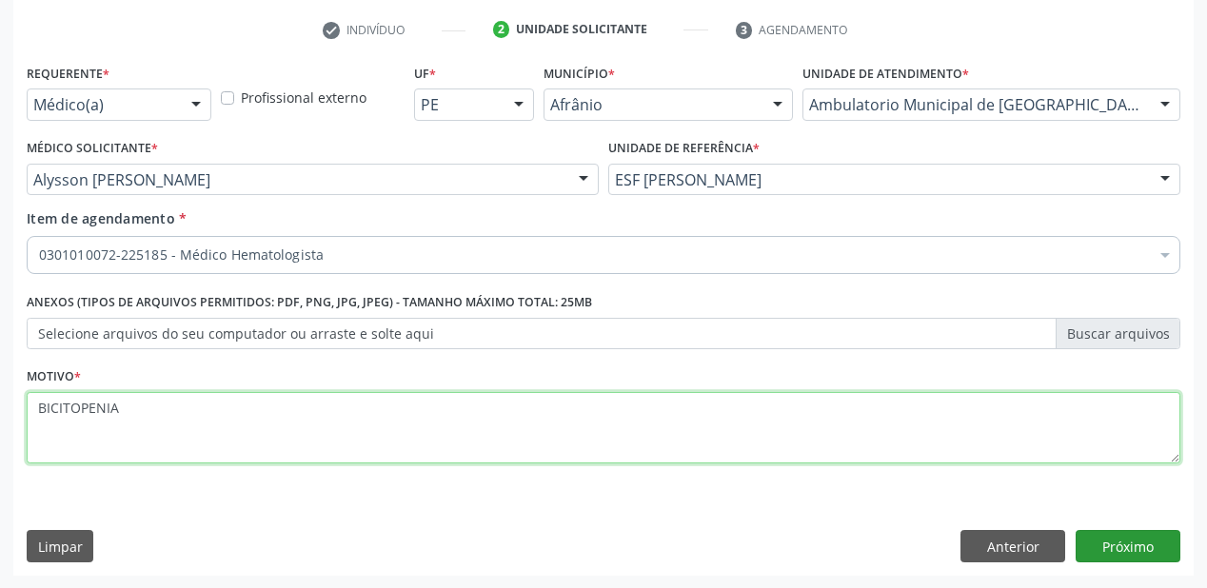
type textarea "BICITOPENIA"
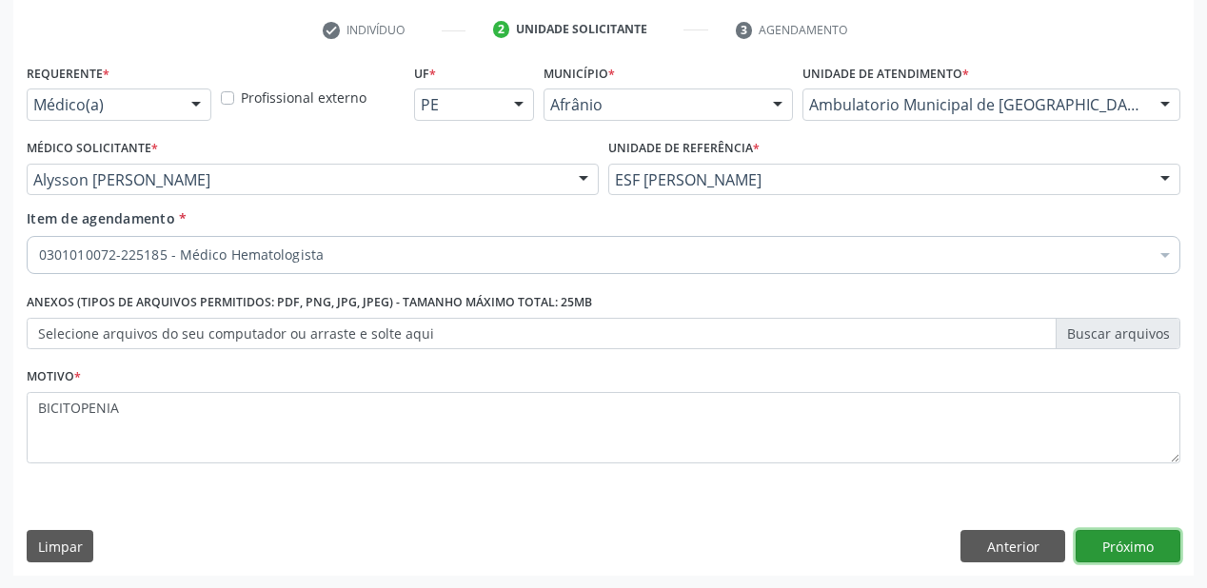
click at [1099, 544] on button "Próximo" at bounding box center [1128, 546] width 105 height 32
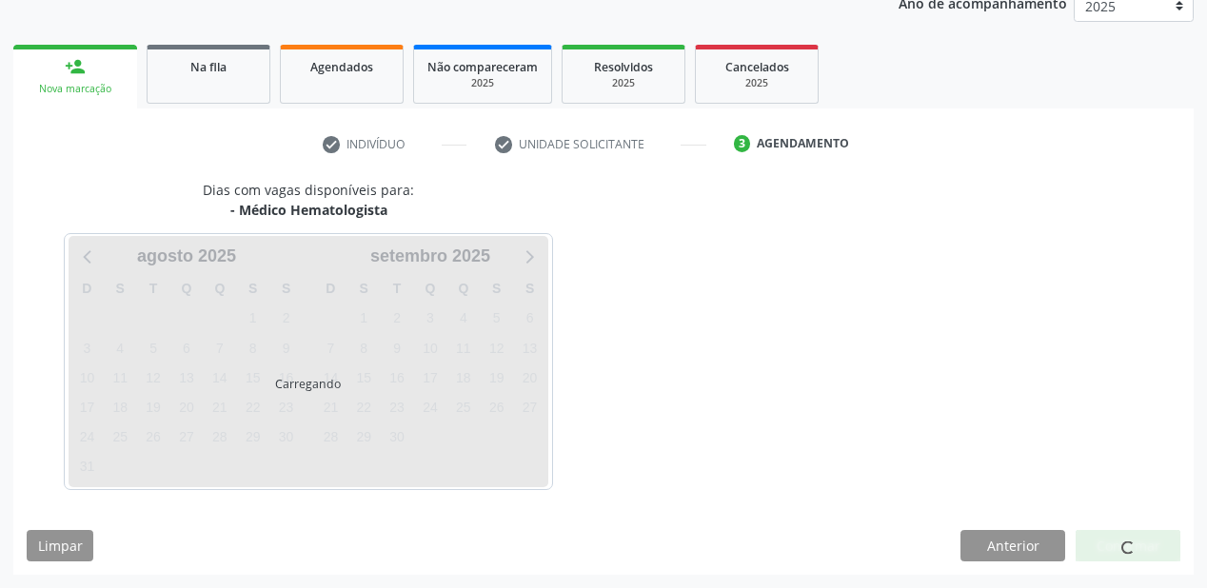
scroll to position [239, 0]
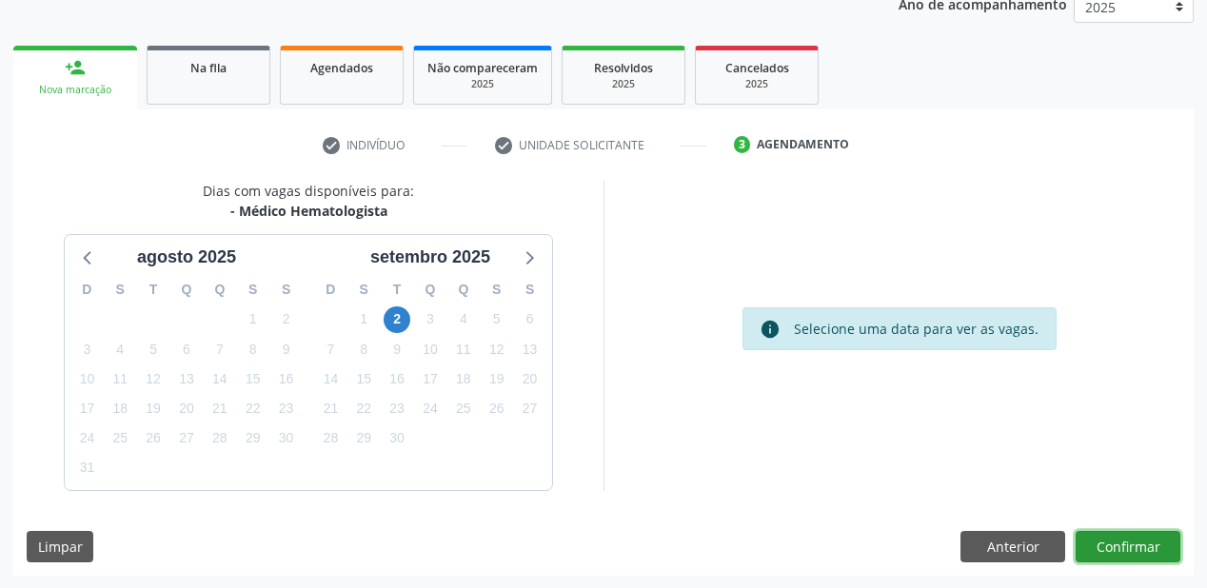
click at [1093, 537] on button "Confirmar" at bounding box center [1128, 547] width 105 height 32
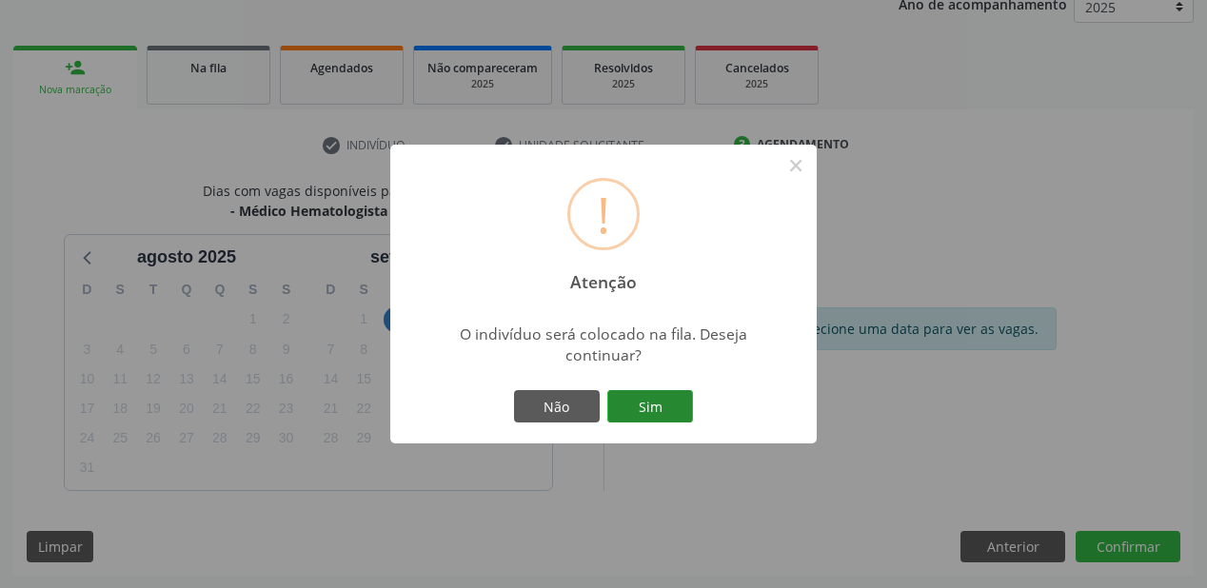
click at [663, 409] on button "Sim" at bounding box center [650, 406] width 86 height 32
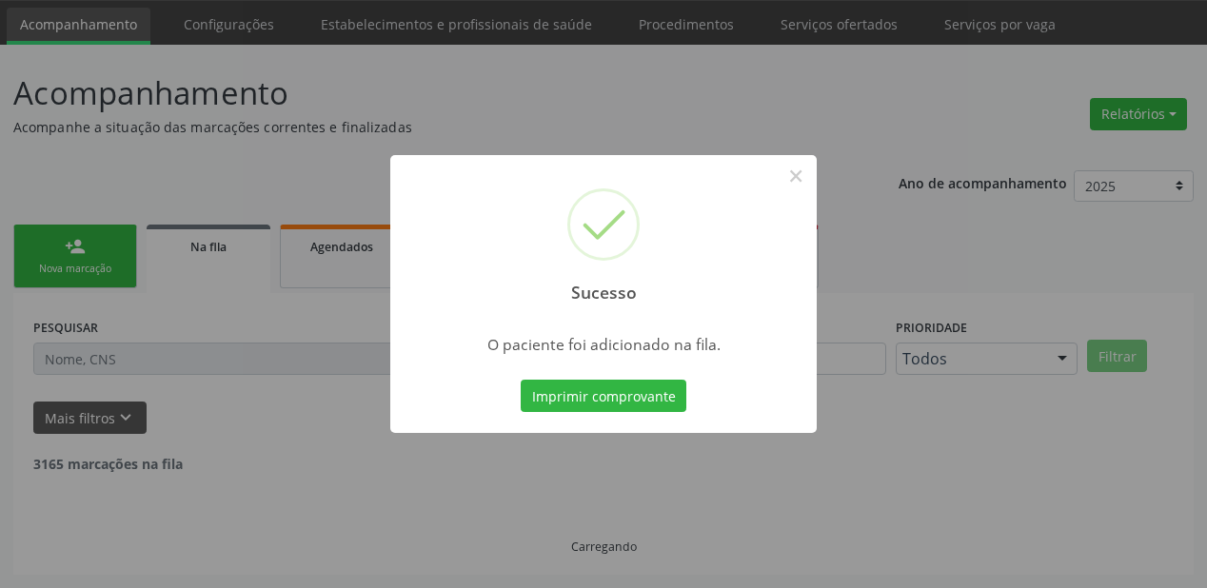
scroll to position [38, 0]
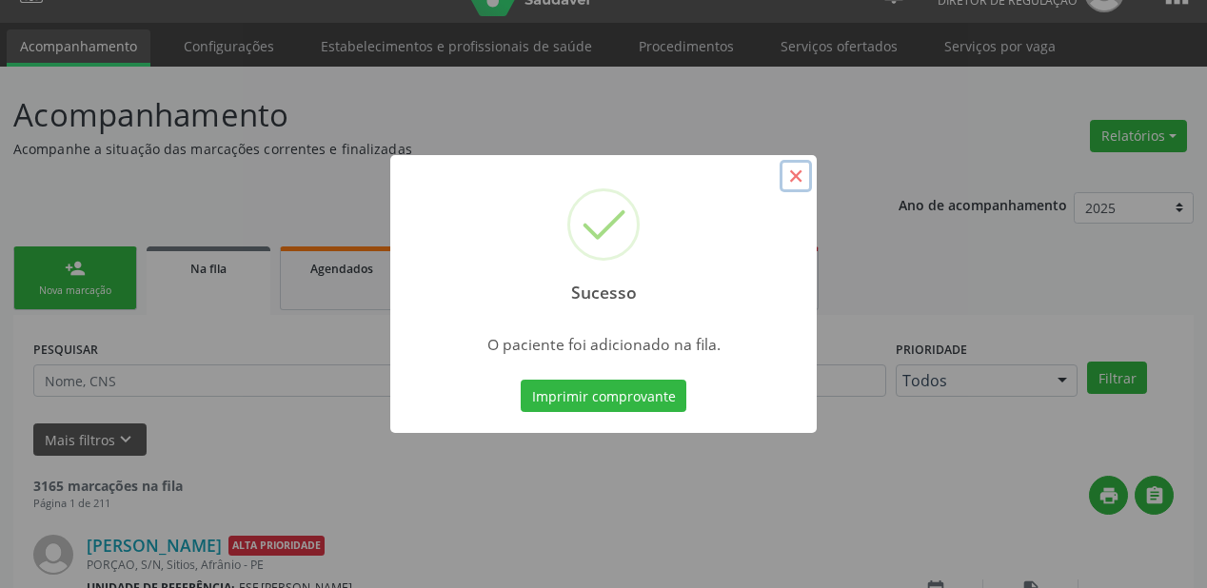
click at [800, 177] on button "×" at bounding box center [796, 176] width 32 height 32
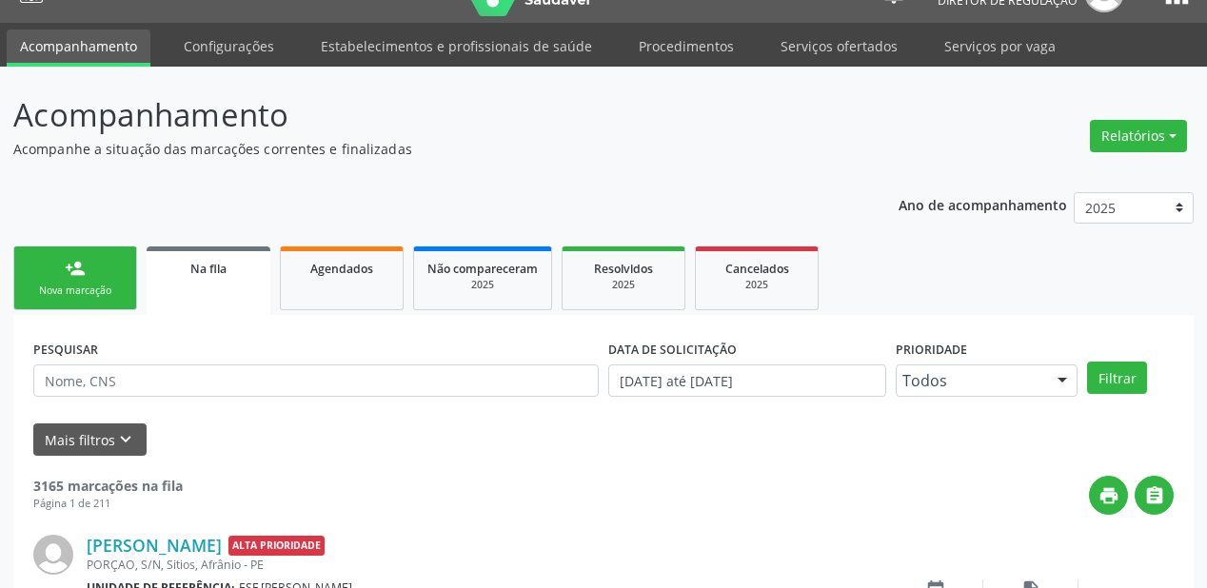
click at [114, 273] on link "person_add Nova marcação" at bounding box center [75, 279] width 124 height 64
click at [112, 273] on link "person_add Nova marcação" at bounding box center [75, 279] width 124 height 64
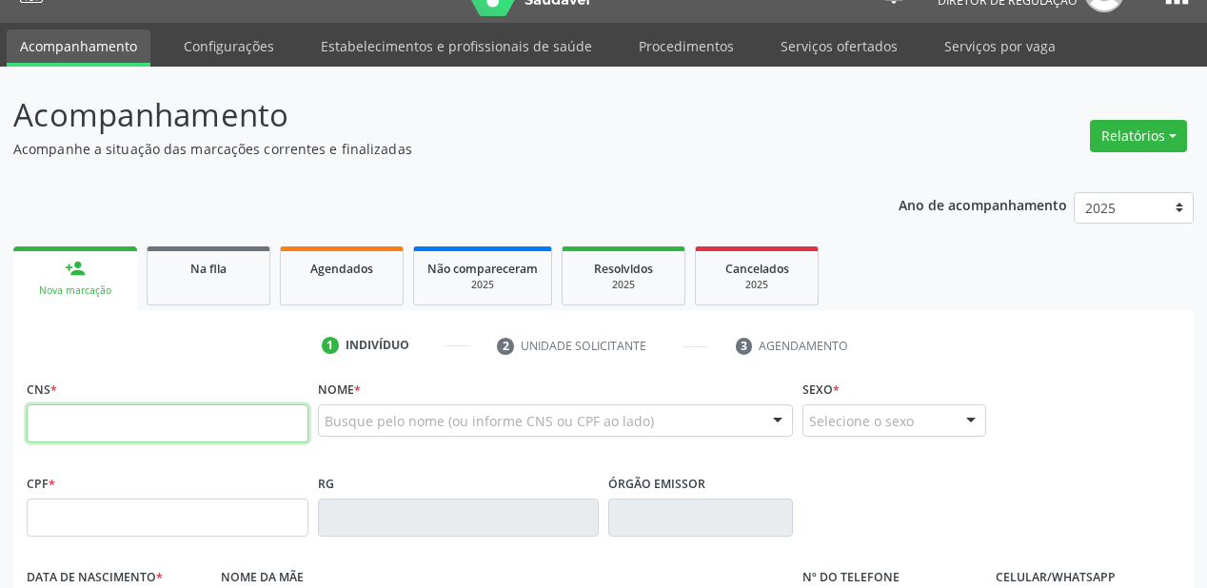
click at [126, 419] on input "text" at bounding box center [168, 424] width 282 height 38
type input "700 2074 8067 0829"
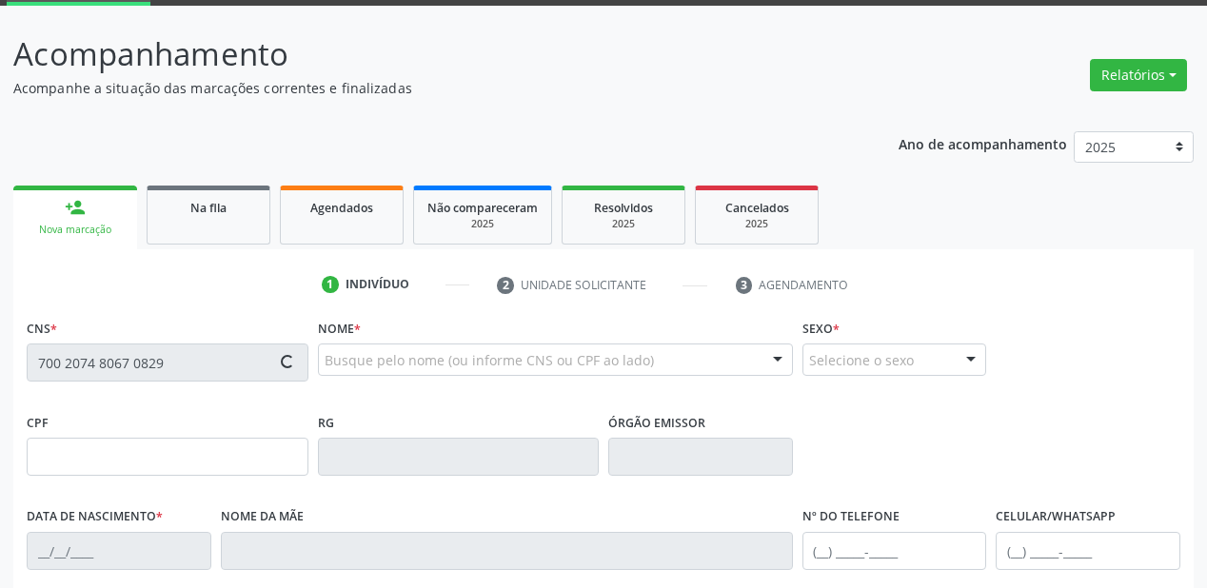
type input "024.541.685-45"
type input "03/10/1982"
type input "Joana Francisca de Andrade"
type input "(87) 98844-7784"
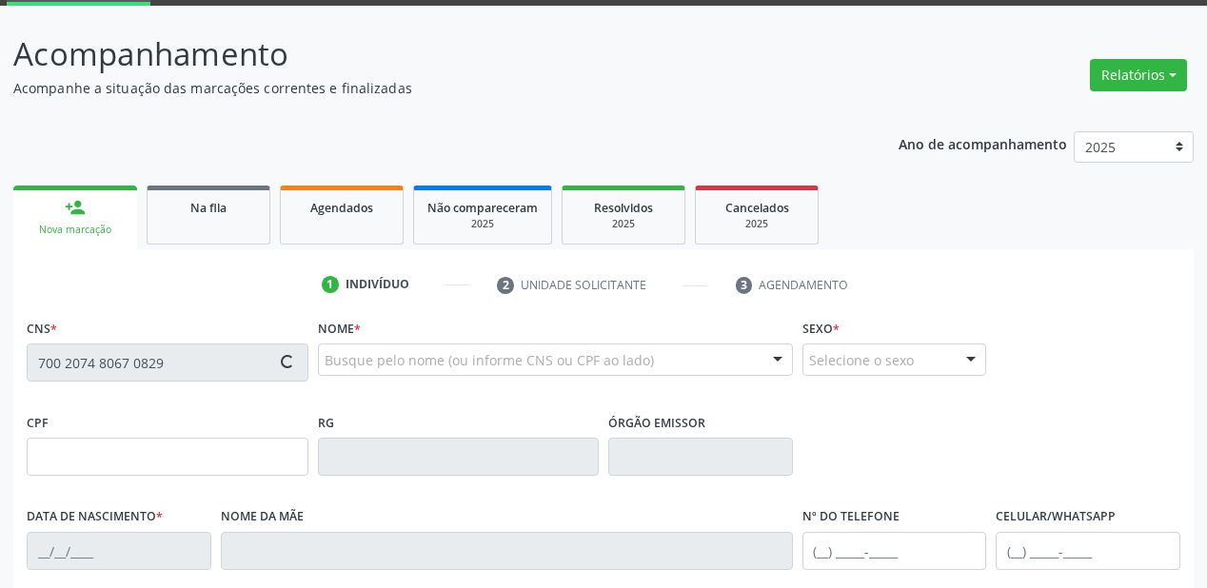
type input "S/N"
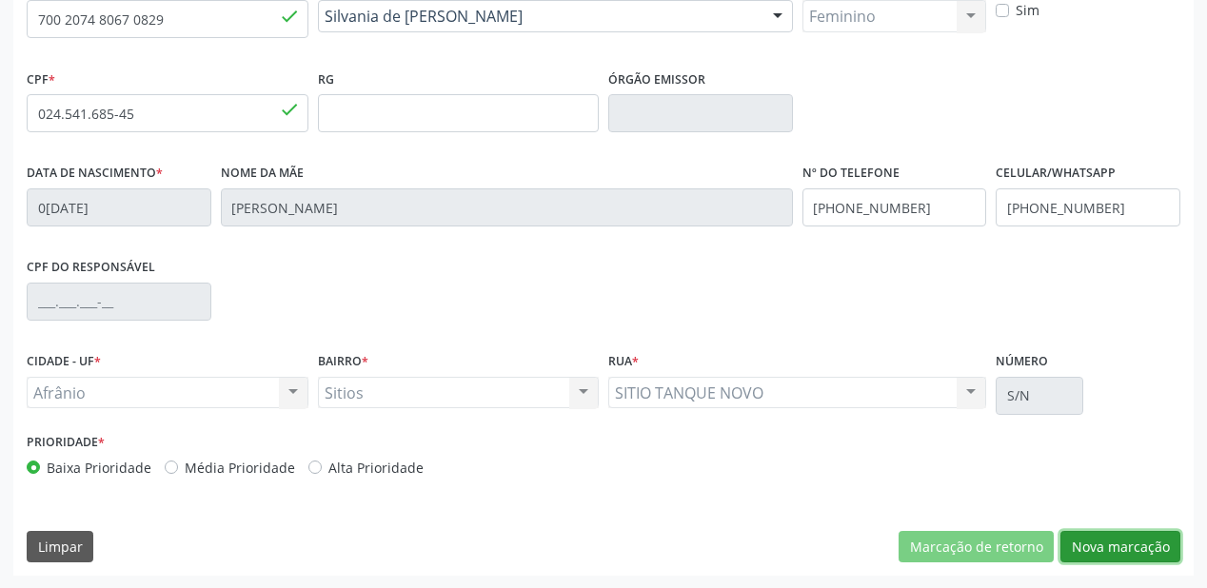
click at [1089, 553] on button "Nova marcação" at bounding box center [1120, 547] width 120 height 32
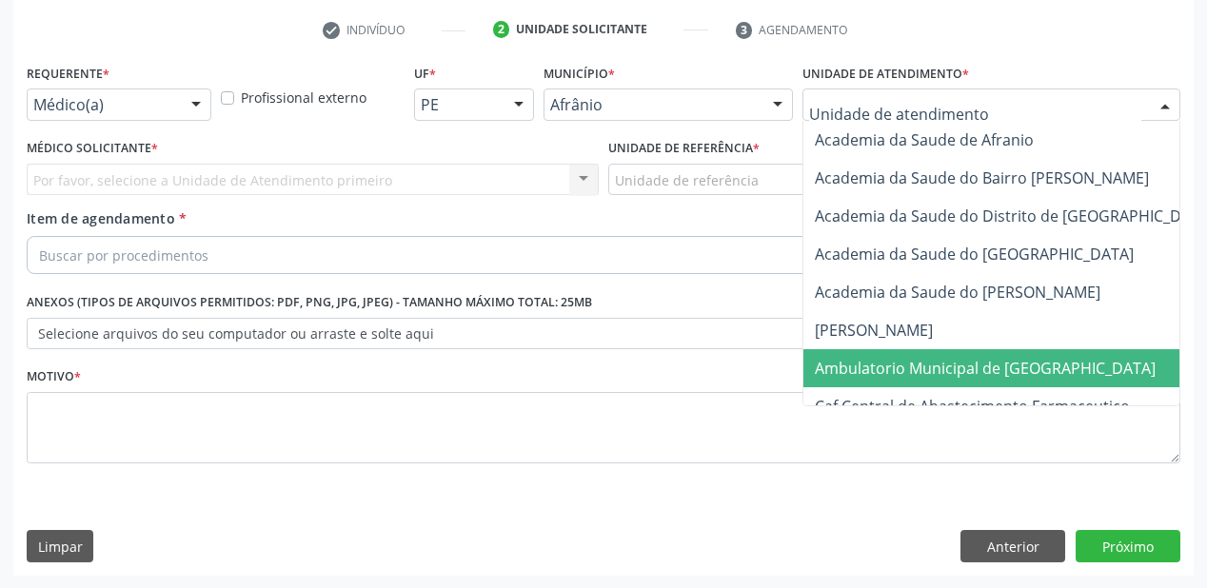
click at [857, 366] on span "Ambulatorio Municipal de [GEOGRAPHIC_DATA]" at bounding box center [985, 368] width 341 height 21
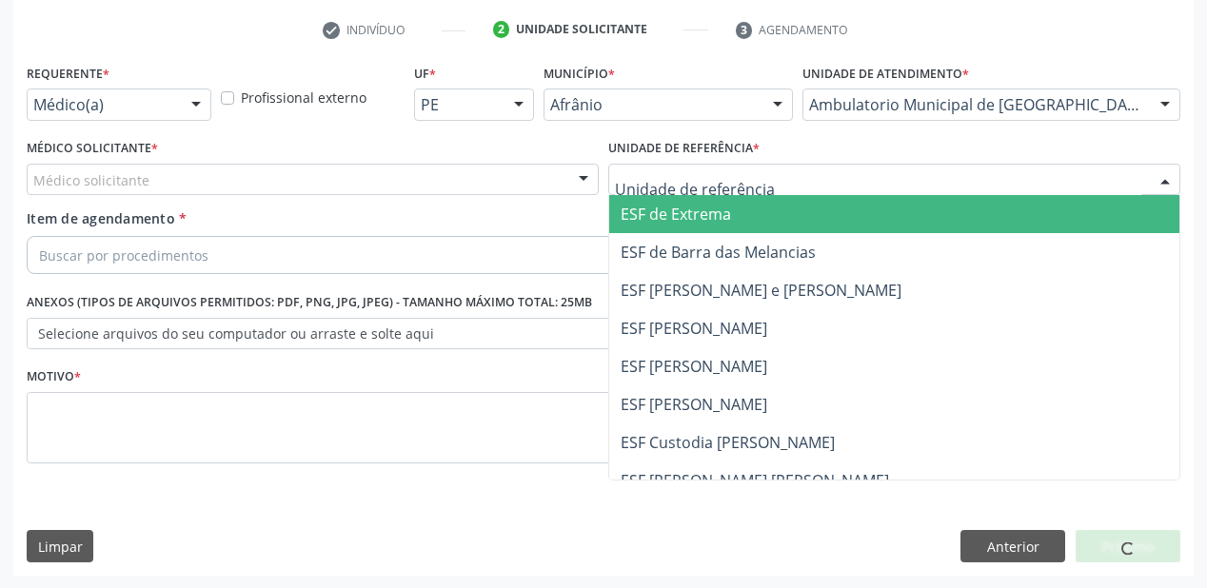
drag, startPoint x: 659, startPoint y: 185, endPoint x: 663, endPoint y: 312, distance: 127.6
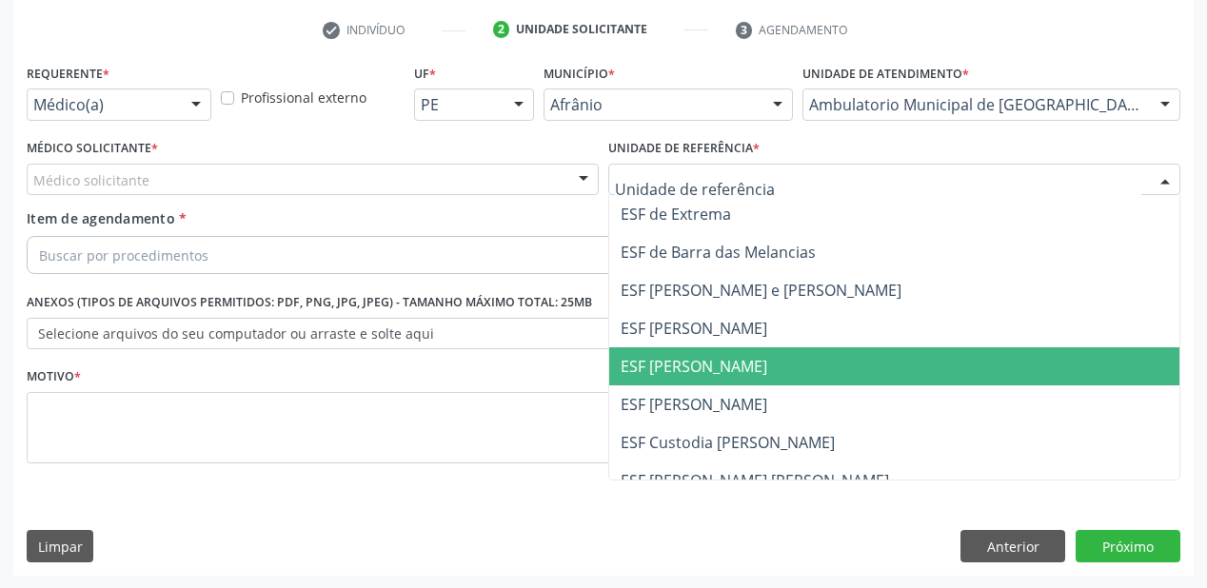
click at [669, 366] on span "ESF [PERSON_NAME]" at bounding box center [694, 366] width 147 height 21
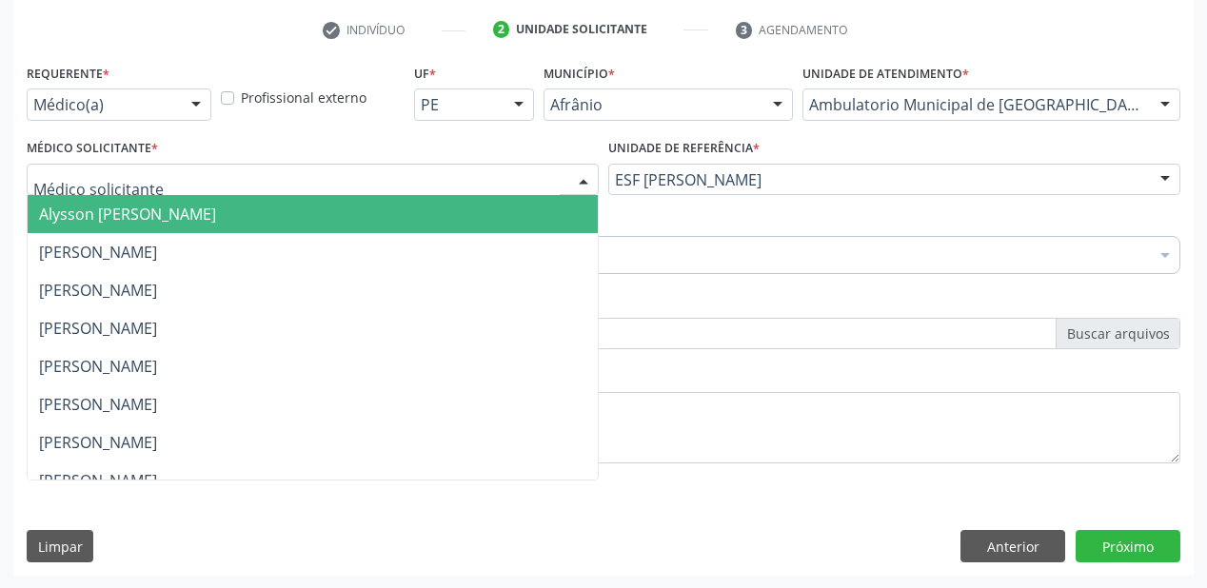
drag, startPoint x: 99, startPoint y: 185, endPoint x: 94, endPoint y: 220, distance: 35.5
click at [94, 220] on span "Alysson [PERSON_NAME]" at bounding box center [127, 214] width 177 height 21
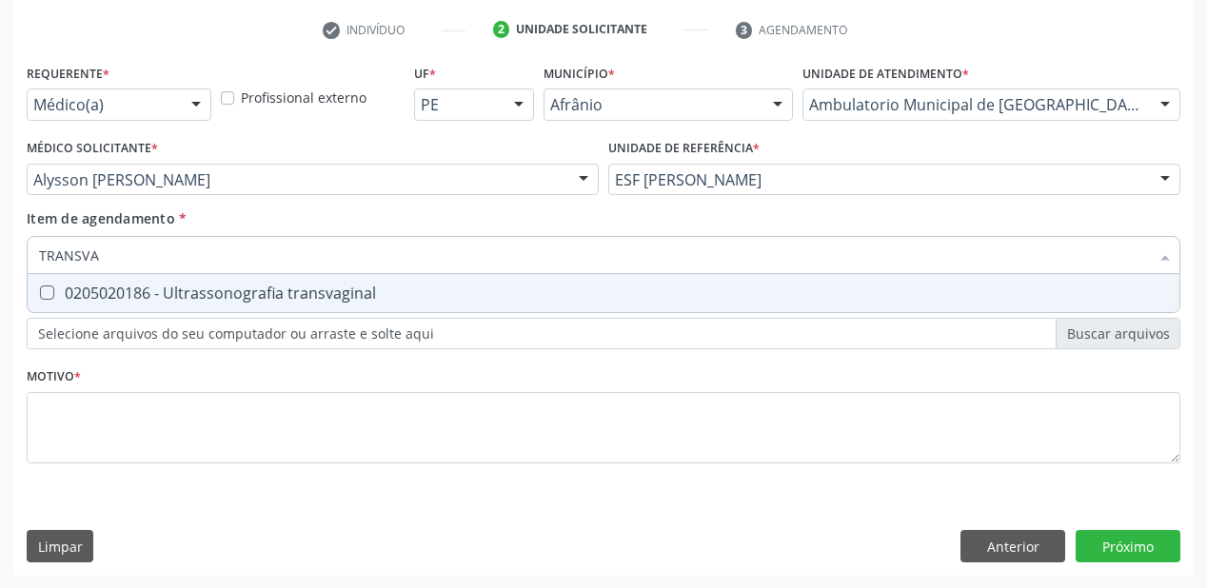
type input "TRANSVAG"
click at [95, 294] on div "0205020186 - Ultrassonografia transvaginal" at bounding box center [603, 293] width 1129 height 15
checkbox transvaginal "true"
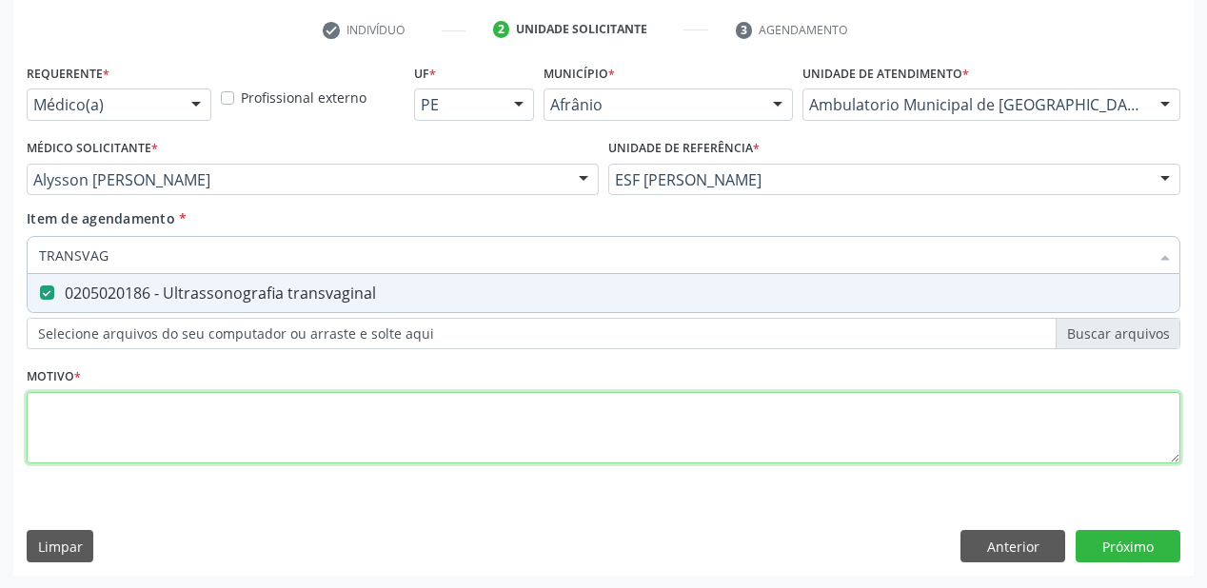
click at [119, 414] on div "Requerente * Médico(a) Médico(a) Enfermeiro(a) Paciente Nenhum resultado encont…" at bounding box center [604, 274] width 1154 height 431
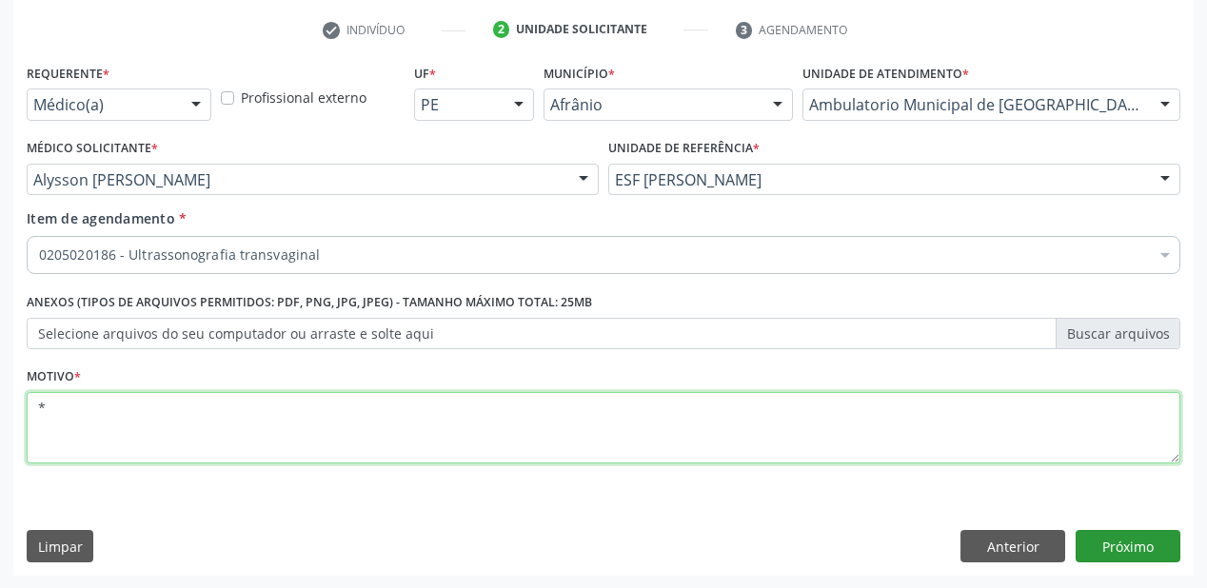
type textarea "*"
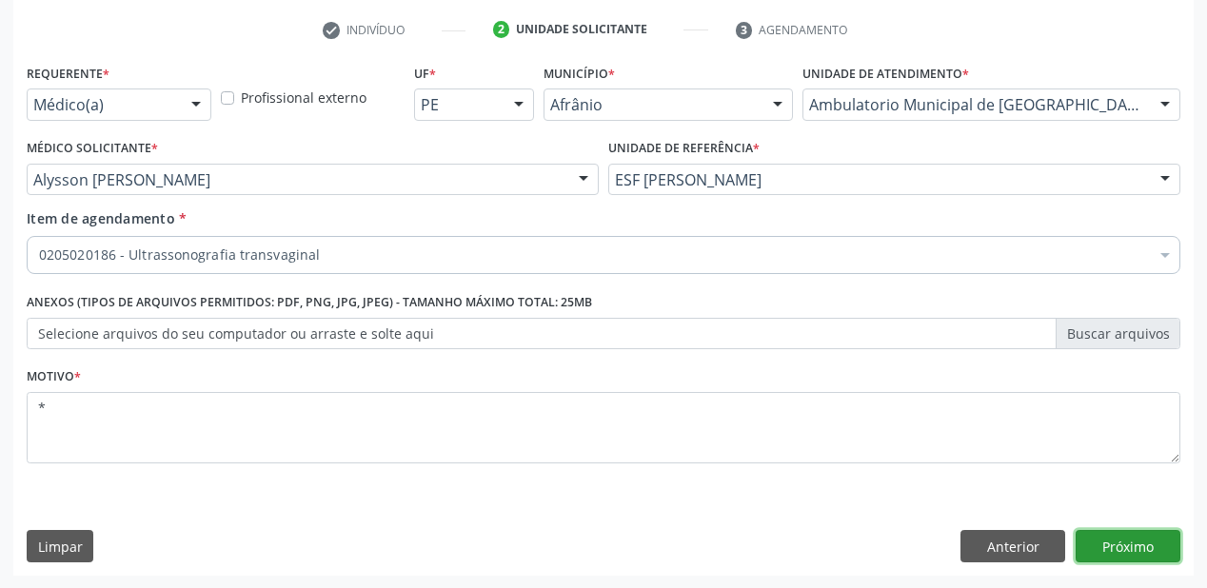
click at [1112, 548] on button "Próximo" at bounding box center [1128, 546] width 105 height 32
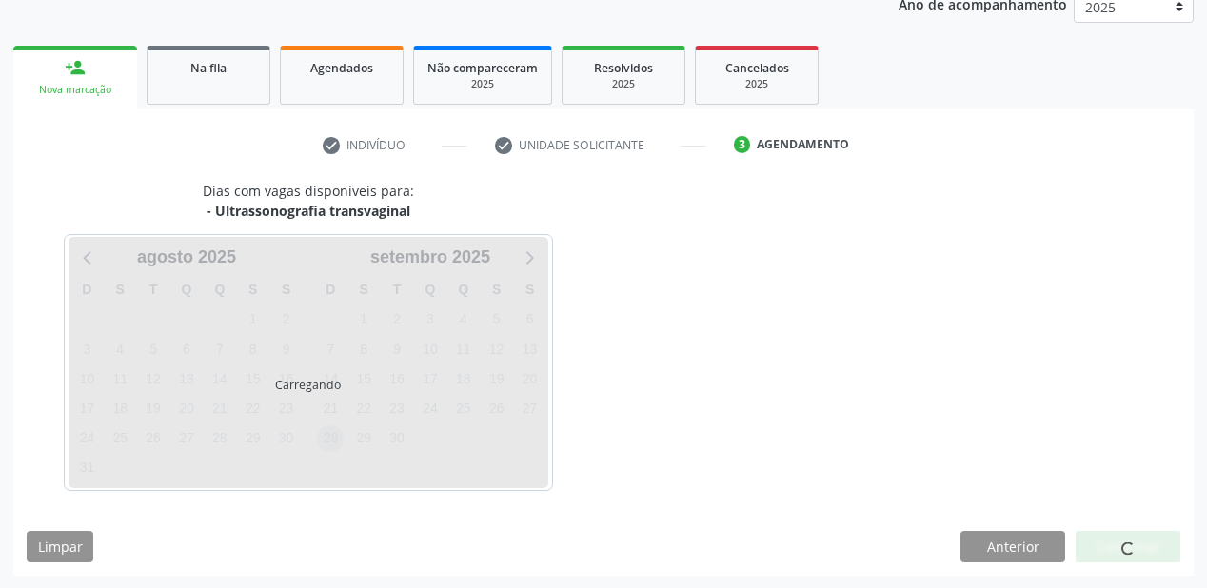
scroll to position [294, 0]
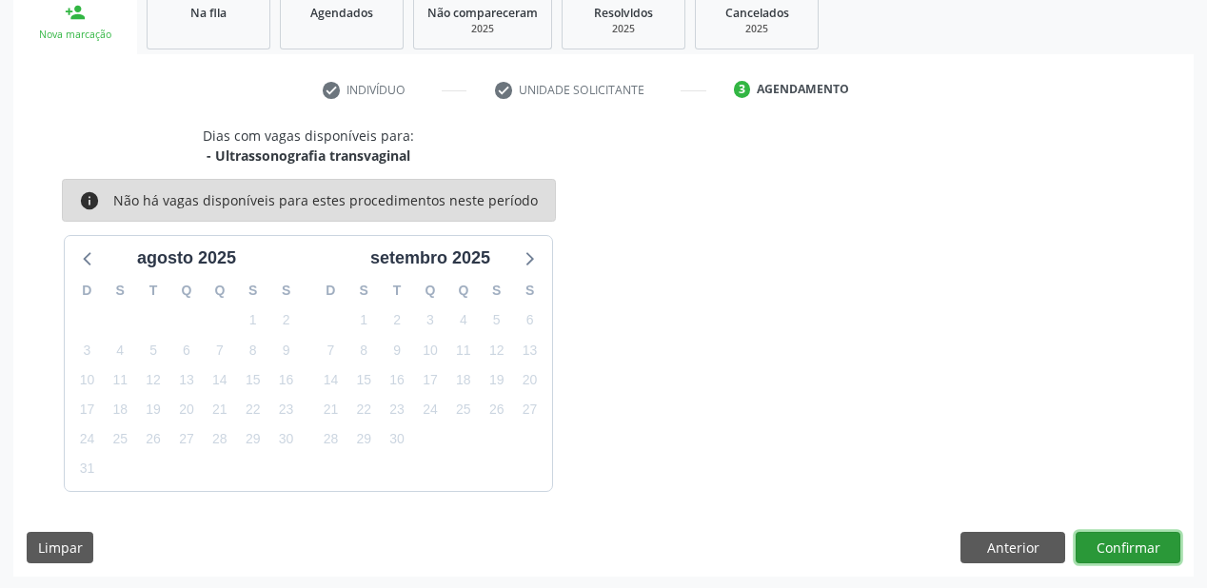
click at [1108, 548] on button "Confirmar" at bounding box center [1128, 548] width 105 height 32
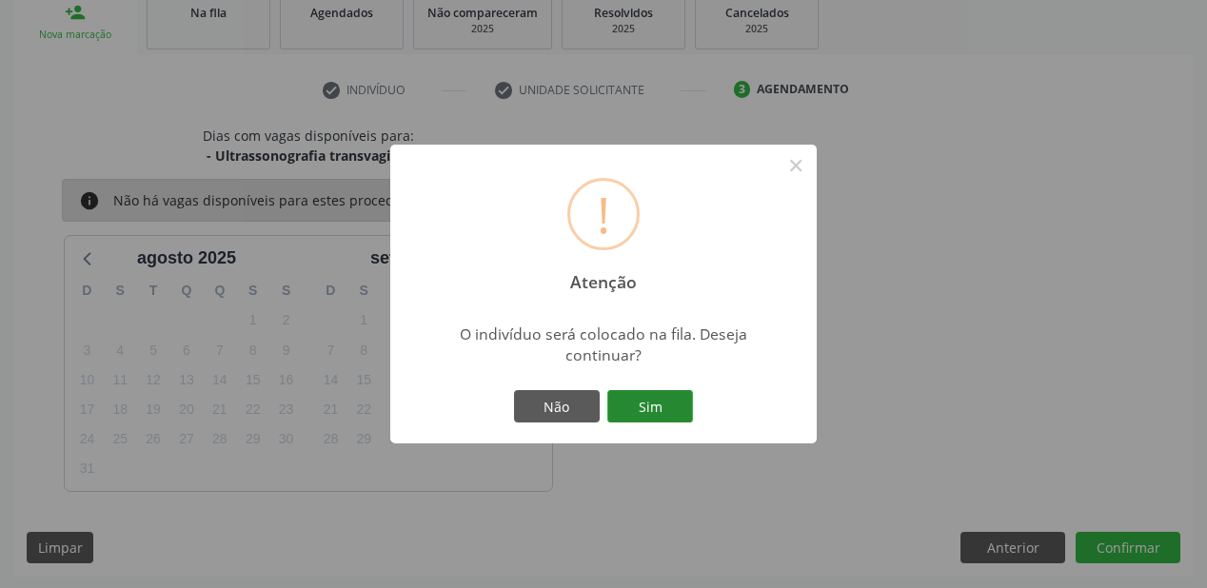
click at [647, 405] on button "Sim" at bounding box center [650, 406] width 86 height 32
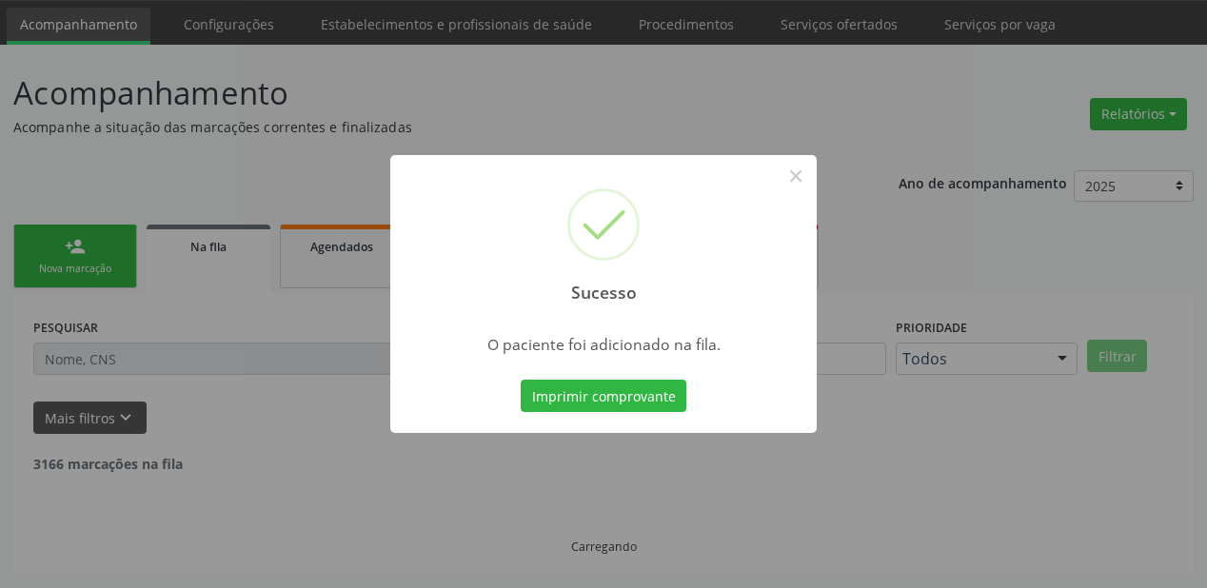
scroll to position [38, 0]
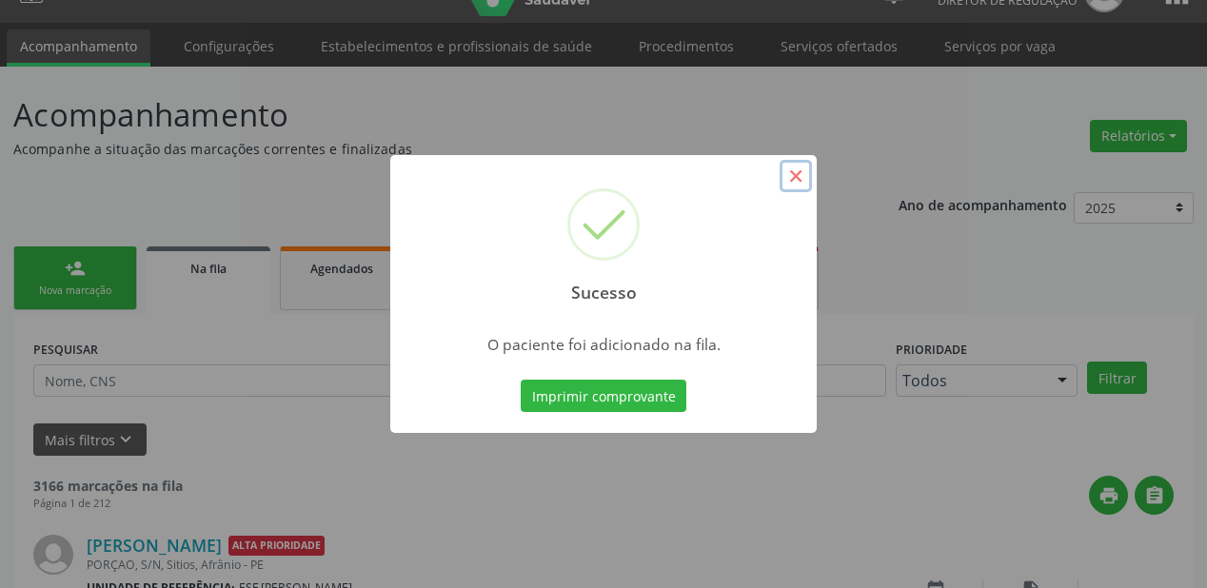
click at [796, 183] on button "×" at bounding box center [796, 176] width 32 height 32
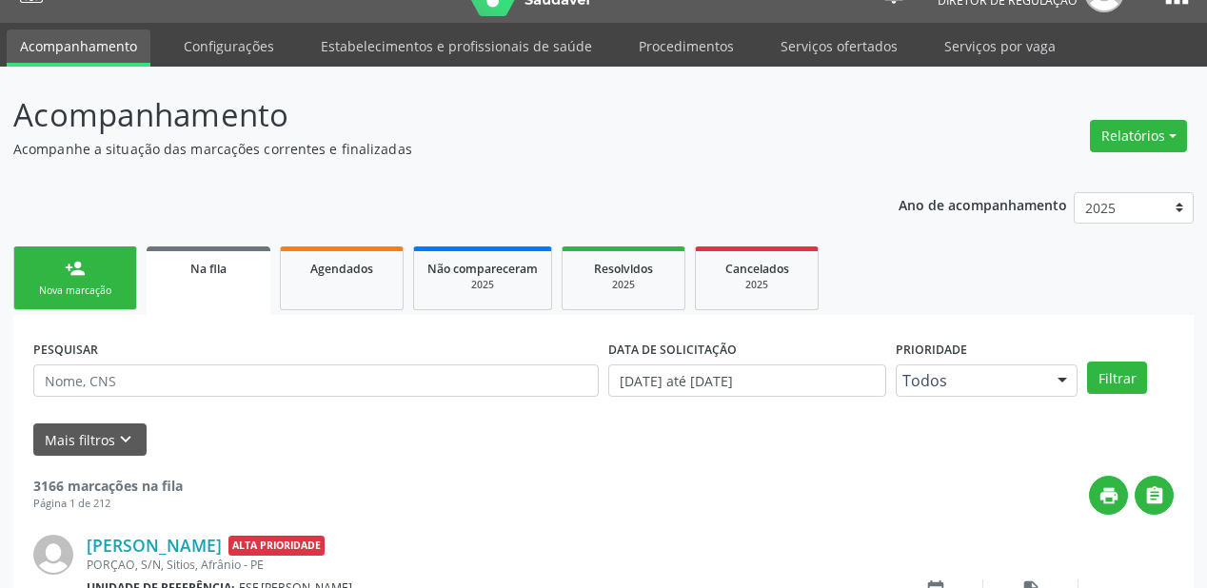
click at [88, 286] on div "Nova marcação" at bounding box center [75, 291] width 95 height 14
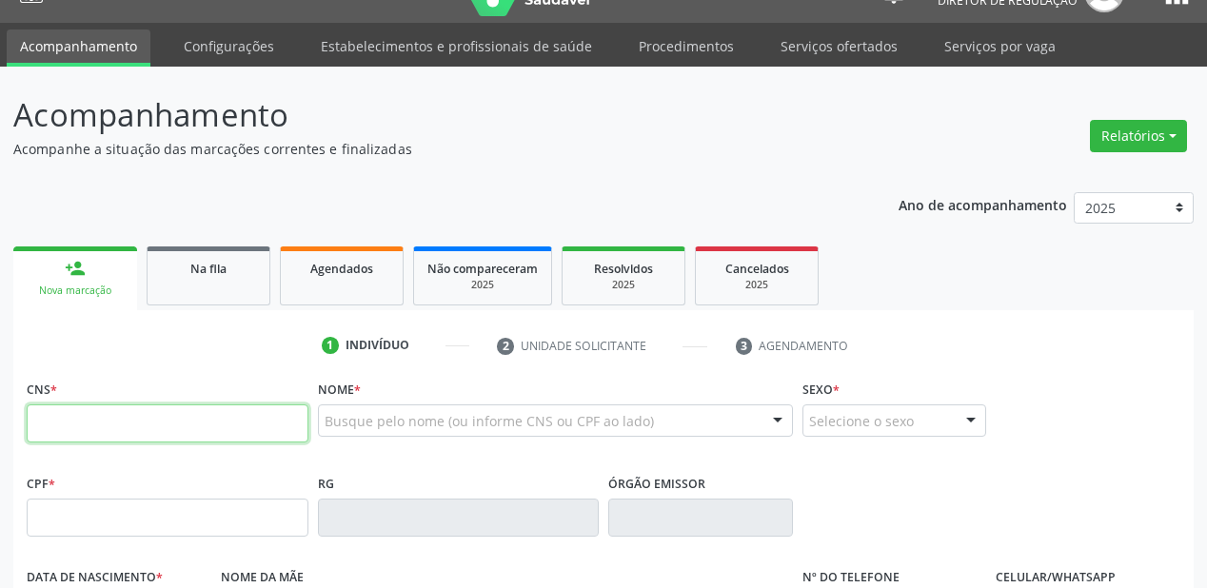
click at [72, 426] on input "text" at bounding box center [168, 424] width 282 height 38
type input "708 7051 3229 8498"
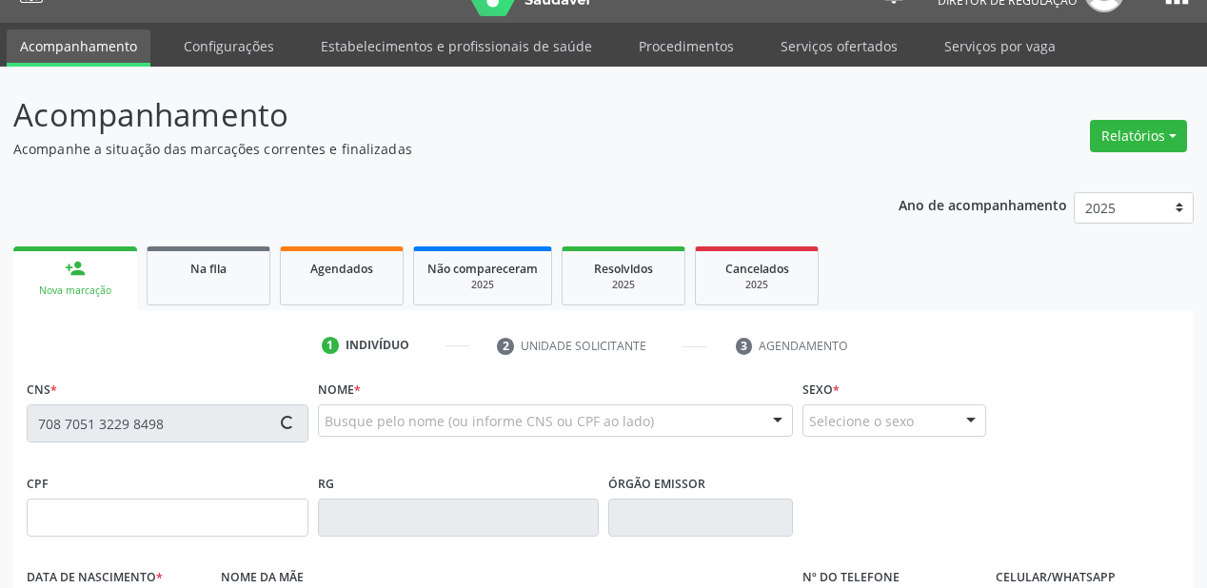
type input "16/06/1968"
type input "(87) 8866-5297"
type input "S/N"
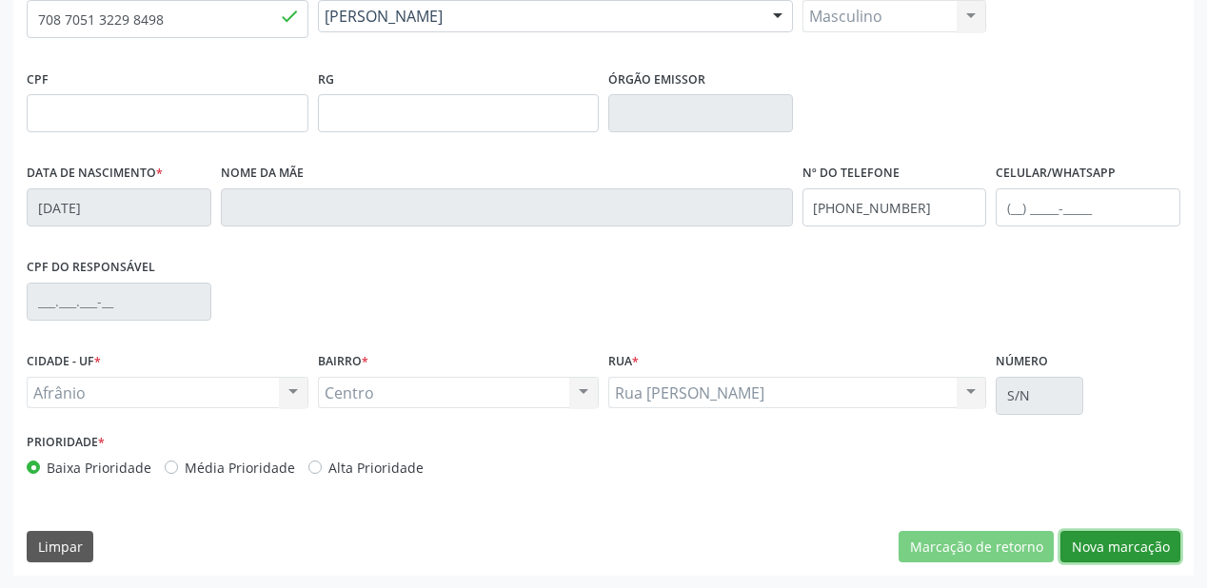
click at [1091, 543] on button "Nova marcação" at bounding box center [1120, 547] width 120 height 32
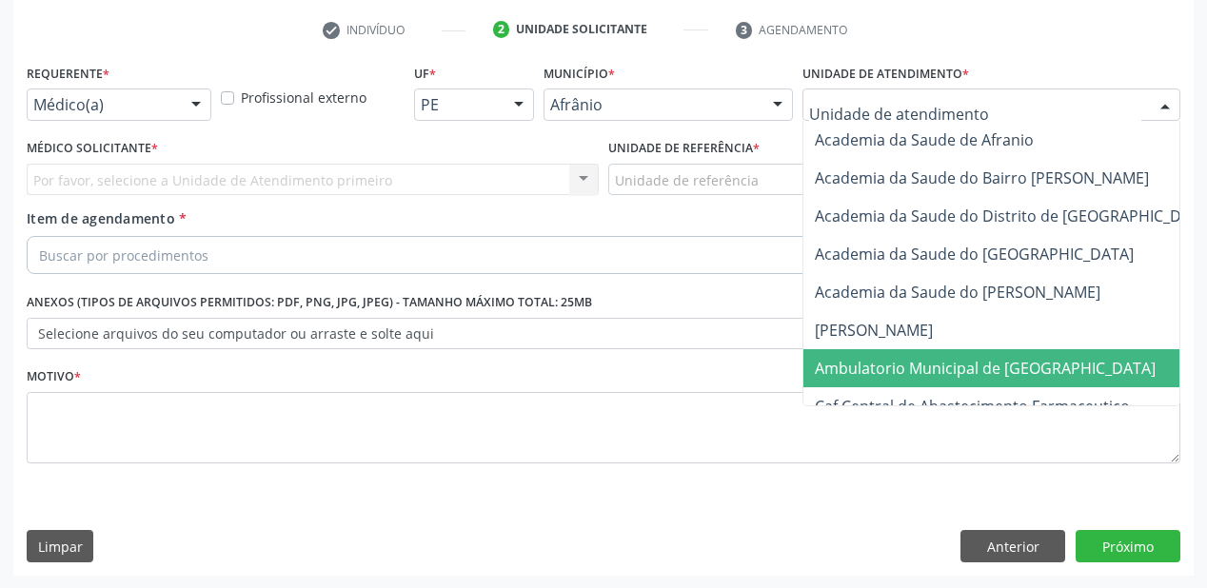
click at [877, 366] on span "Ambulatorio Municipal de [GEOGRAPHIC_DATA]" at bounding box center [985, 368] width 341 height 21
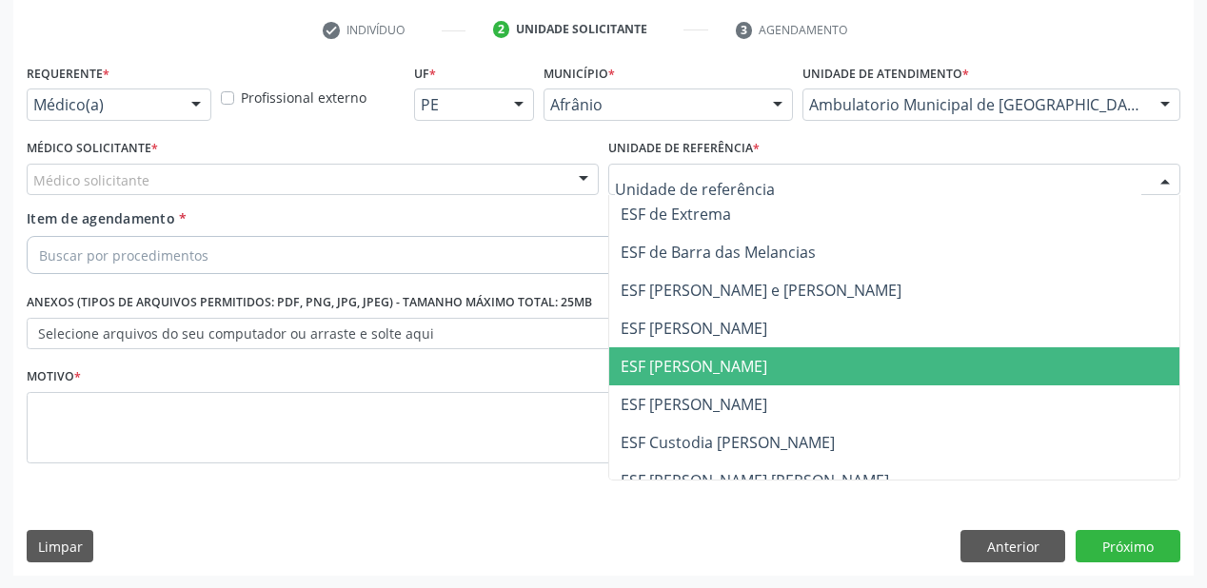
click at [646, 376] on span "ESF [PERSON_NAME]" at bounding box center [894, 366] width 570 height 38
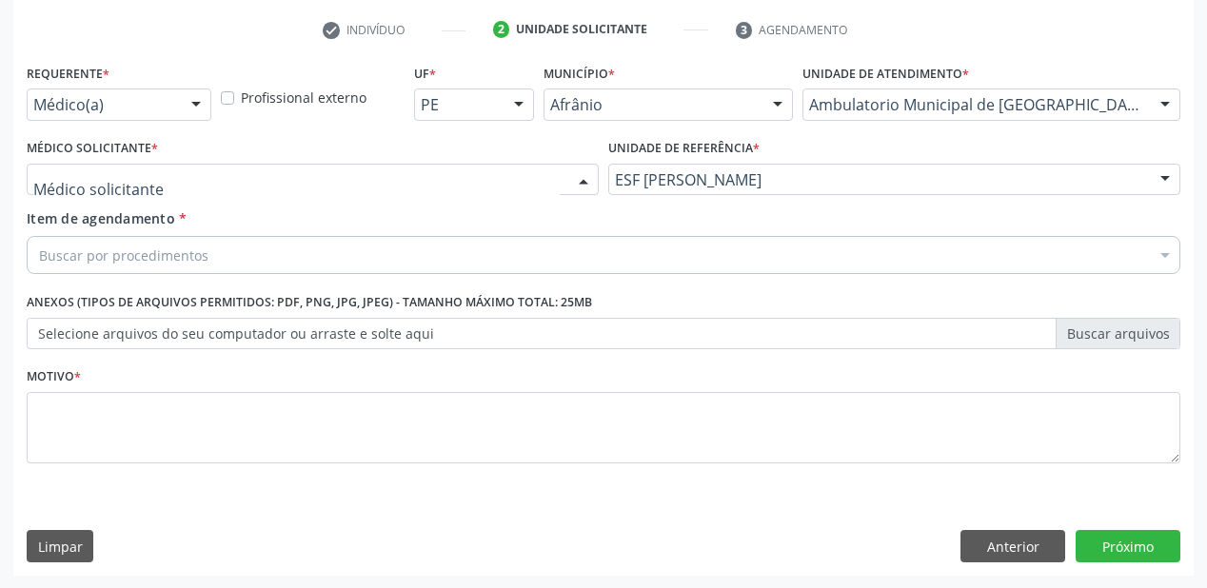
drag, startPoint x: 110, startPoint y: 176, endPoint x: 109, endPoint y: 216, distance: 40.0
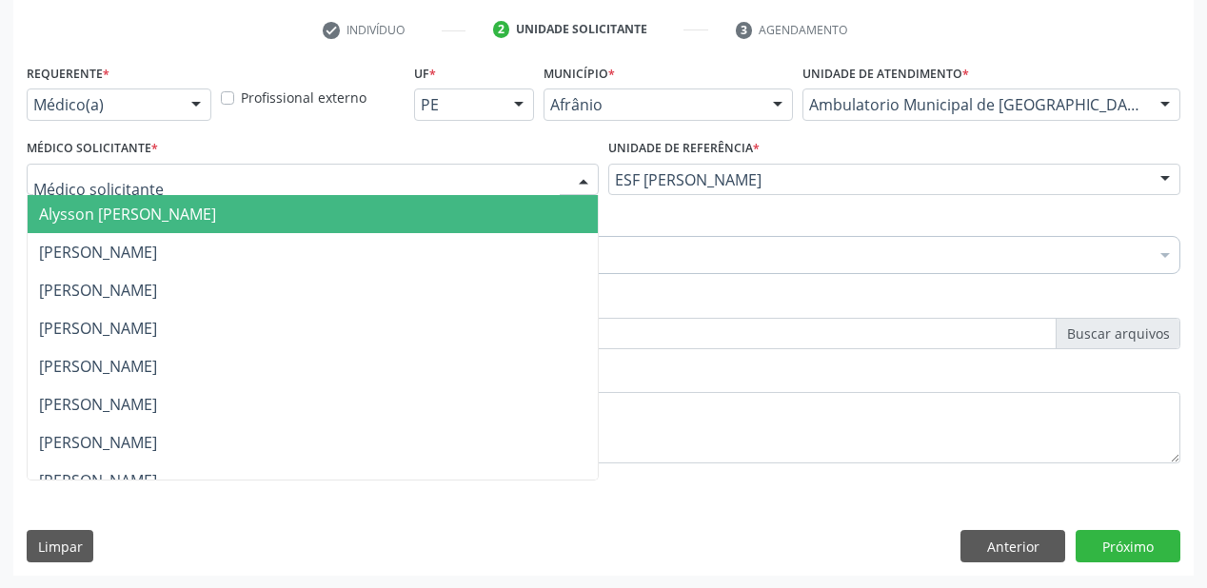
click at [109, 216] on span "Alysson [PERSON_NAME]" at bounding box center [127, 214] width 177 height 21
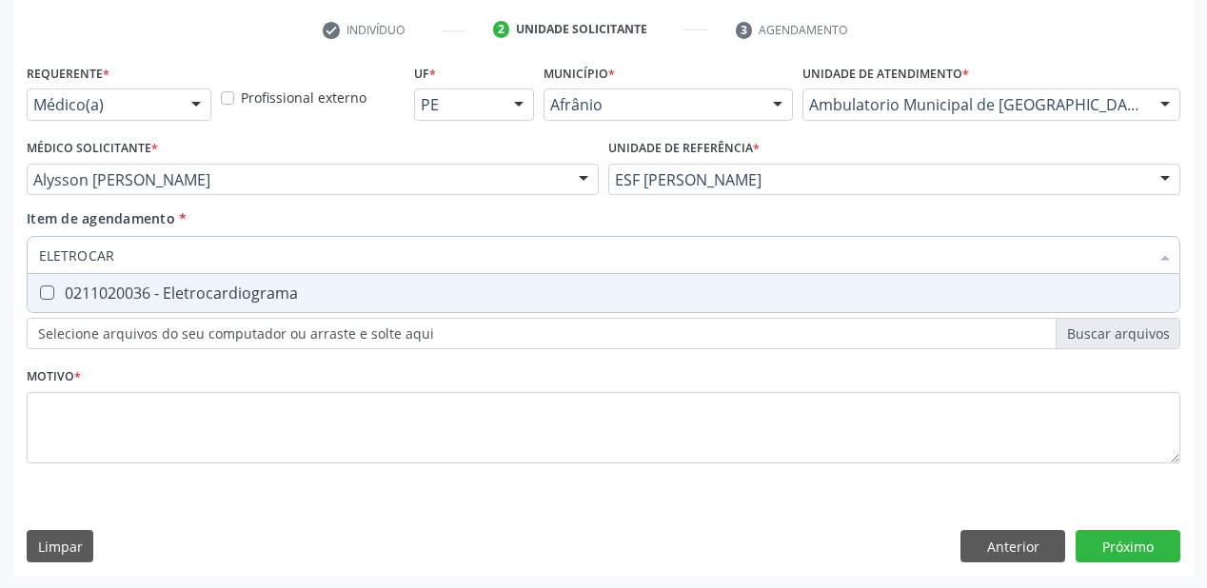
type input "ELETROCARD"
click at [114, 293] on div "0211020036 - Eletrocardiograma" at bounding box center [603, 293] width 1129 height 15
checkbox Eletrocardiograma "true"
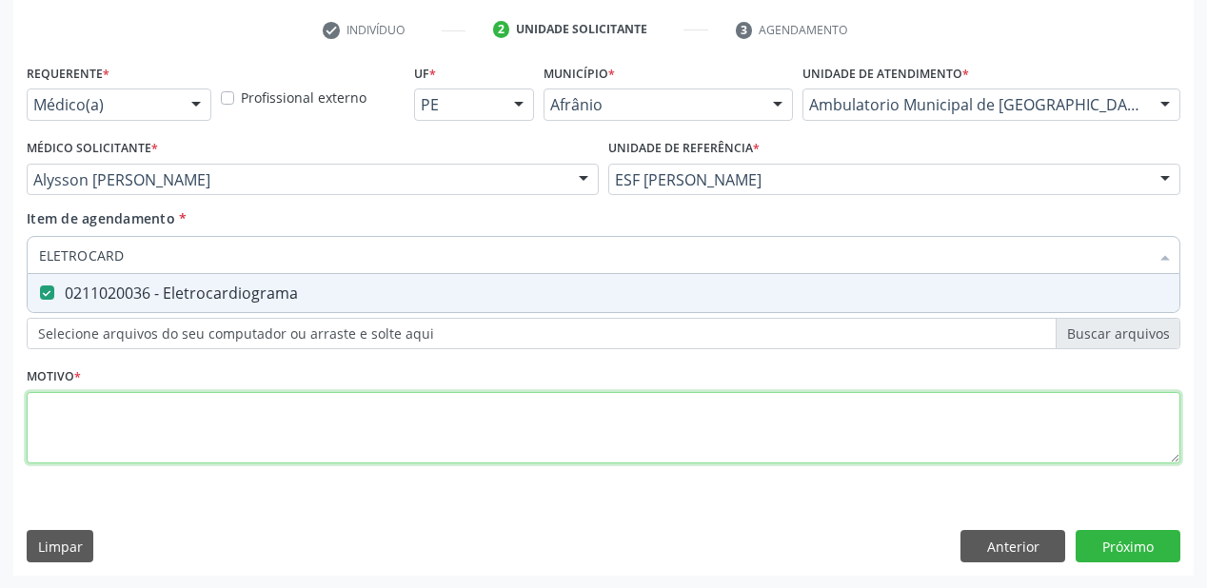
click at [106, 417] on div "Requerente * Médico(a) Médico(a) Enfermeiro(a) Paciente Nenhum resultado encont…" at bounding box center [604, 274] width 1154 height 431
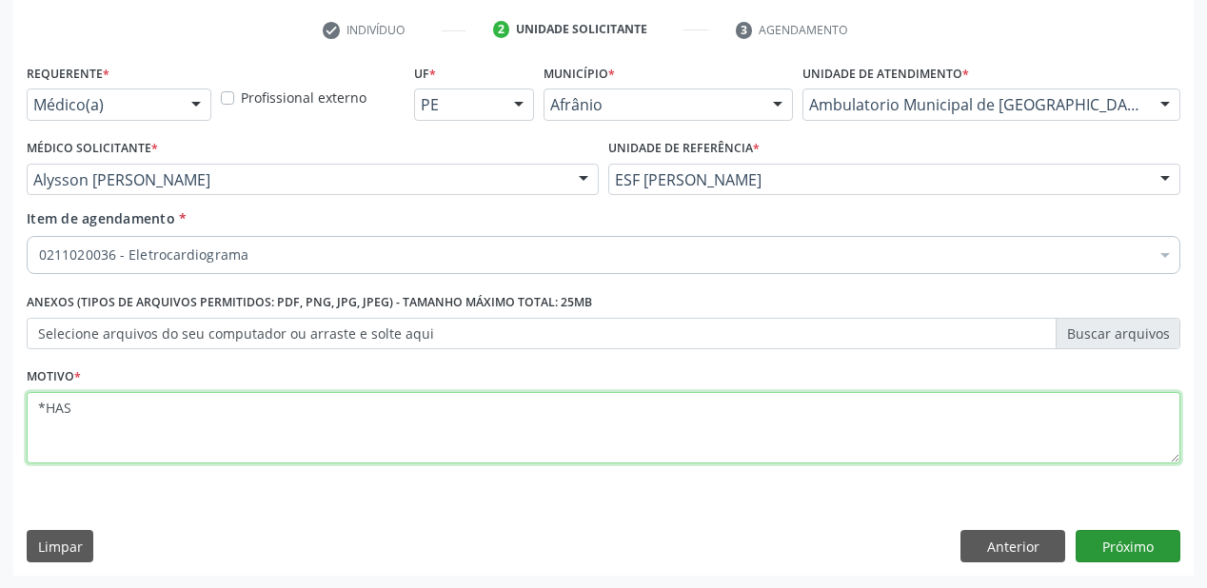
type textarea "*HAS"
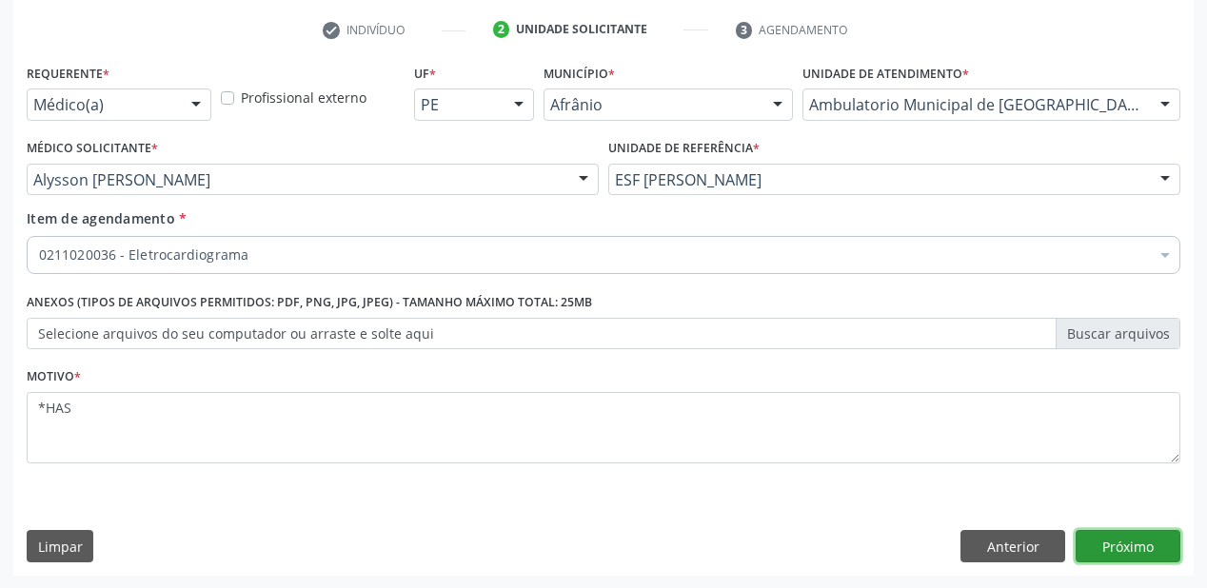
click at [1134, 547] on button "Próximo" at bounding box center [1128, 546] width 105 height 32
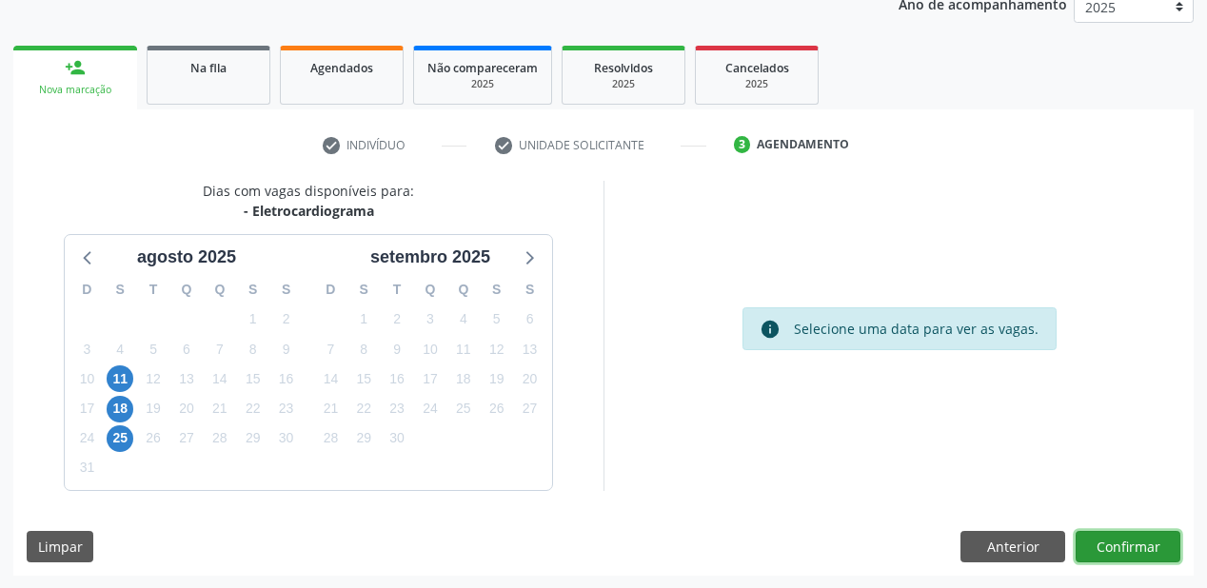
click at [1085, 550] on button "Confirmar" at bounding box center [1128, 547] width 105 height 32
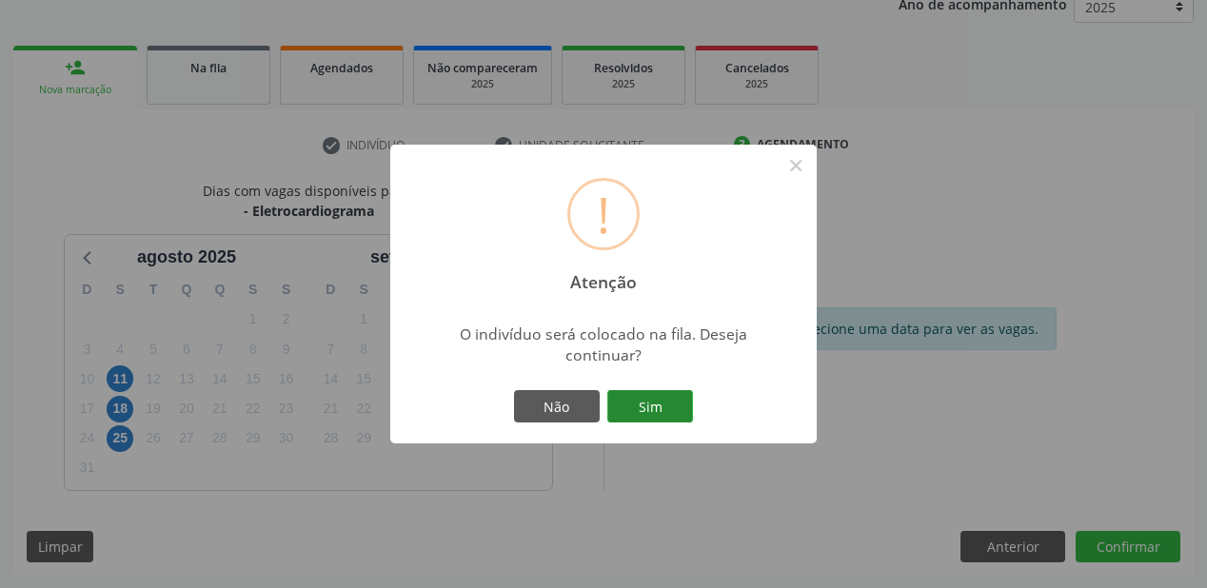
click at [650, 407] on button "Sim" at bounding box center [650, 406] width 86 height 32
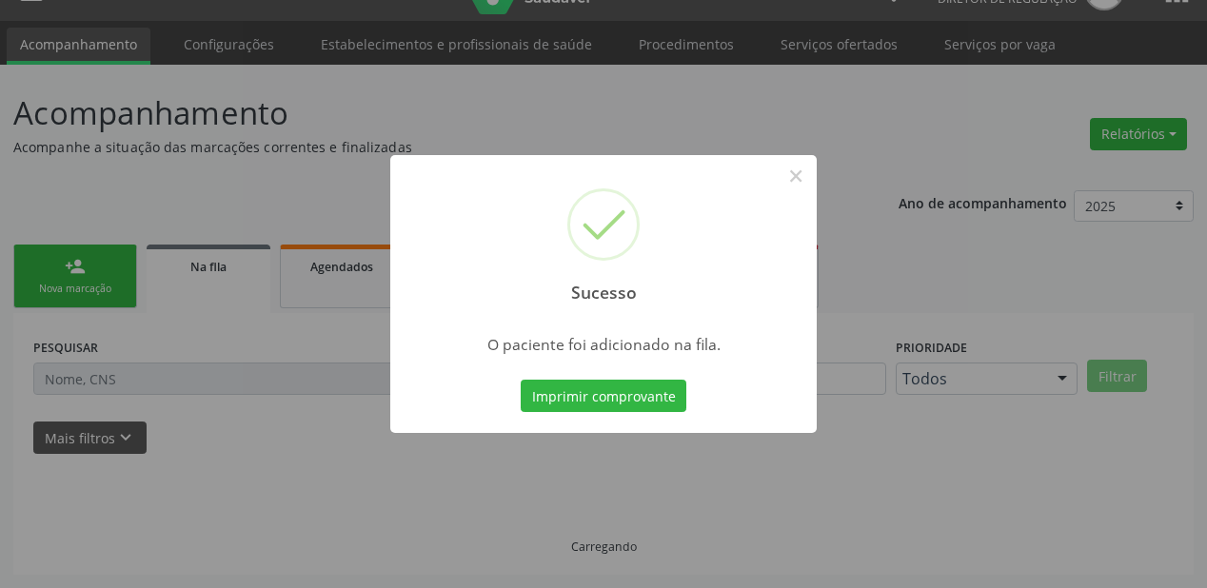
scroll to position [38, 0]
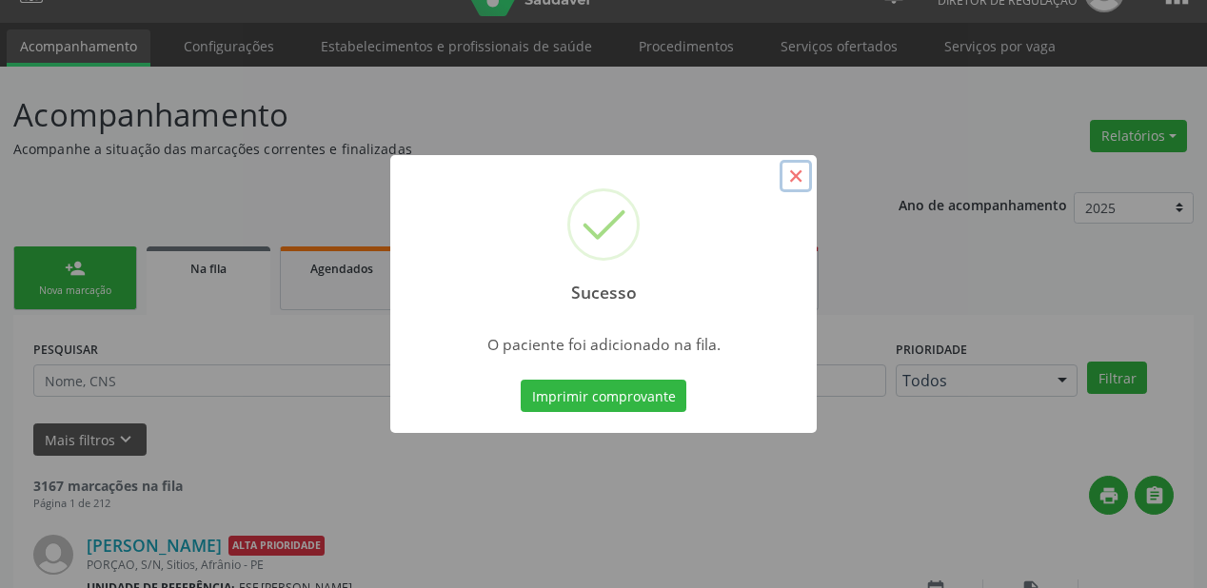
click at [801, 179] on button "×" at bounding box center [796, 176] width 32 height 32
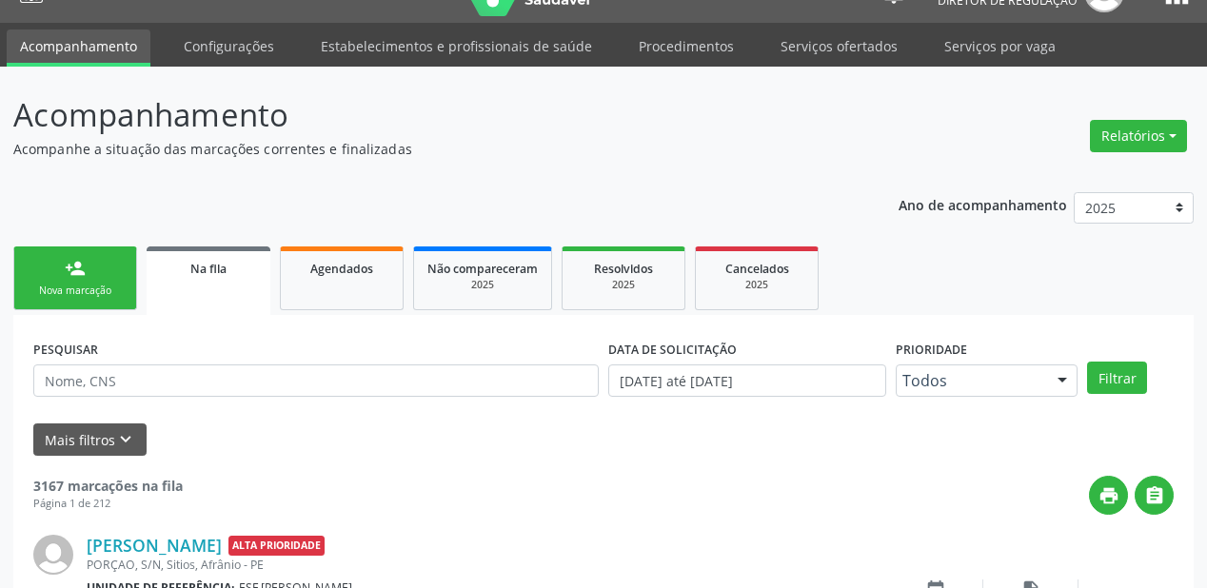
click at [64, 269] on link "person_add Nova marcação" at bounding box center [75, 279] width 124 height 64
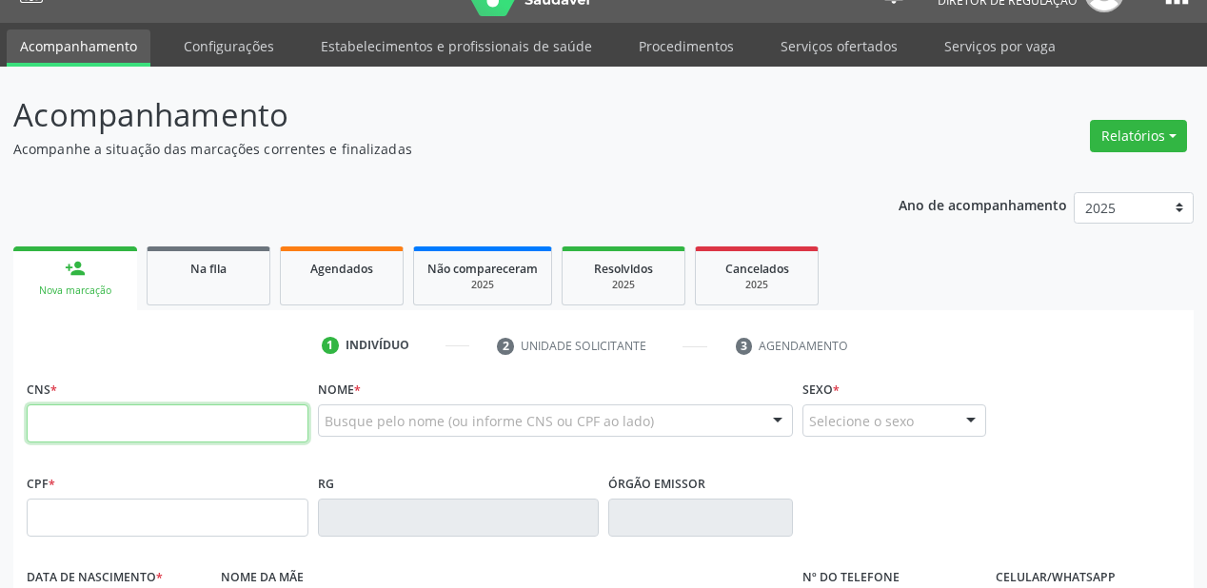
click at [148, 430] on input "text" at bounding box center [168, 424] width 282 height 38
type input "708 7051 3229 8498"
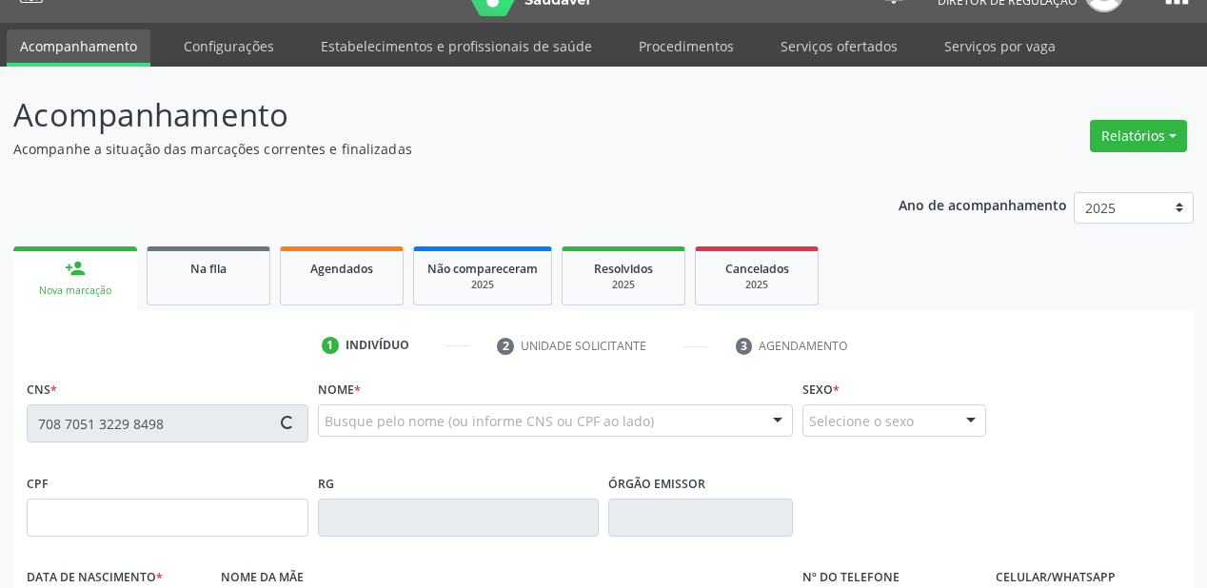
type input "16/06/1968"
type input "(87) 8866-5297"
type input "S/N"
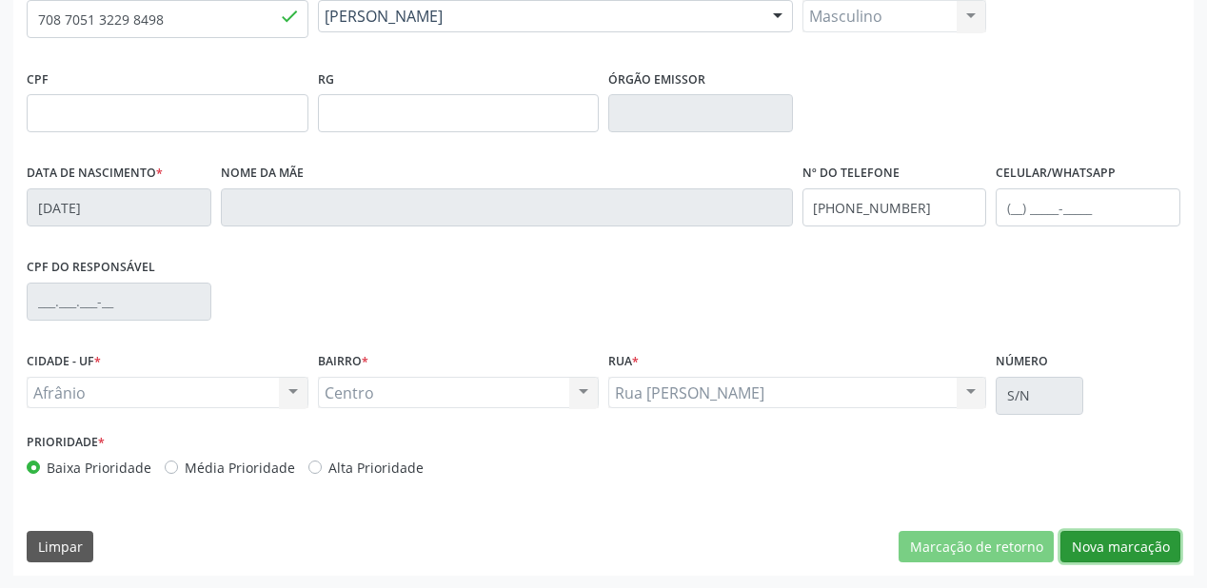
click at [1103, 550] on button "Nova marcação" at bounding box center [1120, 547] width 120 height 32
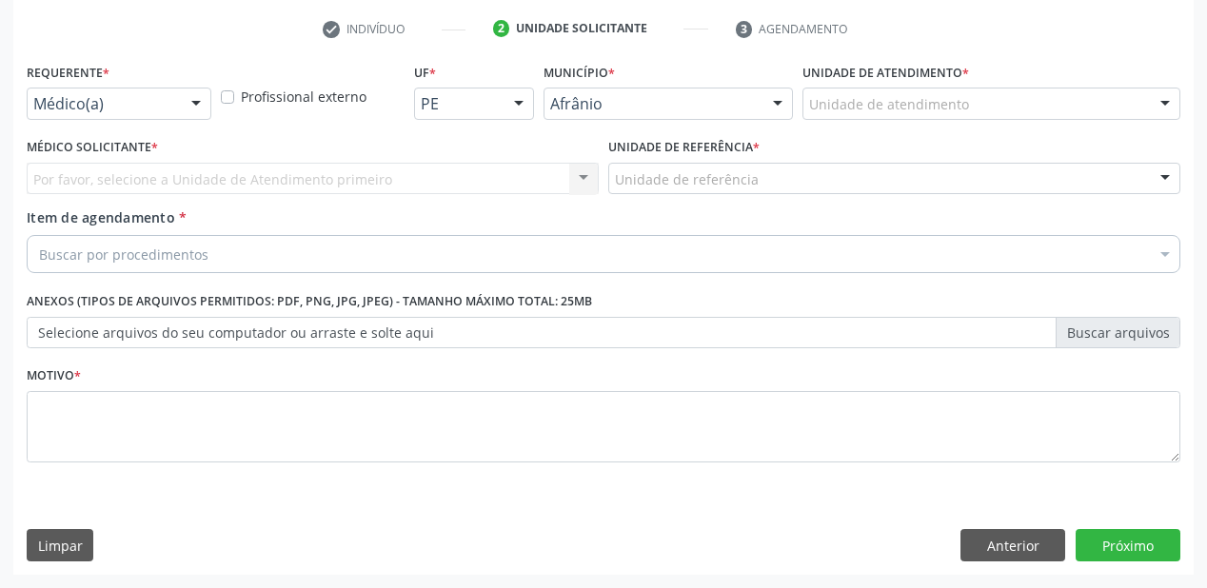
scroll to position [354, 0]
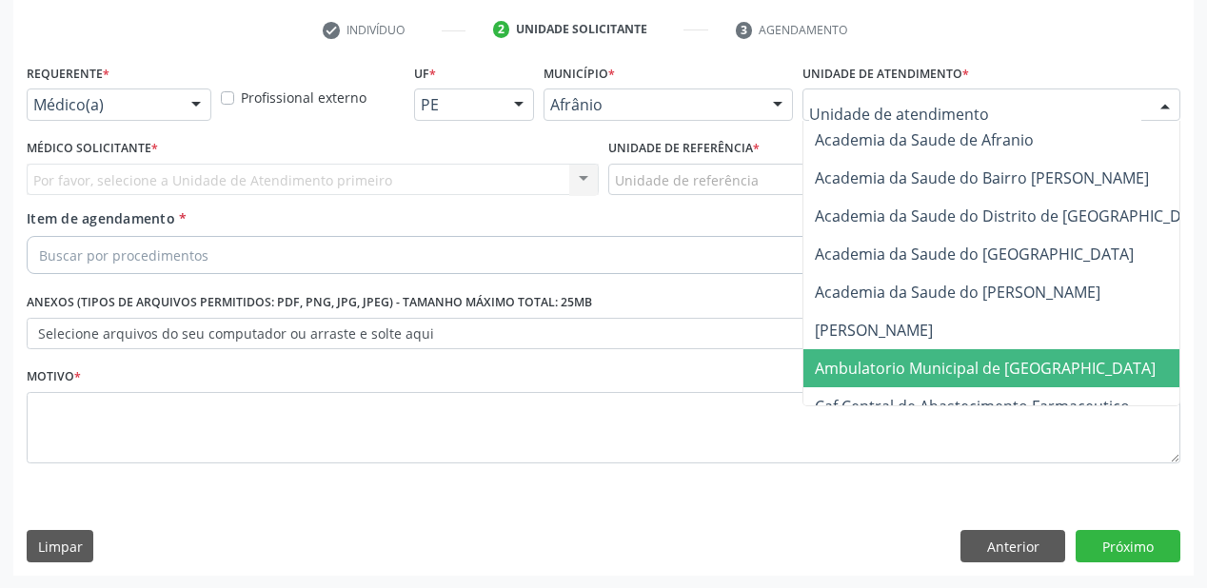
click at [874, 361] on span "Ambulatorio Municipal de [GEOGRAPHIC_DATA]" at bounding box center [985, 368] width 341 height 21
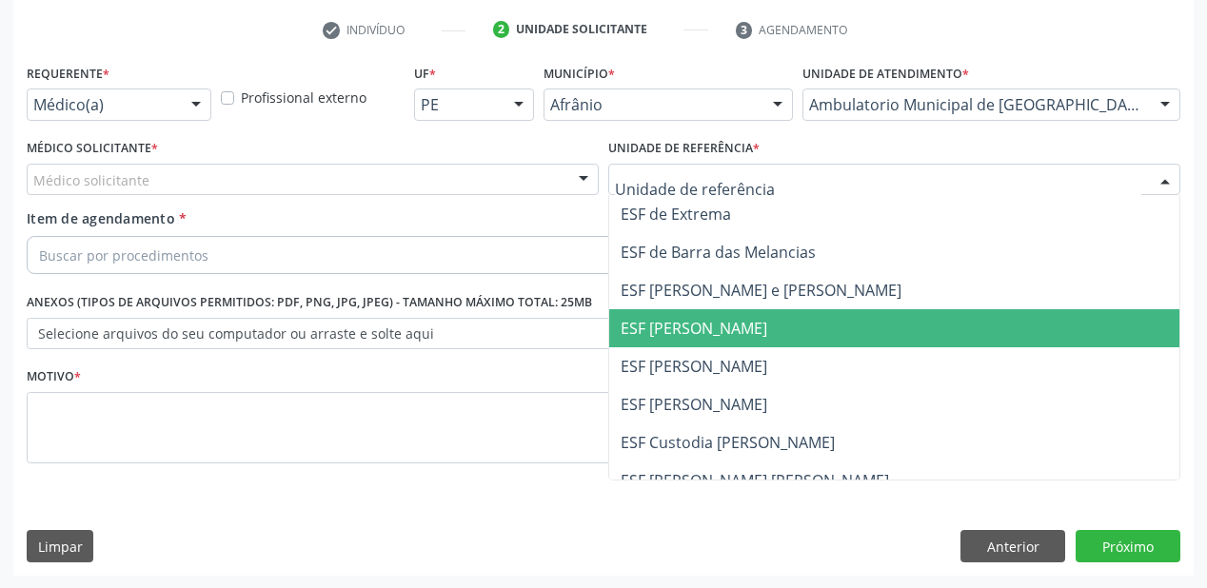
click at [658, 342] on span "ESF [PERSON_NAME]" at bounding box center [894, 328] width 570 height 38
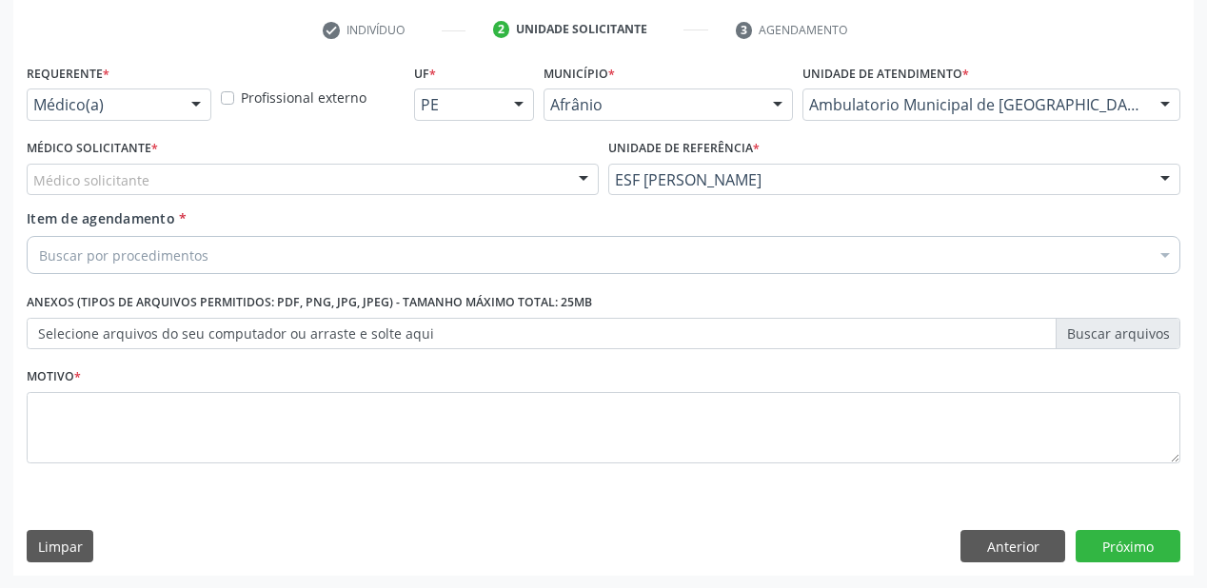
click at [158, 190] on div "Médico solicitante" at bounding box center [313, 180] width 572 height 32
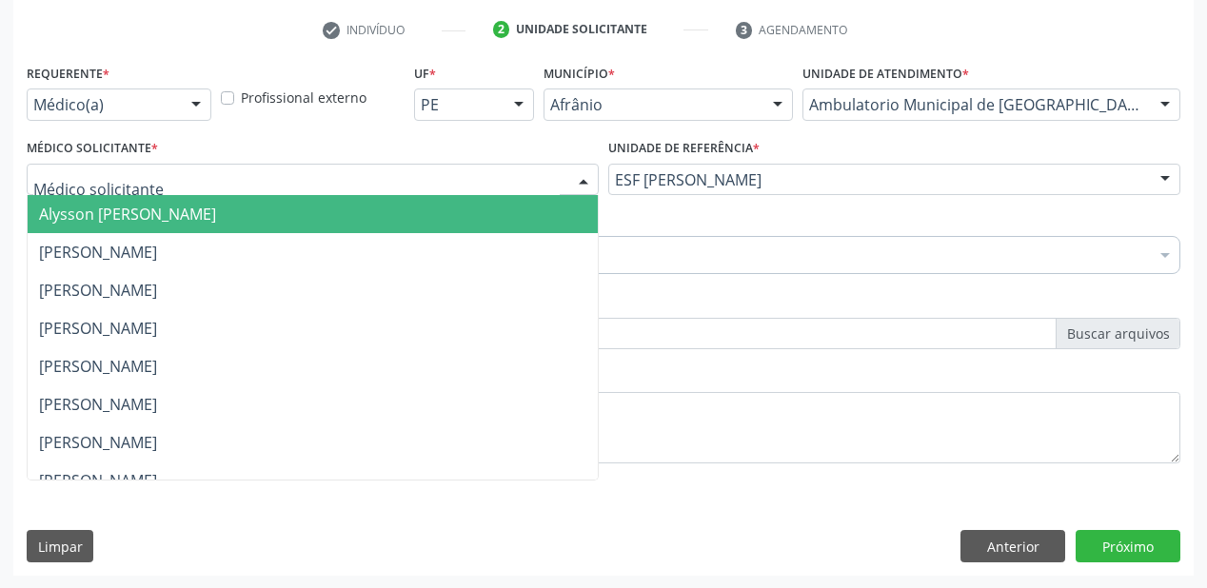
drag, startPoint x: 156, startPoint y: 206, endPoint x: 155, endPoint y: 223, distance: 17.2
click at [156, 206] on span "Alysson [PERSON_NAME]" at bounding box center [127, 214] width 177 height 21
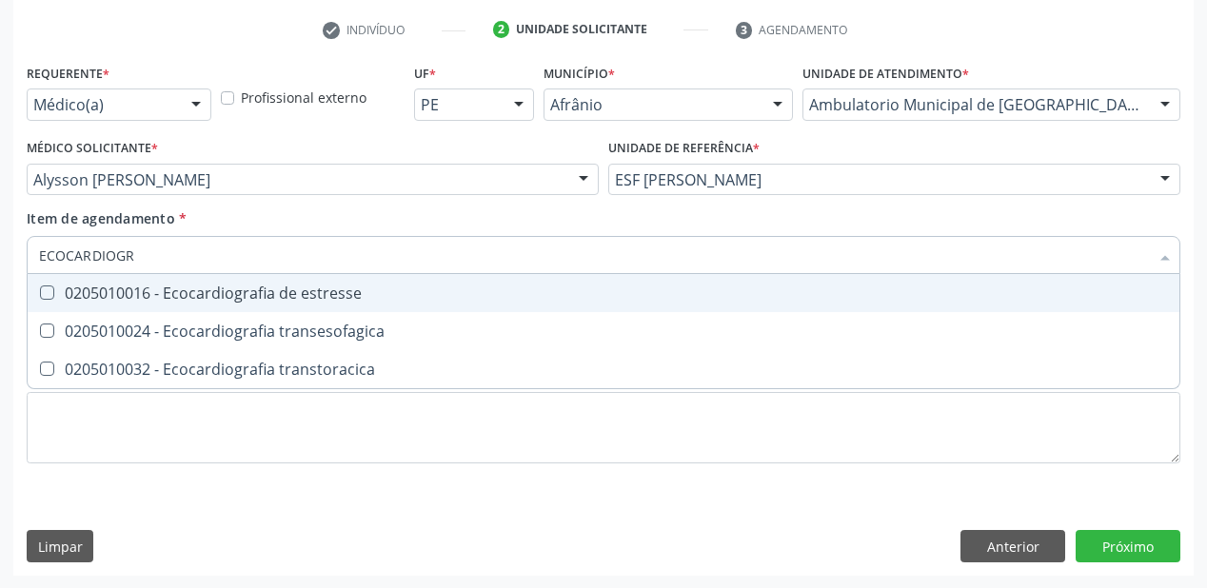
type input "ECOCARDIOGRA"
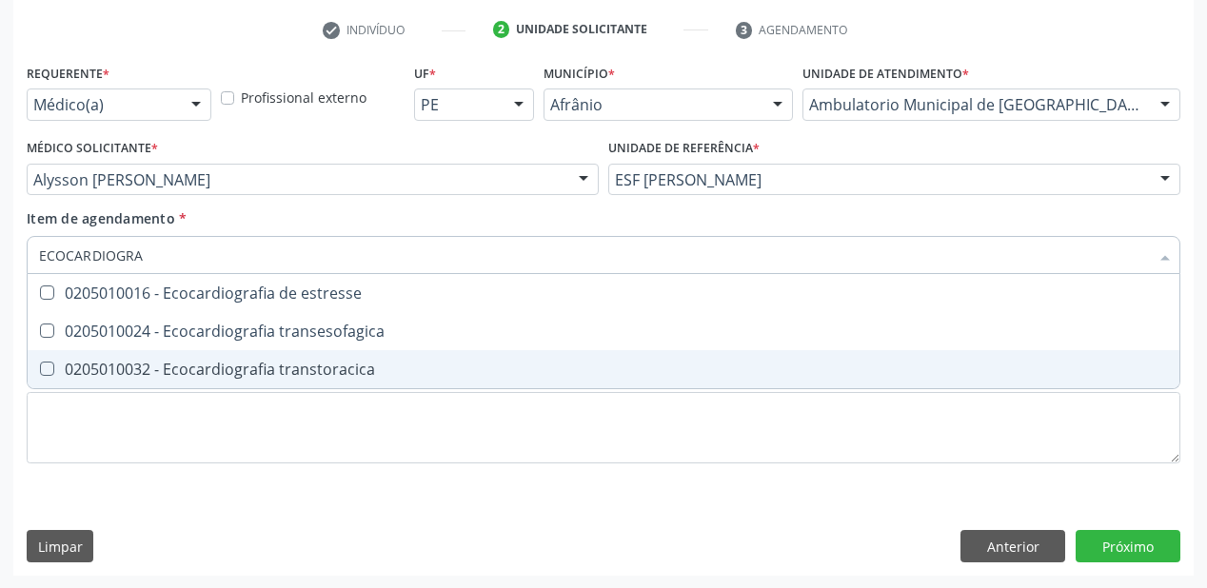
click at [181, 366] on div "0205010032 - Ecocardiografia transtoracica" at bounding box center [603, 369] width 1129 height 15
checkbox transtoracica "true"
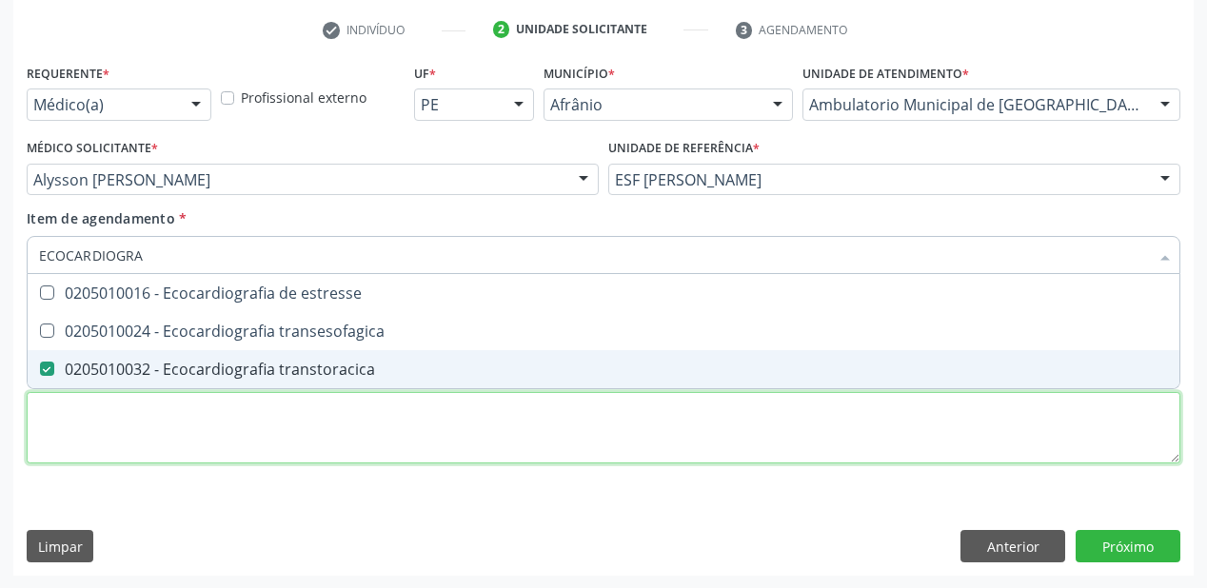
click at [138, 439] on div "Requerente * Médico(a) Médico(a) Enfermeiro(a) Paciente Nenhum resultado encont…" at bounding box center [604, 274] width 1154 height 431
checkbox transesofagica "true"
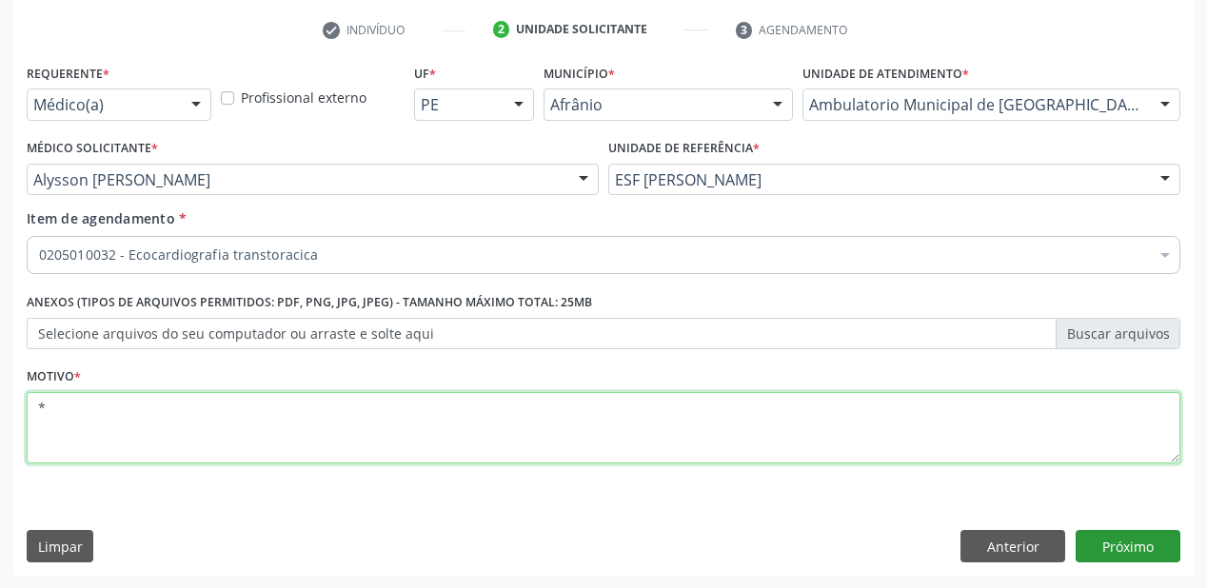
type textarea "*"
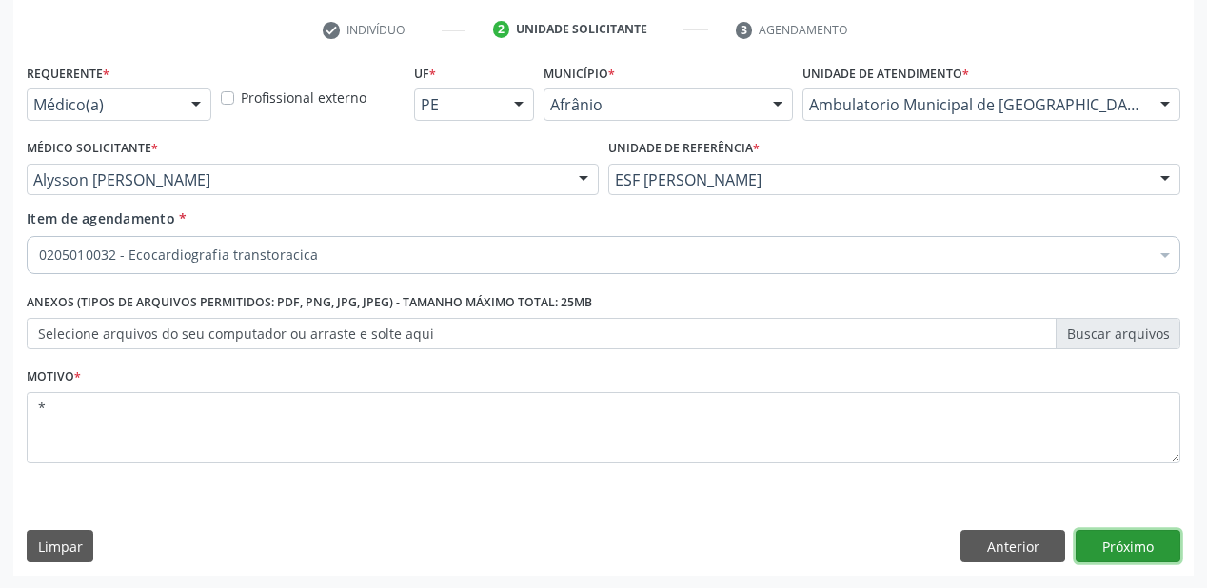
click at [1142, 547] on button "Próximo" at bounding box center [1128, 546] width 105 height 32
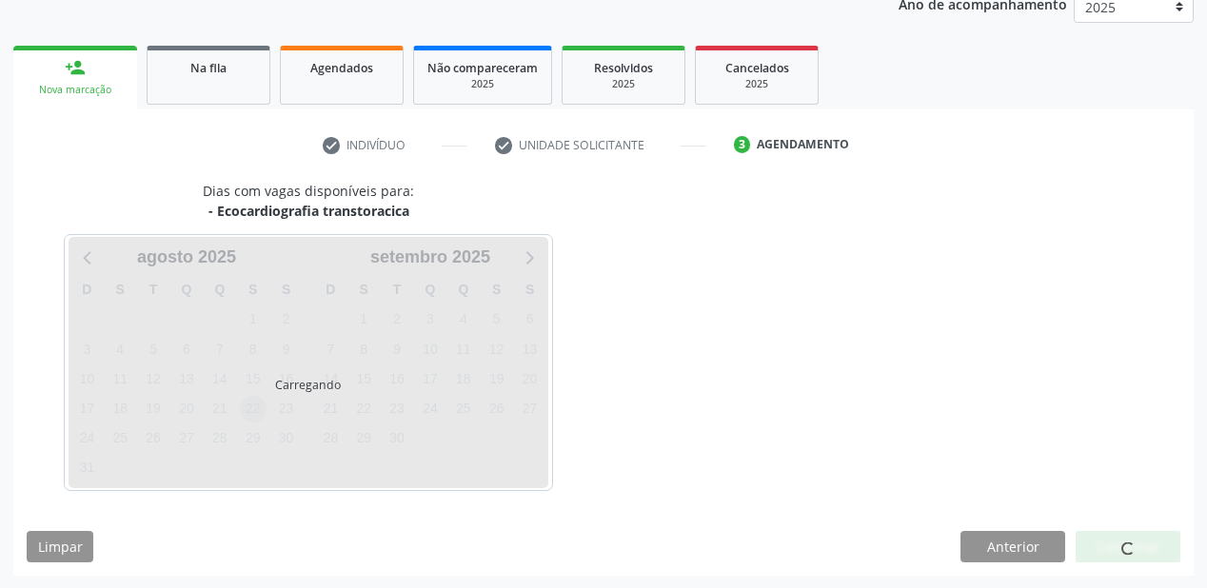
scroll to position [294, 0]
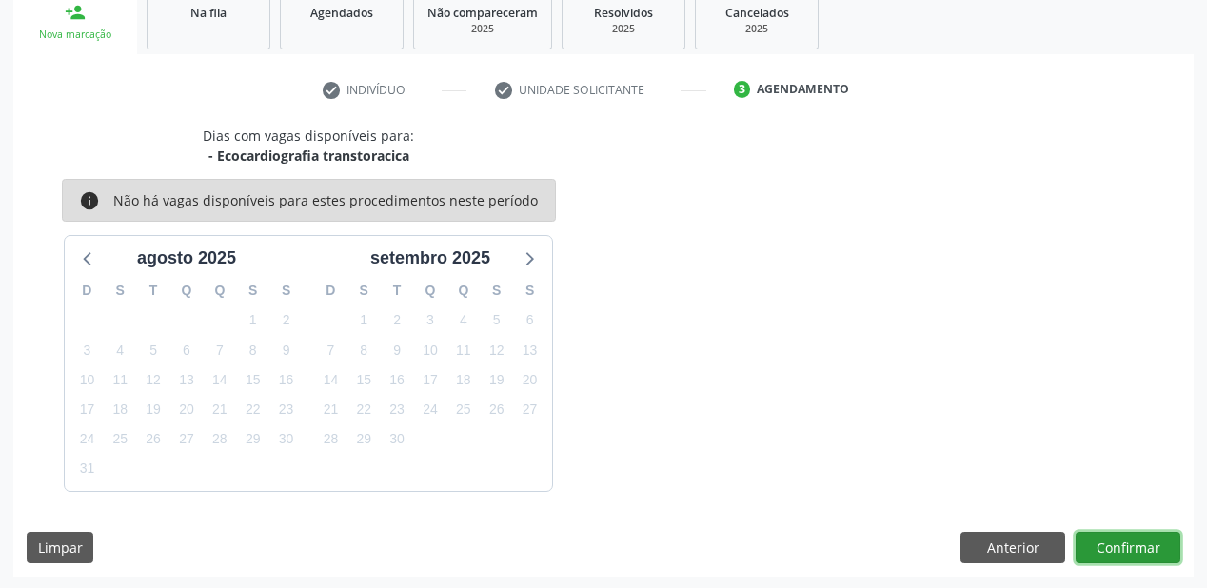
click at [1080, 544] on button "Confirmar" at bounding box center [1128, 548] width 105 height 32
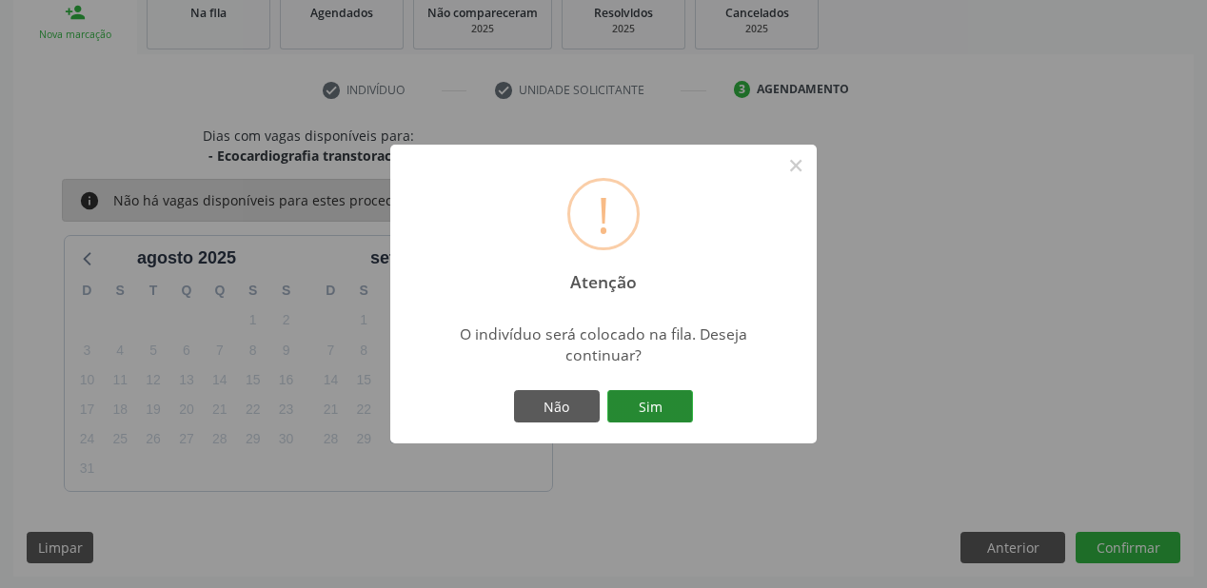
click at [670, 411] on button "Sim" at bounding box center [650, 406] width 86 height 32
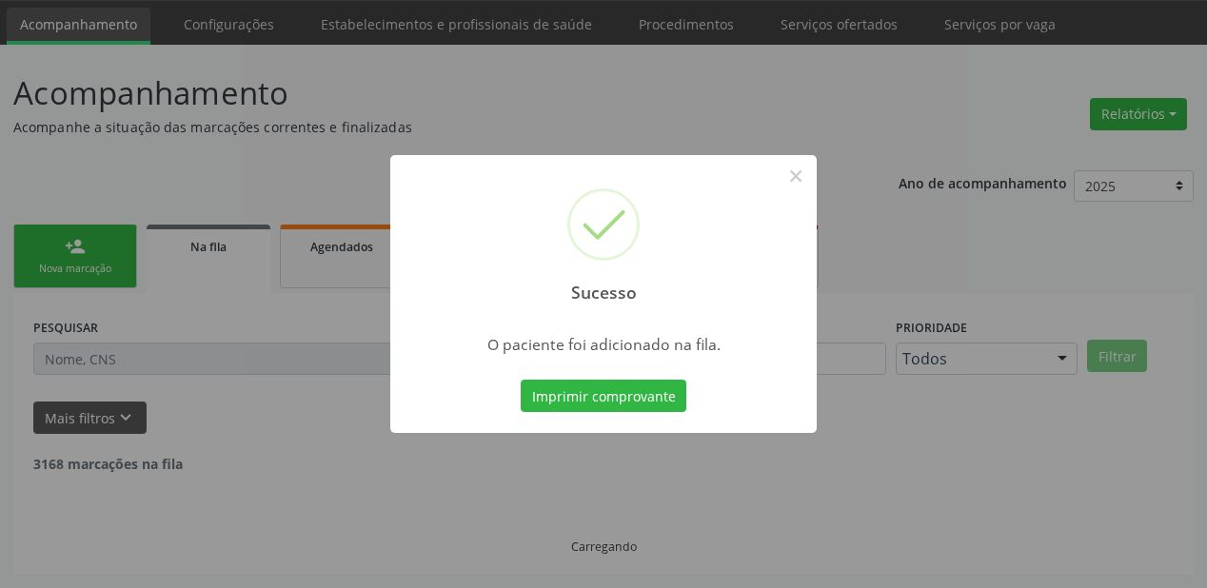
scroll to position [38, 0]
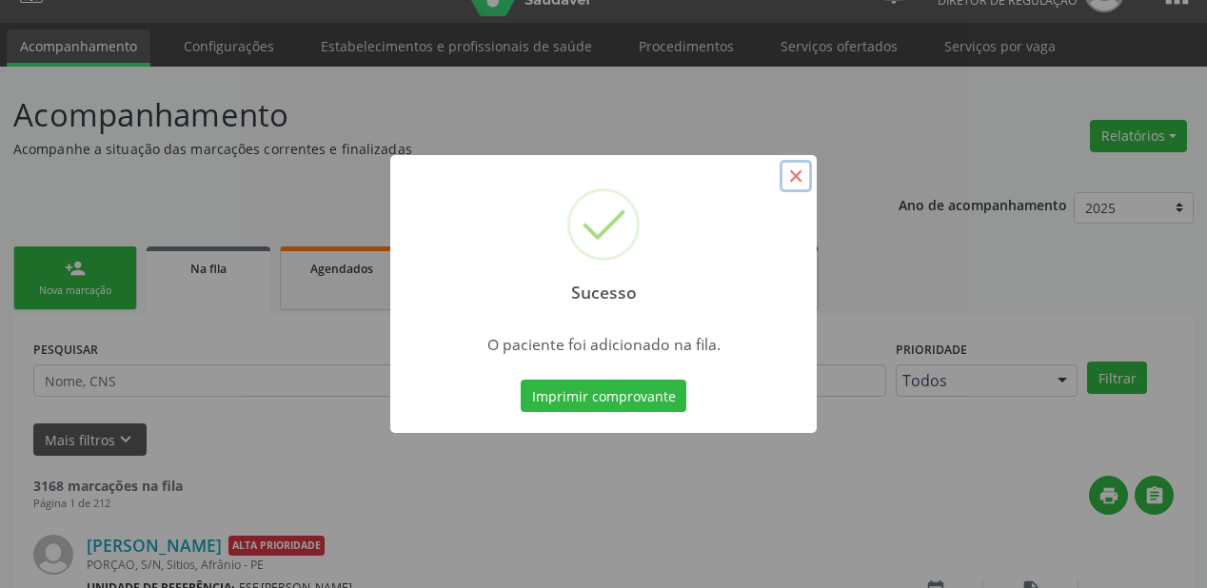
click at [796, 187] on button "×" at bounding box center [796, 176] width 32 height 32
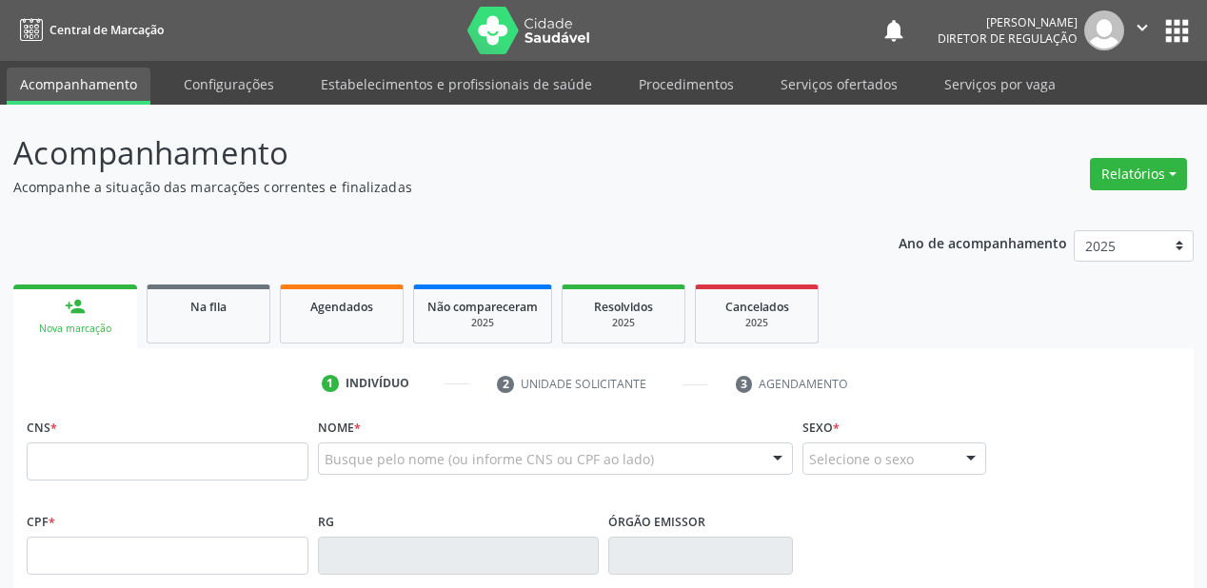
scroll to position [38, 0]
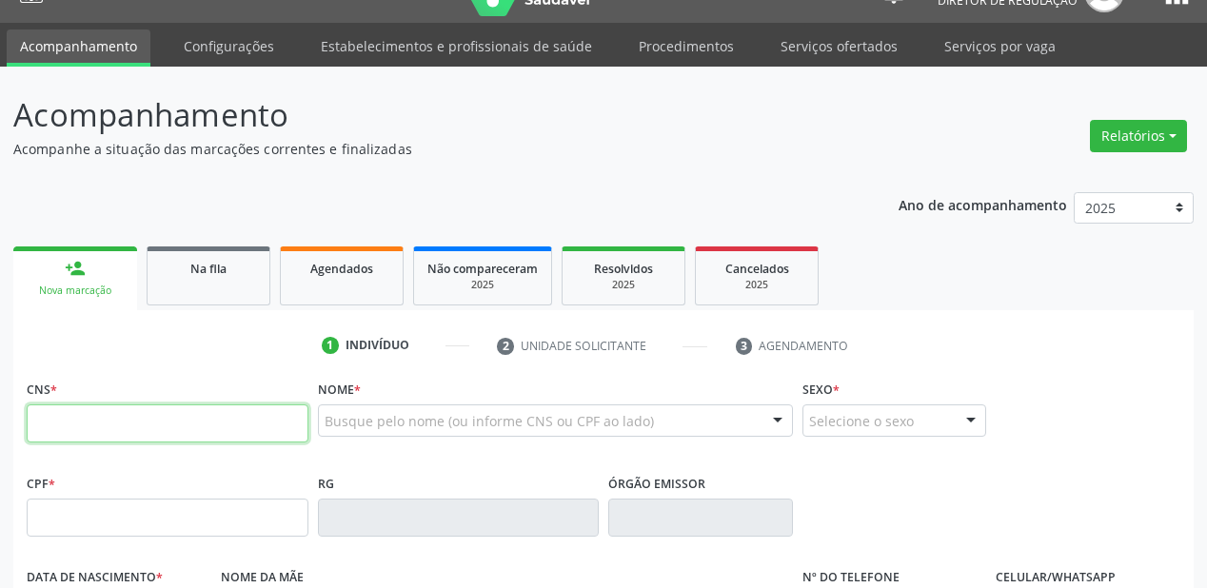
click at [80, 419] on input "text" at bounding box center [168, 424] width 282 height 38
type input "701 2050 4430 5910"
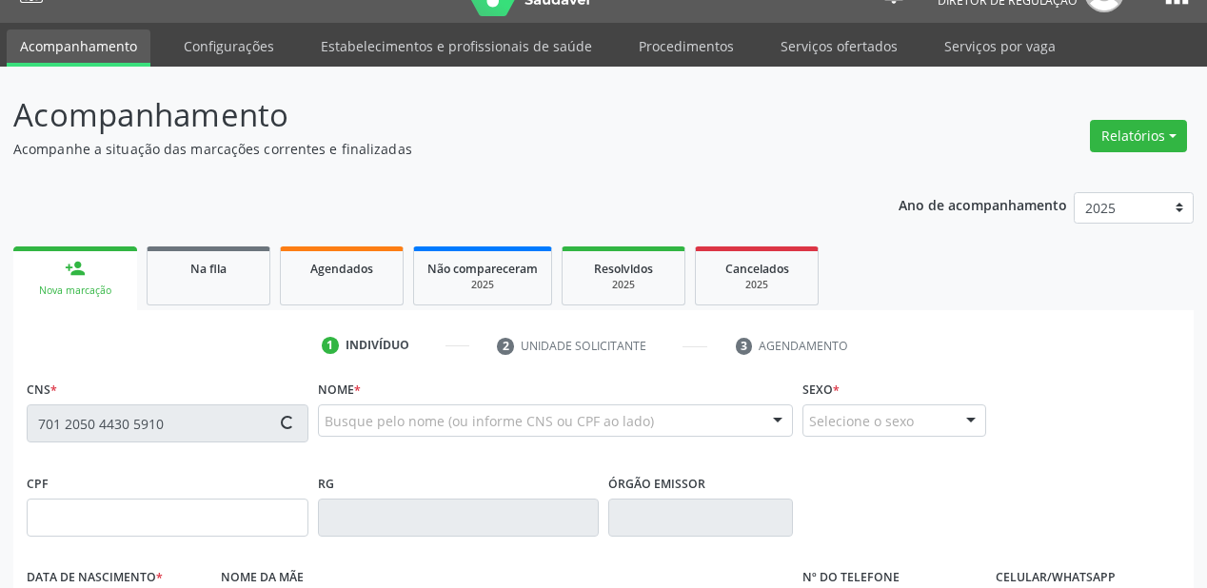
type input "085.729.454-74"
type input "30/08/1990"
type input "Marlucia Rodrigues Pinheiro"
type input "(87) 98131-6575"
type input "078.142.544-18"
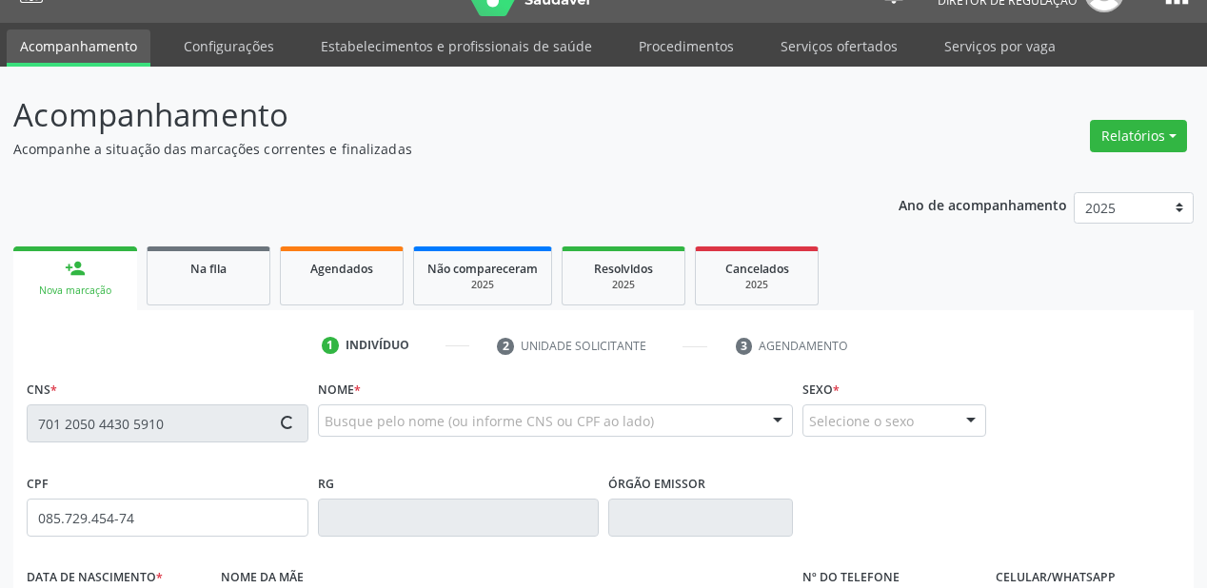
type input "128"
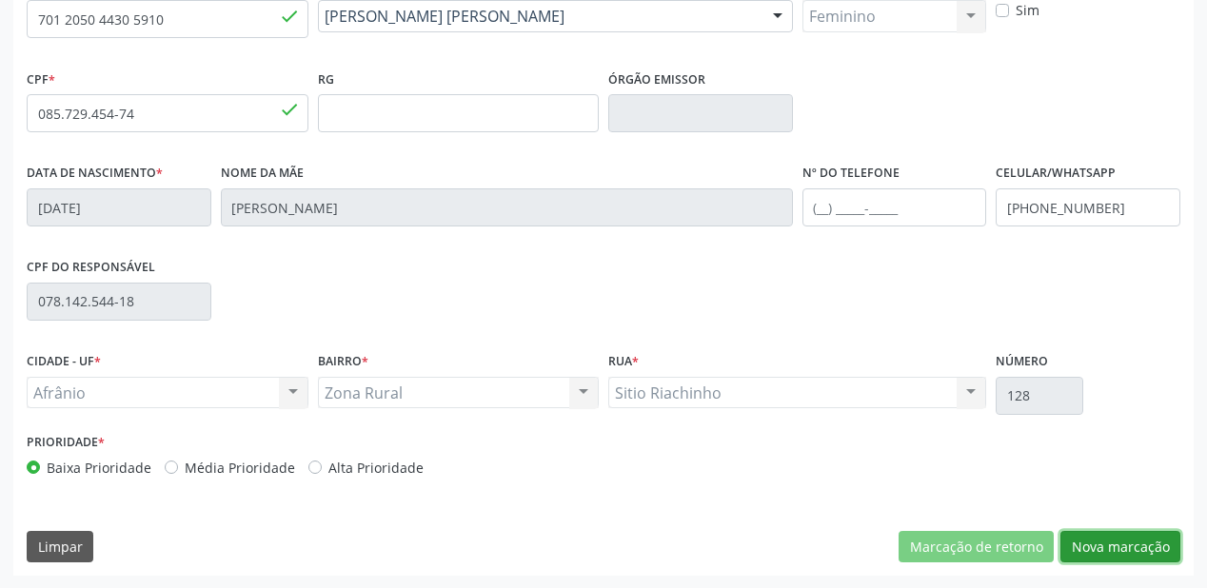
click at [1116, 551] on button "Nova marcação" at bounding box center [1120, 547] width 120 height 32
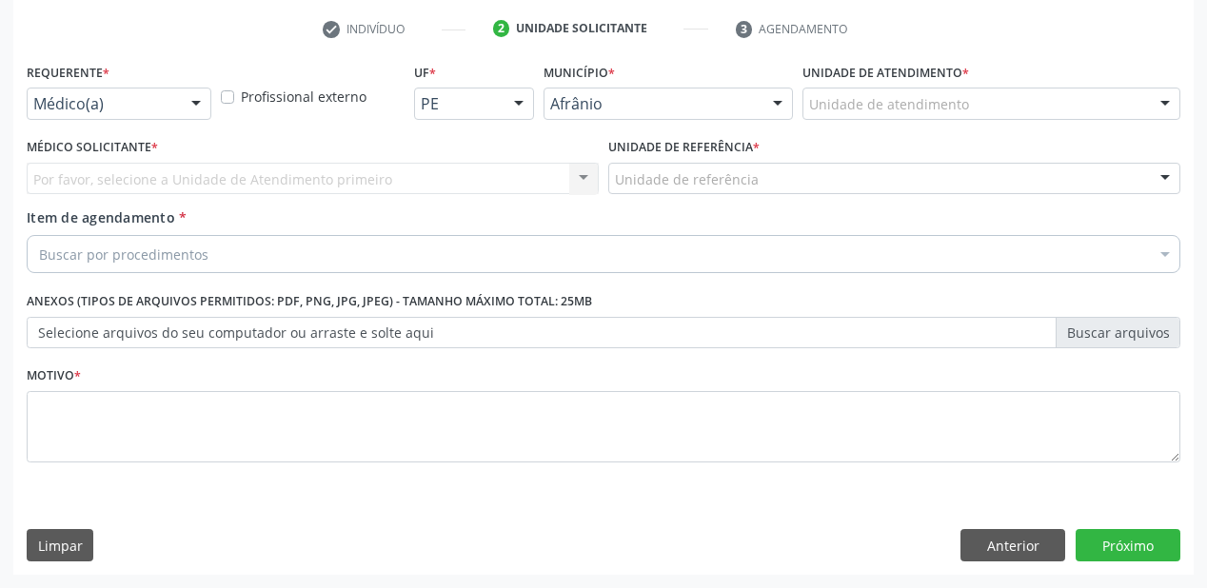
scroll to position [354, 0]
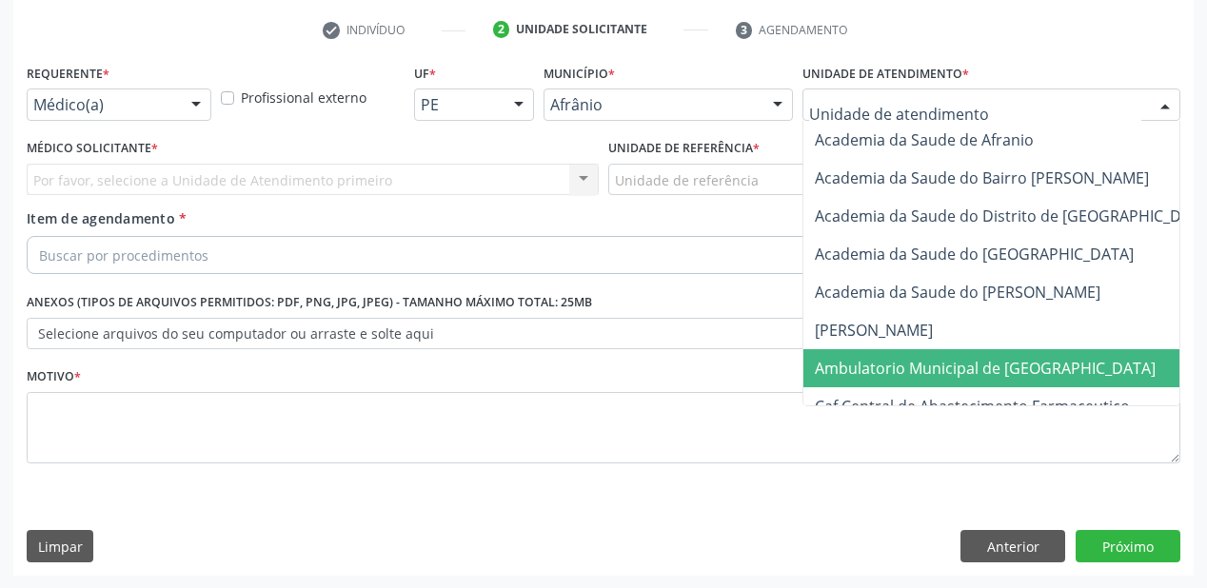
click at [874, 377] on span "Ambulatorio Municipal de [GEOGRAPHIC_DATA]" at bounding box center [985, 368] width 341 height 21
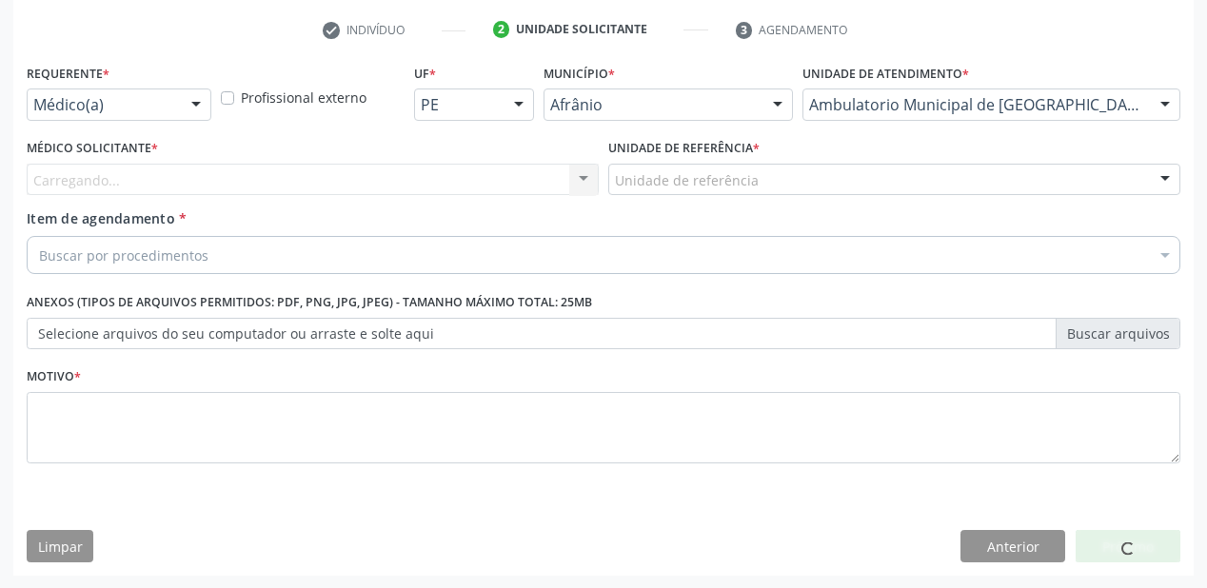
click at [666, 190] on div "Unidade de referência" at bounding box center [894, 180] width 572 height 32
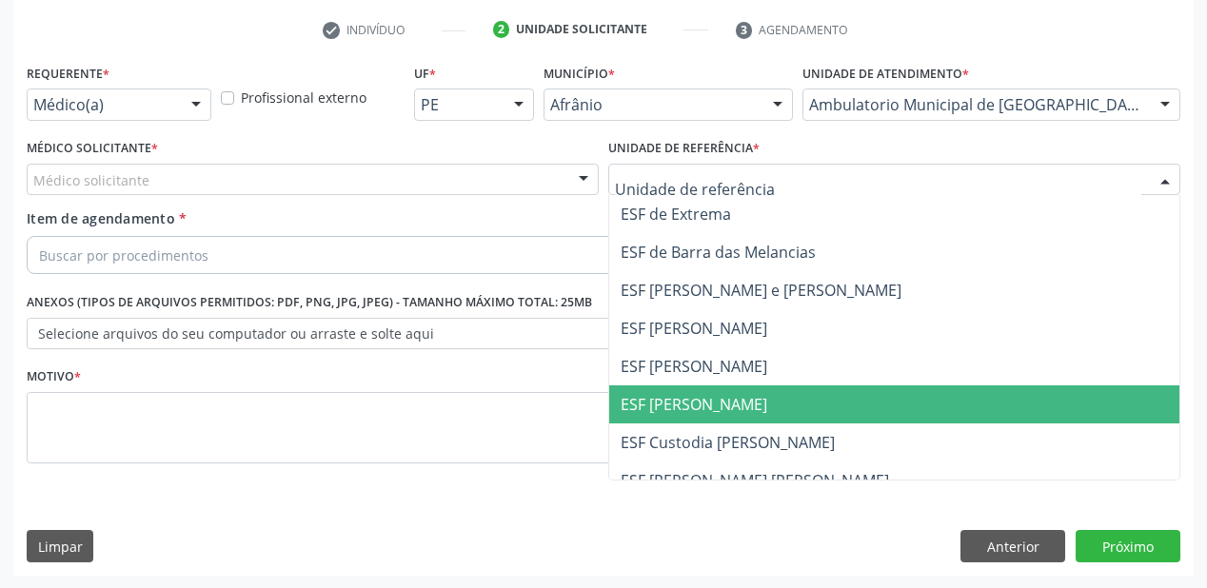
click at [666, 404] on span "ESF [PERSON_NAME]" at bounding box center [694, 404] width 147 height 21
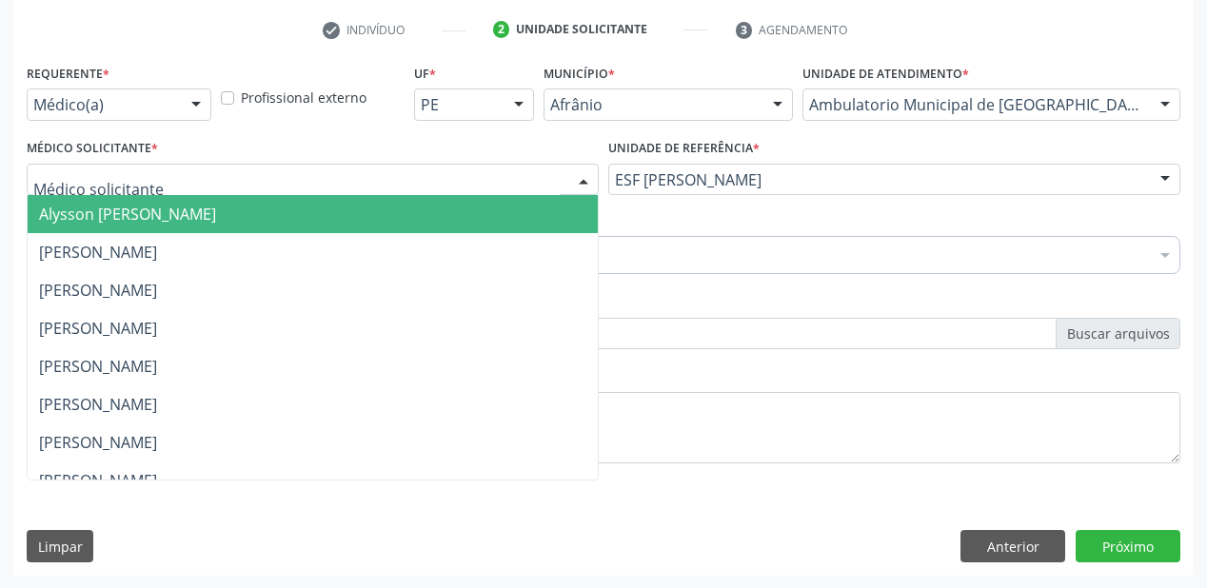
click at [118, 222] on span "Alysson [PERSON_NAME]" at bounding box center [127, 214] width 177 height 21
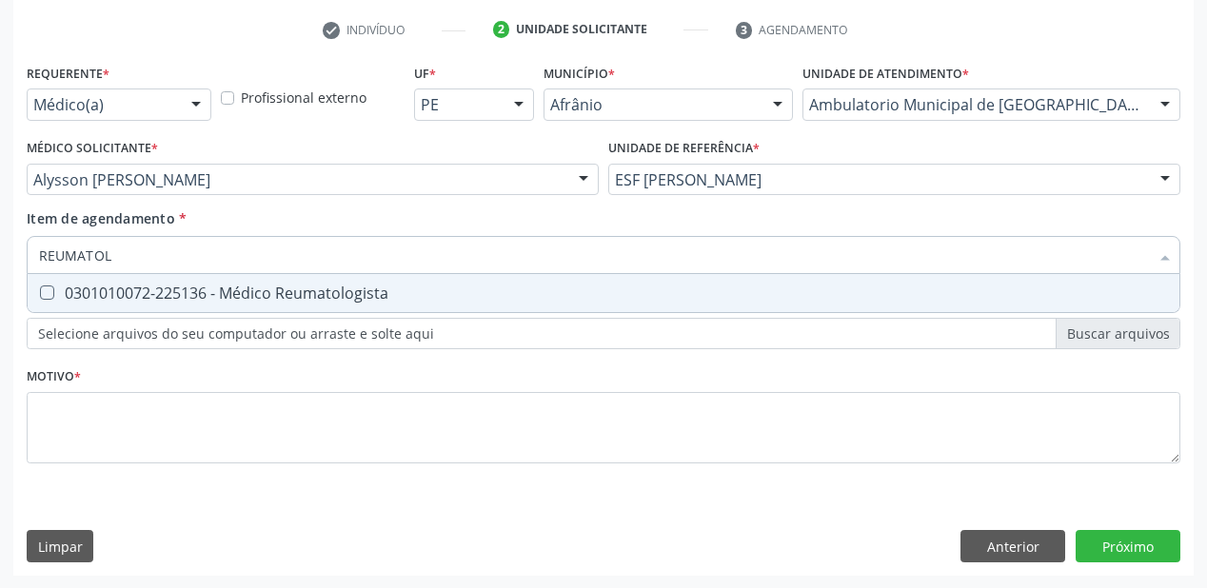
type input "REUMATOLO"
click at [110, 287] on div "0301010072-225136 - Médico Reumatologista" at bounding box center [603, 293] width 1129 height 15
checkbox Reumatologista "true"
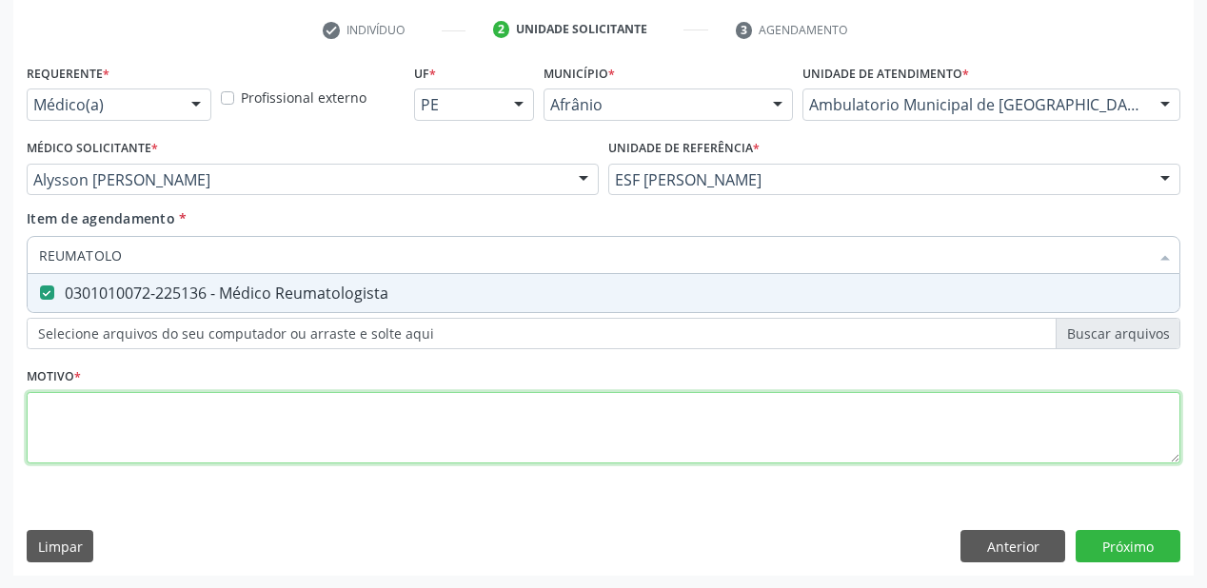
click at [74, 419] on div "Requerente * Médico(a) Médico(a) Enfermeiro(a) Paciente Nenhum resultado encont…" at bounding box center [604, 274] width 1154 height 431
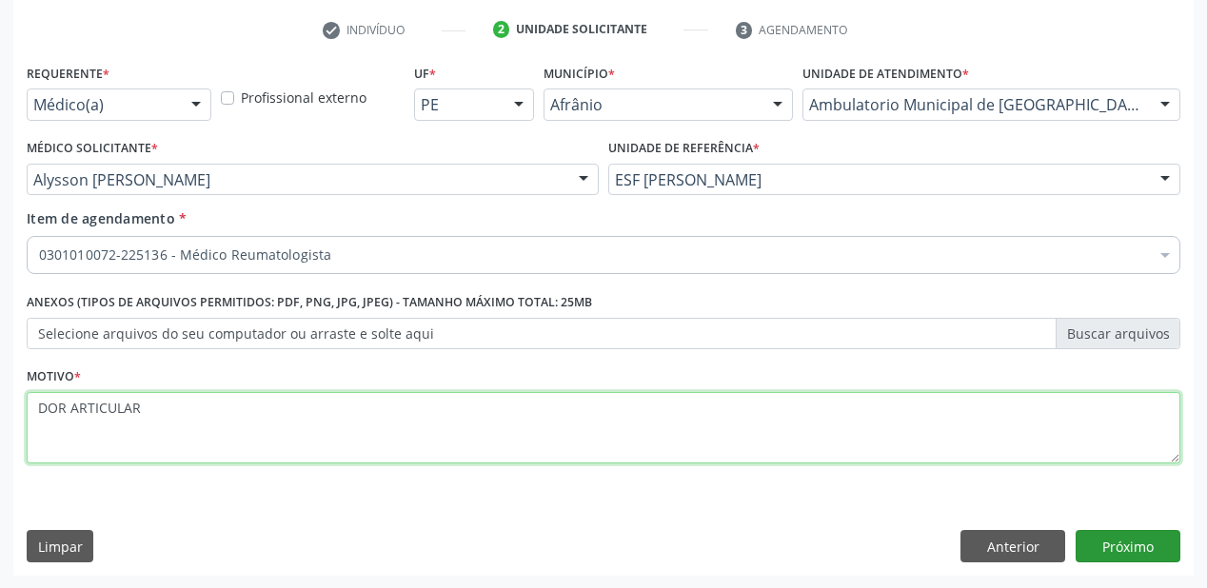
type textarea "DOR ARTICULAR"
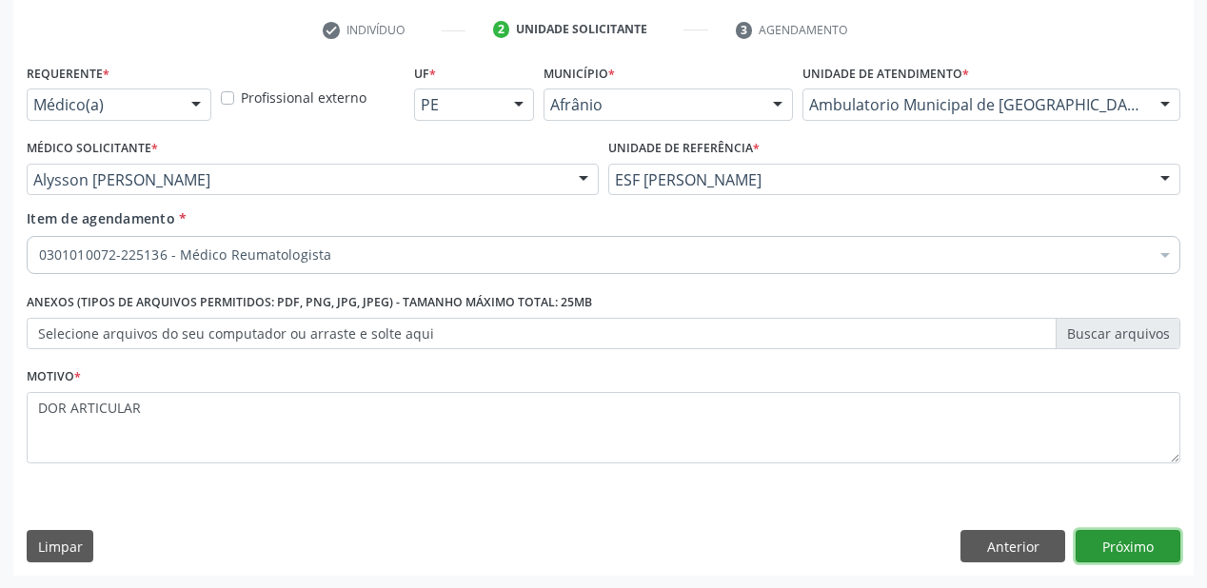
click at [1137, 541] on button "Próximo" at bounding box center [1128, 546] width 105 height 32
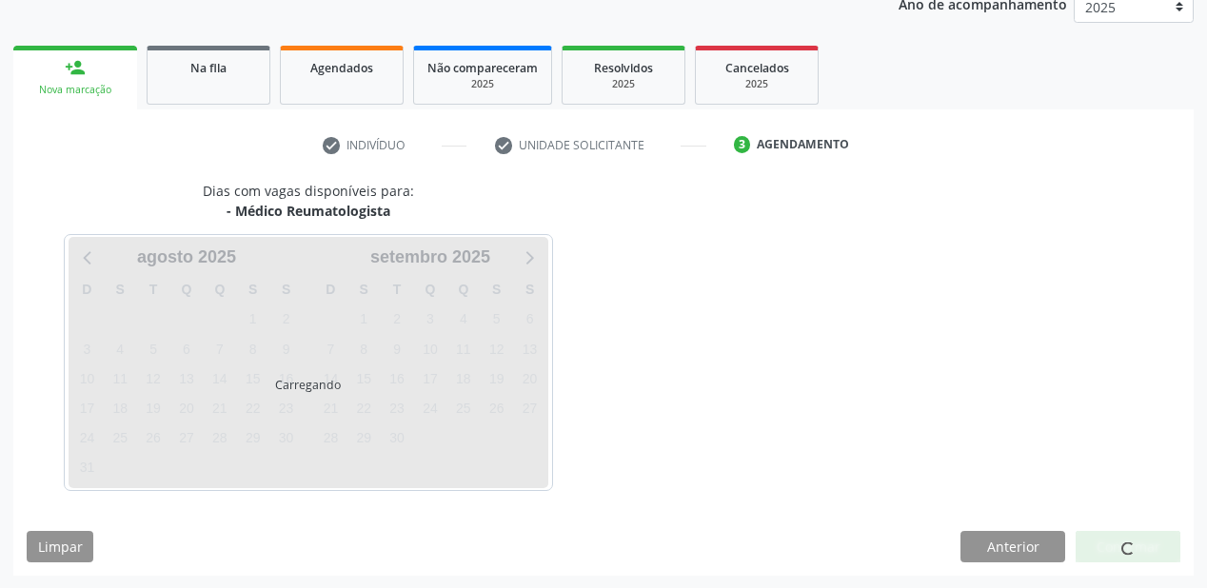
scroll to position [294, 0]
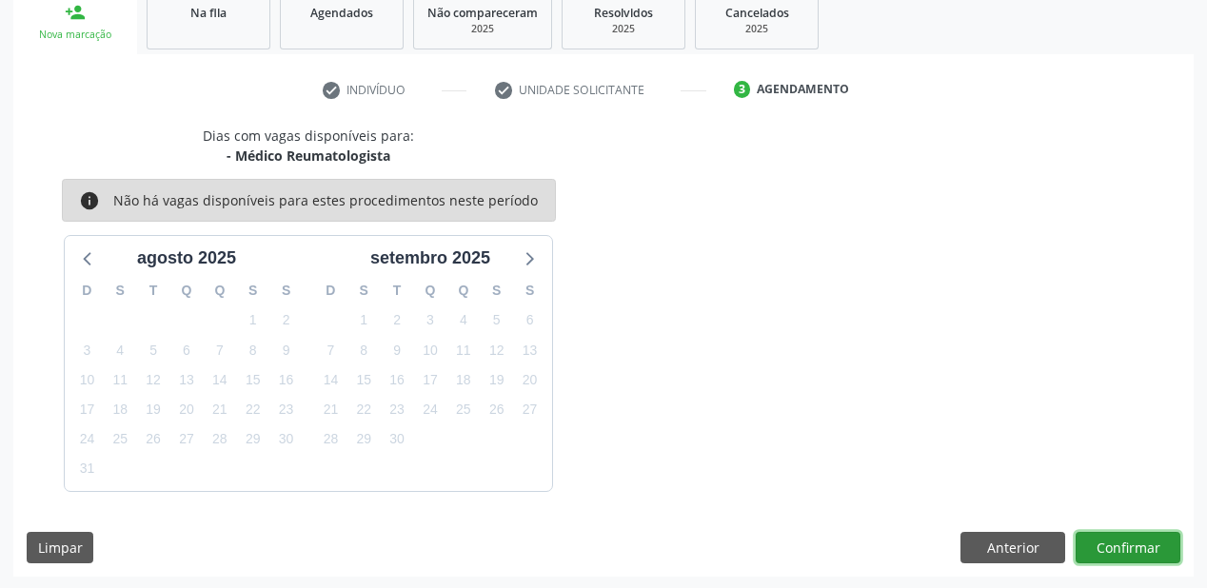
click at [1119, 552] on button "Confirmar" at bounding box center [1128, 548] width 105 height 32
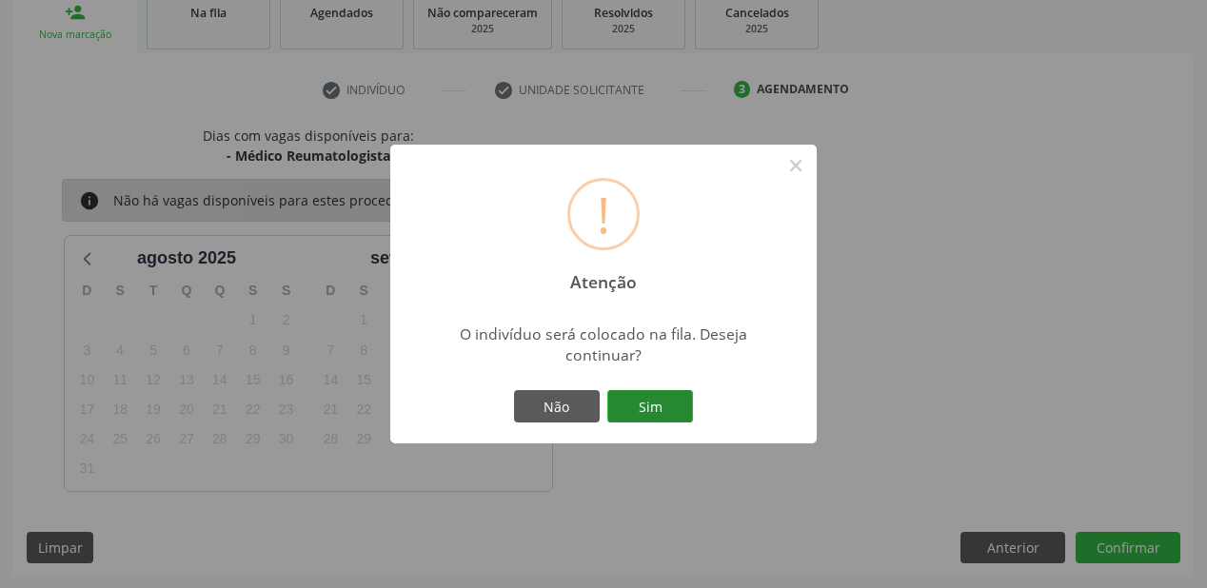
click at [649, 420] on button "Sim" at bounding box center [650, 406] width 86 height 32
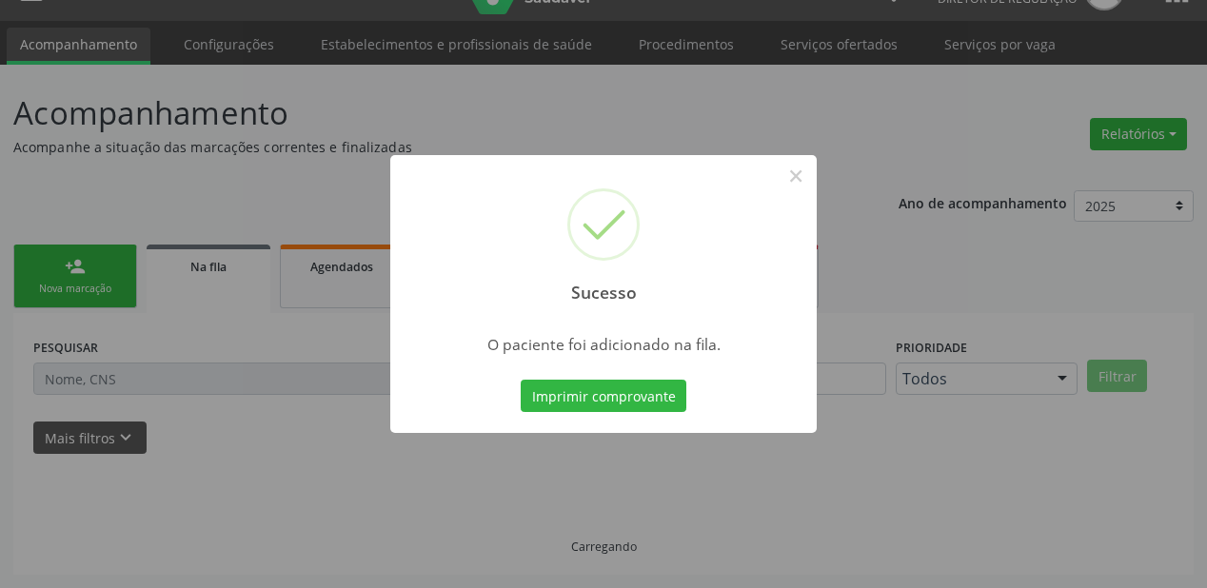
scroll to position [38, 0]
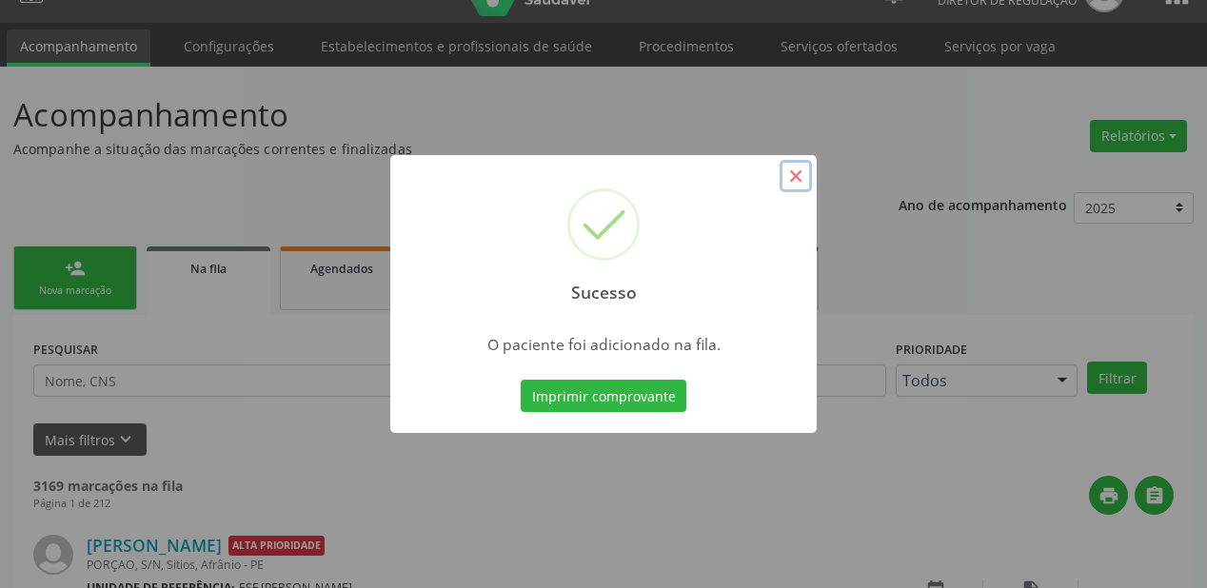
click at [791, 171] on button "×" at bounding box center [796, 176] width 32 height 32
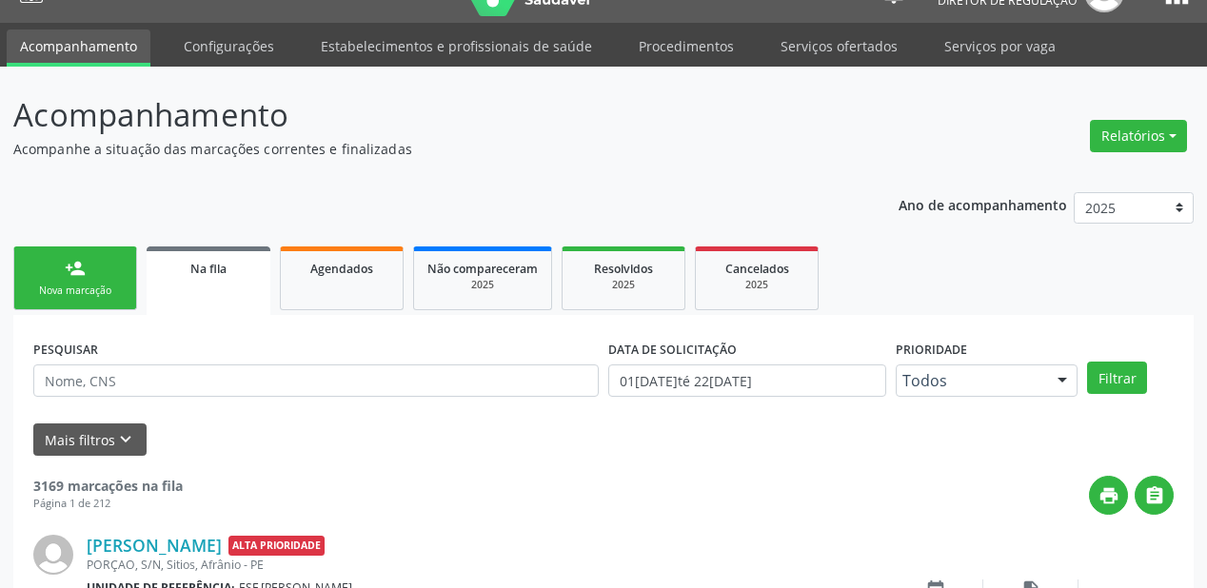
click at [62, 274] on link "person_add Nova marcação" at bounding box center [75, 279] width 124 height 64
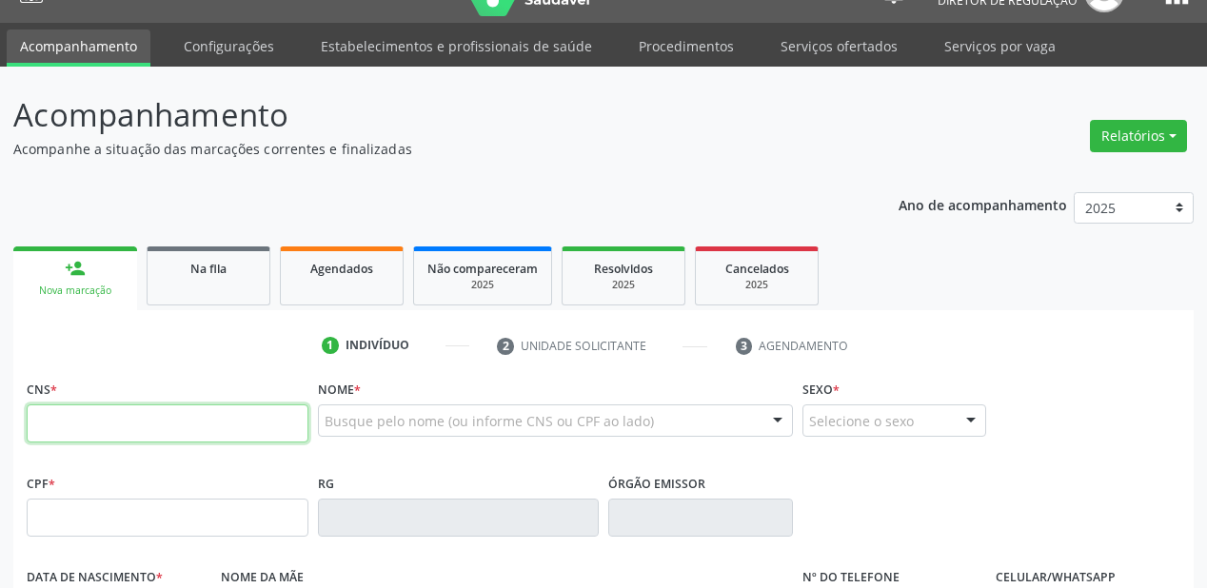
click at [110, 424] on input "text" at bounding box center [168, 424] width 282 height 38
type input "709 1062 3848 2130"
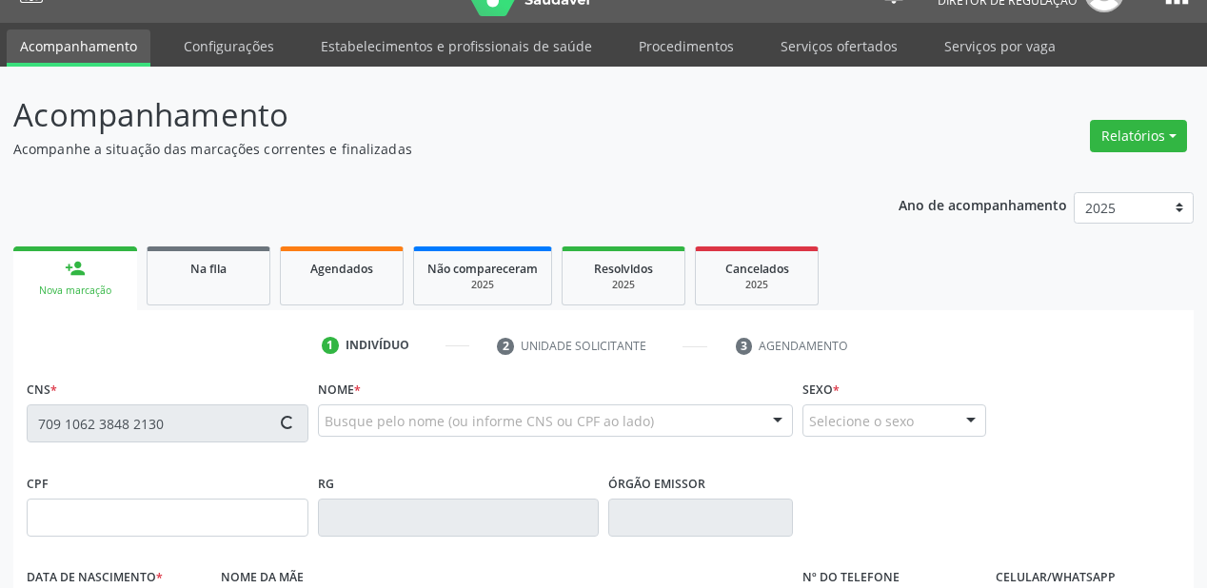
type input "186.312.134-03"
type input "17/08/2023"
type input "Maria Josirlandia Rodrigues"
type input "(87) 99811-3657"
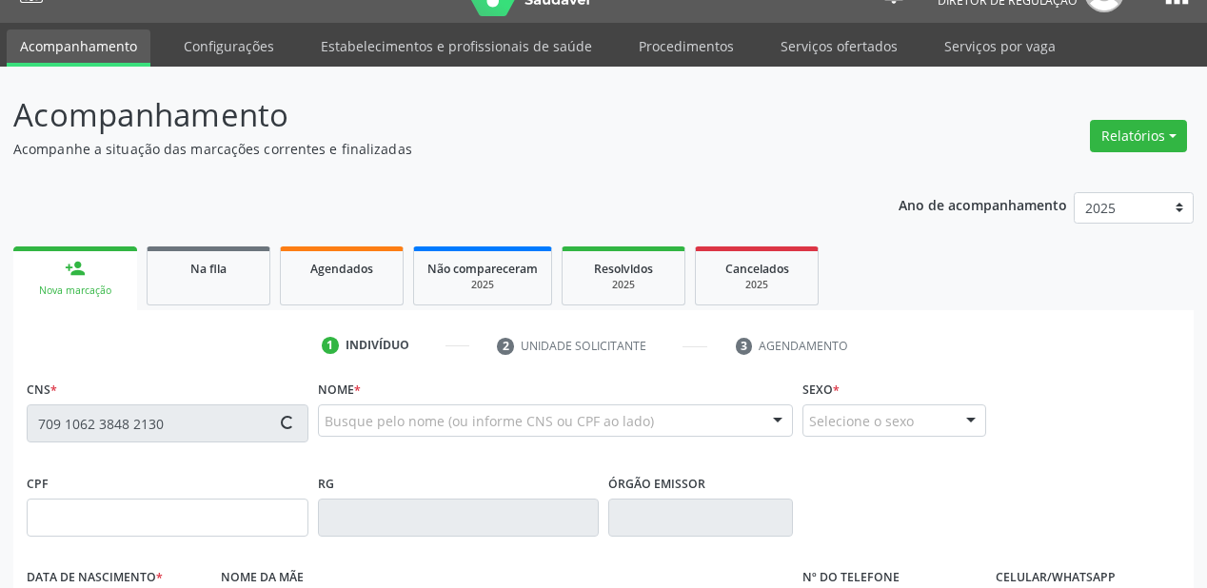
type input "078.142.544-18"
type input "128"
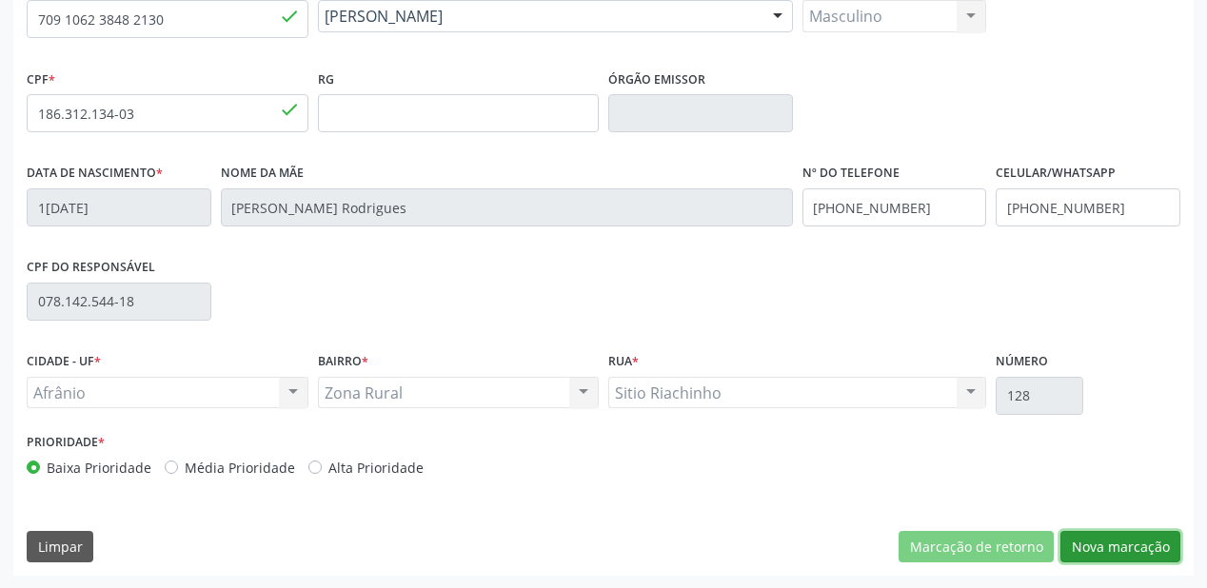
click at [1100, 550] on button "Nova marcação" at bounding box center [1120, 547] width 120 height 32
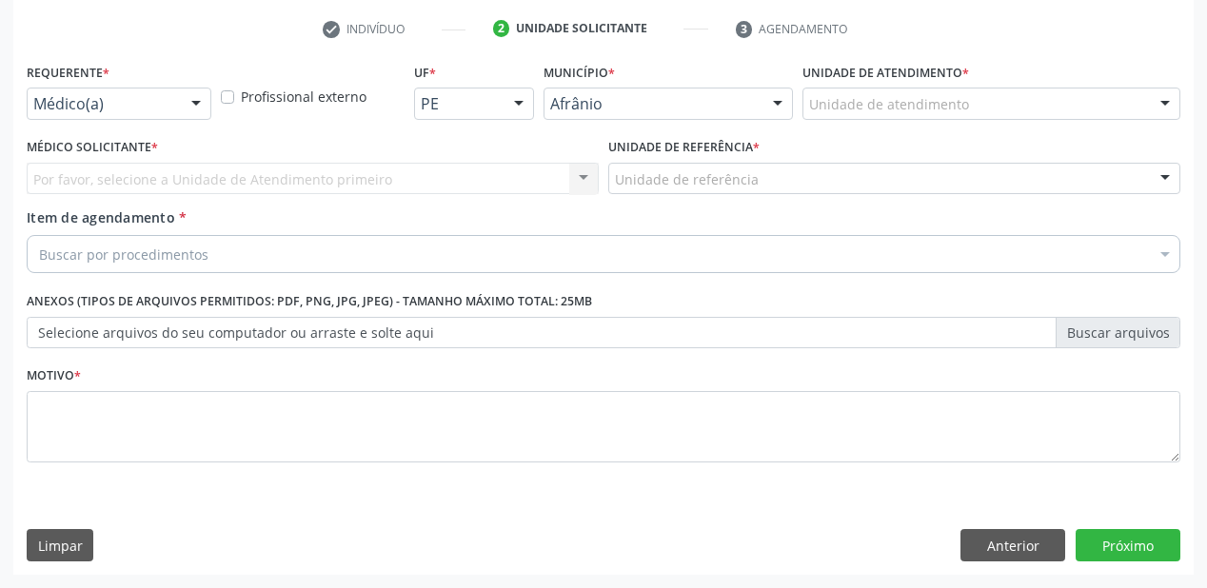
scroll to position [354, 0]
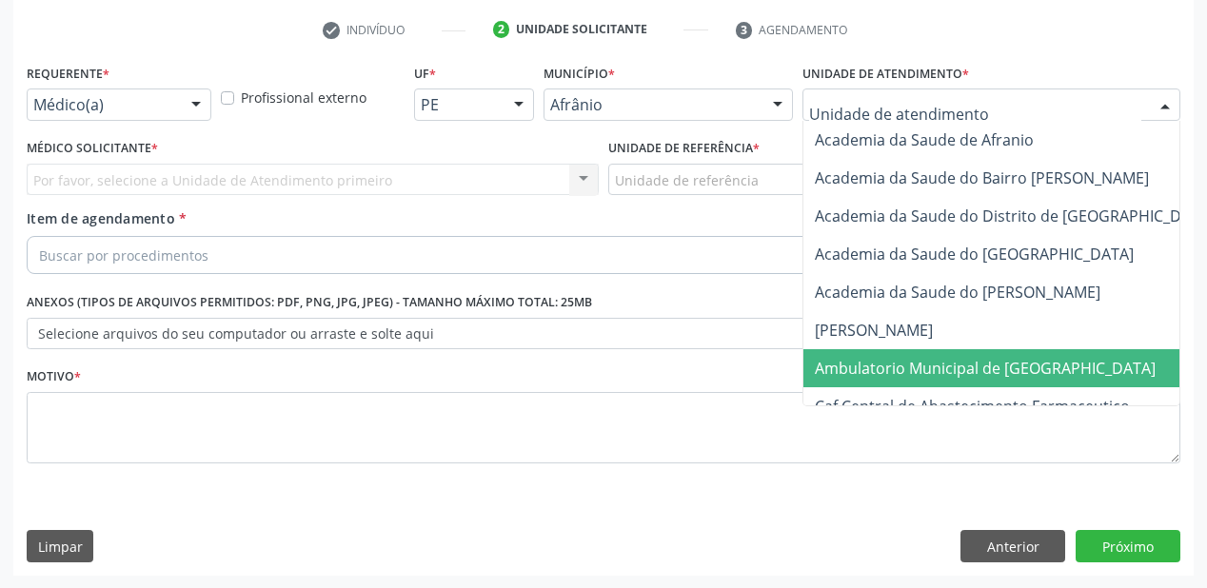
click at [859, 363] on span "Ambulatorio Municipal de [GEOGRAPHIC_DATA]" at bounding box center [985, 368] width 341 height 21
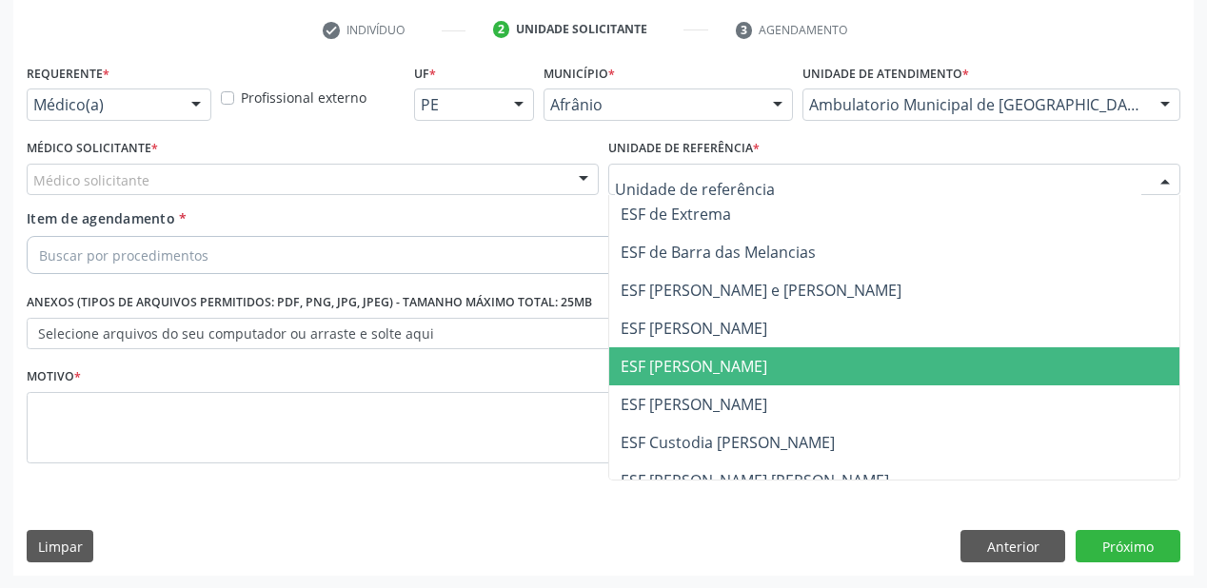
click at [663, 373] on span "ESF [PERSON_NAME]" at bounding box center [694, 366] width 147 height 21
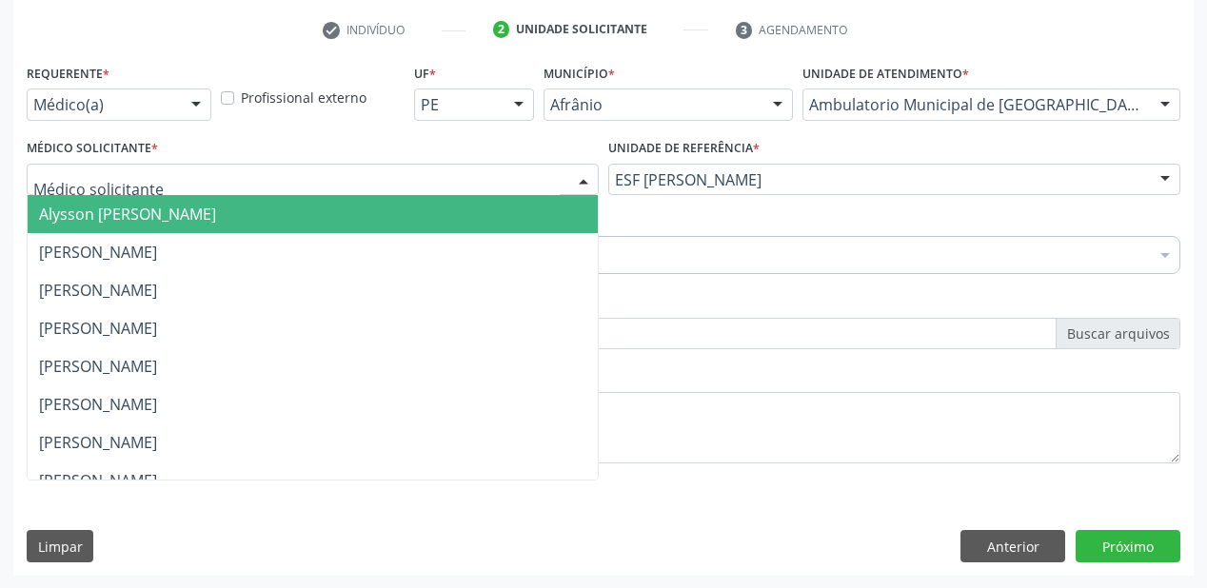
click at [104, 221] on span "Alysson [PERSON_NAME]" at bounding box center [127, 214] width 177 height 21
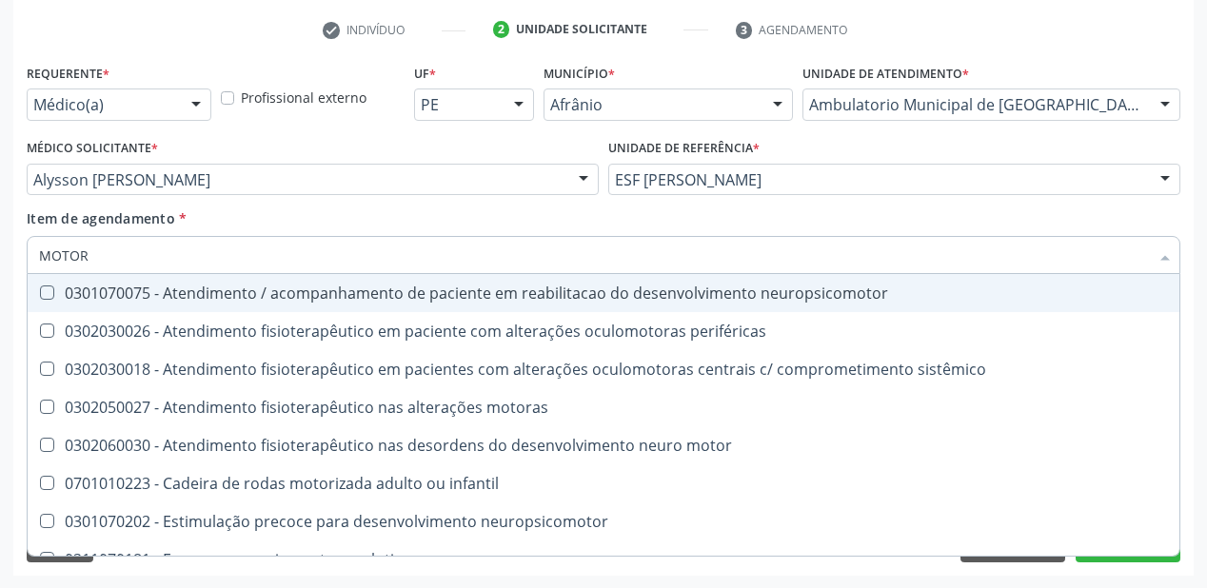
type input "MOTORA"
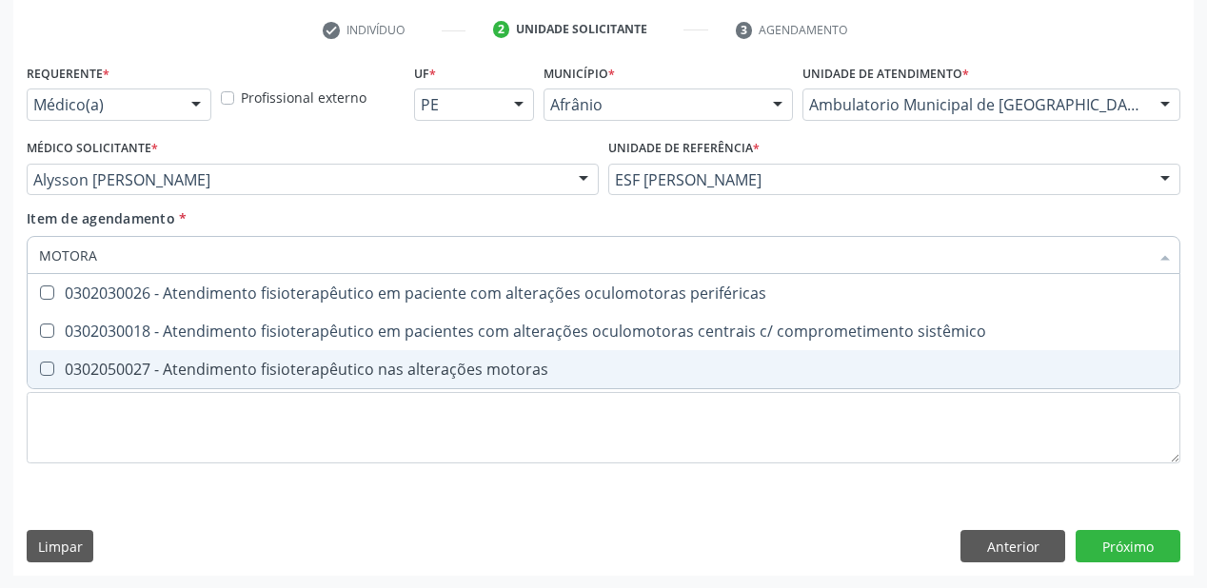
click at [144, 365] on div "0302050027 - Atendimento fisioterapêutico nas alterações motoras" at bounding box center [603, 369] width 1129 height 15
checkbox motoras "true"
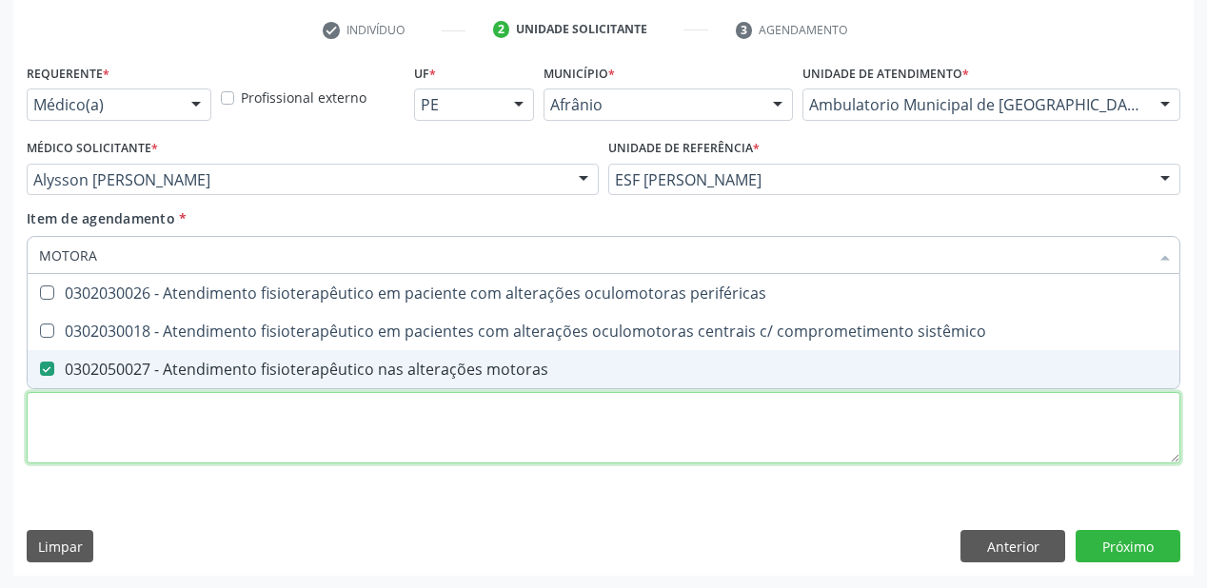
click at [121, 428] on div "Requerente * Médico(a) Médico(a) Enfermeiro(a) Paciente Nenhum resultado encont…" at bounding box center [604, 274] width 1154 height 431
checkbox sistêmico "true"
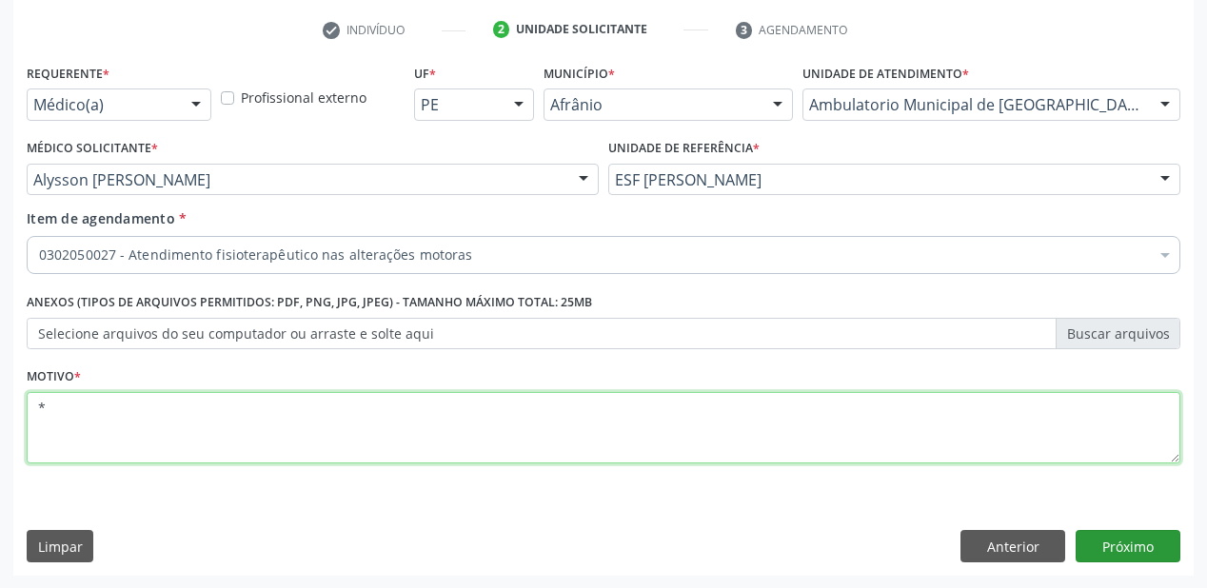
type textarea "*"
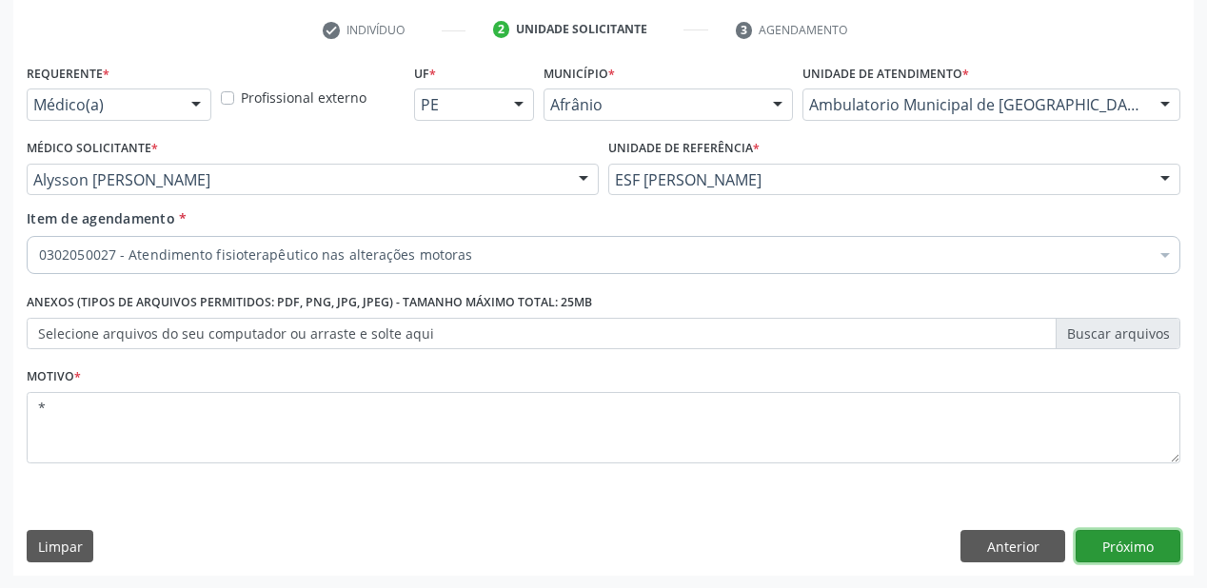
click at [1138, 554] on button "Próximo" at bounding box center [1128, 546] width 105 height 32
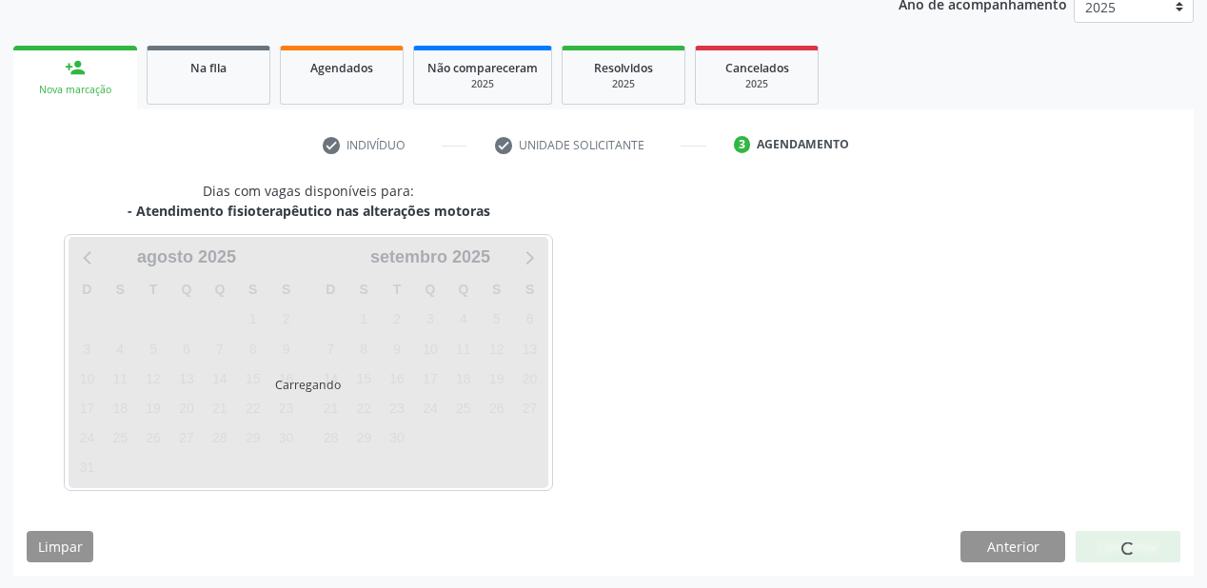
scroll to position [294, 0]
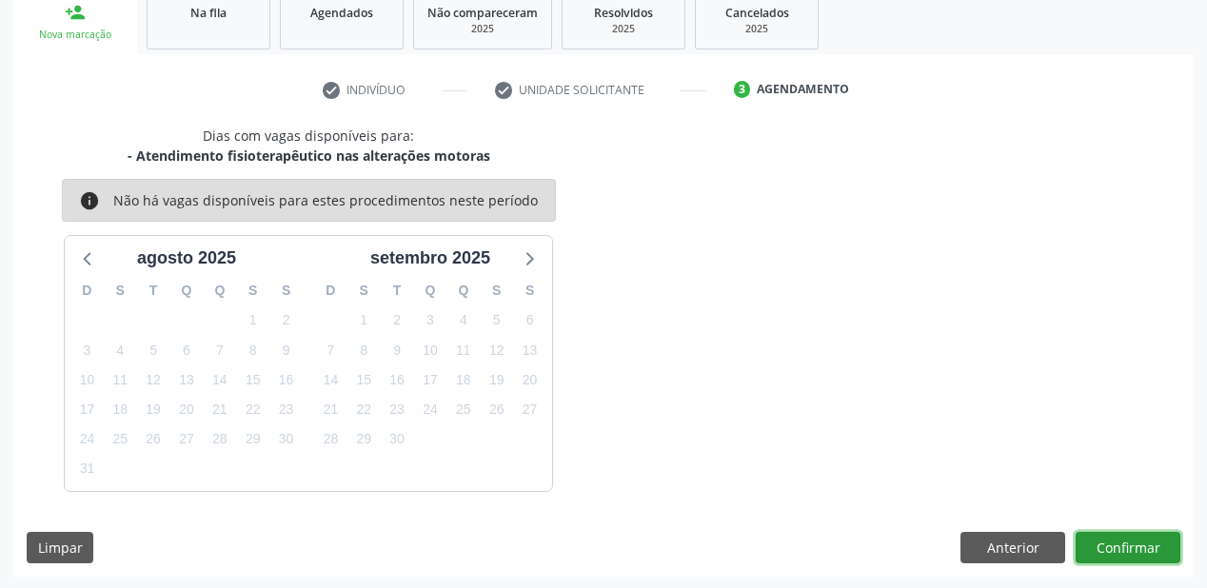
click at [1112, 547] on button "Confirmar" at bounding box center [1128, 548] width 105 height 32
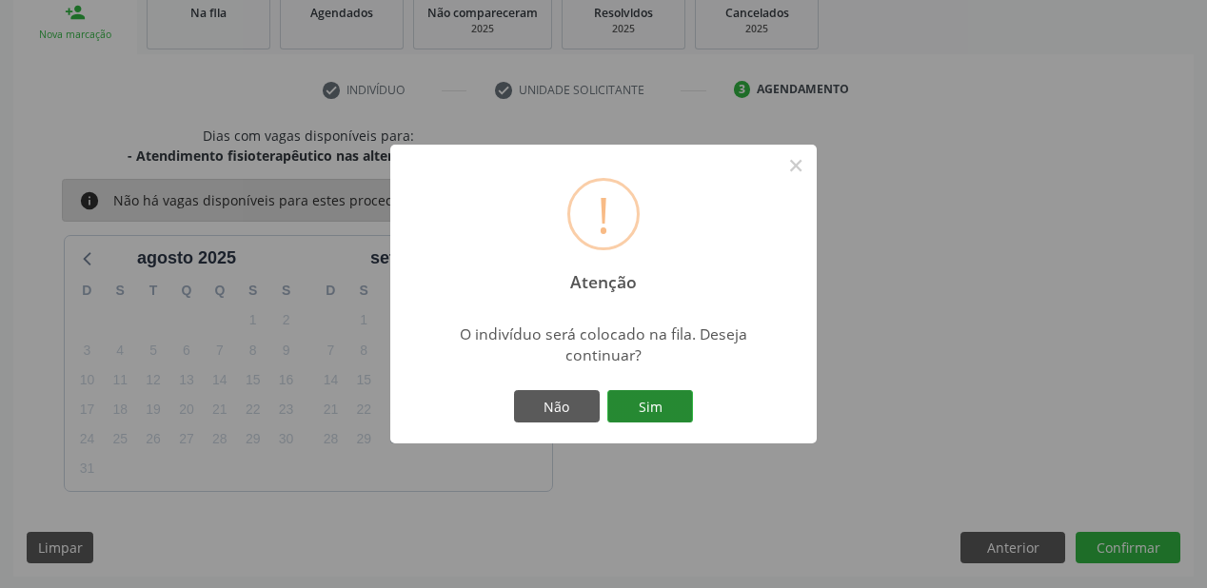
click at [652, 408] on button "Sim" at bounding box center [650, 406] width 86 height 32
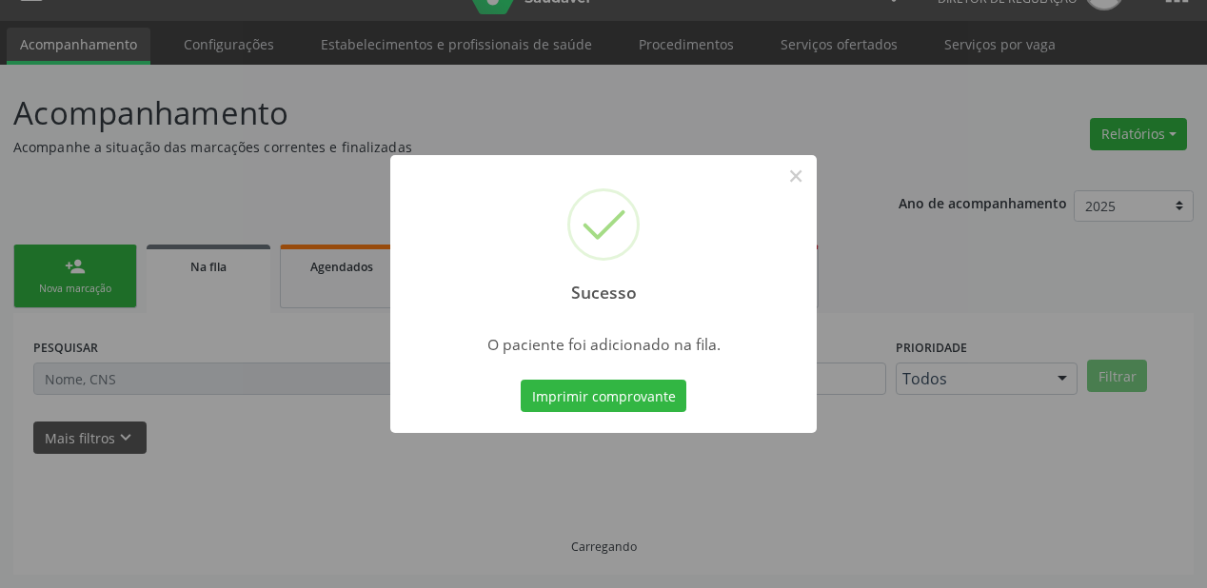
scroll to position [38, 0]
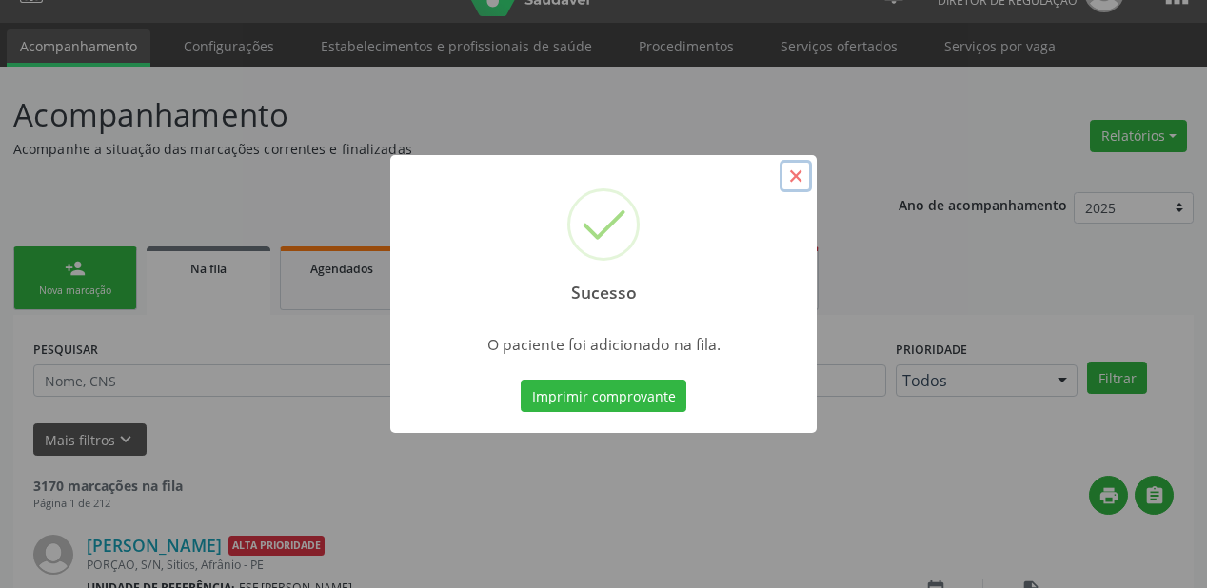
click at [784, 177] on button "×" at bounding box center [796, 176] width 32 height 32
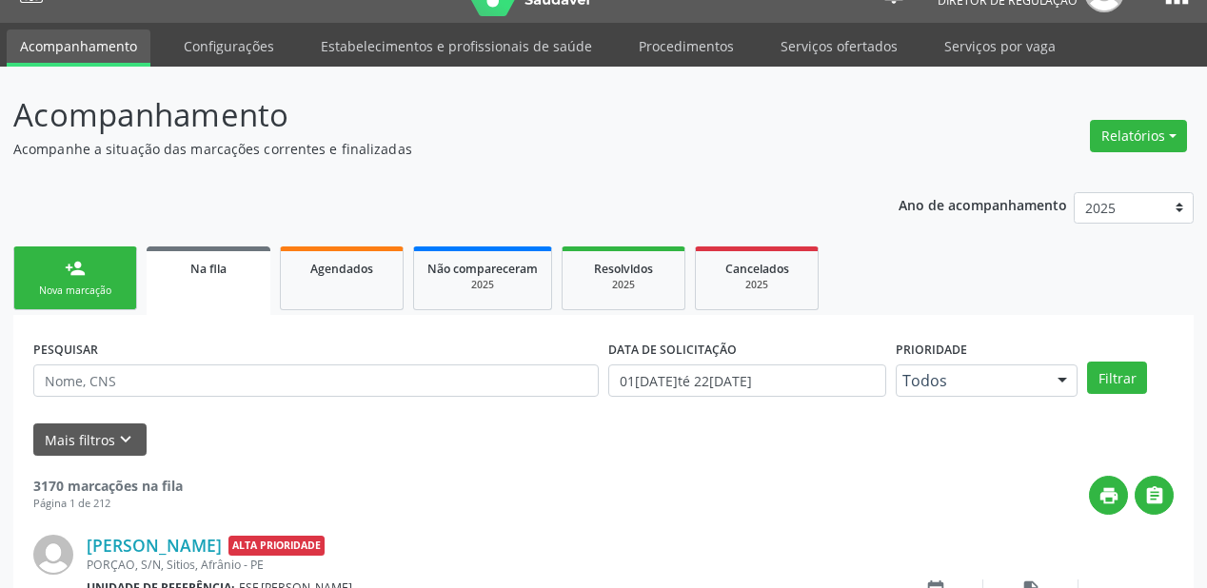
click at [107, 287] on div "Nova marcação" at bounding box center [75, 291] width 95 height 14
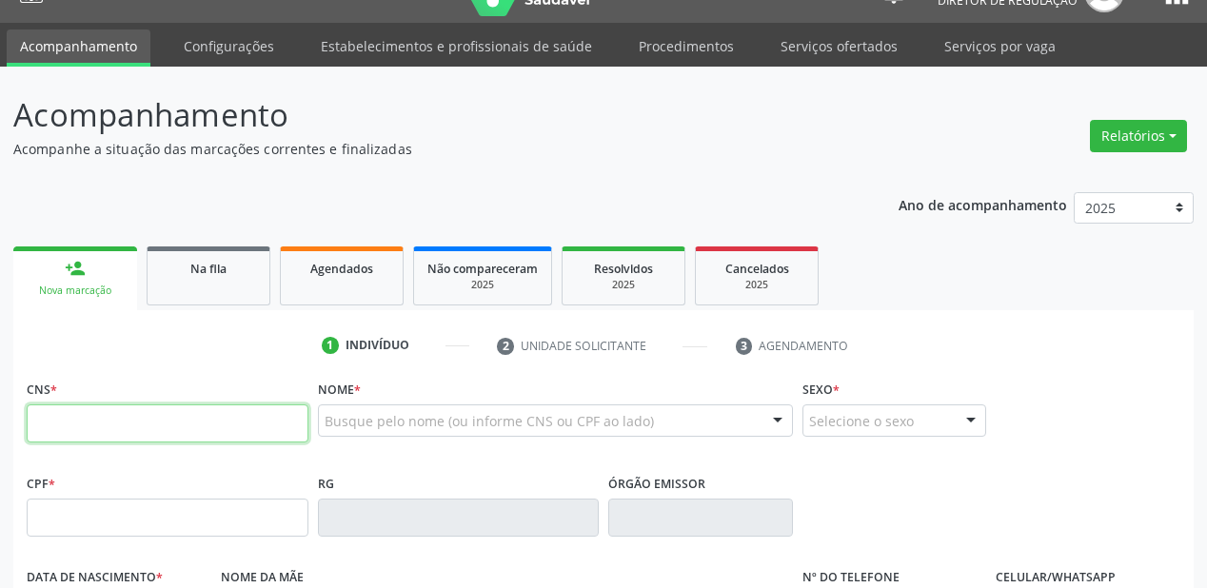
click at [85, 415] on input "text" at bounding box center [168, 424] width 282 height 38
type input "708 0008 1593 3029"
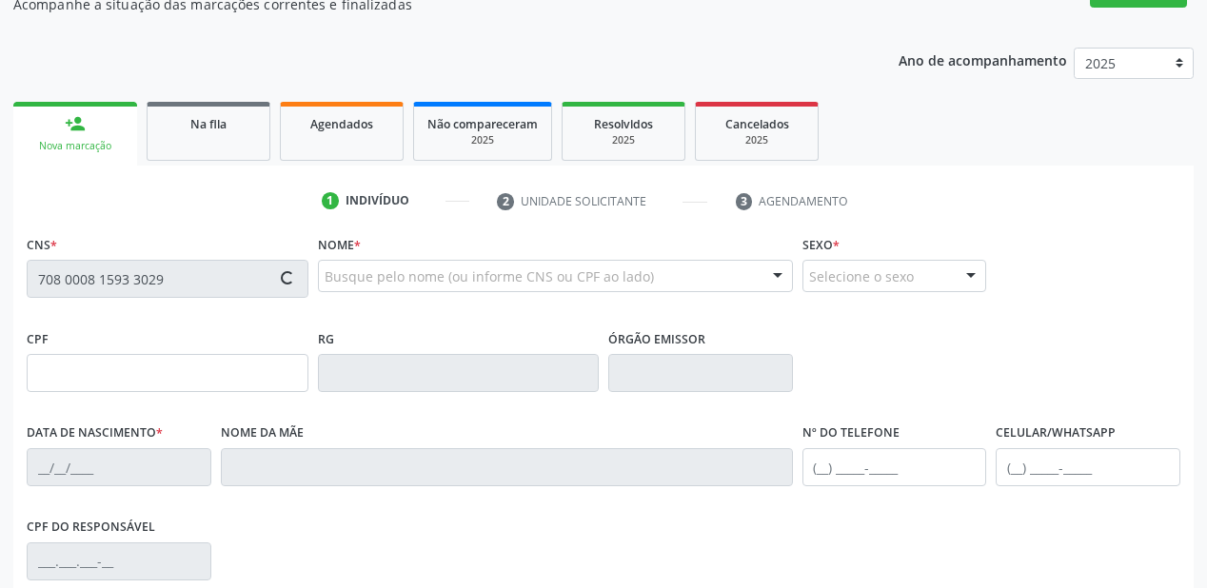
type input "404.318.718-17"
type input "20/03/1985"
type input "Ana Cristina Cândido da Silva"
type input "(87) 98869-7613"
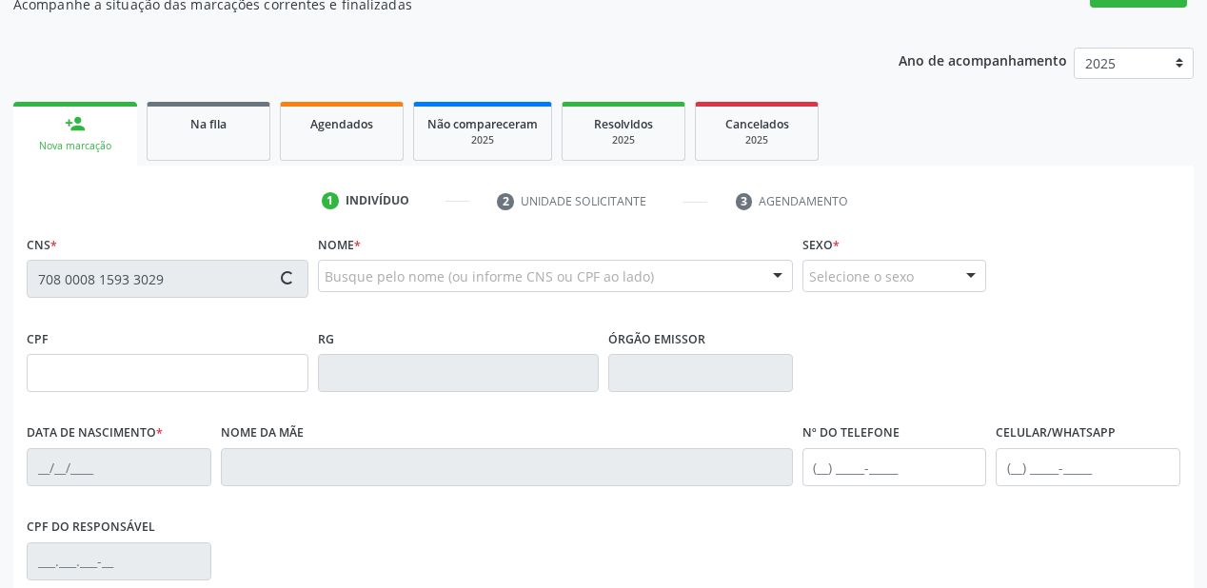
type input "65"
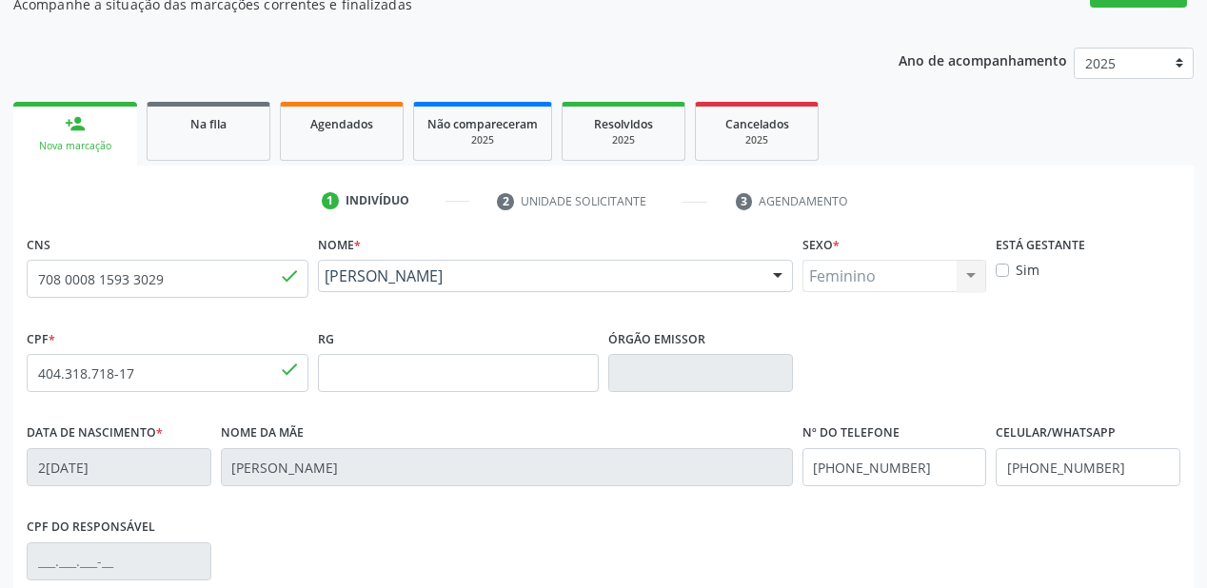
scroll to position [443, 0]
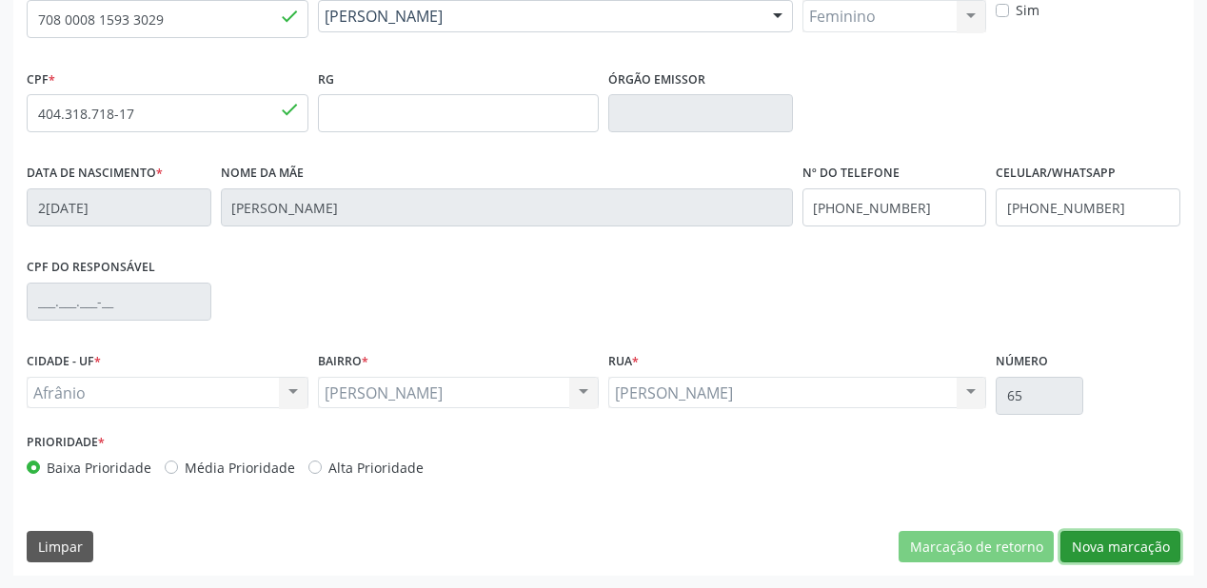
click at [1104, 539] on button "Nova marcação" at bounding box center [1120, 547] width 120 height 32
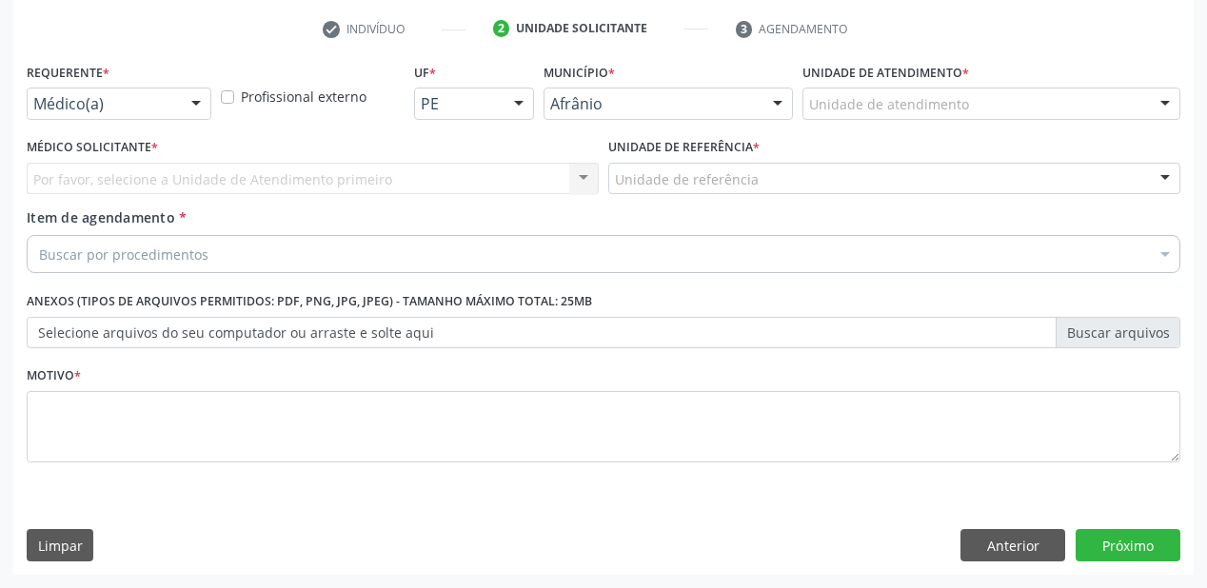
scroll to position [354, 0]
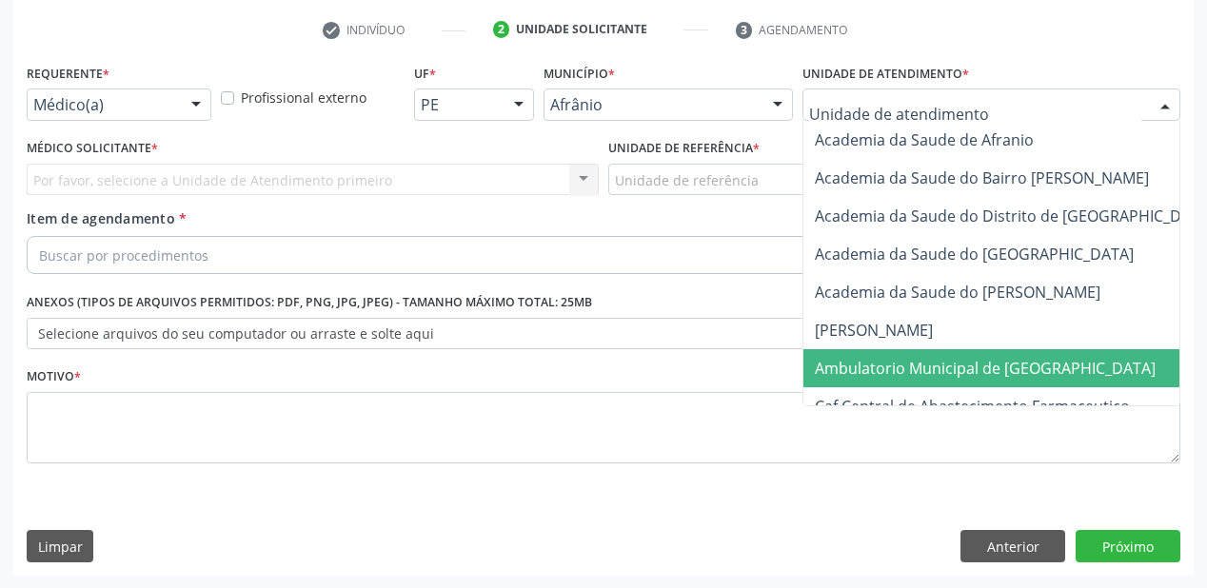
click at [835, 374] on span "Ambulatorio Municipal de [GEOGRAPHIC_DATA]" at bounding box center [985, 368] width 341 height 21
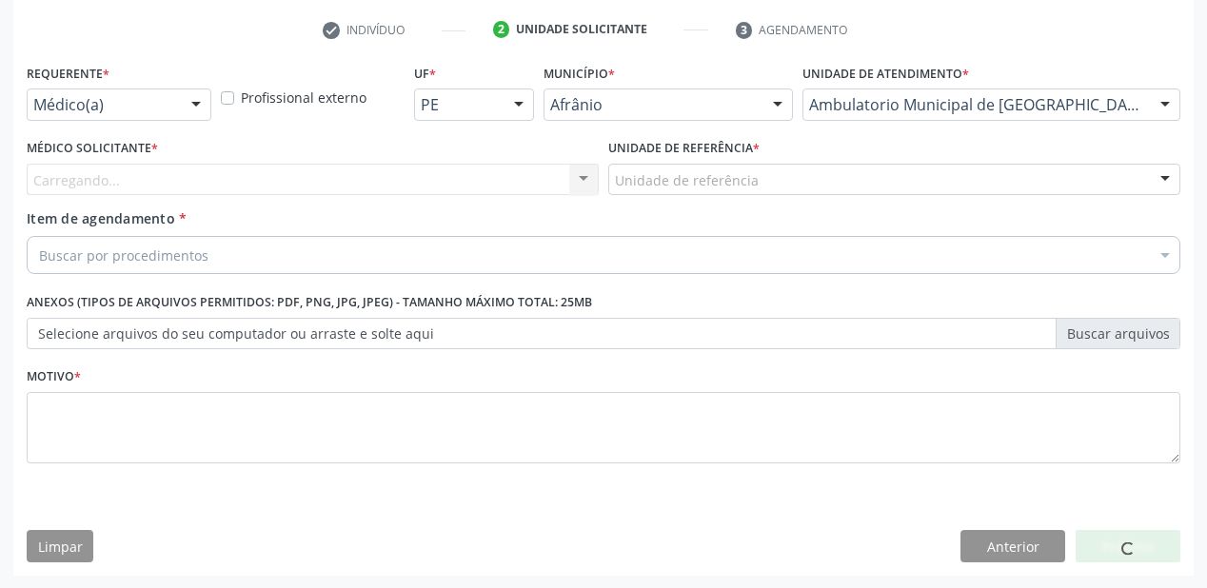
drag, startPoint x: 654, startPoint y: 184, endPoint x: 654, endPoint y: 263, distance: 79.0
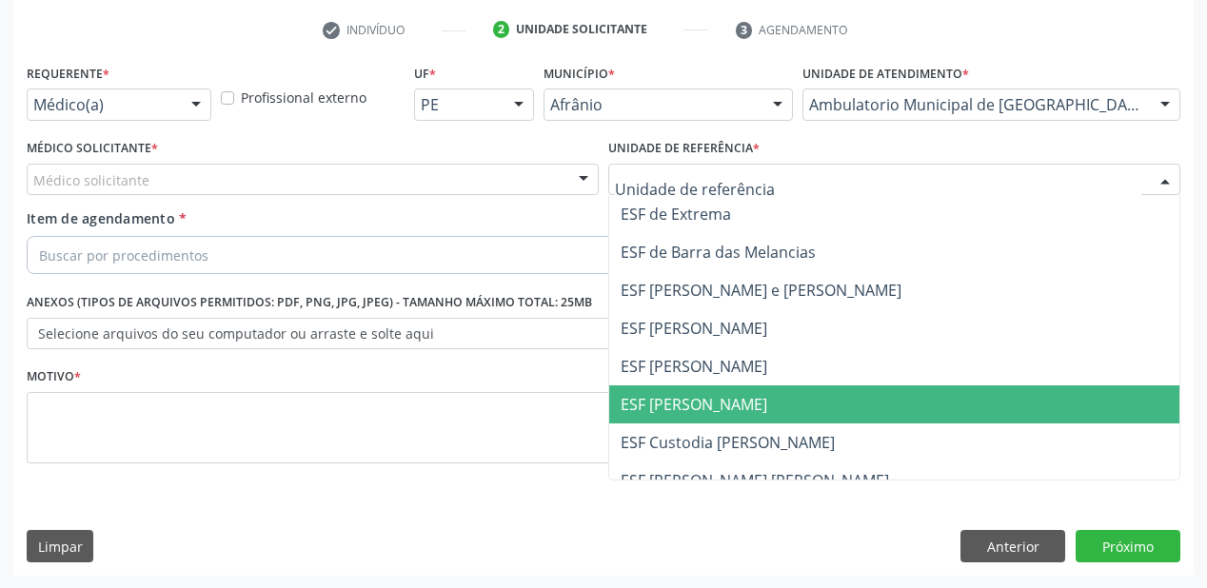
click at [654, 404] on span "ESF [PERSON_NAME]" at bounding box center [694, 404] width 147 height 21
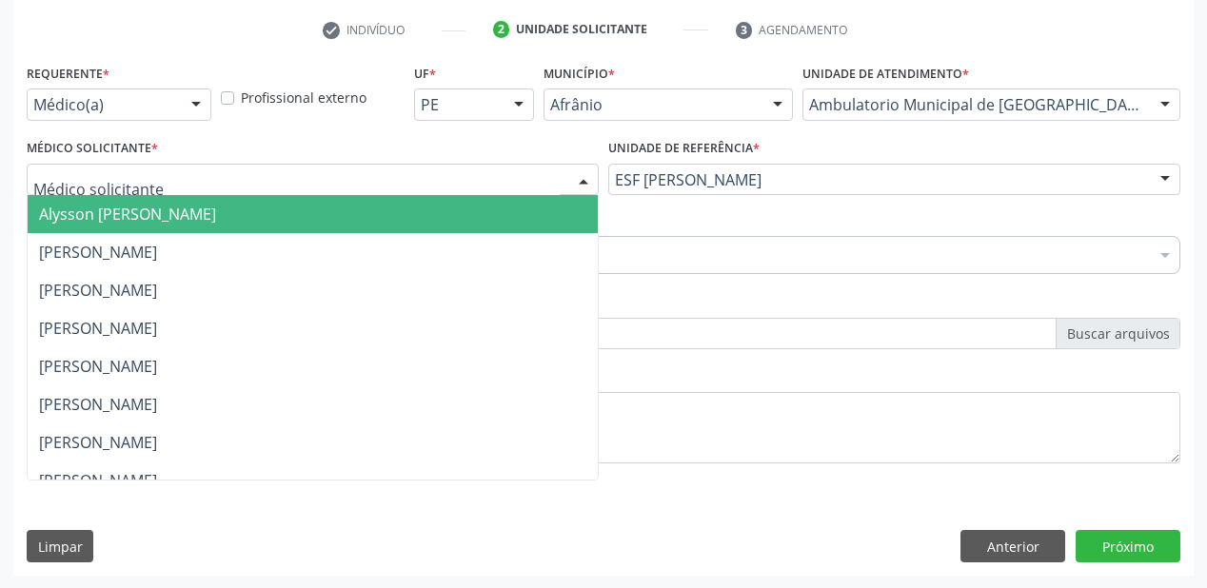
click at [89, 212] on span "Alysson [PERSON_NAME]" at bounding box center [127, 214] width 177 height 21
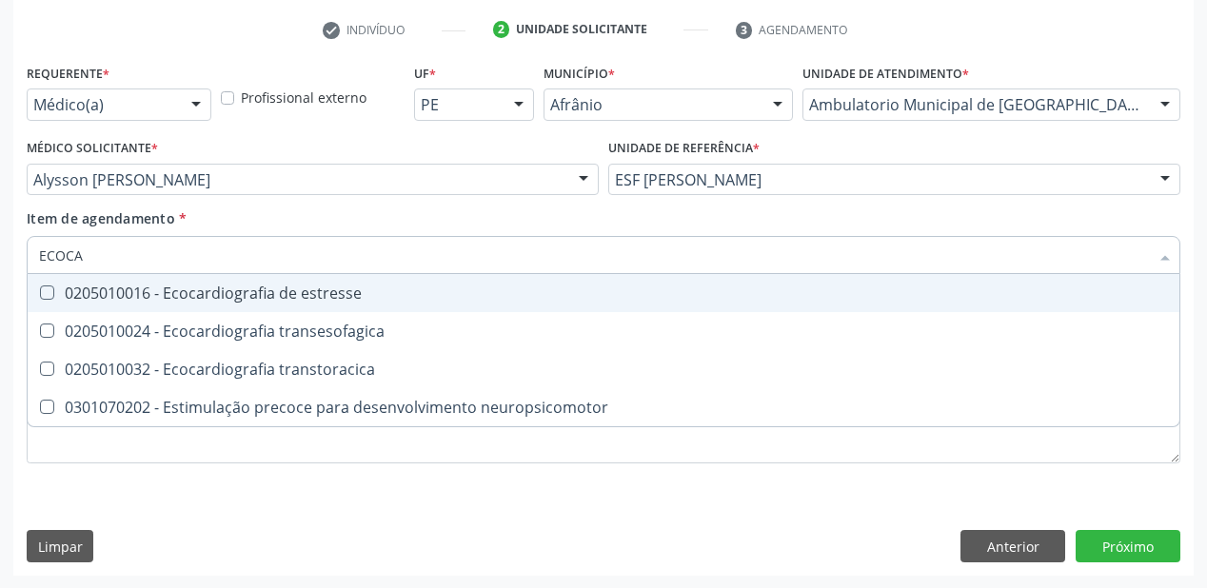
type input "ECOCAR"
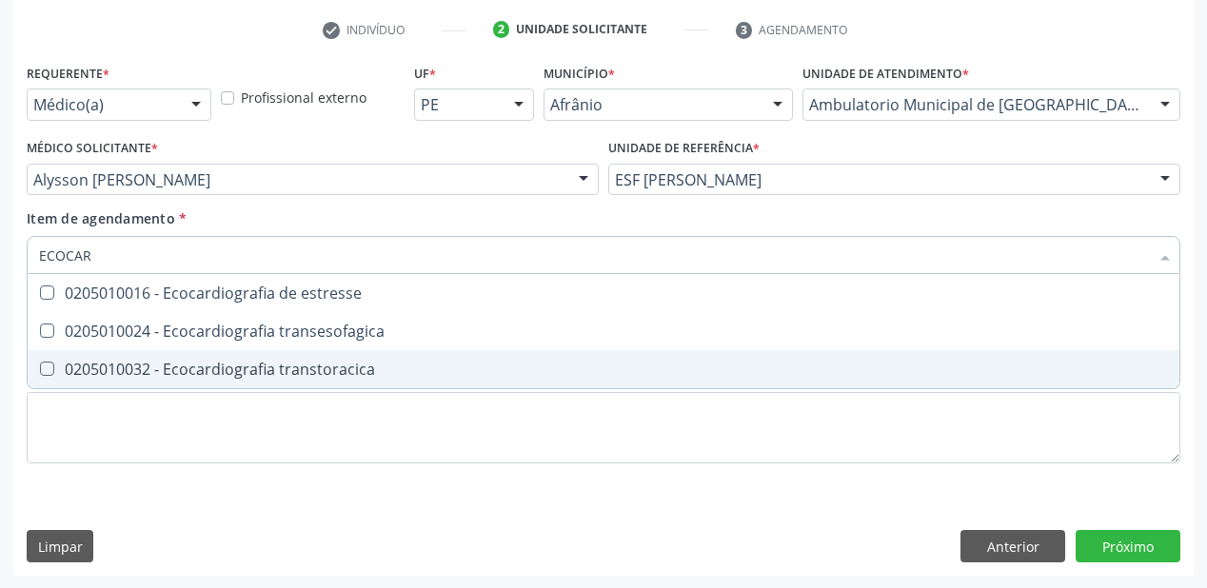
click at [91, 369] on div "0205010032 - Ecocardiografia transtoracica" at bounding box center [603, 369] width 1129 height 15
checkbox transtoracica "true"
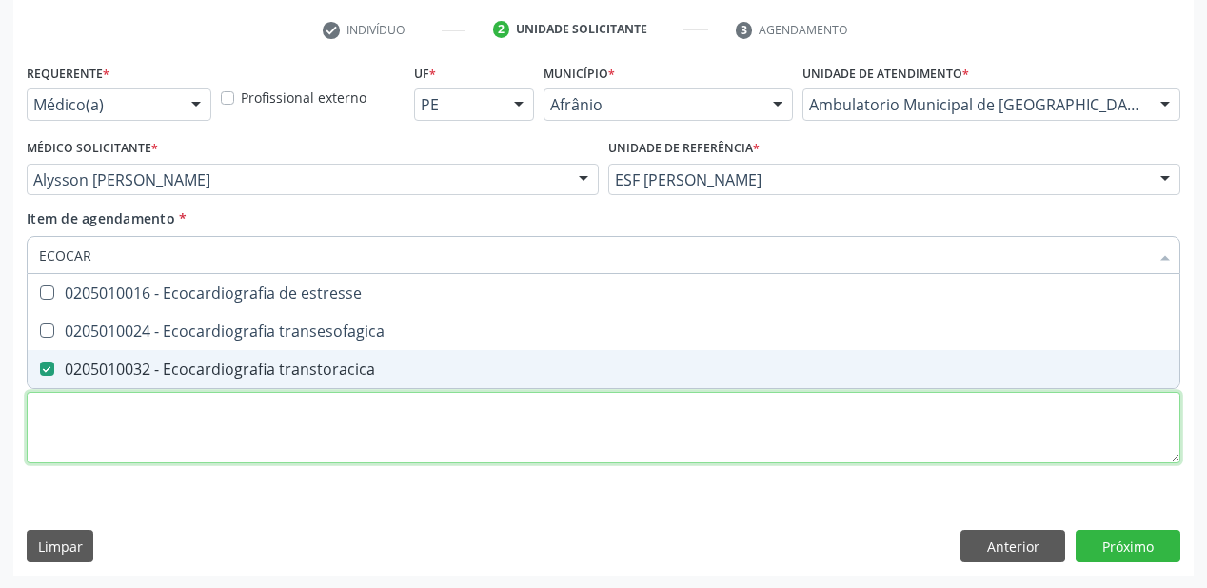
click at [83, 426] on div "Requerente * Médico(a) Médico(a) Enfermeiro(a) Paciente Nenhum resultado encont…" at bounding box center [604, 274] width 1154 height 431
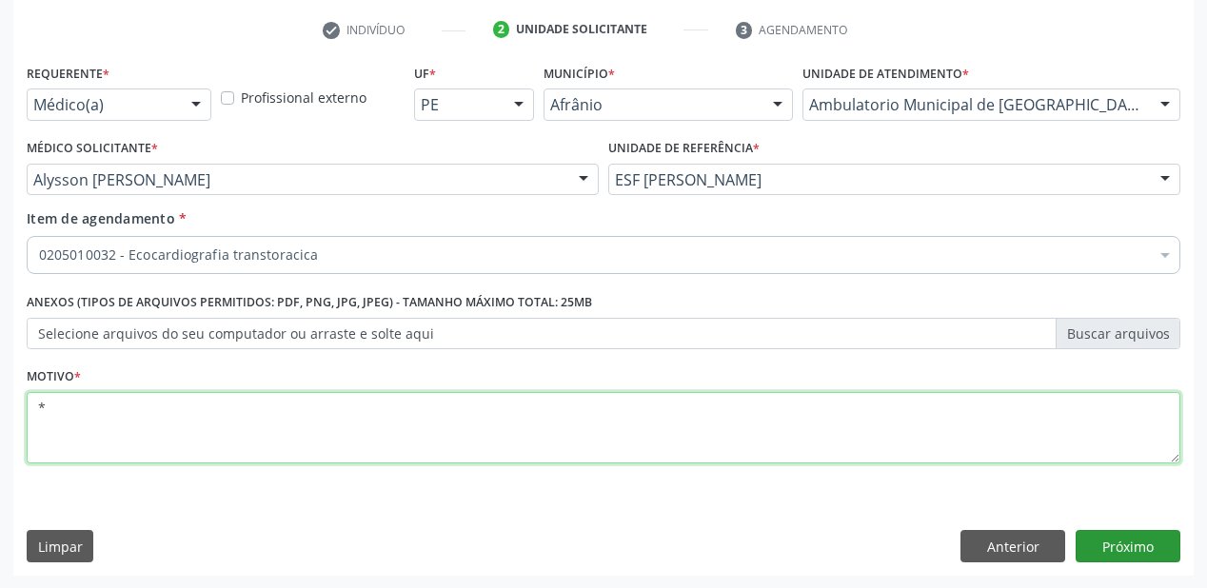
type textarea "*"
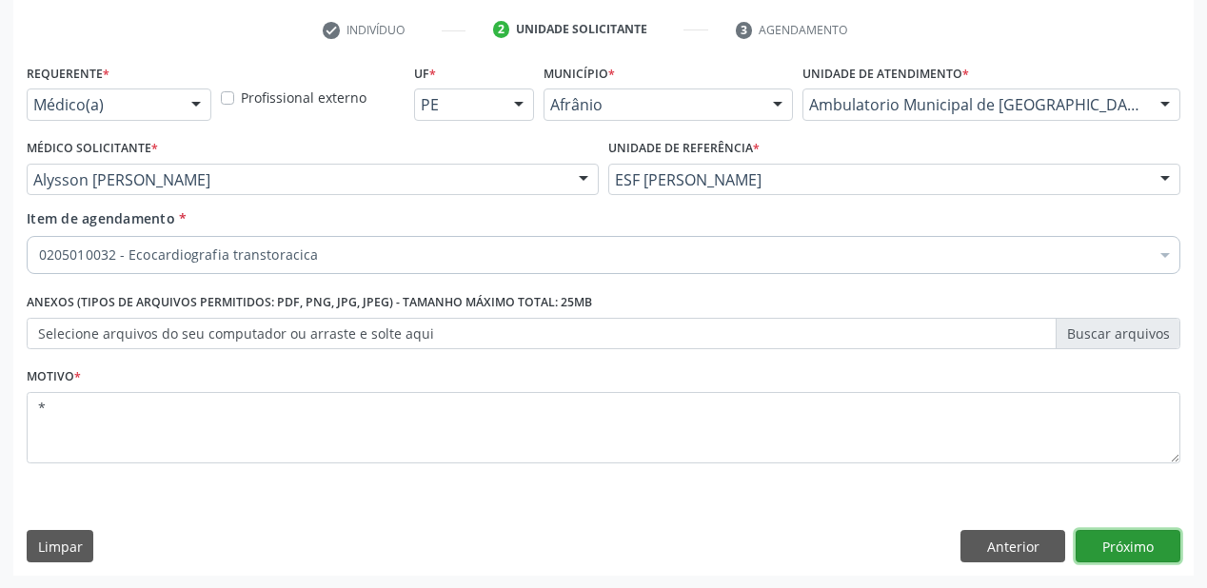
click at [1109, 548] on button "Próximo" at bounding box center [1128, 546] width 105 height 32
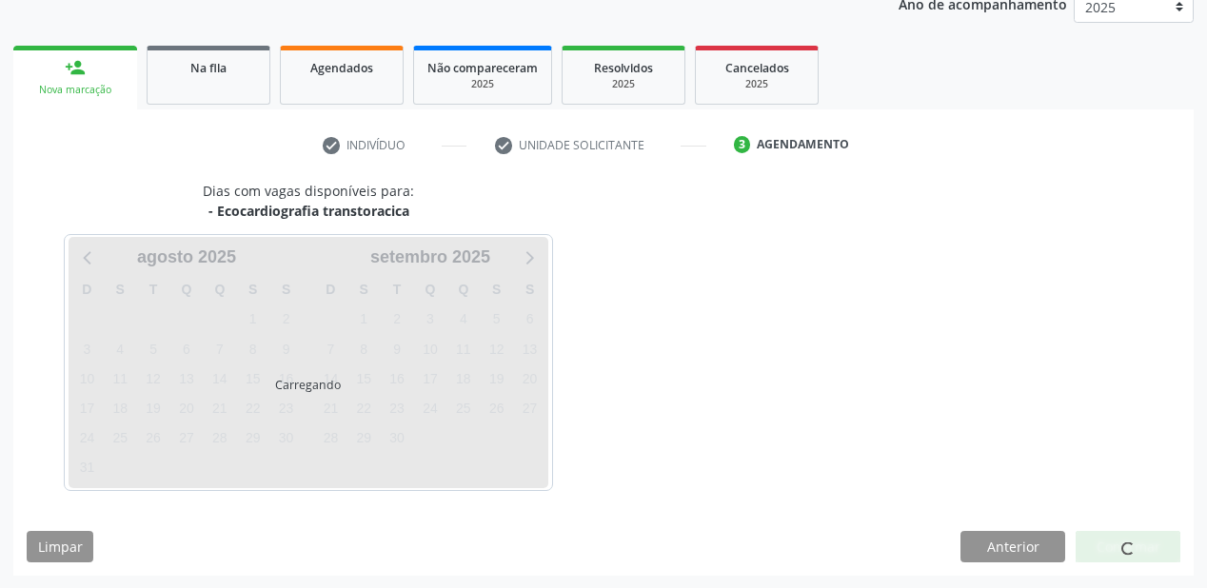
scroll to position [294, 0]
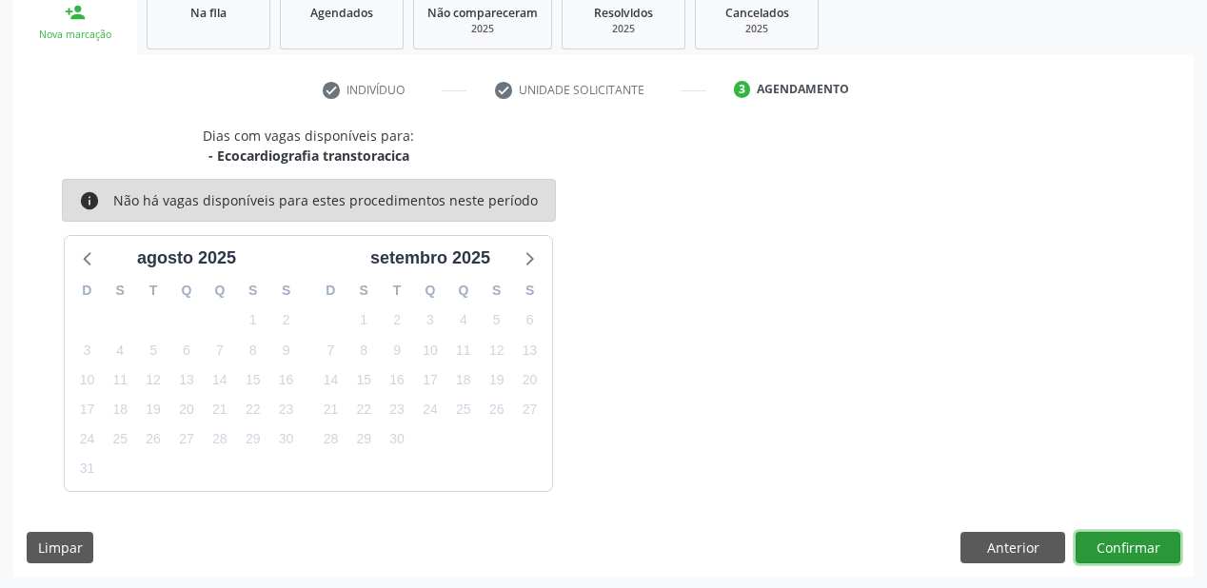
click at [1089, 537] on button "Confirmar" at bounding box center [1128, 548] width 105 height 32
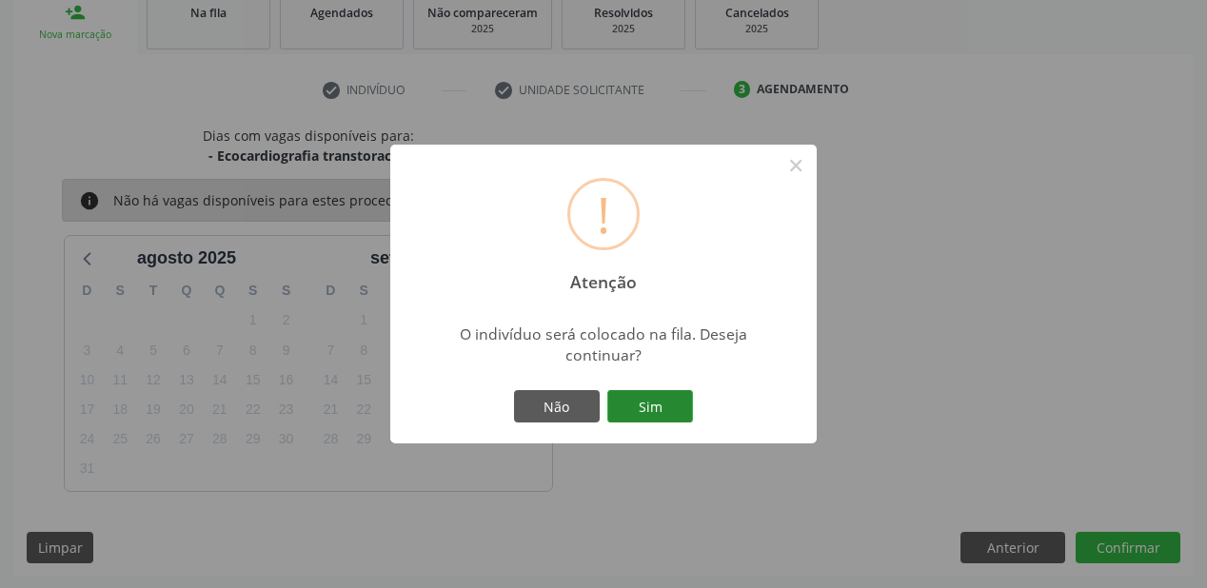
click at [625, 409] on button "Sim" at bounding box center [650, 406] width 86 height 32
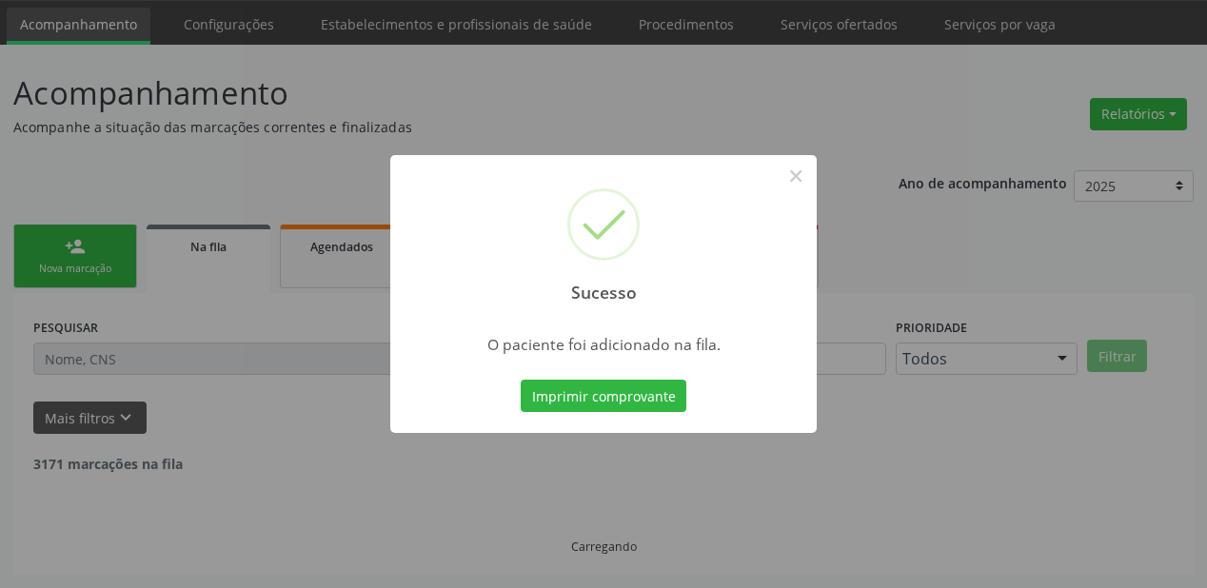
scroll to position [38, 0]
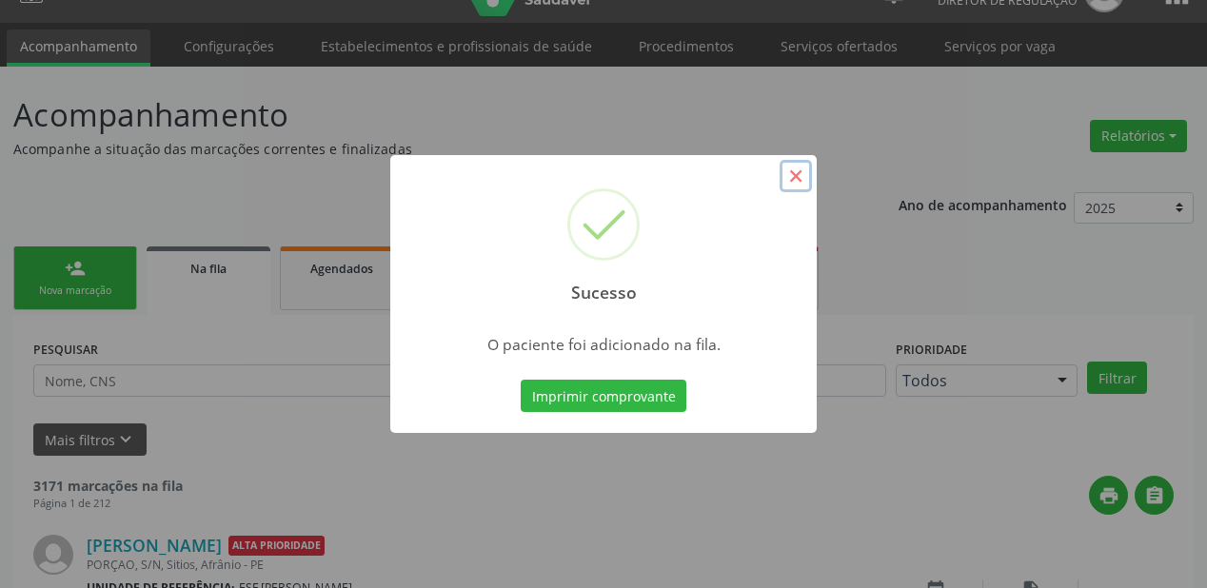
click at [801, 173] on button "×" at bounding box center [796, 176] width 32 height 32
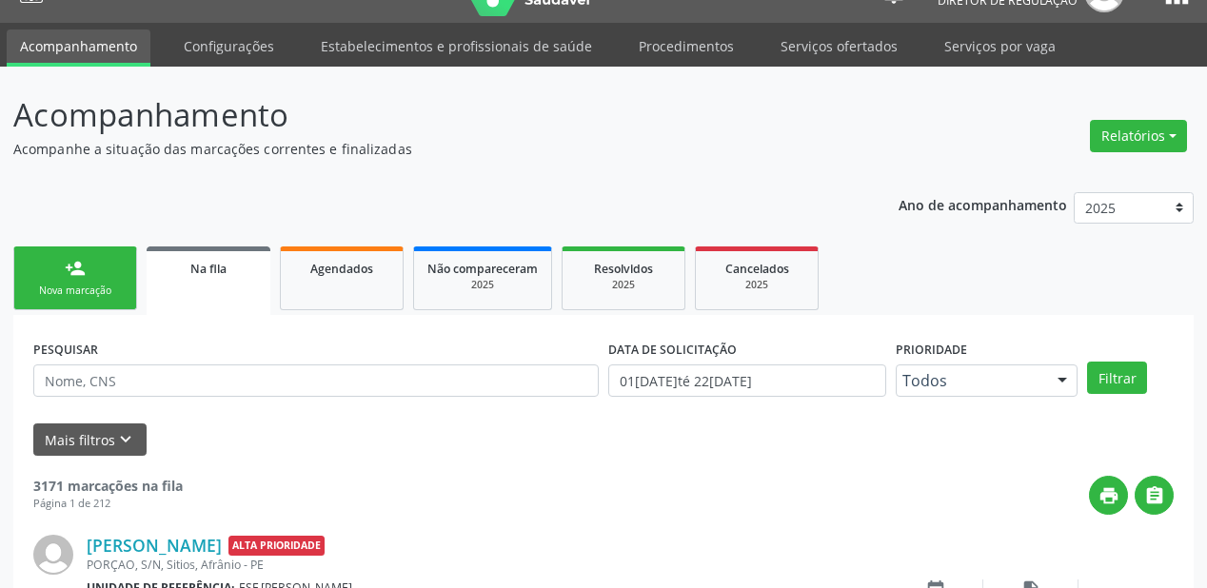
click at [57, 275] on link "person_add Nova marcação" at bounding box center [75, 279] width 124 height 64
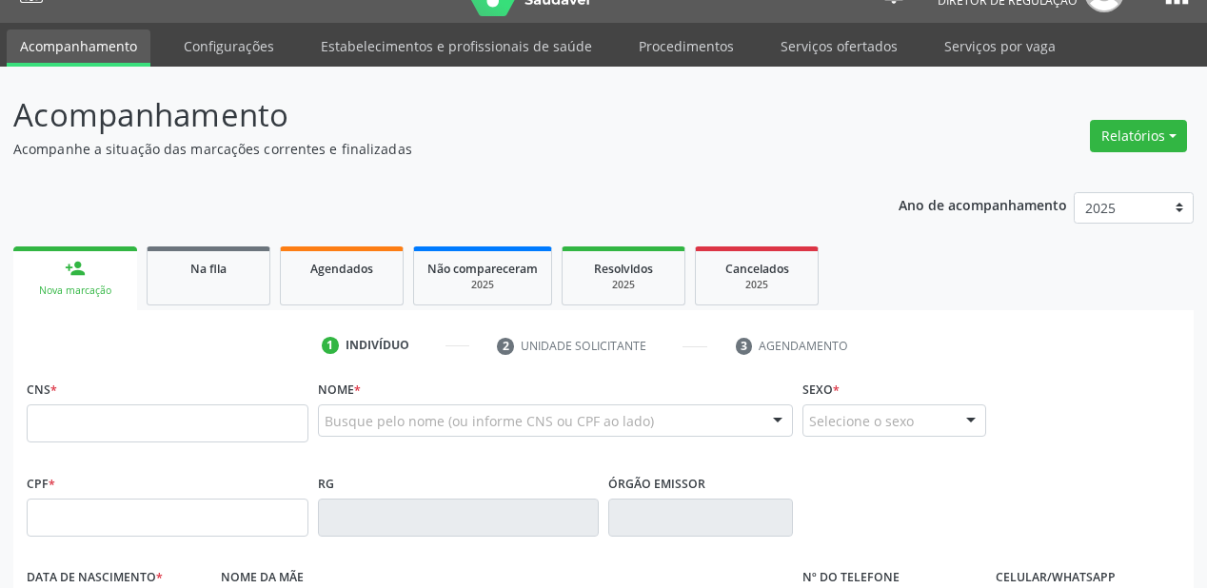
click at [83, 400] on div "CNS *" at bounding box center [168, 409] width 282 height 68
click at [69, 419] on input "text" at bounding box center [168, 424] width 282 height 38
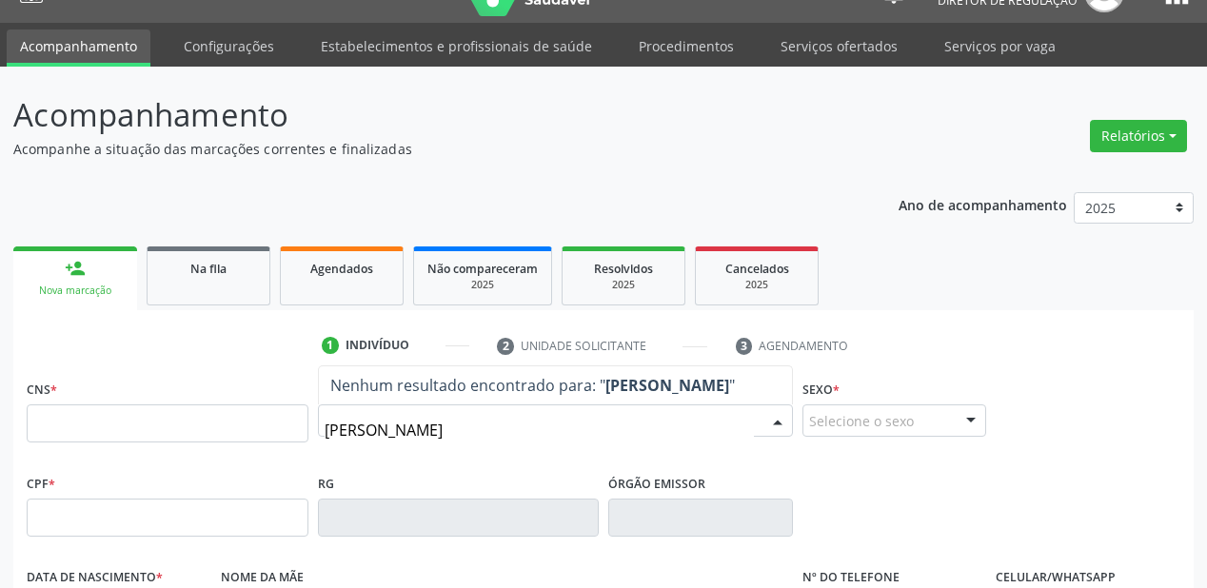
type input "MARIA DE FATIMA"
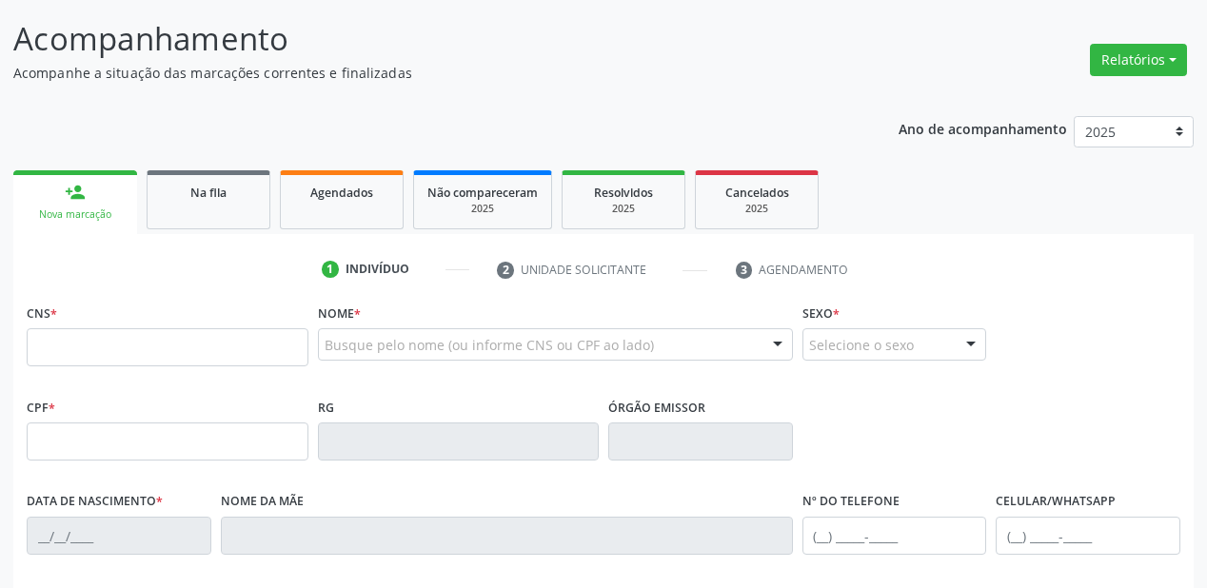
scroll to position [0, 0]
